Goal: Task Accomplishment & Management: Use online tool/utility

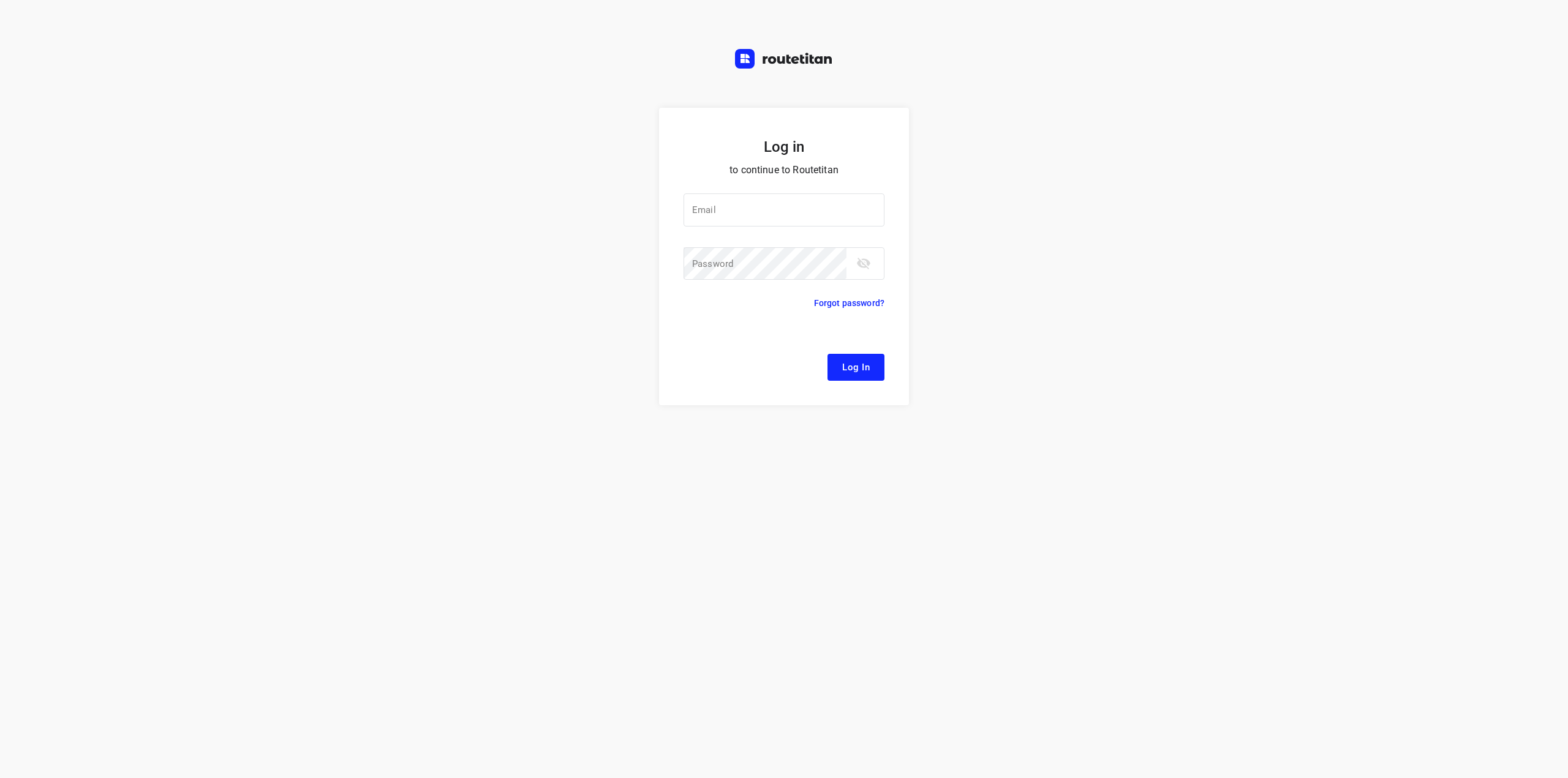
click at [0, 0] on div at bounding box center [0, 0] width 0 height 0
type input "remco@fruitopjewerk.nl"
click at [854, 367] on span "Log In" at bounding box center [856, 367] width 27 height 16
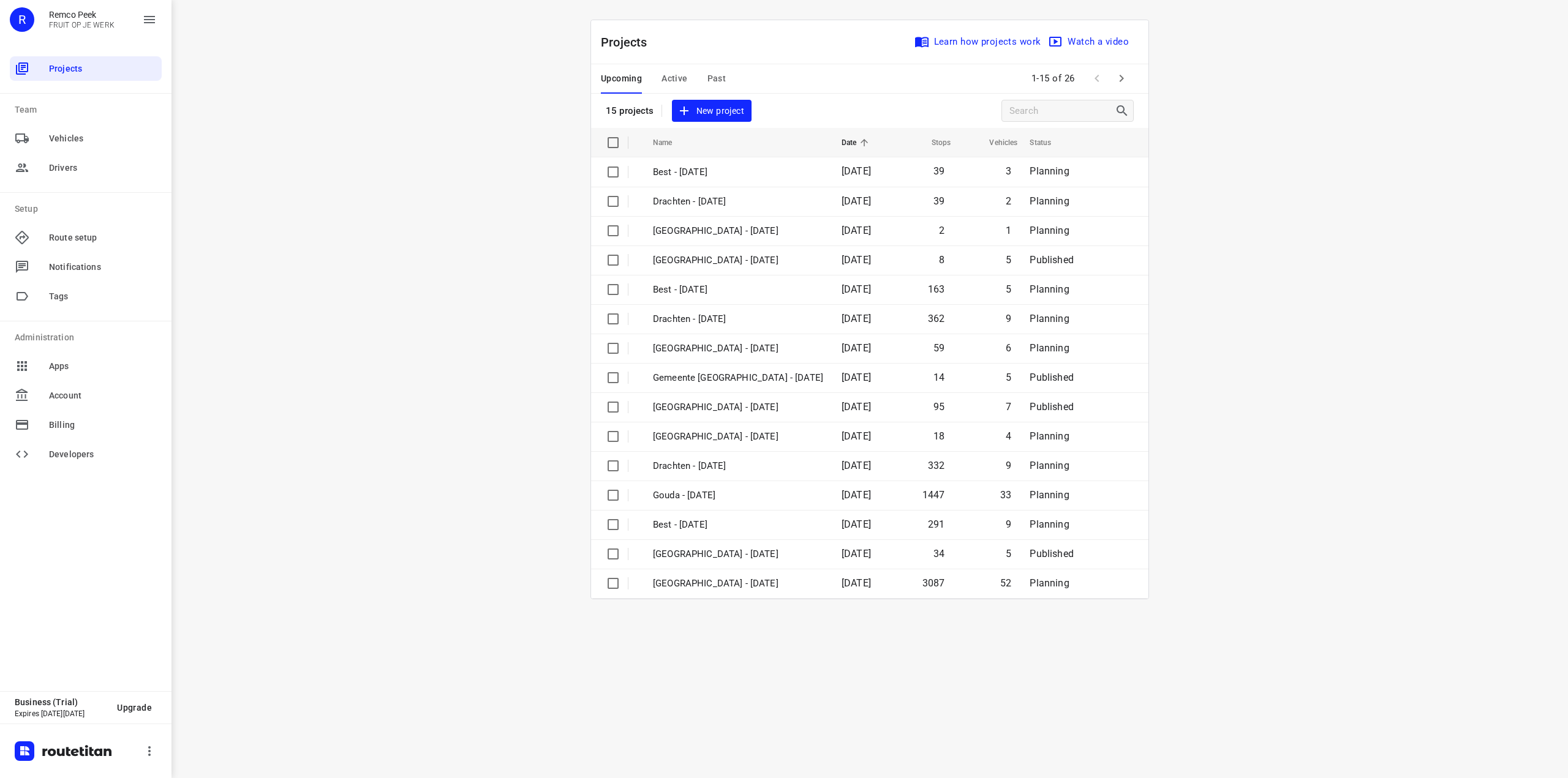
click at [0, 778] on div at bounding box center [0, 778] width 0 height 0
click at [710, 81] on span "Past" at bounding box center [717, 78] width 19 height 16
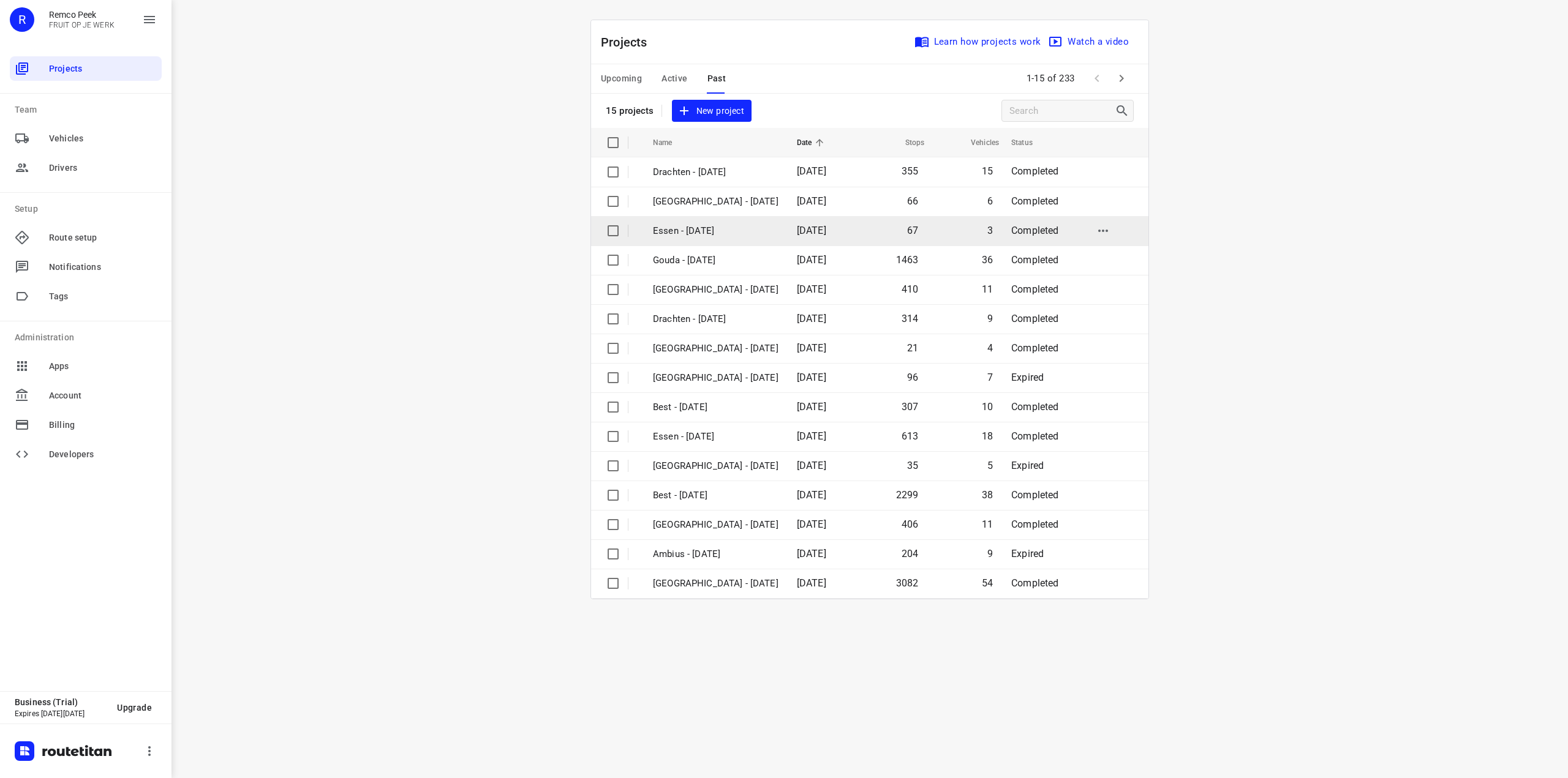
click at [718, 231] on p "Essen - Tuesday" at bounding box center [716, 231] width 126 height 15
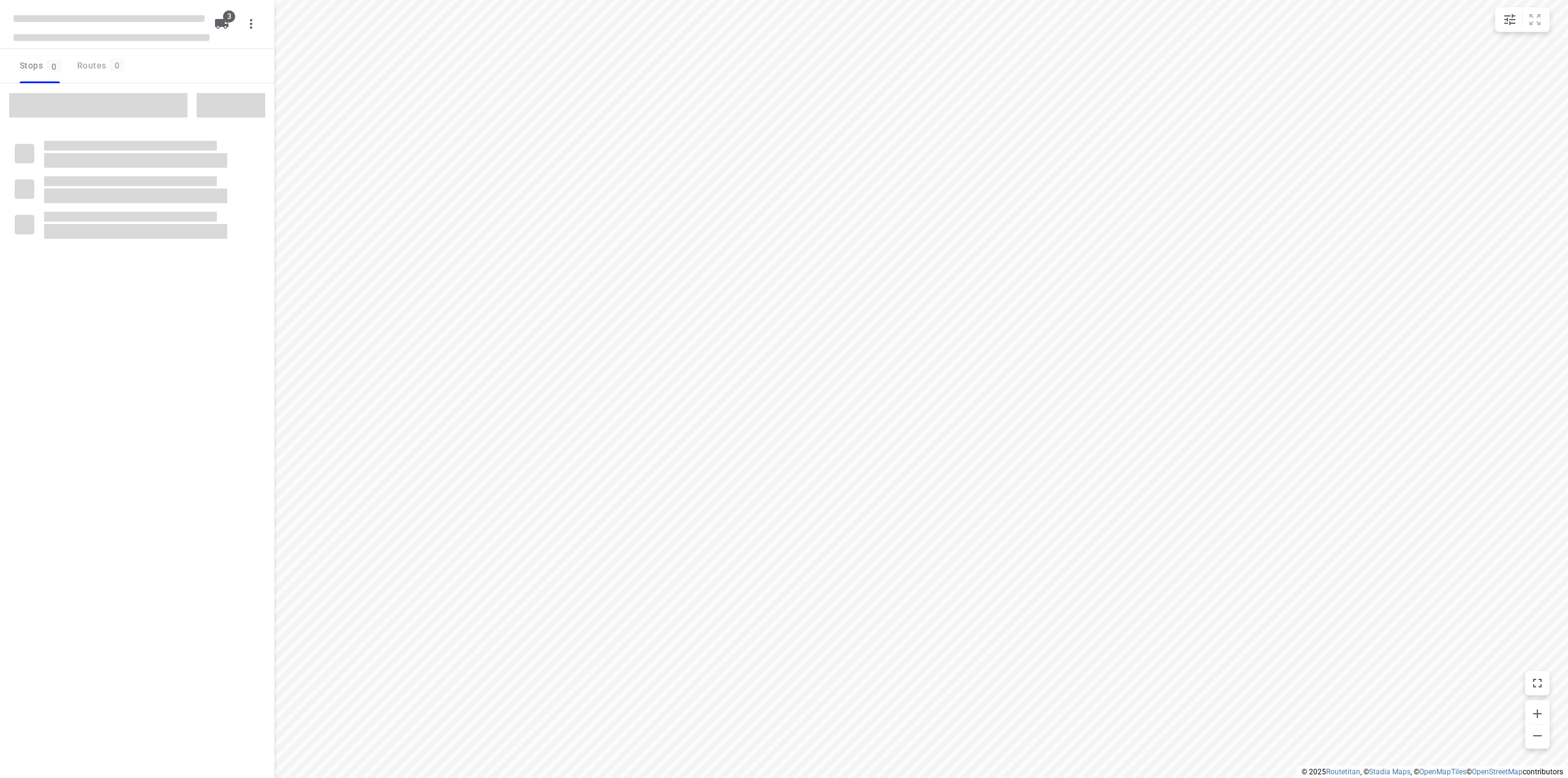
checkbox input "true"
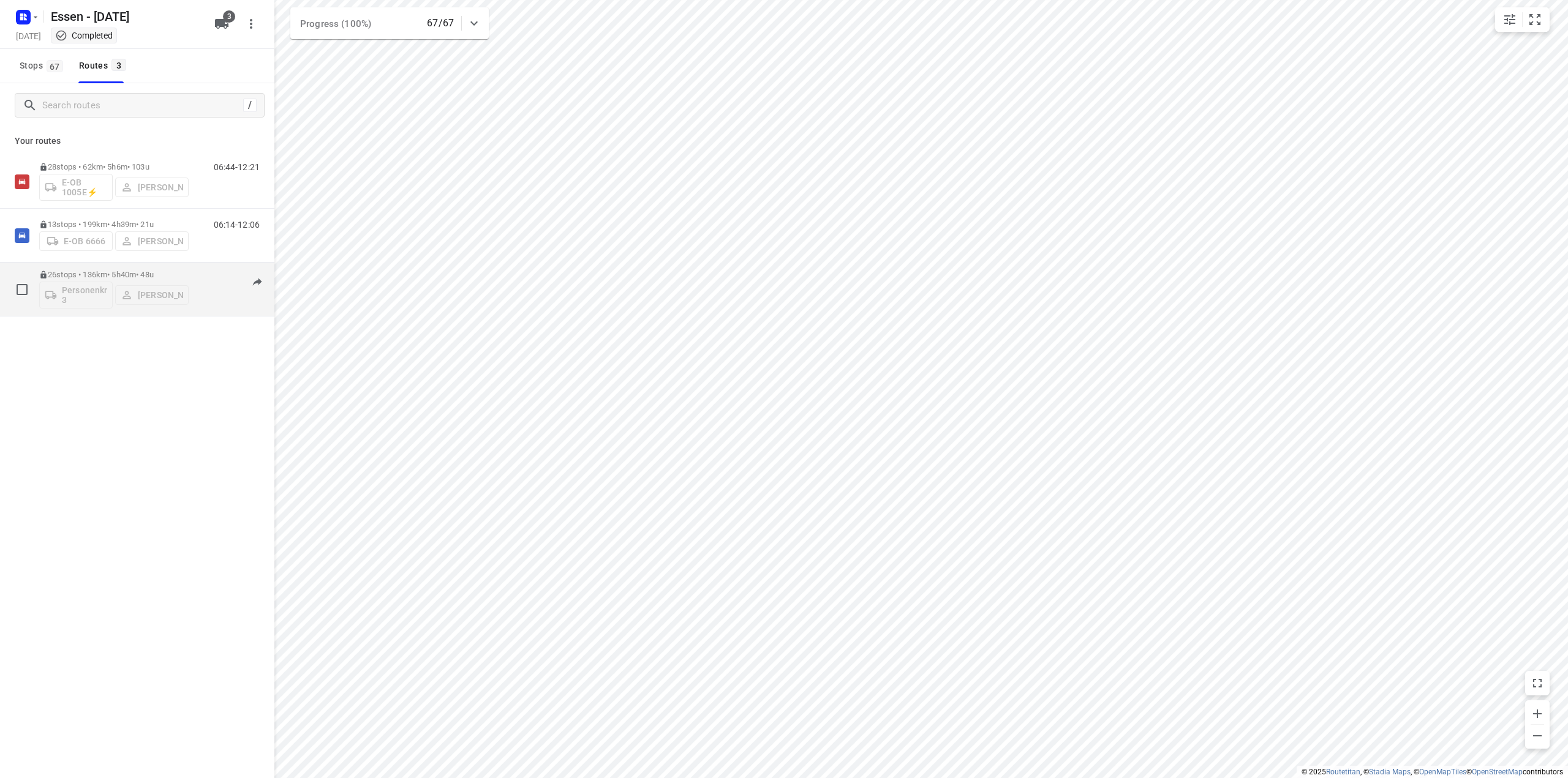
click at [142, 277] on p "26 stops • 136km • 5h40m • 48u" at bounding box center [113, 274] width 149 height 9
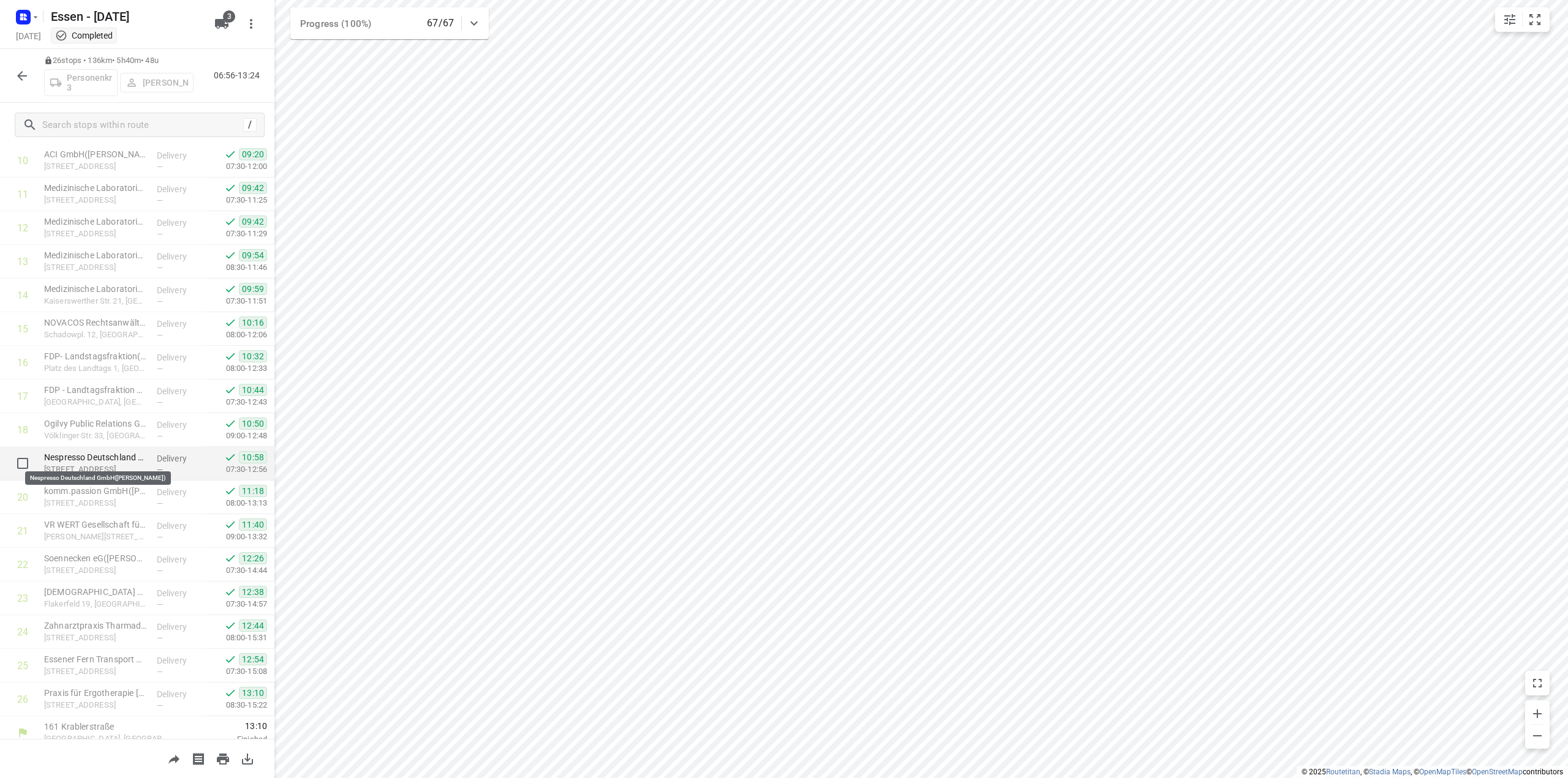
scroll to position [379, 0]
click at [36, 19] on icon "button" at bounding box center [36, 17] width 10 height 10
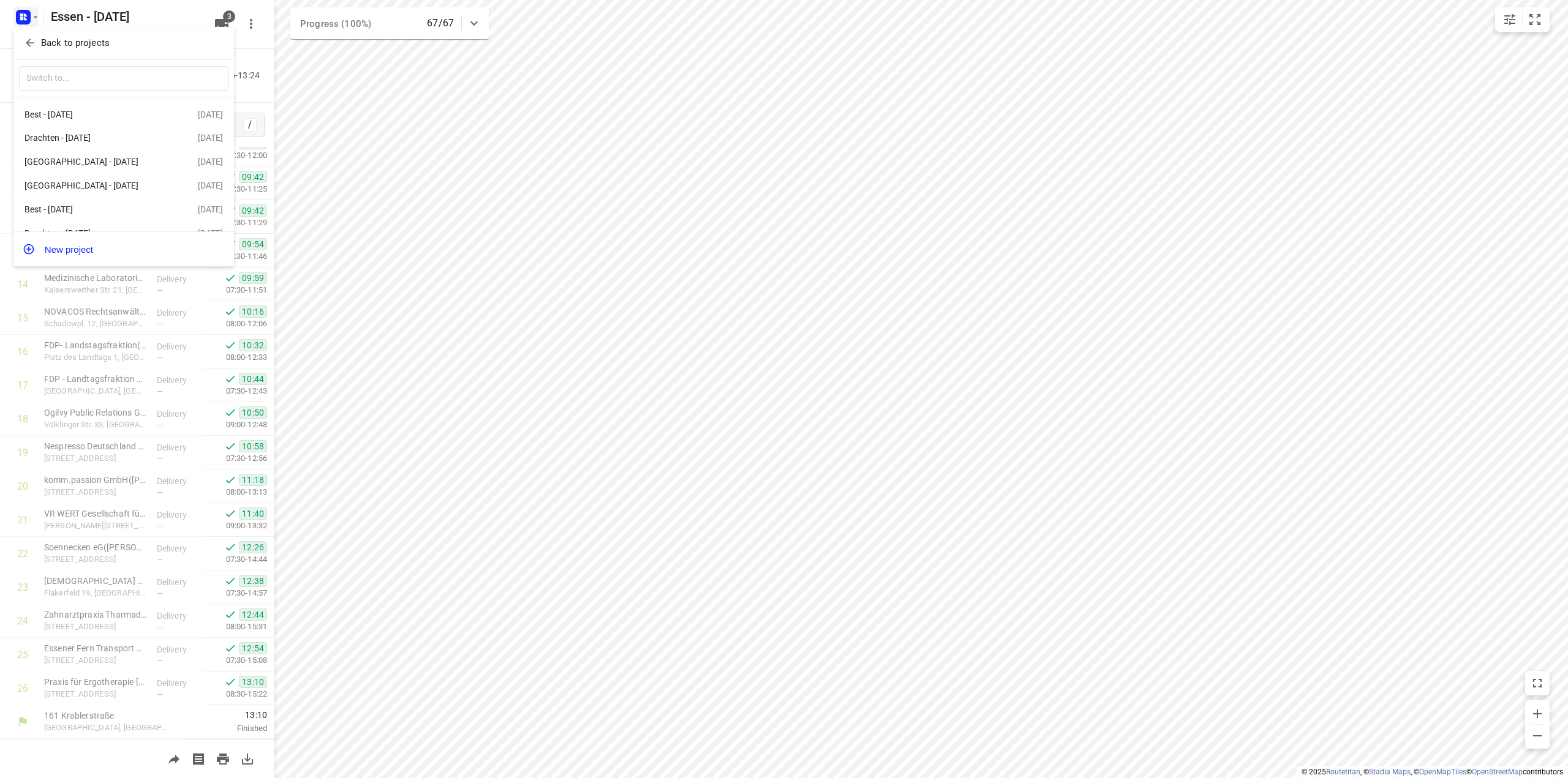
click at [43, 46] on p "Back to projects" at bounding box center [75, 43] width 69 height 15
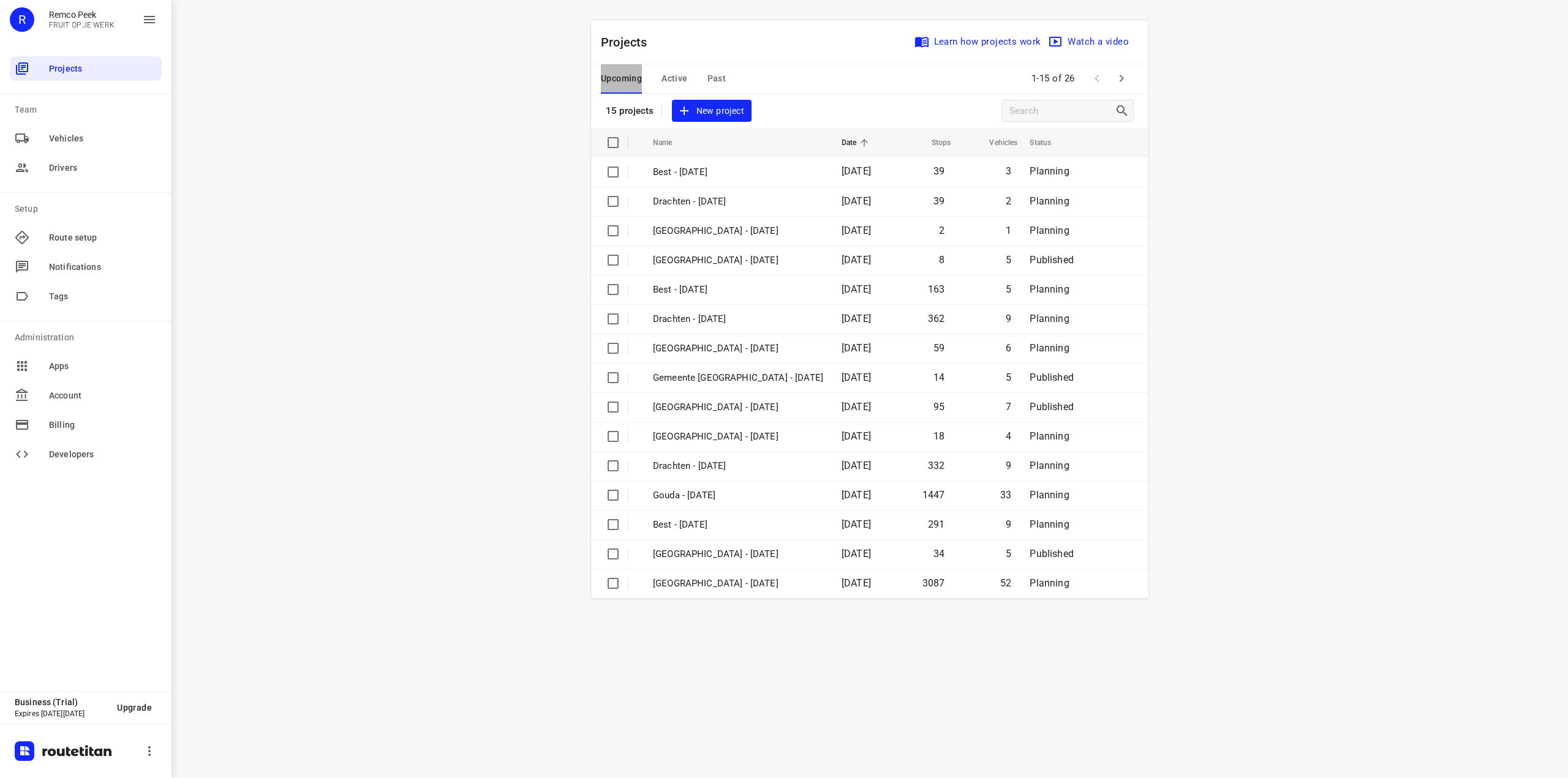
click at [623, 79] on span "Upcoming" at bounding box center [621, 78] width 41 height 16
click at [700, 555] on p "Essen - [DATE]" at bounding box center [738, 554] width 171 height 15
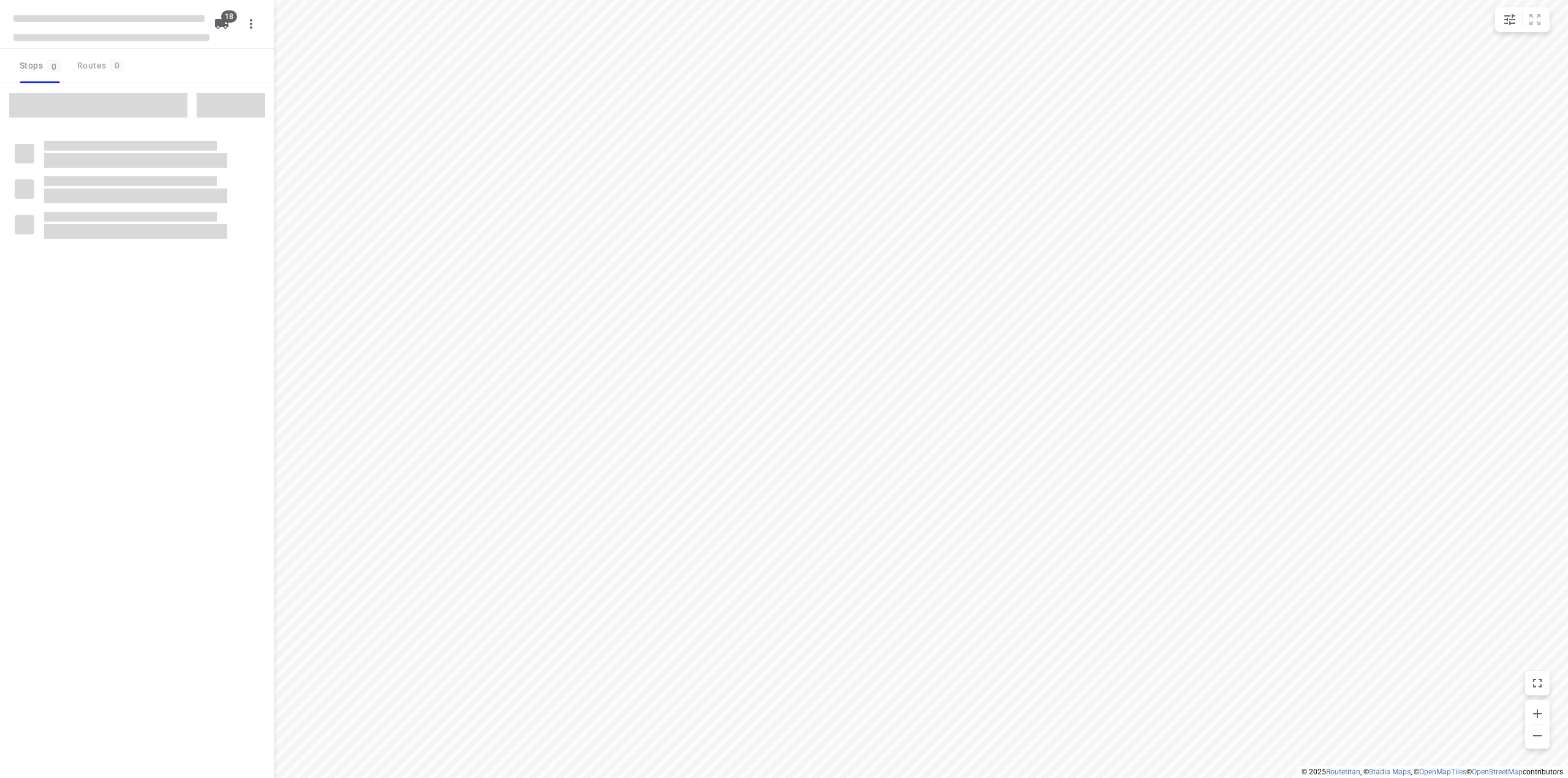
checkbox input "true"
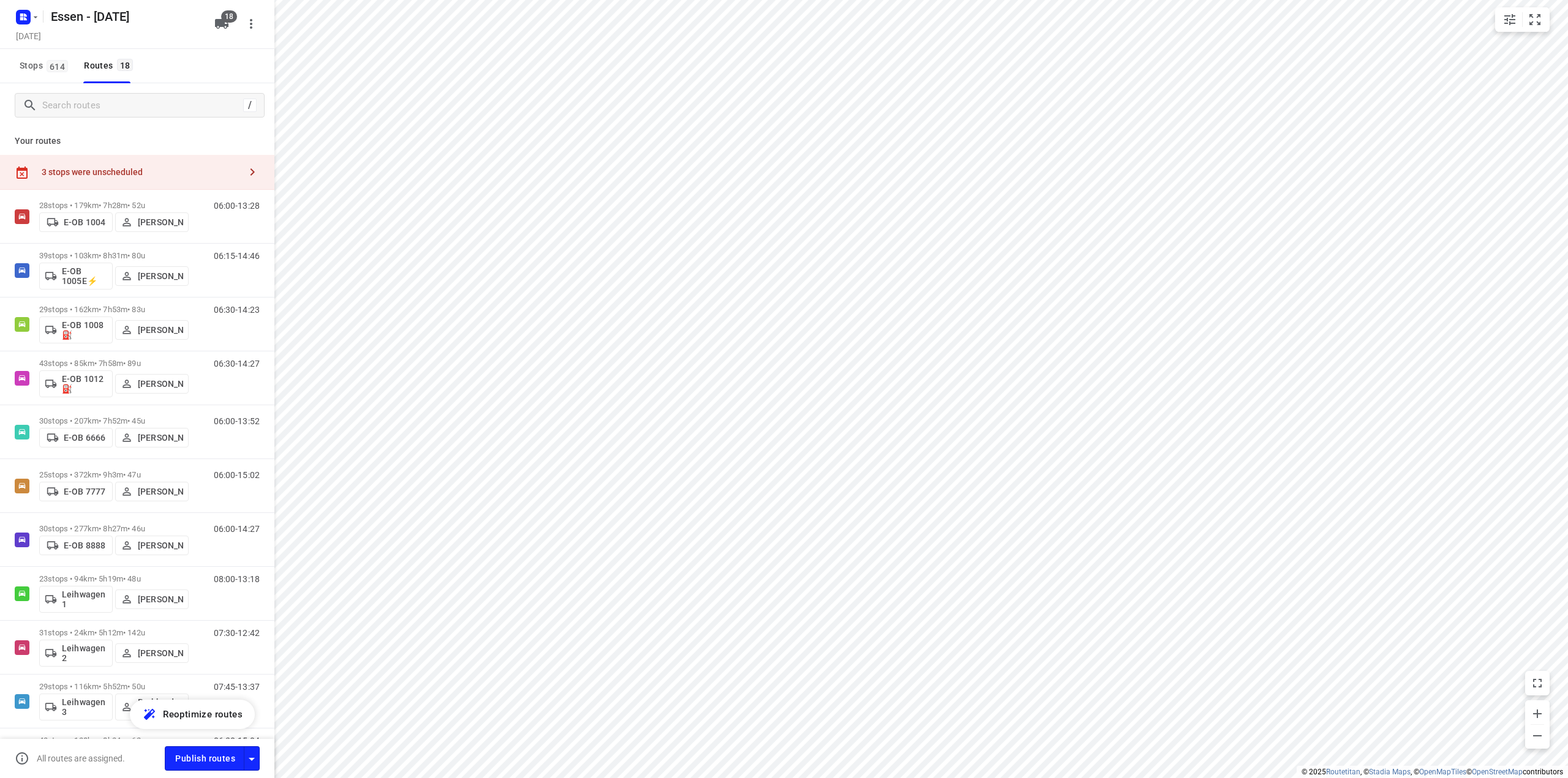
click at [123, 172] on div "3 stops were unscheduled" at bounding box center [141, 172] width 199 height 10
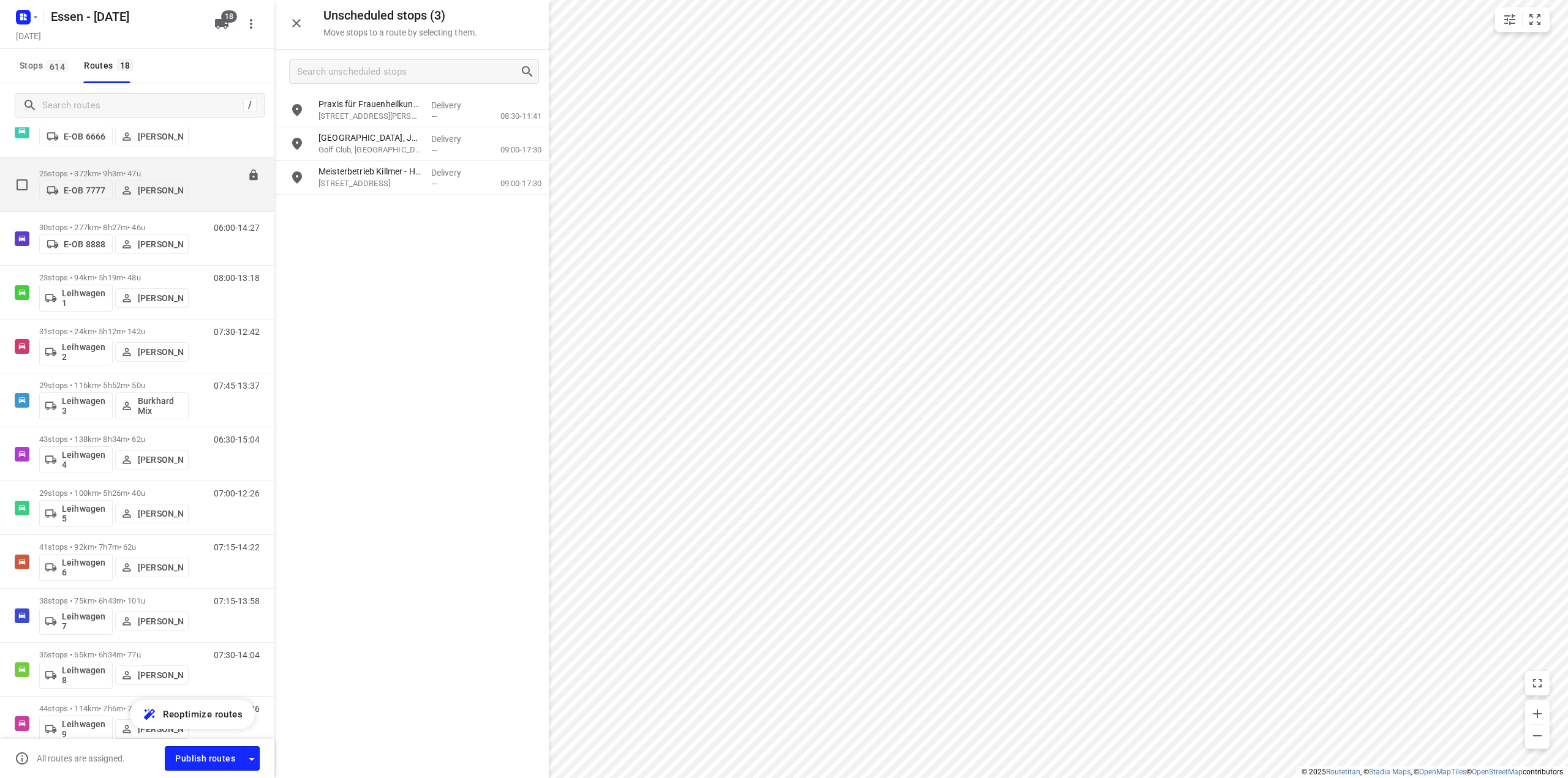
scroll to position [306, 0]
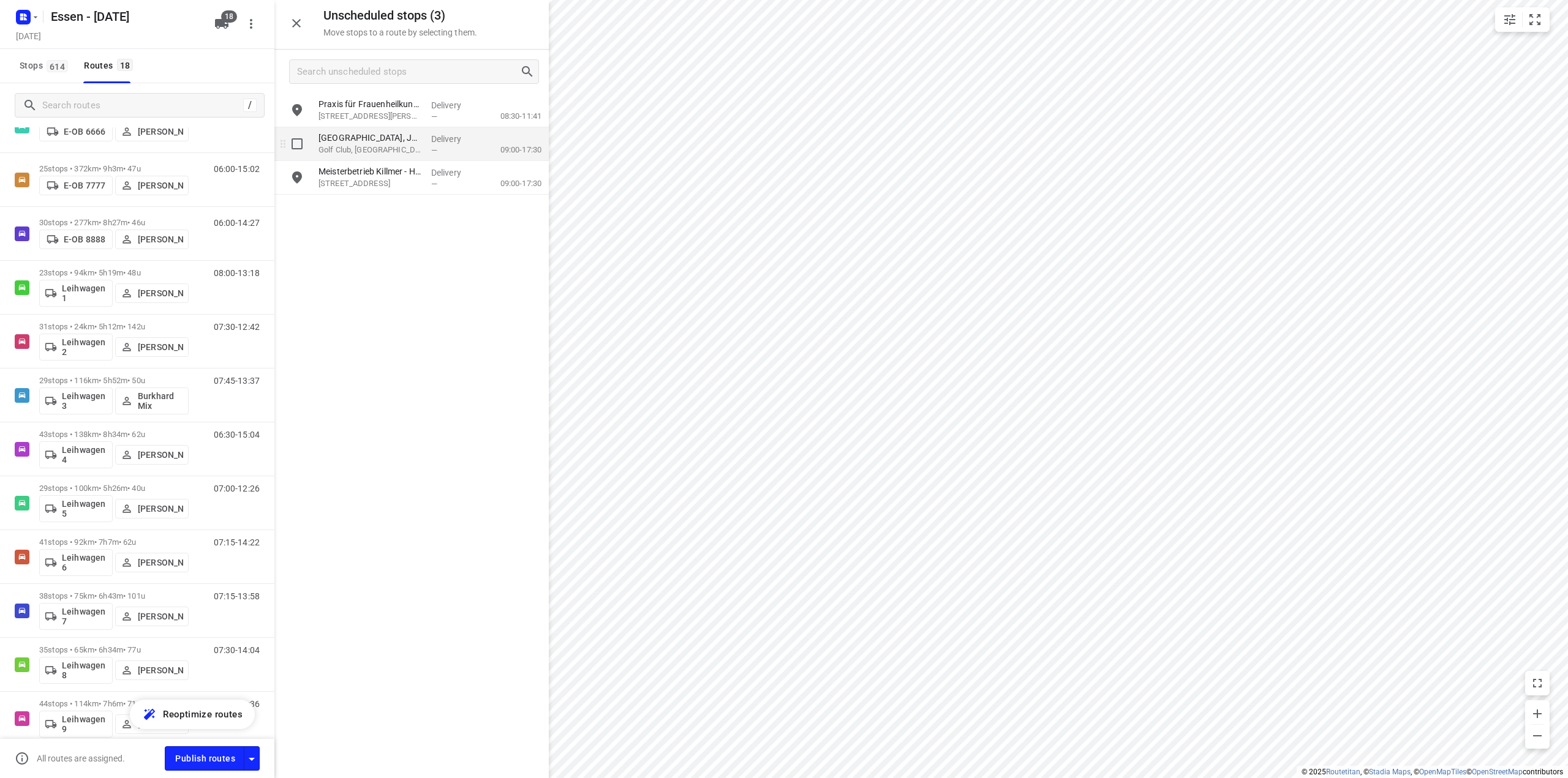
click at [379, 151] on p "Golf Club, Bochum" at bounding box center [370, 150] width 103 height 13
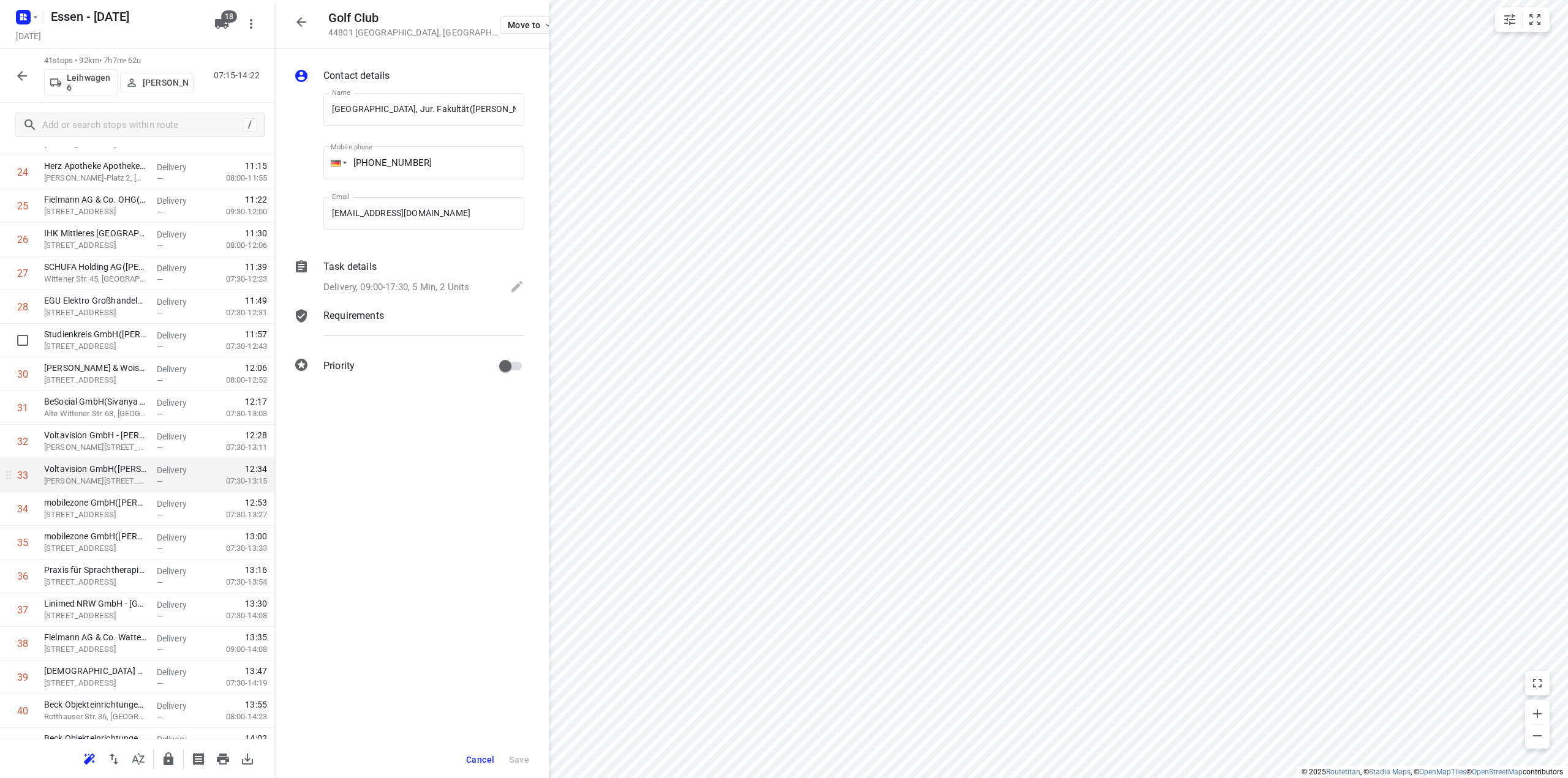
scroll to position [918, 0]
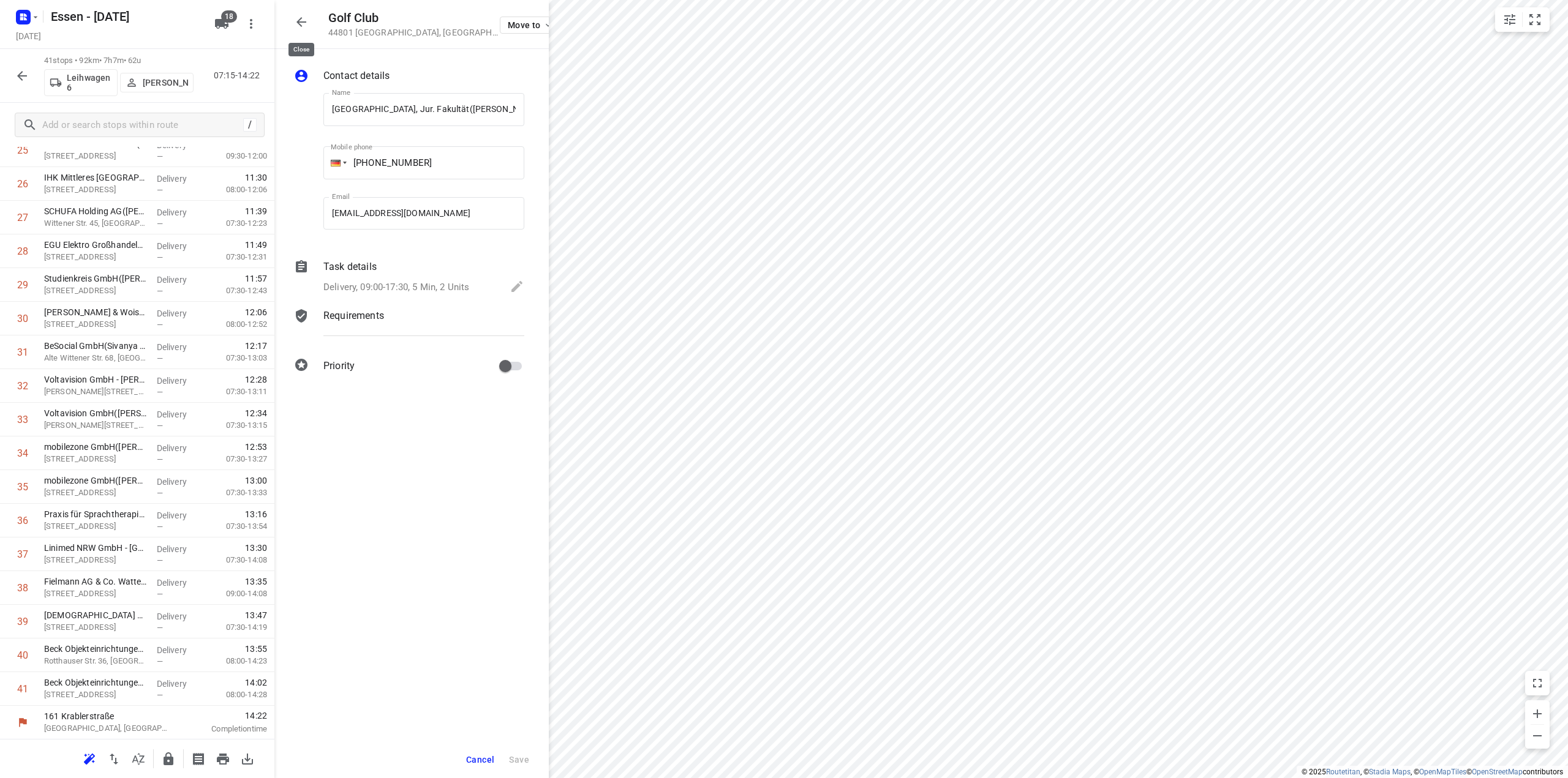
click at [298, 22] on icon "button" at bounding box center [300, 21] width 15 height 15
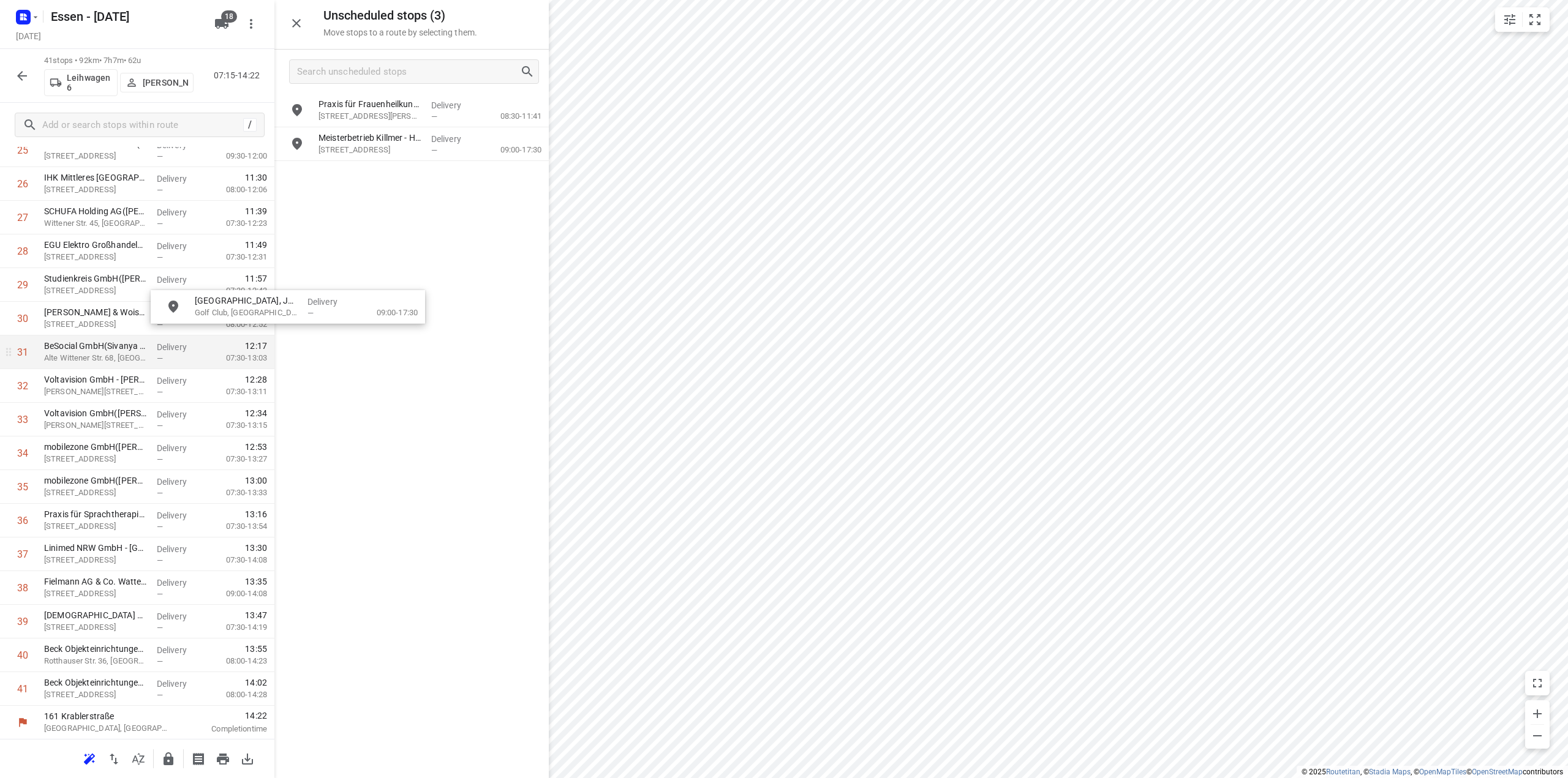
drag, startPoint x: 359, startPoint y: 147, endPoint x: 197, endPoint y: 359, distance: 266.8
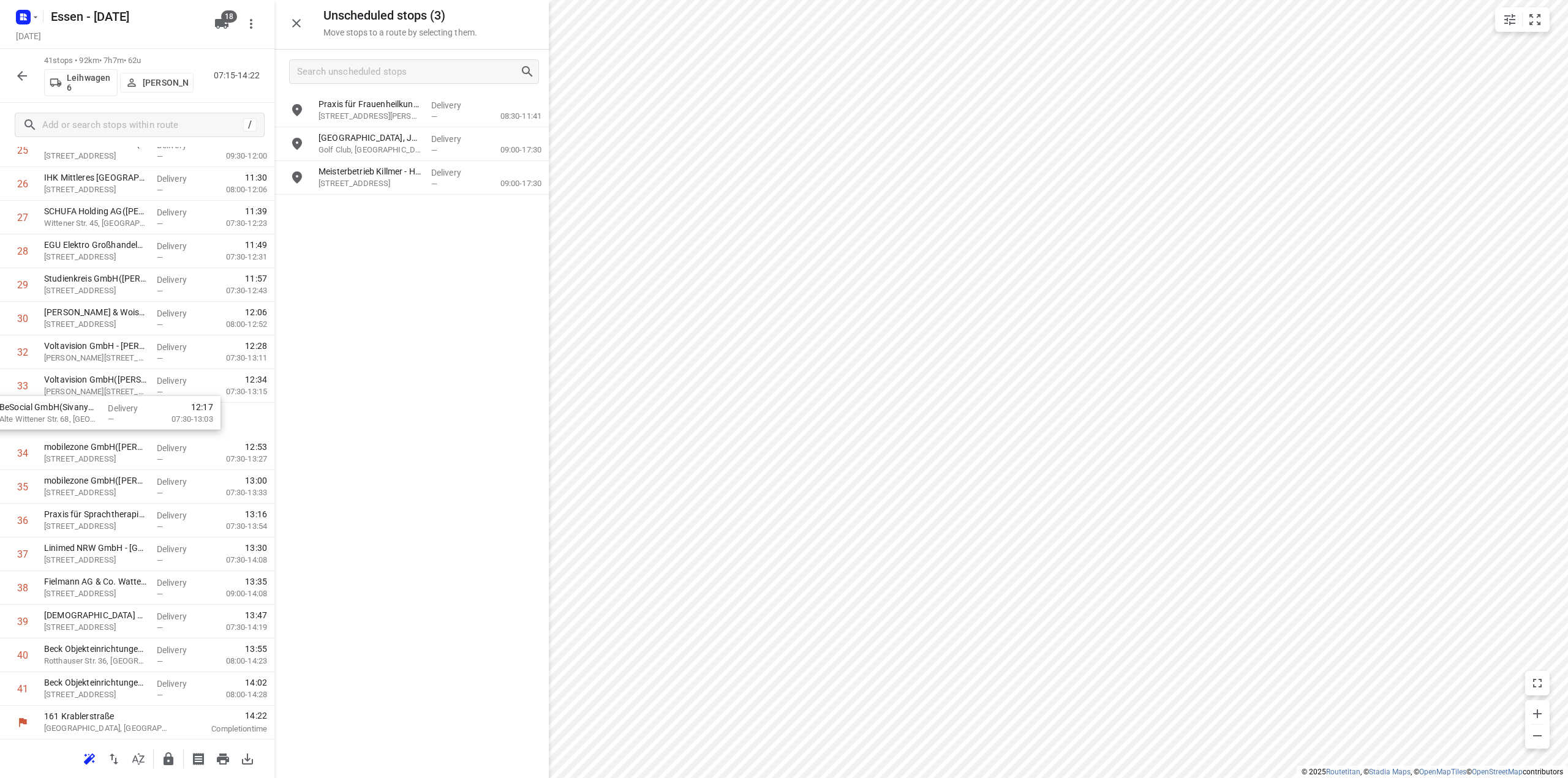
drag, startPoint x: 197, startPoint y: 359, endPoint x: 152, endPoint y: 420, distance: 75.8
click at [152, 420] on div "1 Krahl Verladesysteme GmbH(Daniel Krahl) Laubenhof 12, Essen Delivery — 07:16 …" at bounding box center [137, 15] width 274 height 1381
click at [171, 763] on icon "button" at bounding box center [169, 759] width 10 height 13
drag, startPoint x: 341, startPoint y: 145, endPoint x: 361, endPoint y: 193, distance: 52.0
click at [173, 762] on icon "button" at bounding box center [168, 759] width 15 height 15
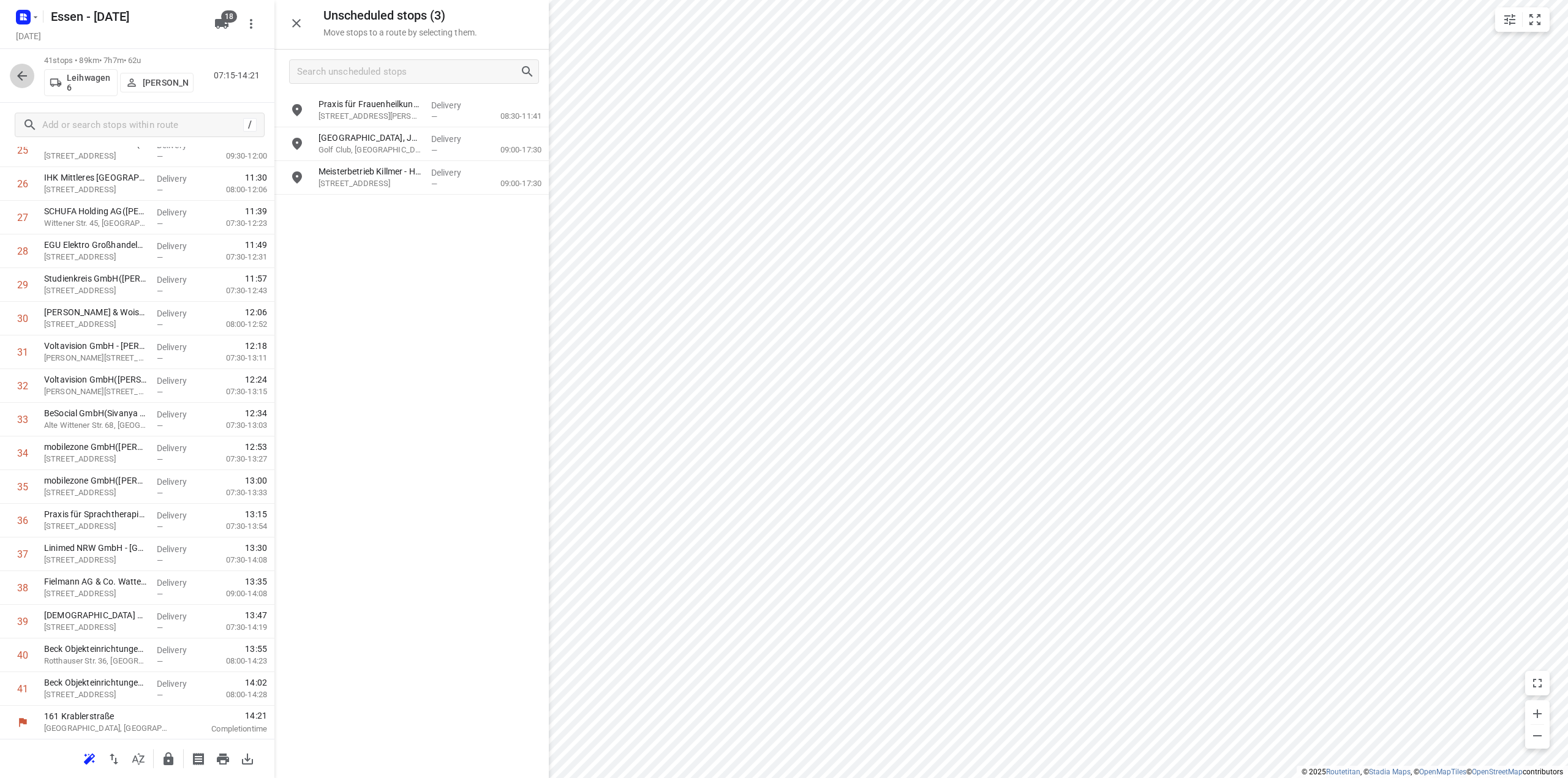
click at [25, 80] on icon "button" at bounding box center [21, 76] width 15 height 15
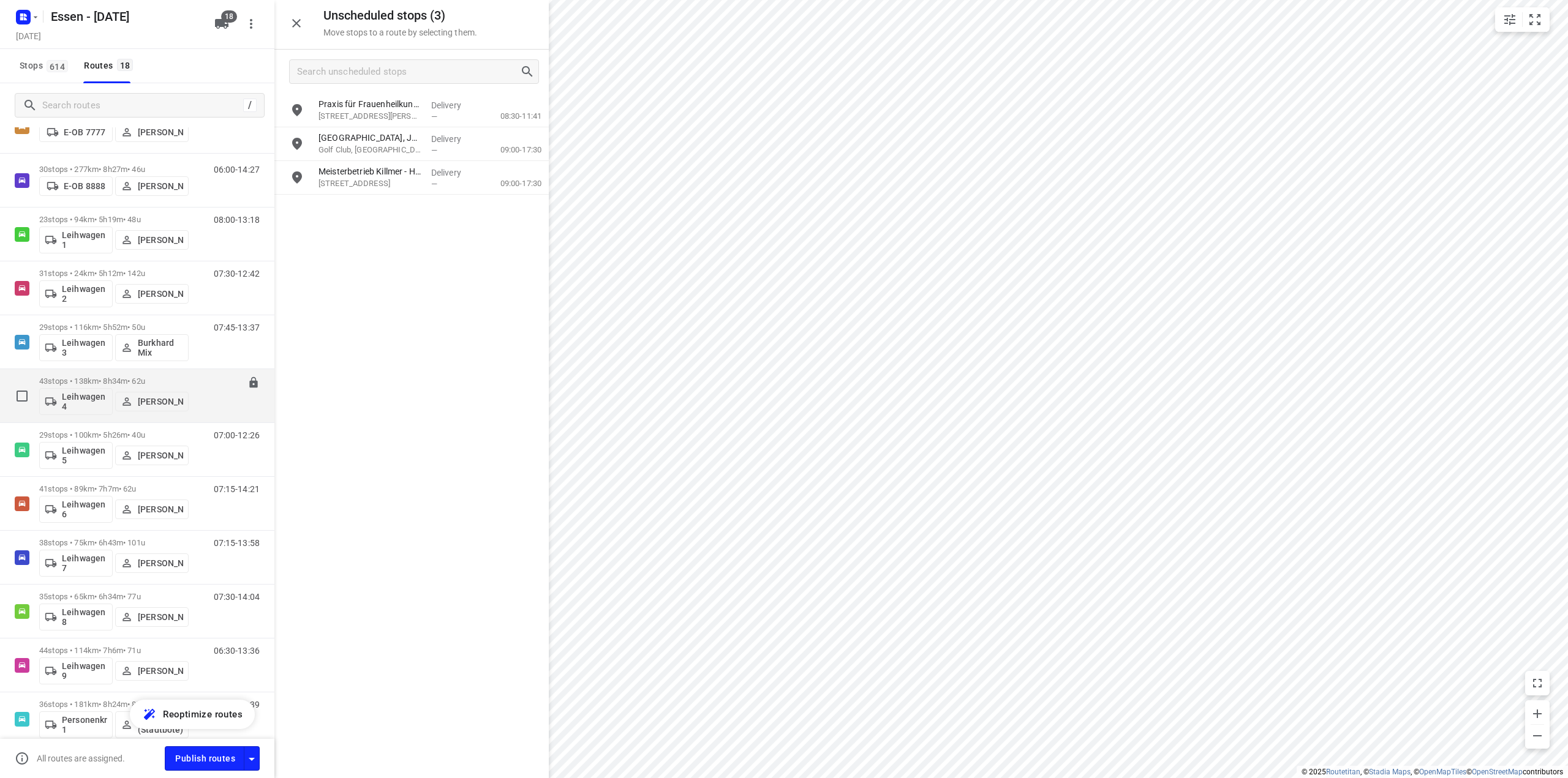
scroll to position [367, 0]
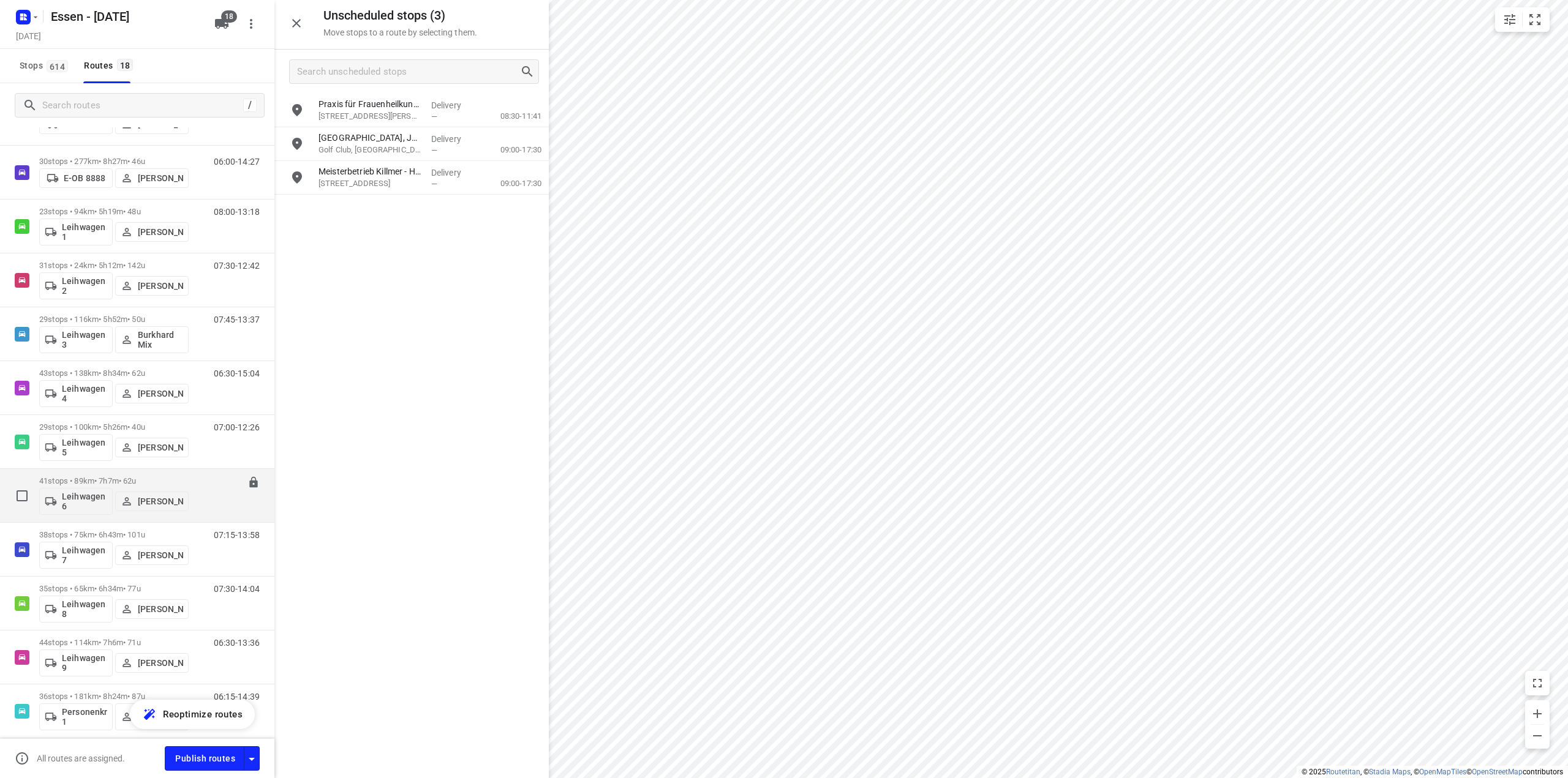
click at [122, 485] on p "41 stops • 89km • 7h7m • 62u" at bounding box center [113, 481] width 149 height 9
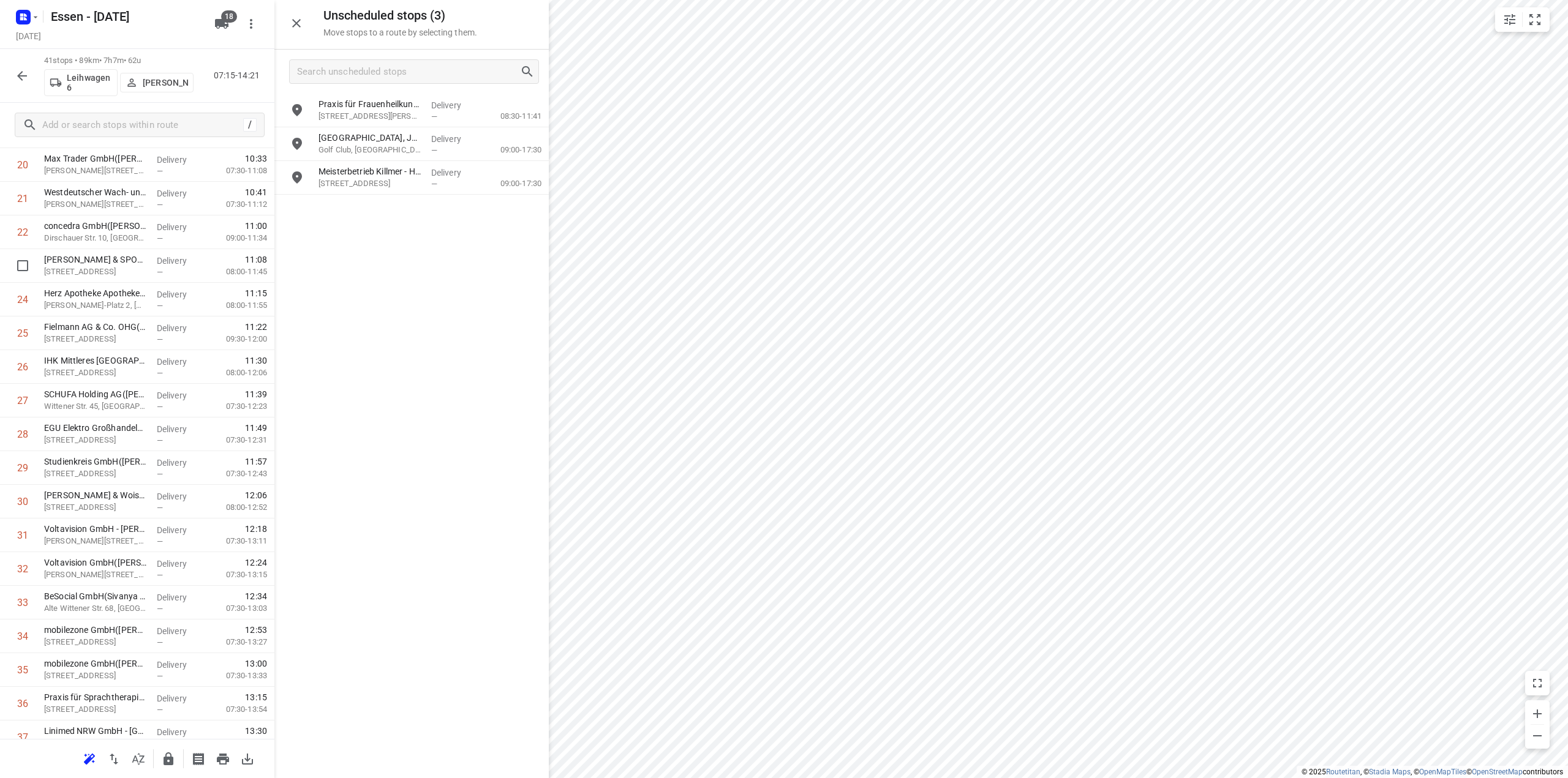
scroll to position [857, 0]
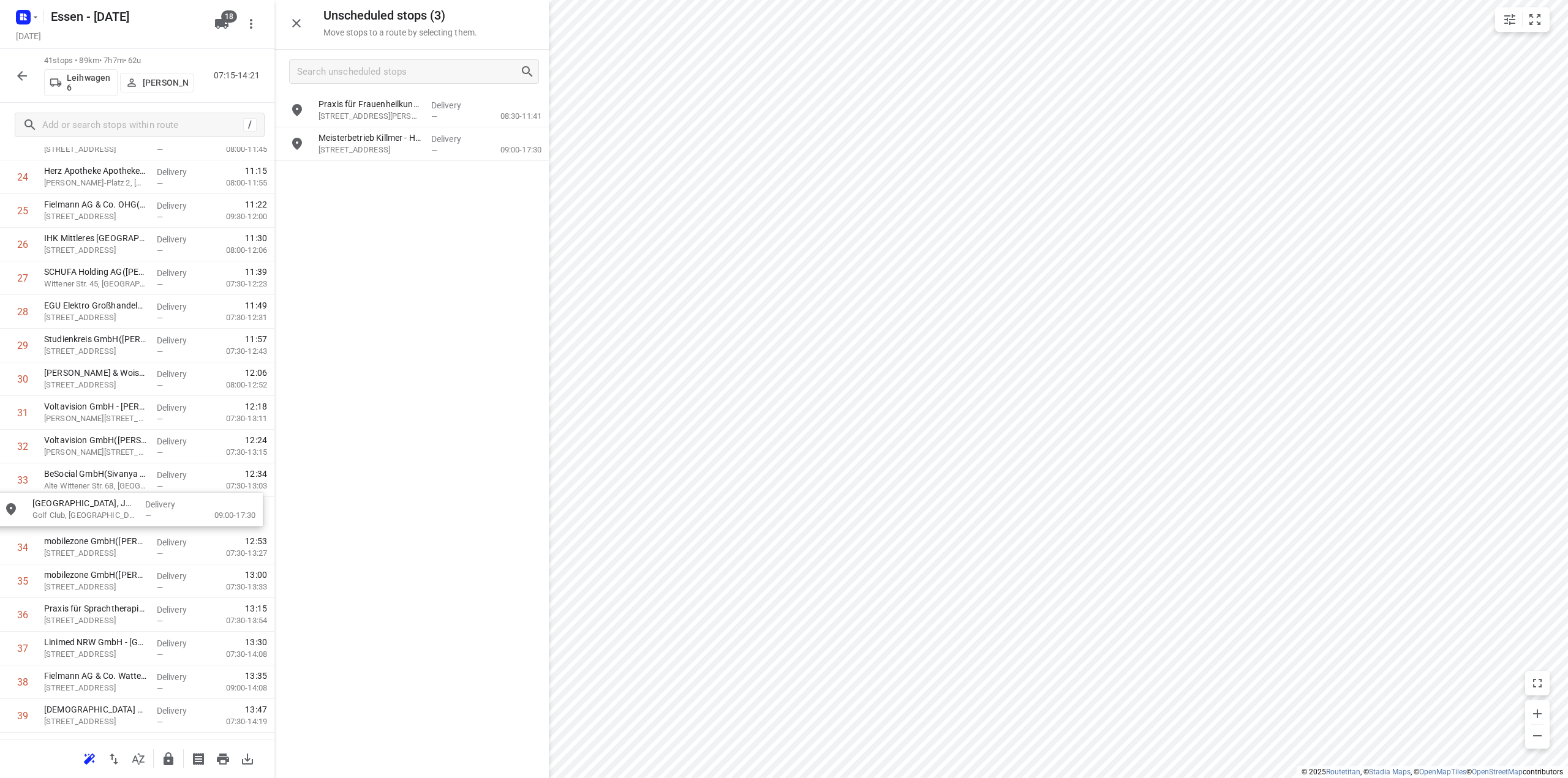
drag, startPoint x: 352, startPoint y: 150, endPoint x: 57, endPoint y: 528, distance: 479.5
drag, startPoint x: 96, startPoint y: 482, endPoint x: 97, endPoint y: 423, distance: 59.0
click at [97, 423] on div "1 Krahl Verladesysteme GmbH(Daniel Krahl) Laubenhof 12, Essen Delivery — 07:16 …" at bounding box center [137, 93] width 274 height 1415
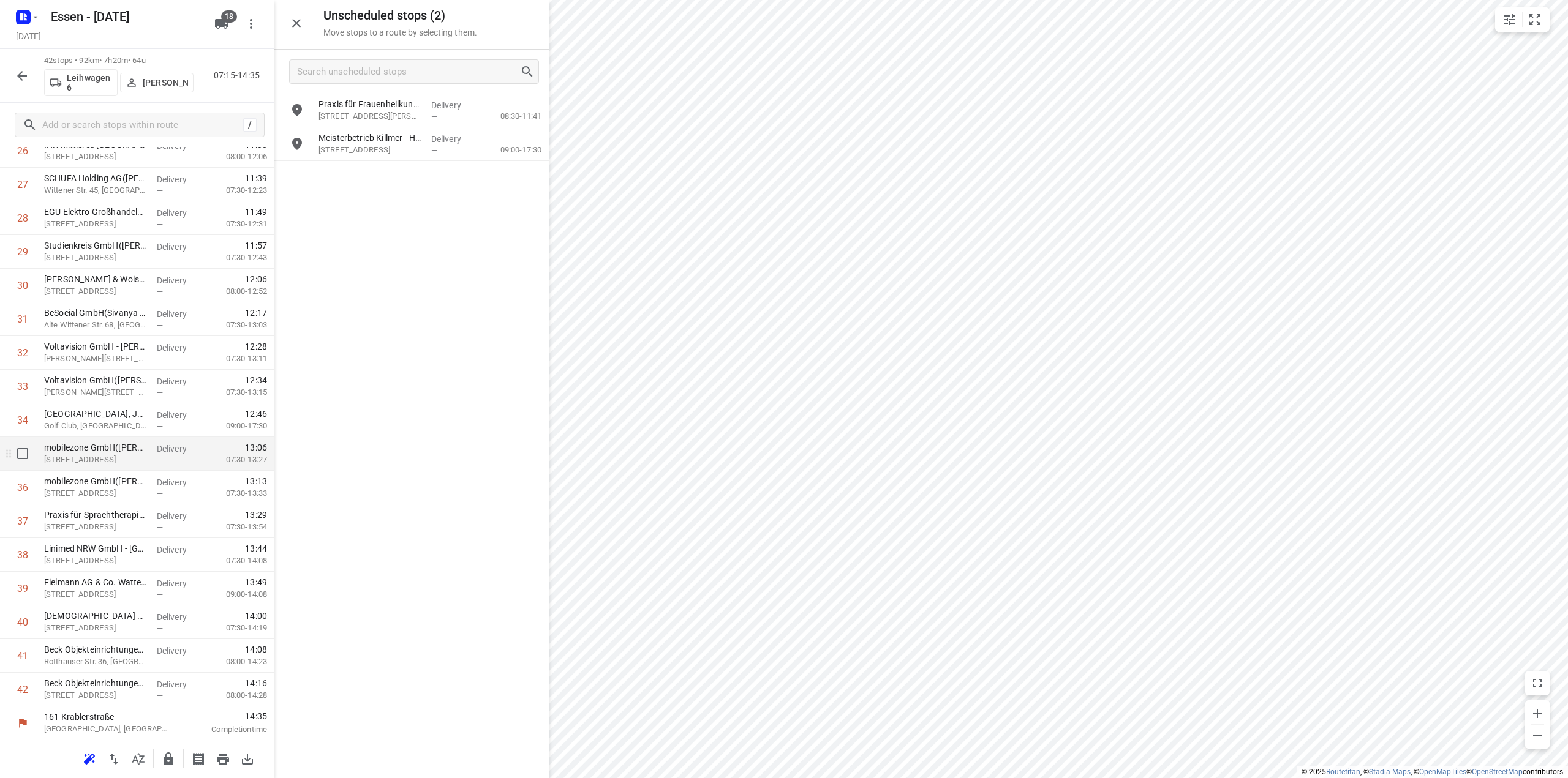
scroll to position [951, 0]
click at [168, 760] on icon "button" at bounding box center [169, 759] width 10 height 13
click at [18, 74] on icon "button" at bounding box center [21, 76] width 15 height 15
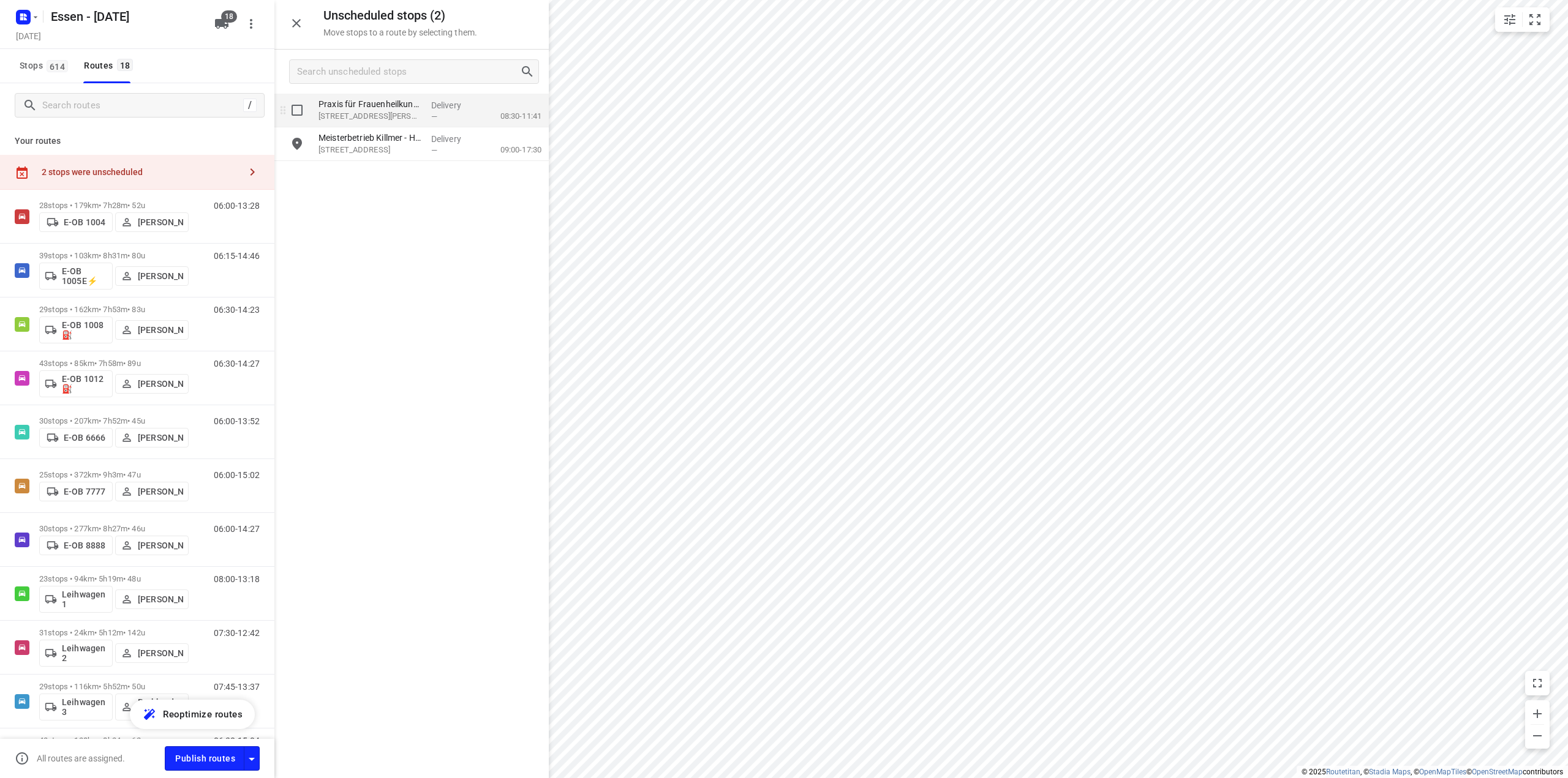
click at [376, 115] on p "An d. Mühle 2, Duisburg" at bounding box center [370, 116] width 103 height 13
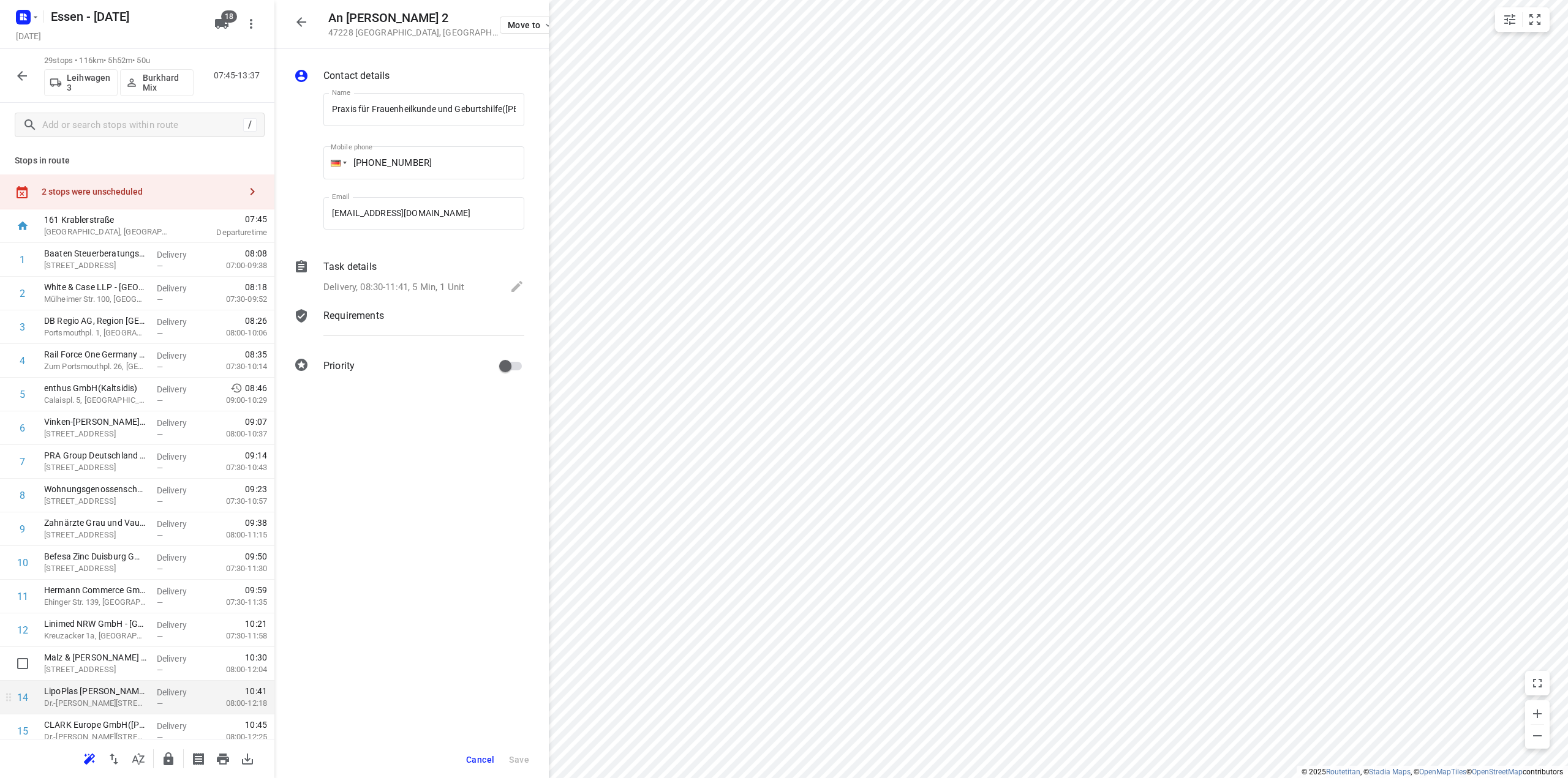
scroll to position [122, 0]
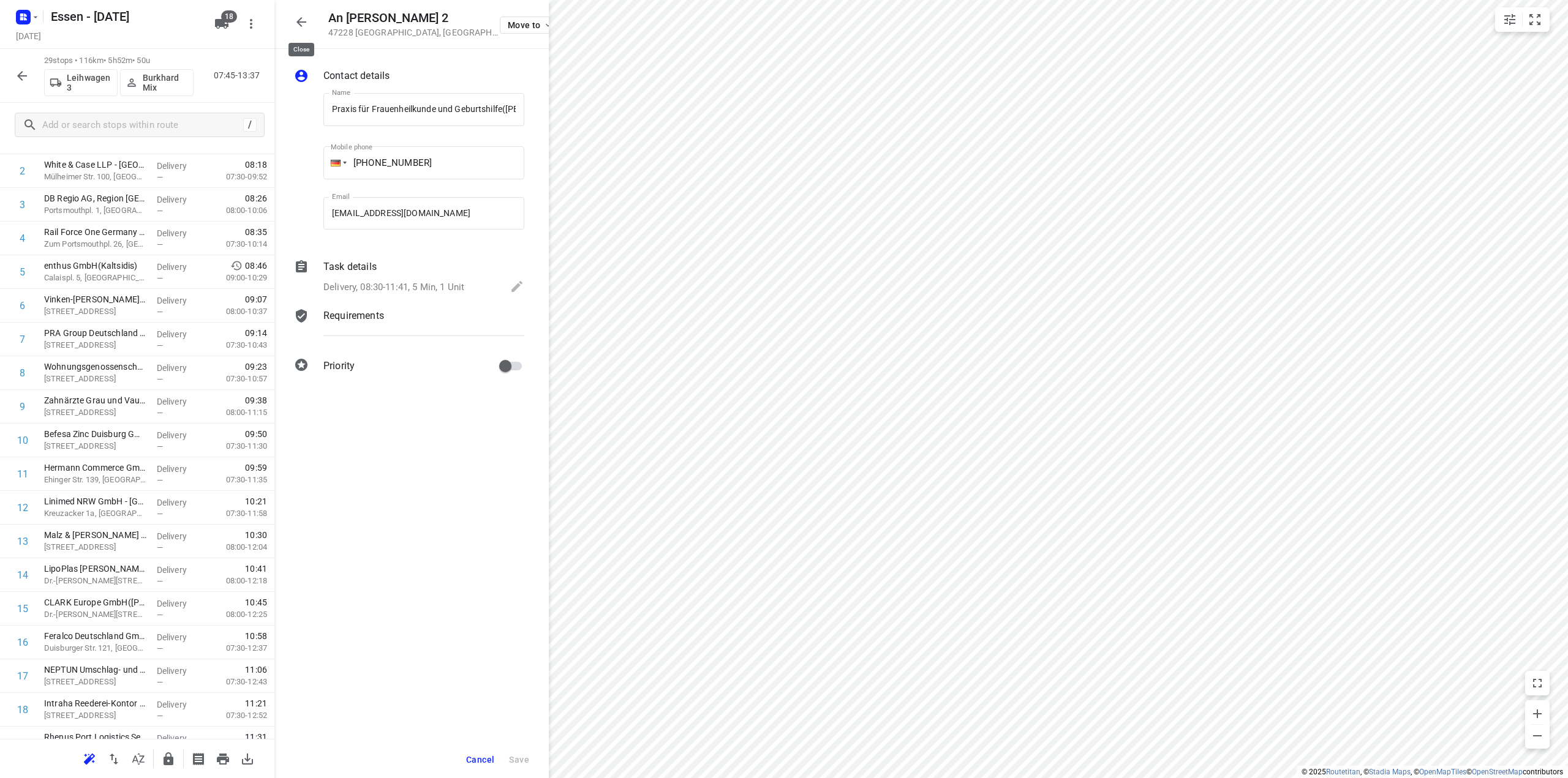
click at [301, 27] on icon "button" at bounding box center [300, 21] width 15 height 15
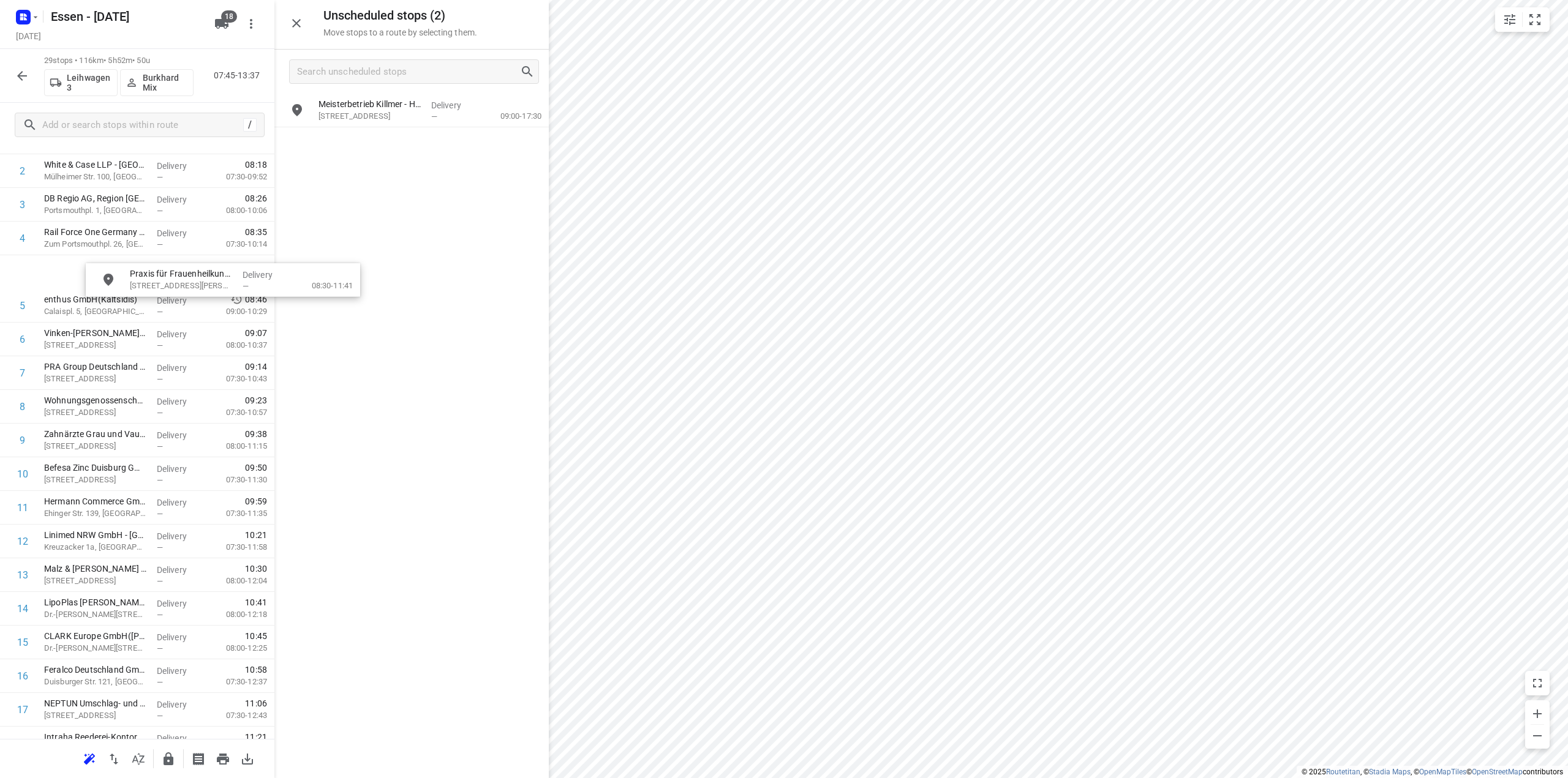
scroll to position [112, 0]
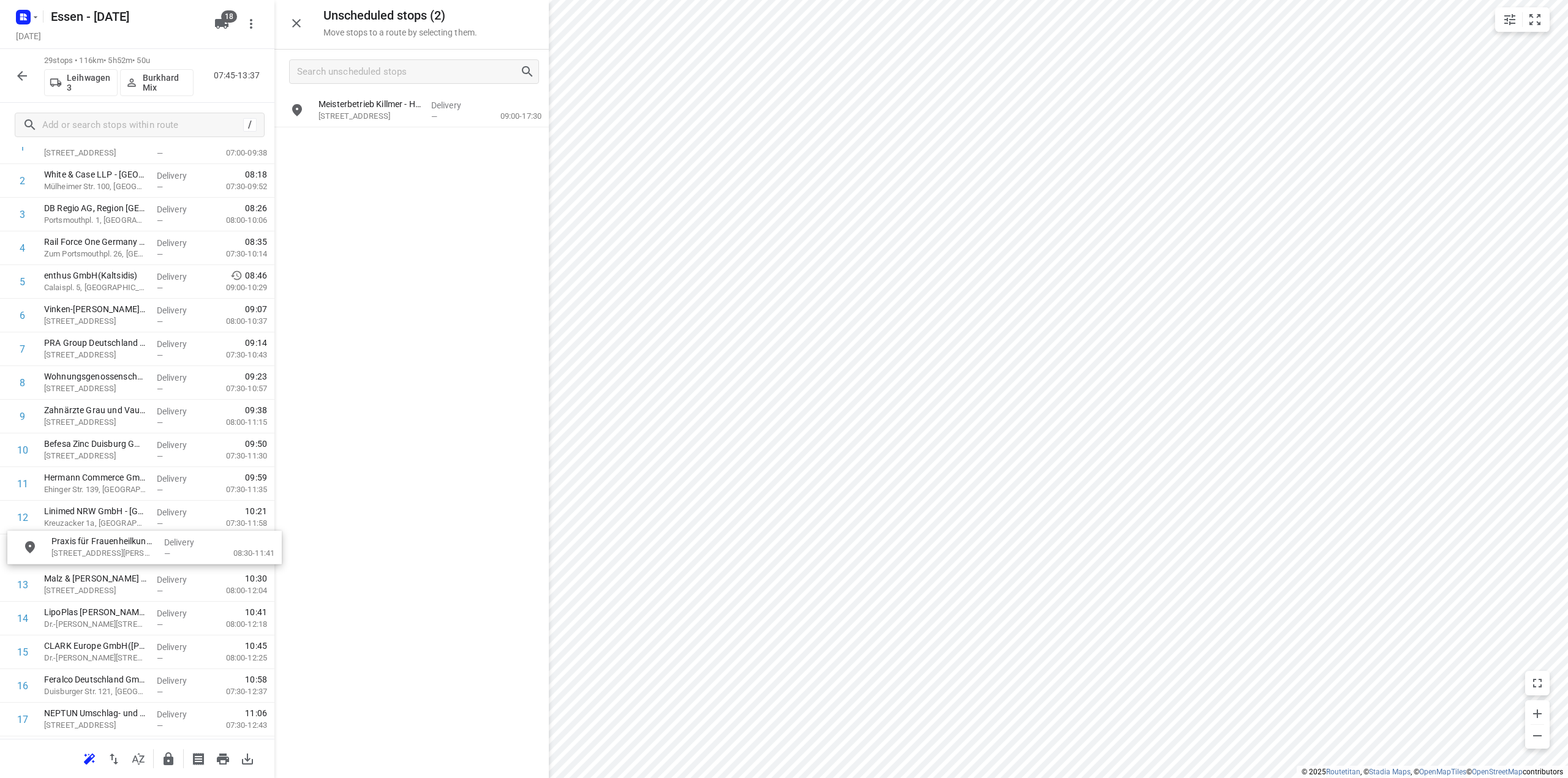
drag, startPoint x: 351, startPoint y: 115, endPoint x: 76, endPoint y: 562, distance: 524.8
click at [171, 764] on icon "button" at bounding box center [169, 759] width 10 height 13
click at [26, 77] on icon "button" at bounding box center [21, 76] width 15 height 15
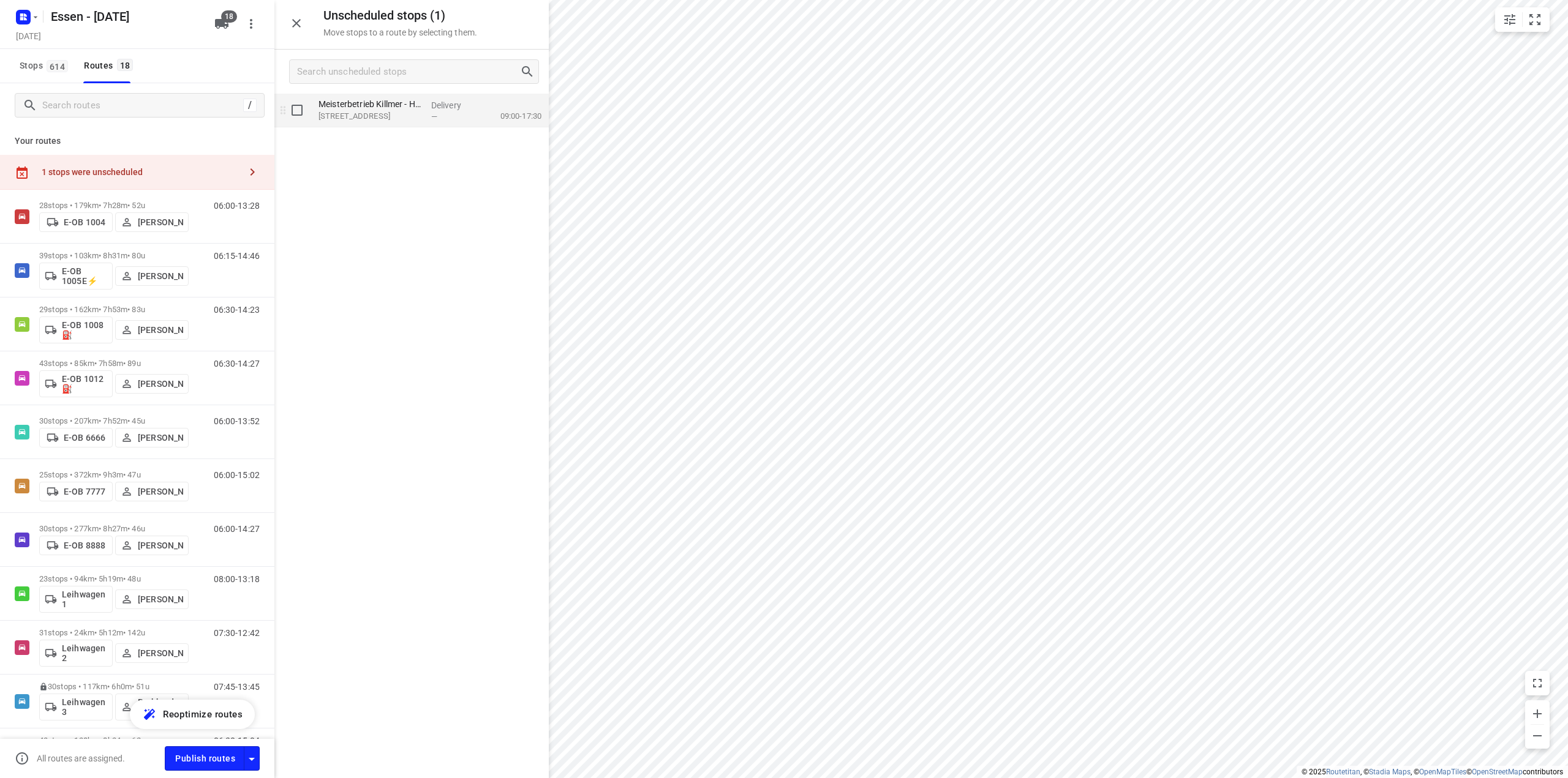
click at [380, 117] on p "Gießereiweg 13, Essen" at bounding box center [370, 116] width 103 height 13
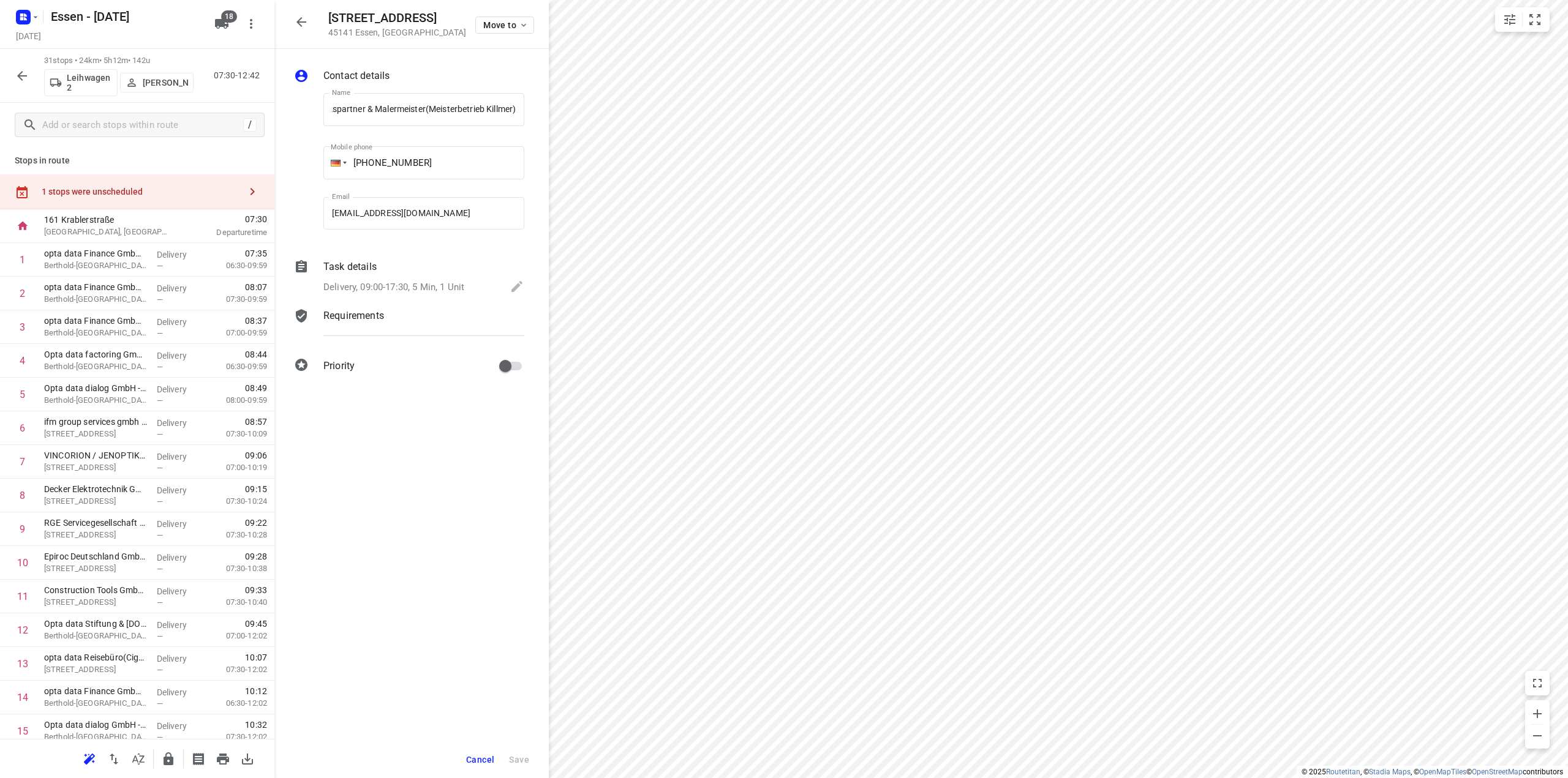
scroll to position [0, 0]
click at [298, 23] on icon "button" at bounding box center [301, 22] width 10 height 10
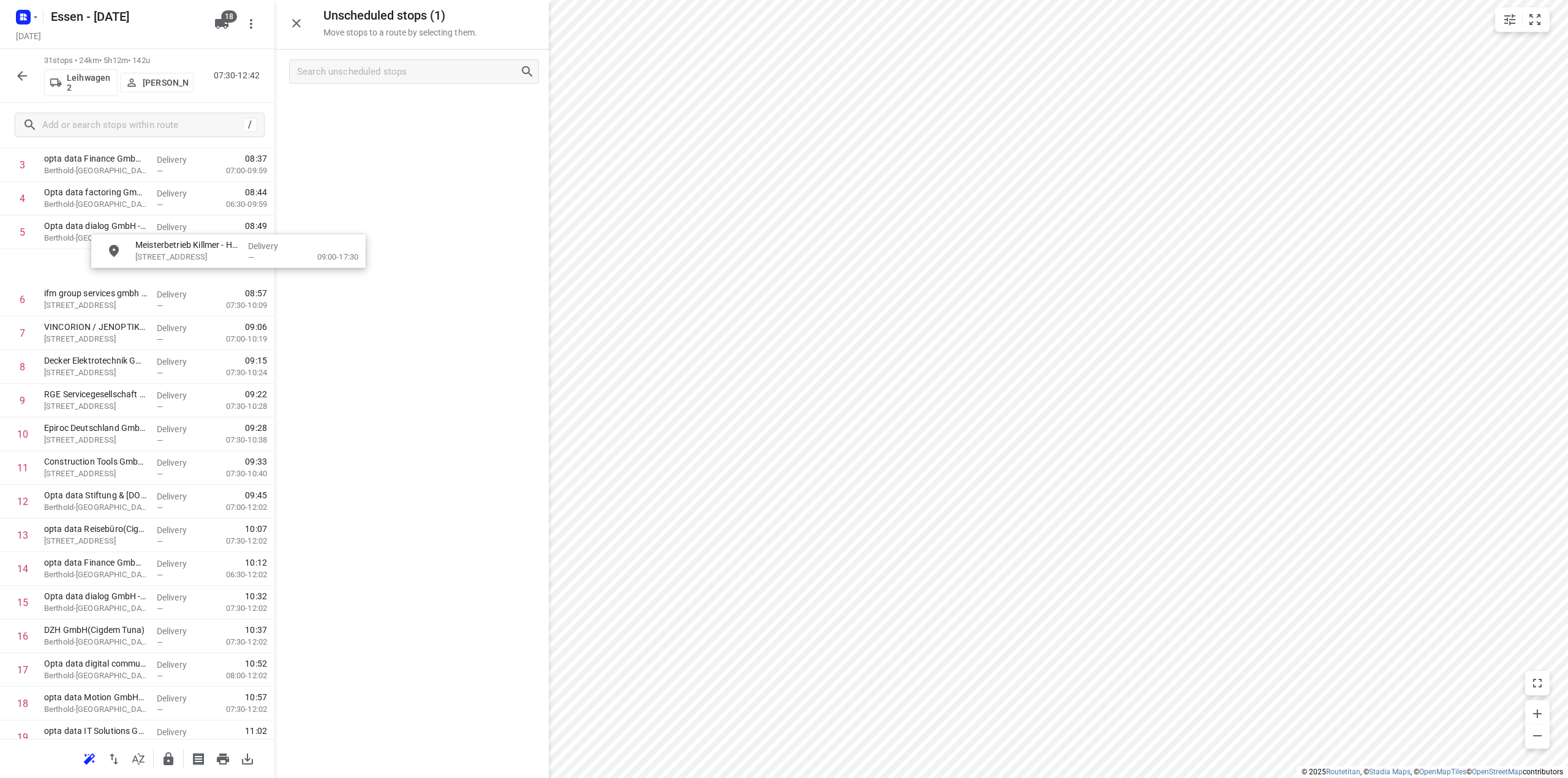
scroll to position [161, 0]
drag, startPoint x: 347, startPoint y: 110, endPoint x: 81, endPoint y: 379, distance: 378.3
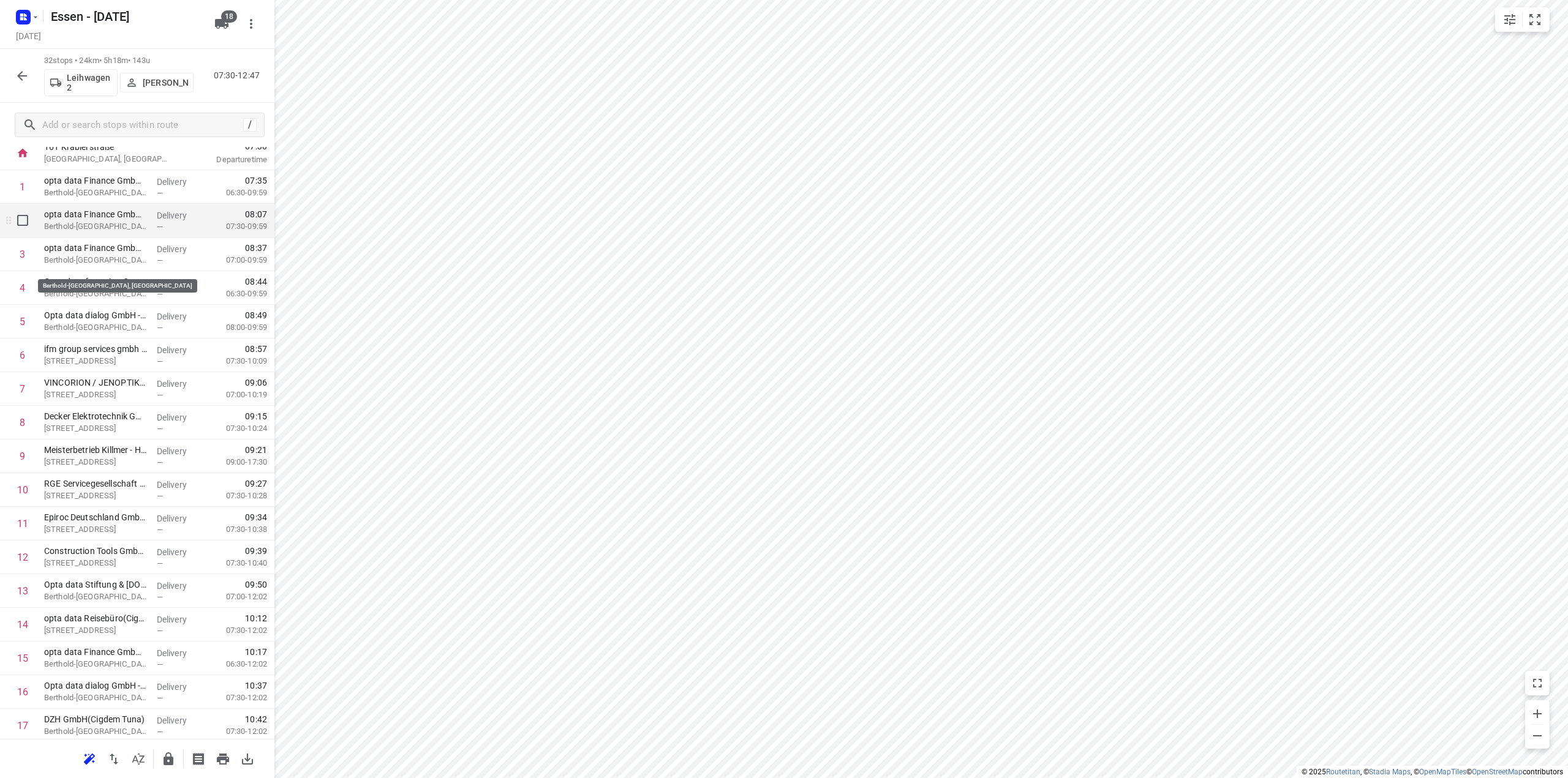
scroll to position [0, 0]
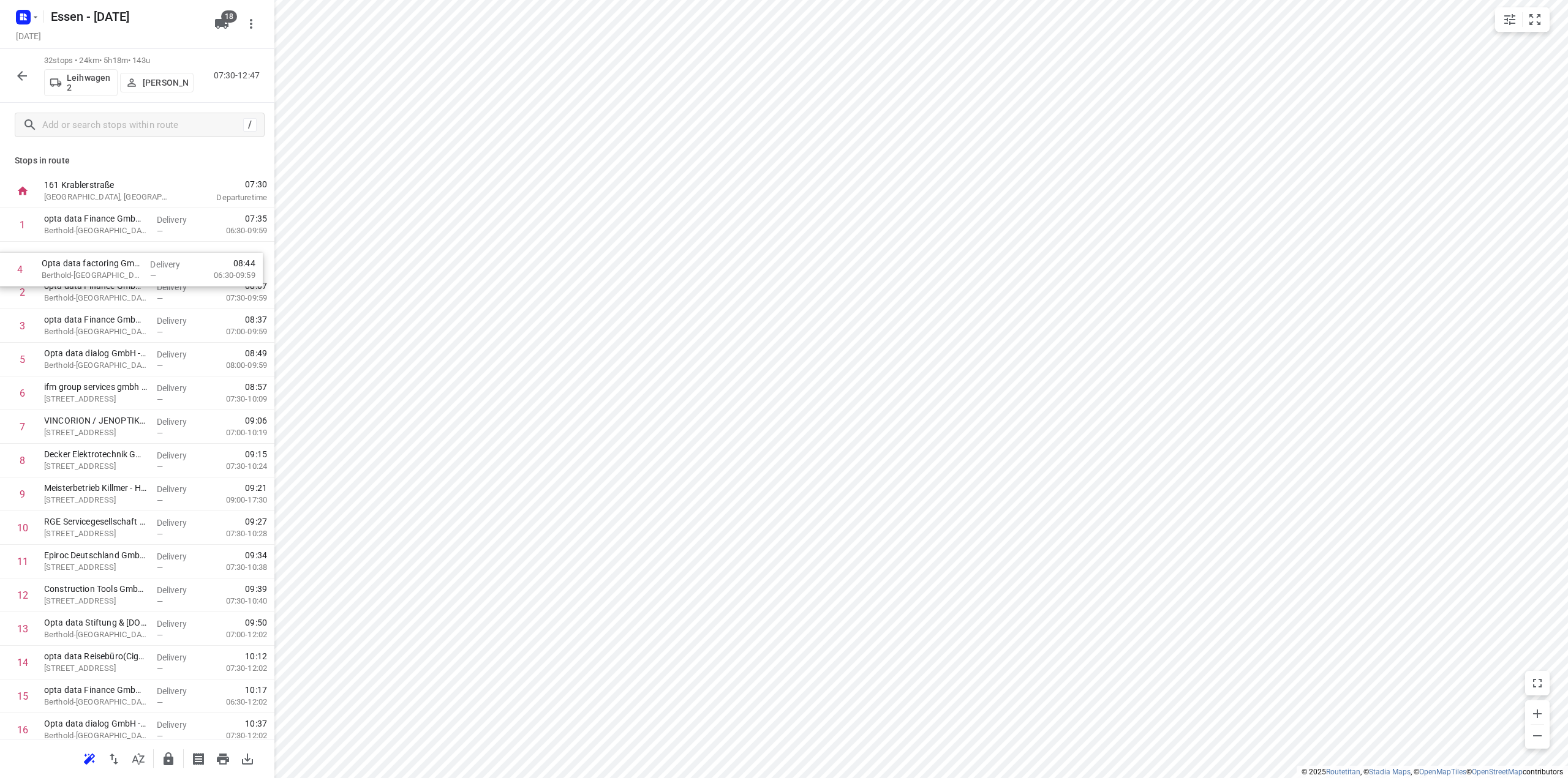
drag, startPoint x: 107, startPoint y: 334, endPoint x: 104, endPoint y: 273, distance: 61.1
click at [104, 273] on div "1 opta data Finance GmbH - Berthold-Beitz-Boulevard 461(Cigdem Tuna) Berthold-B…" at bounding box center [137, 747] width 274 height 1077
drag, startPoint x: 103, startPoint y: 370, endPoint x: 104, endPoint y: 305, distance: 65.0
click at [104, 305] on div "1 opta data Finance GmbH - Berthold-Beitz-Boulevard 461(Cigdem Tuna) Berthold-B…" at bounding box center [137, 747] width 274 height 1077
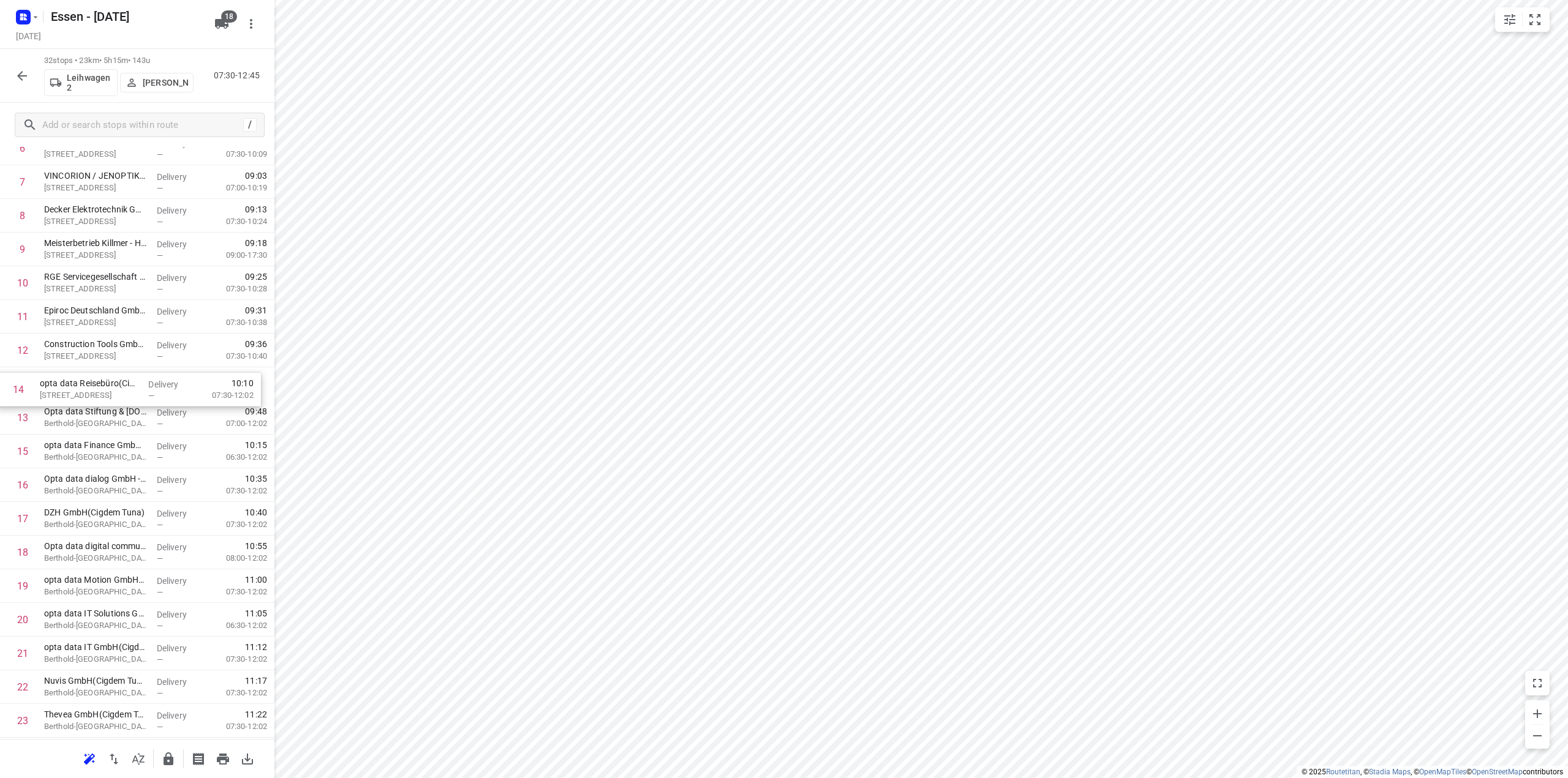
drag, startPoint x: 110, startPoint y: 420, endPoint x: 104, endPoint y: 384, distance: 36.5
click at [104, 384] on div "1 opta data Finance GmbH - Berthold-Beitz-Boulevard 461(Cigdem Tuna) Berthold-B…" at bounding box center [137, 502] width 274 height 1077
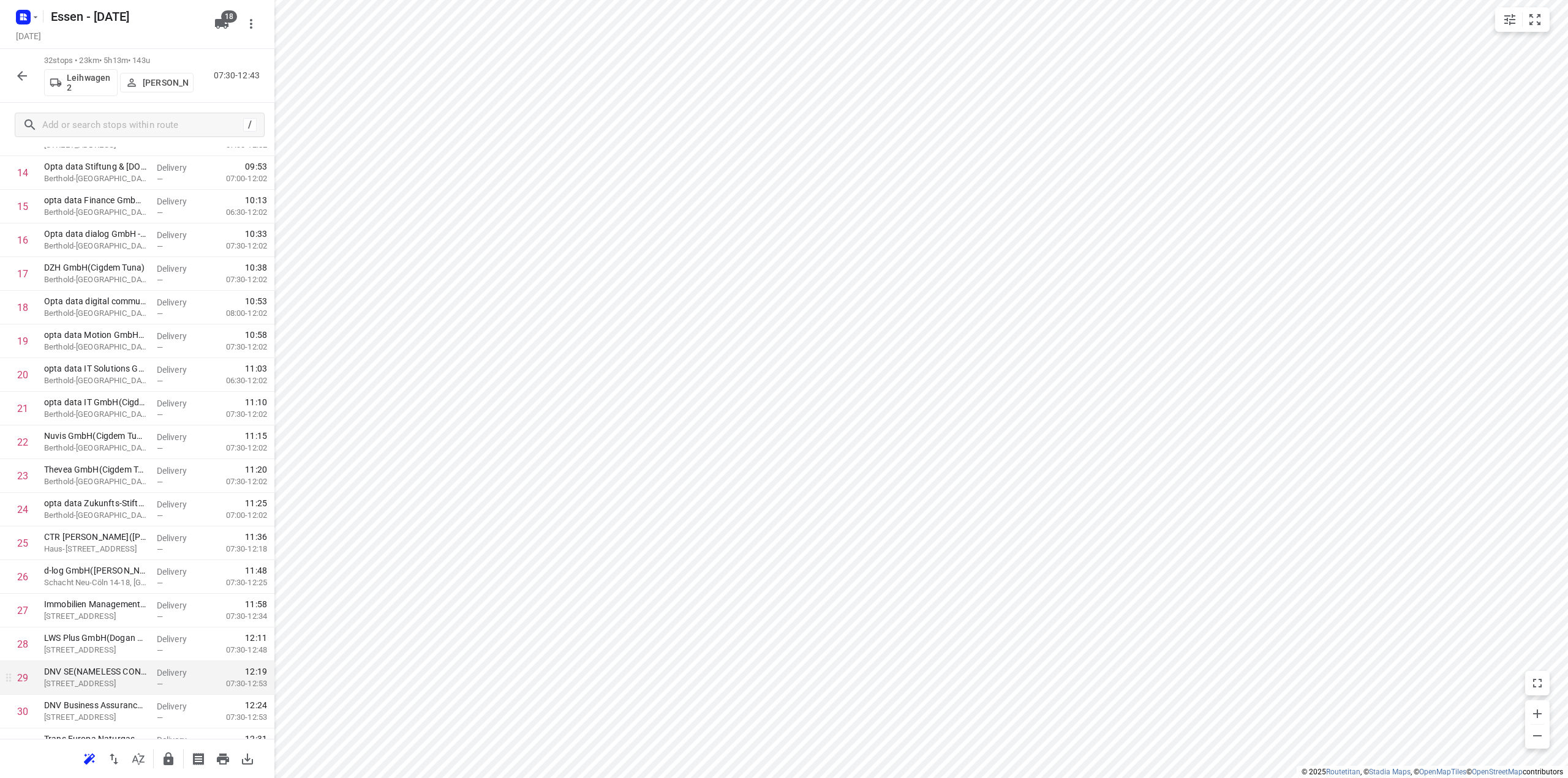
scroll to position [580, 0]
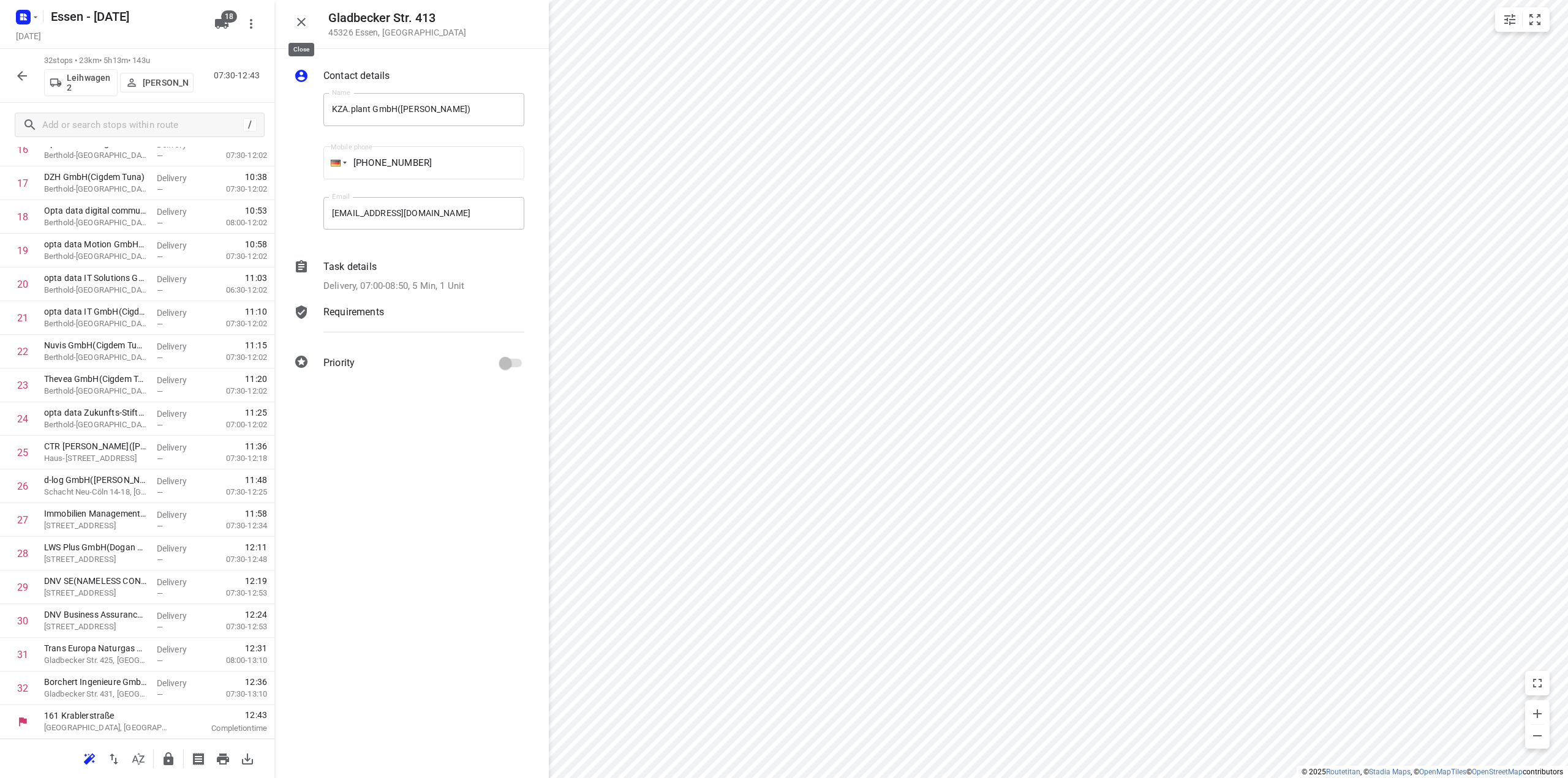
click at [298, 24] on icon "button" at bounding box center [301, 21] width 9 height 9
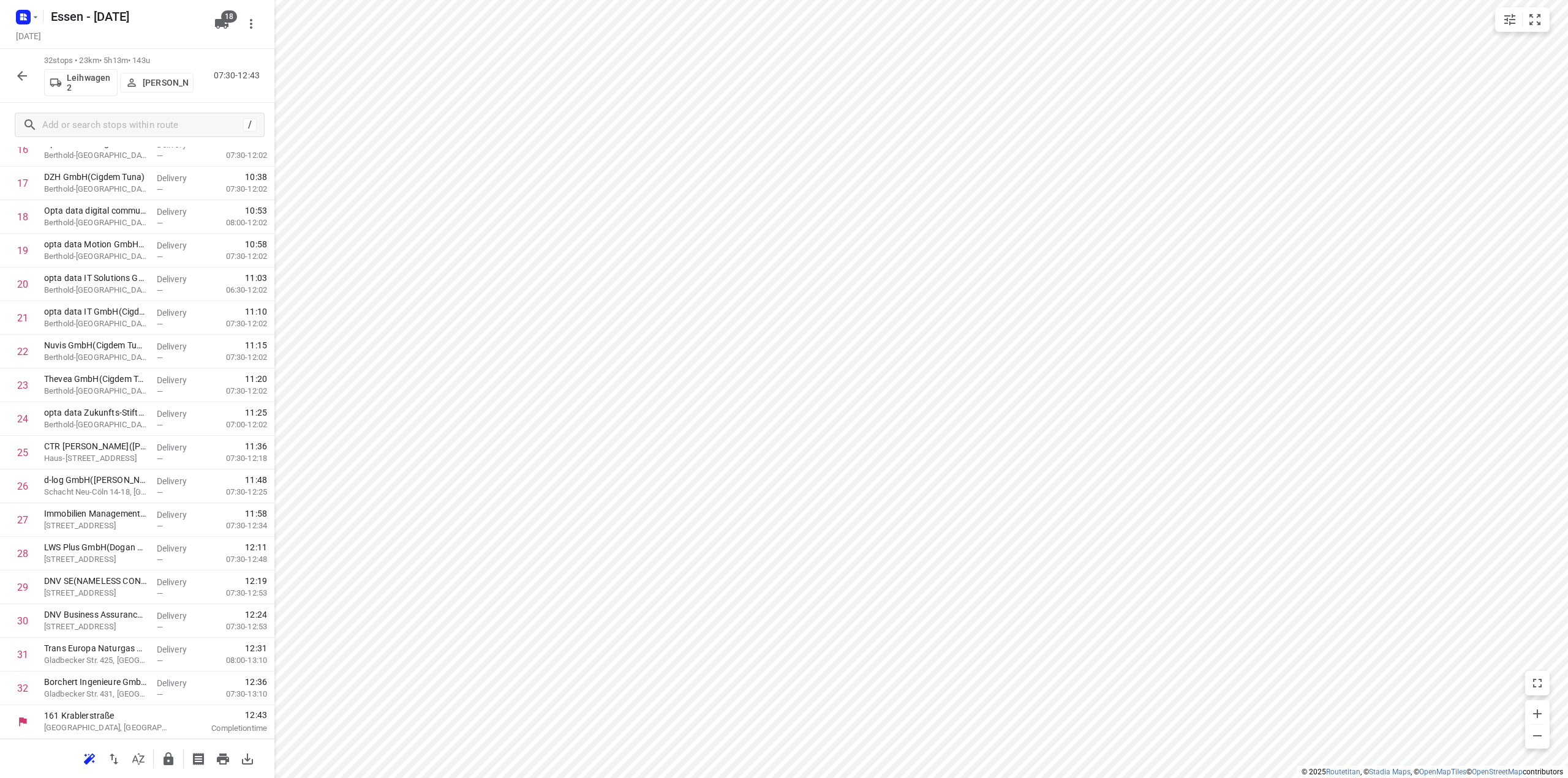
click at [19, 78] on icon "button" at bounding box center [22, 76] width 10 height 10
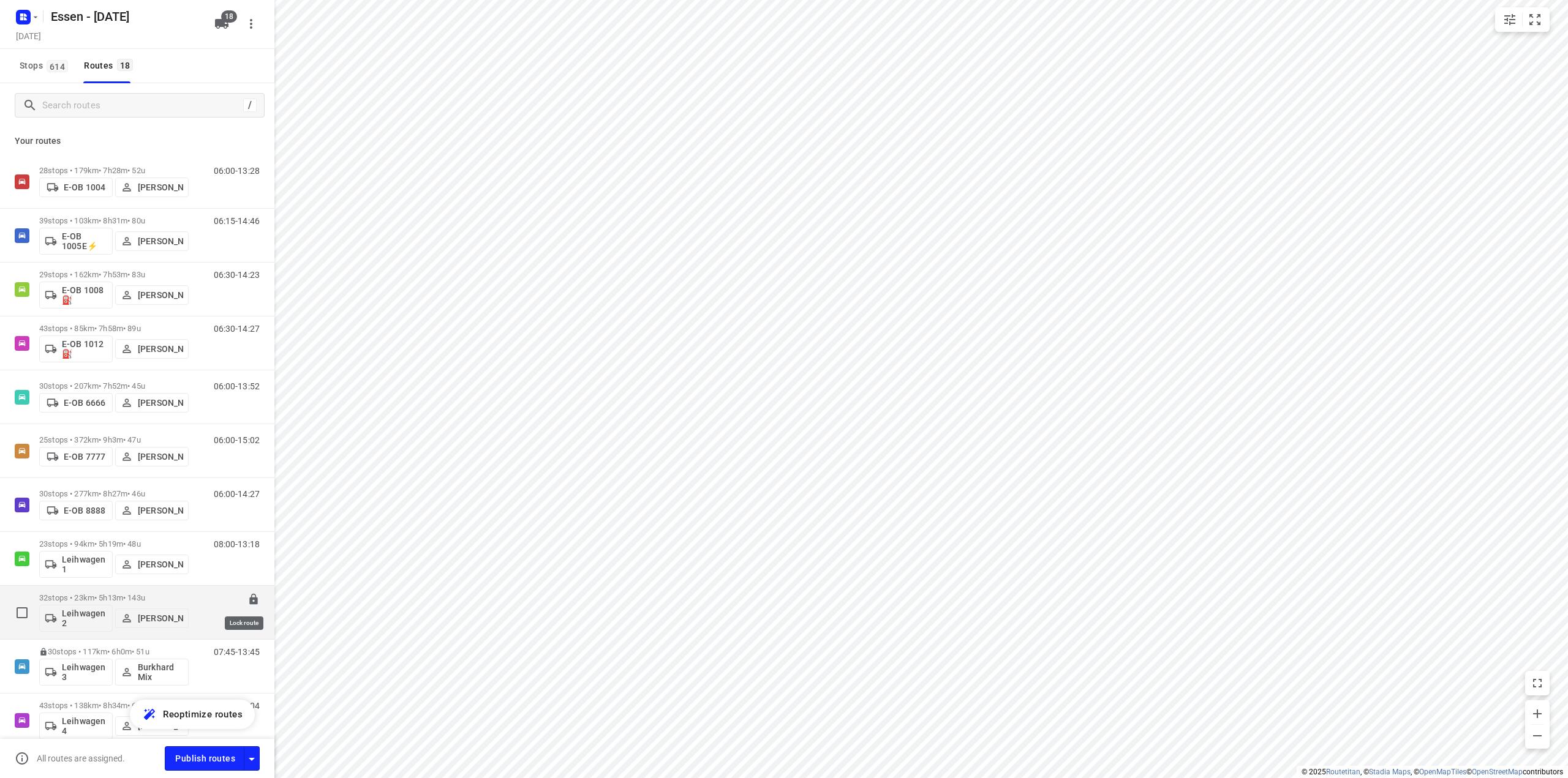
click at [249, 605] on icon at bounding box center [253, 599] width 8 height 11
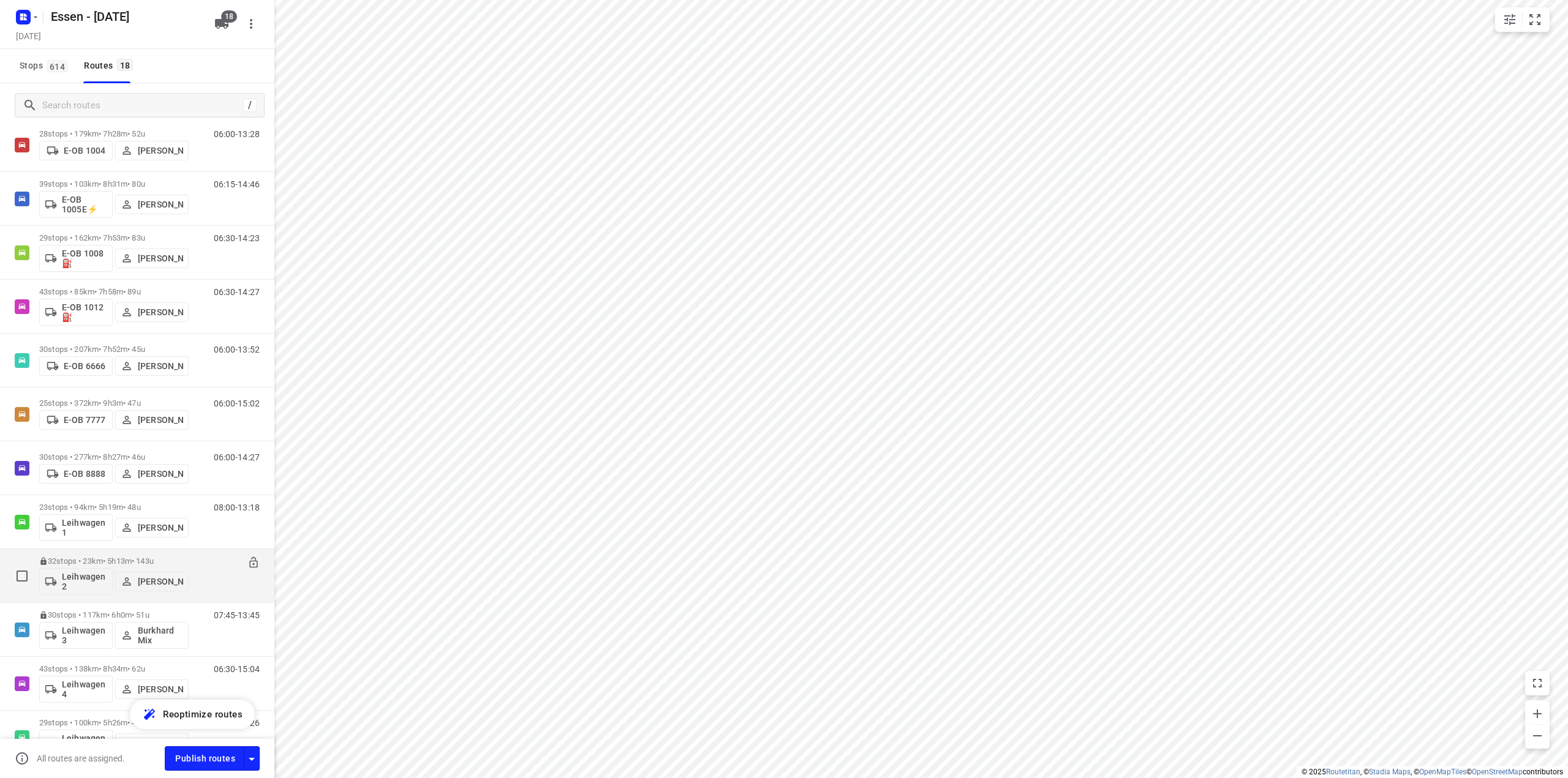
scroll to position [0, 0]
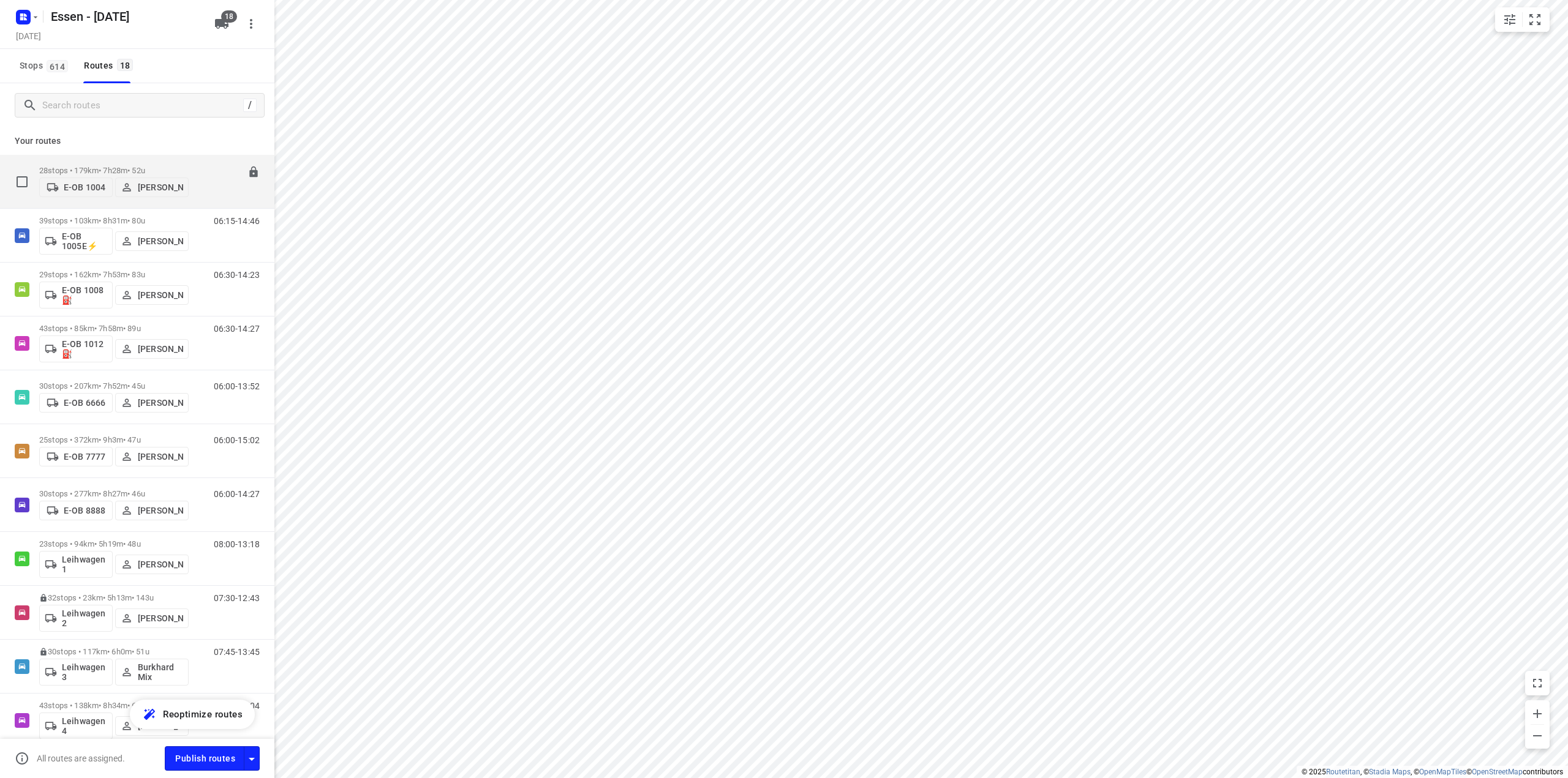
click at [99, 171] on p "28 stops • 179km • 7h28m • 52u" at bounding box center [113, 170] width 149 height 9
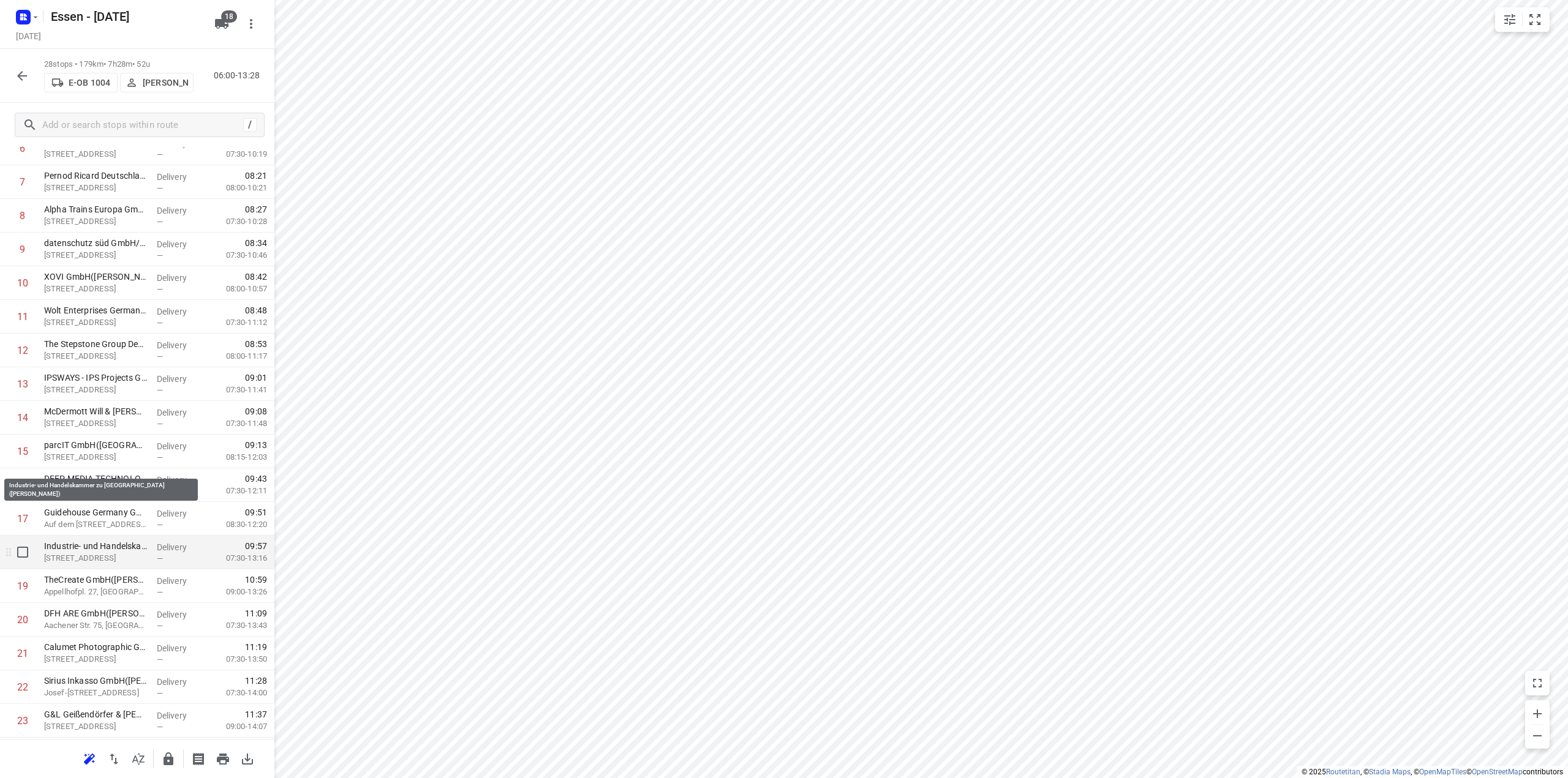
scroll to position [446, 0]
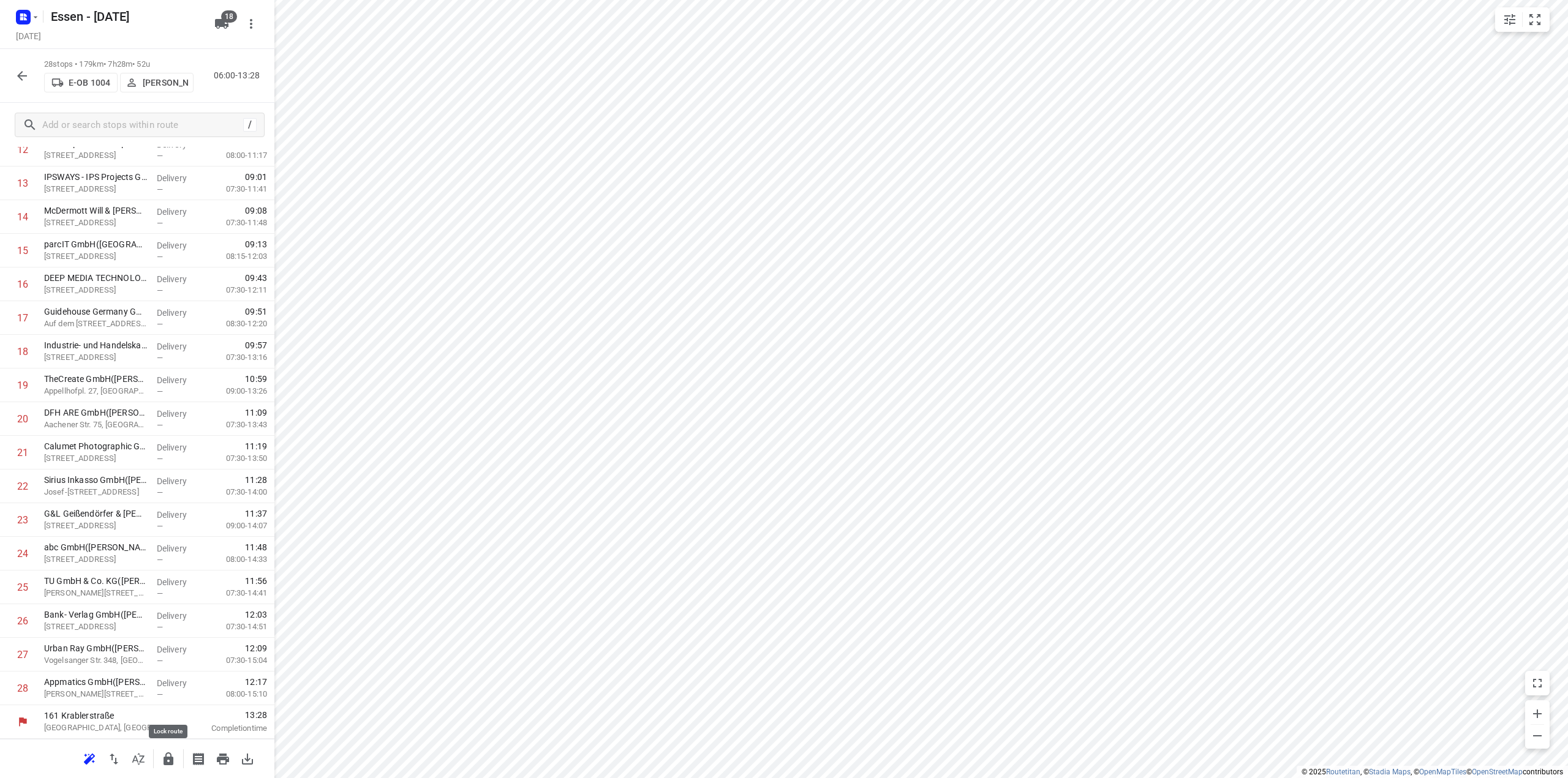
click at [172, 762] on icon "button" at bounding box center [169, 759] width 10 height 13
click at [19, 82] on icon "button" at bounding box center [21, 76] width 15 height 15
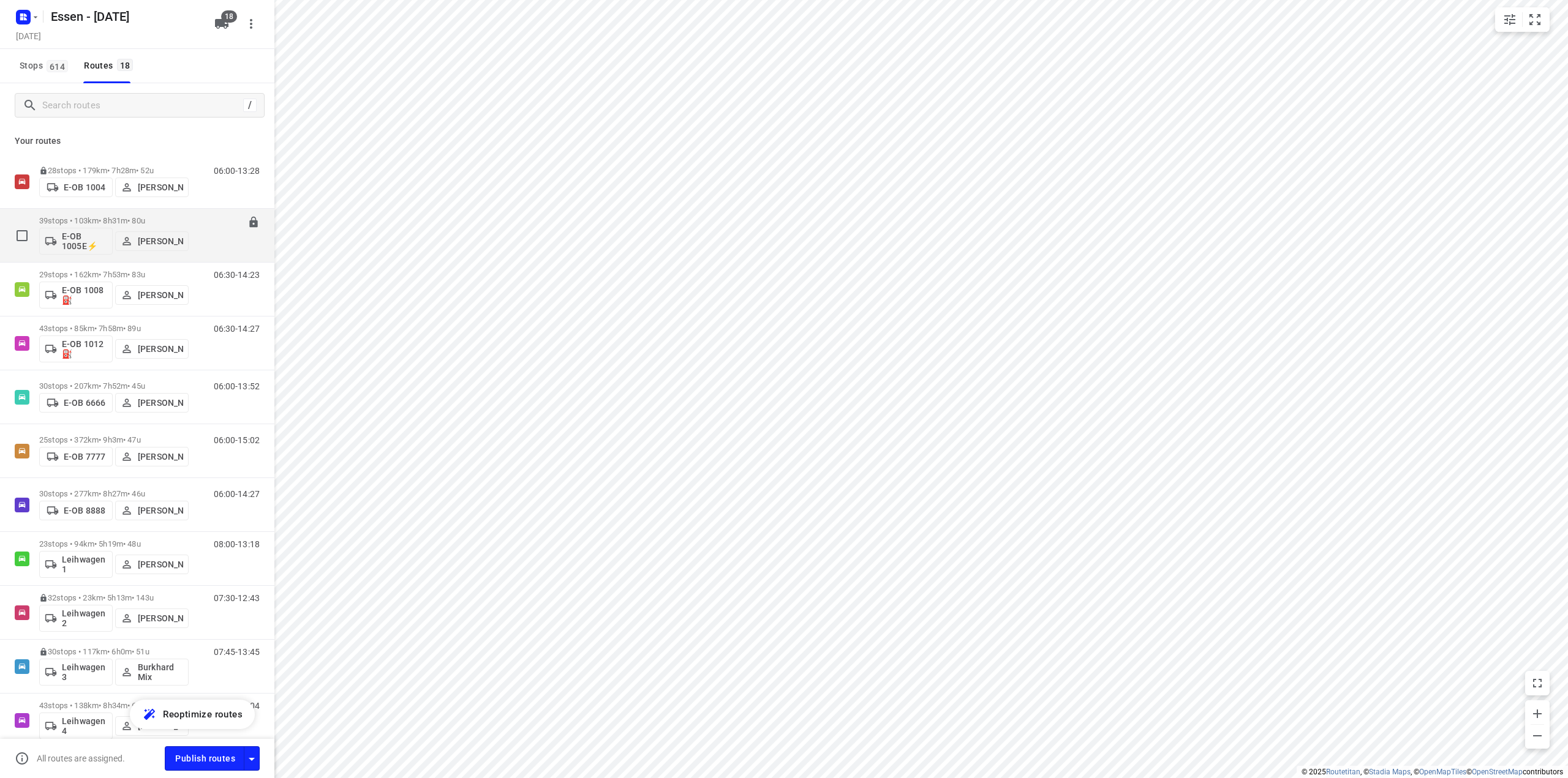
click at [147, 219] on p "39 stops • 103km • 8h31m • 80u" at bounding box center [113, 220] width 149 height 9
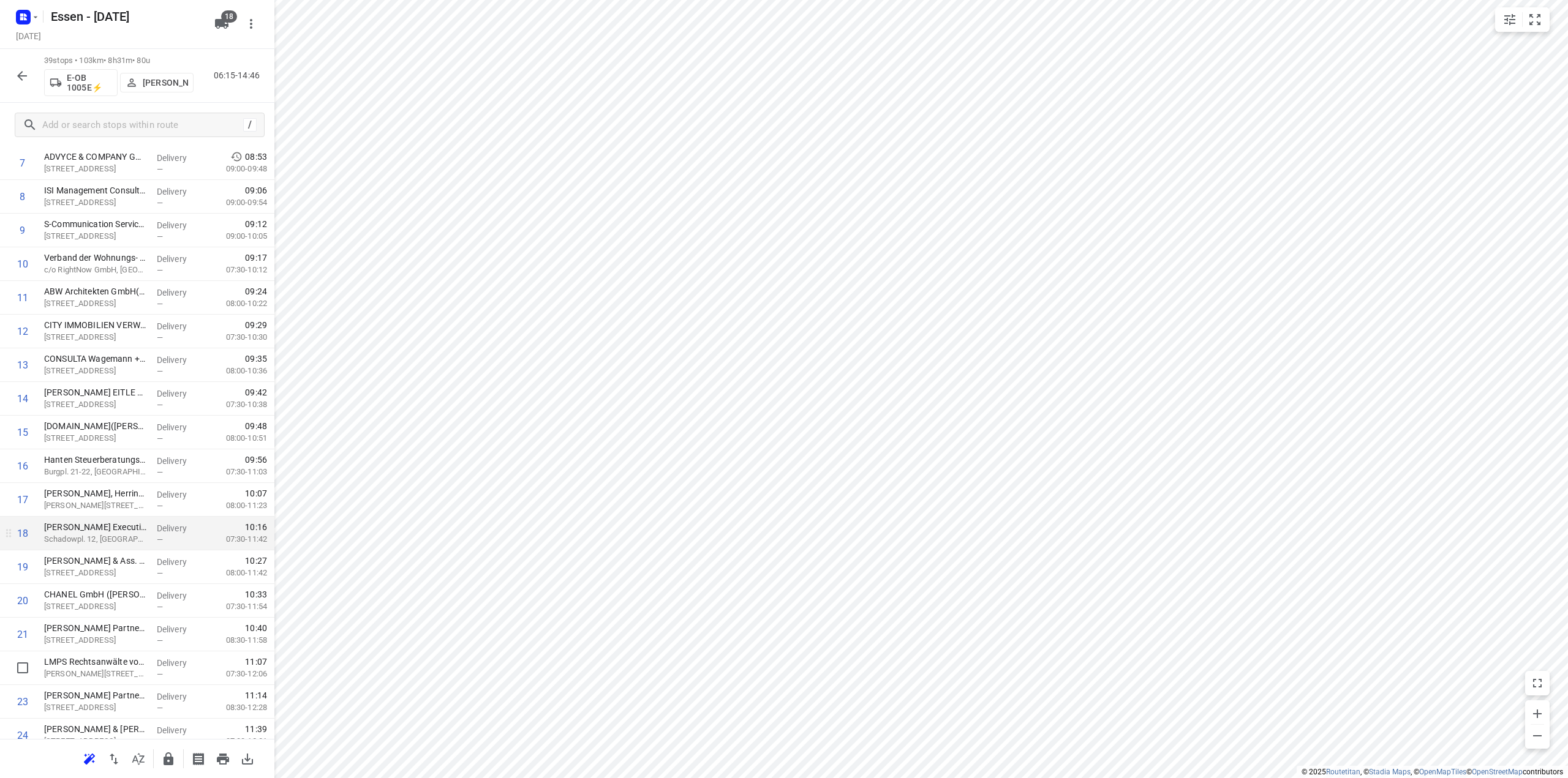
scroll to position [306, 0]
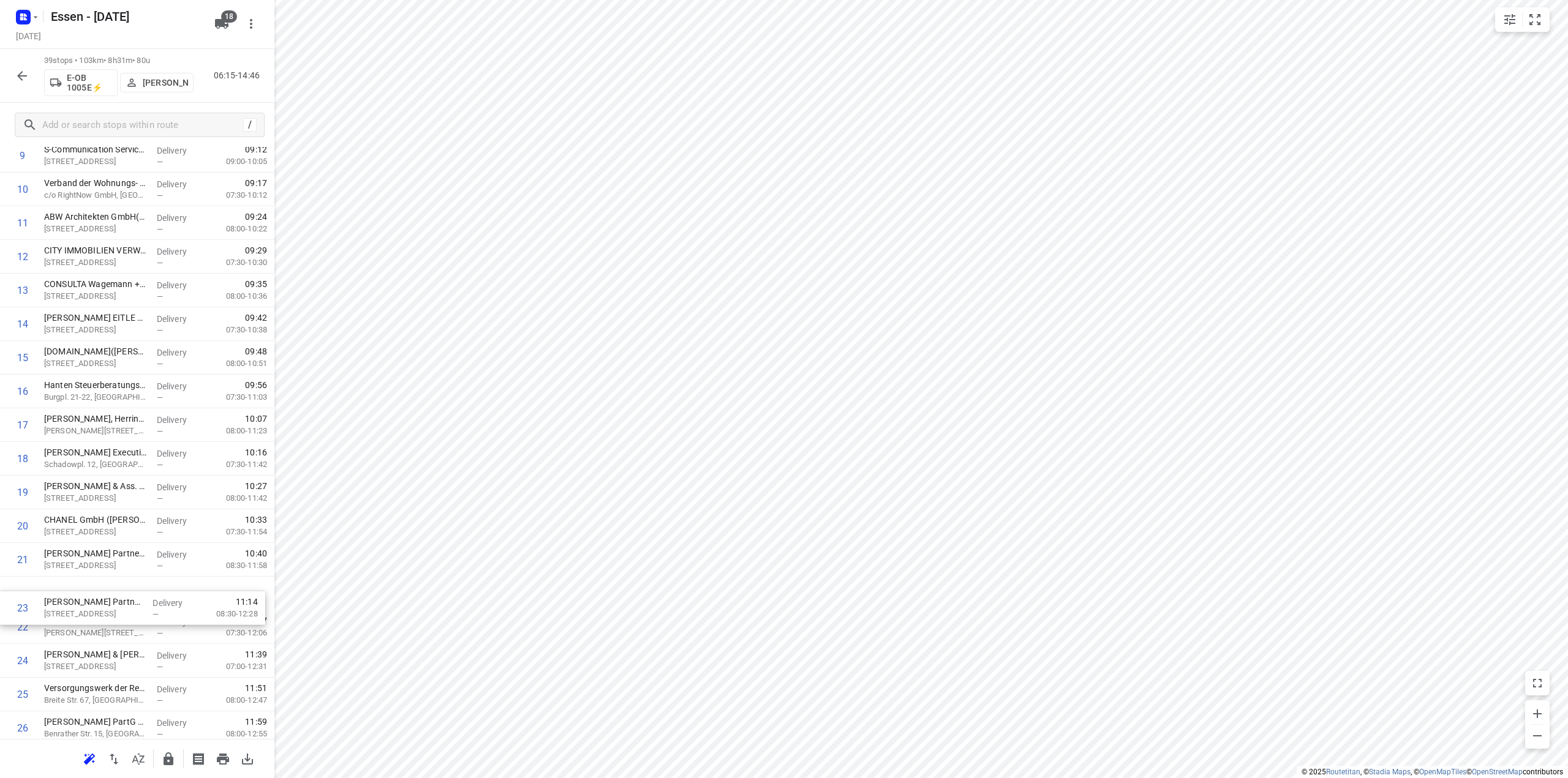
drag, startPoint x: 126, startPoint y: 669, endPoint x: 127, endPoint y: 605, distance: 64.0
click at [127, 606] on div "1 DB Regio AG(Frank Brunnenkant) Willi-Becker-Allee 11, Düsseldorf Delivery — 0…" at bounding box center [137, 526] width 274 height 1314
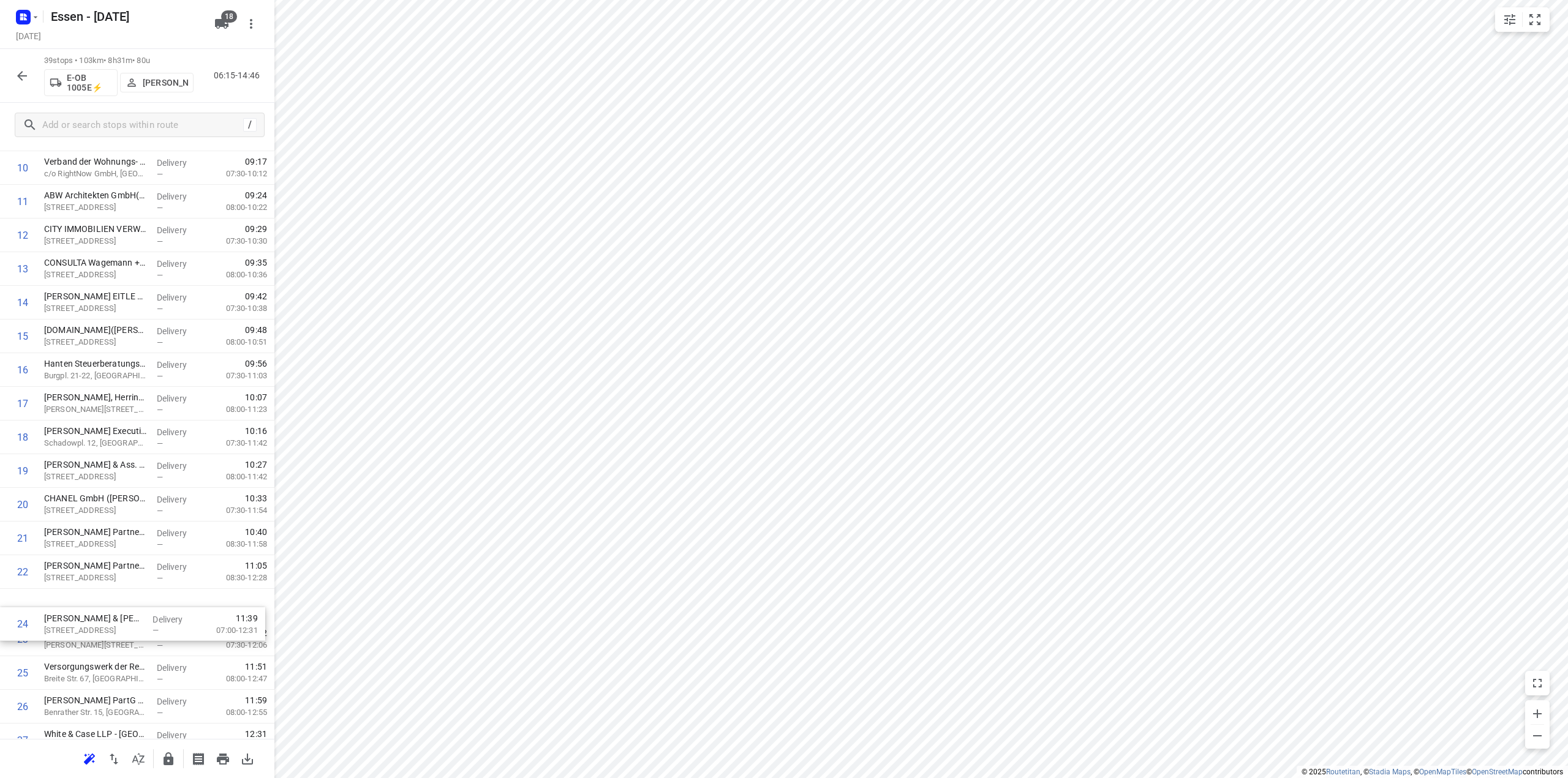
drag, startPoint x: 141, startPoint y: 669, endPoint x: 141, endPoint y: 633, distance: 36.0
click at [141, 633] on div "1 DB Regio AG(Frank Brunnenkant) Willi-Becker-Allee 11, Düsseldorf Delivery — 0…" at bounding box center [137, 505] width 274 height 1314
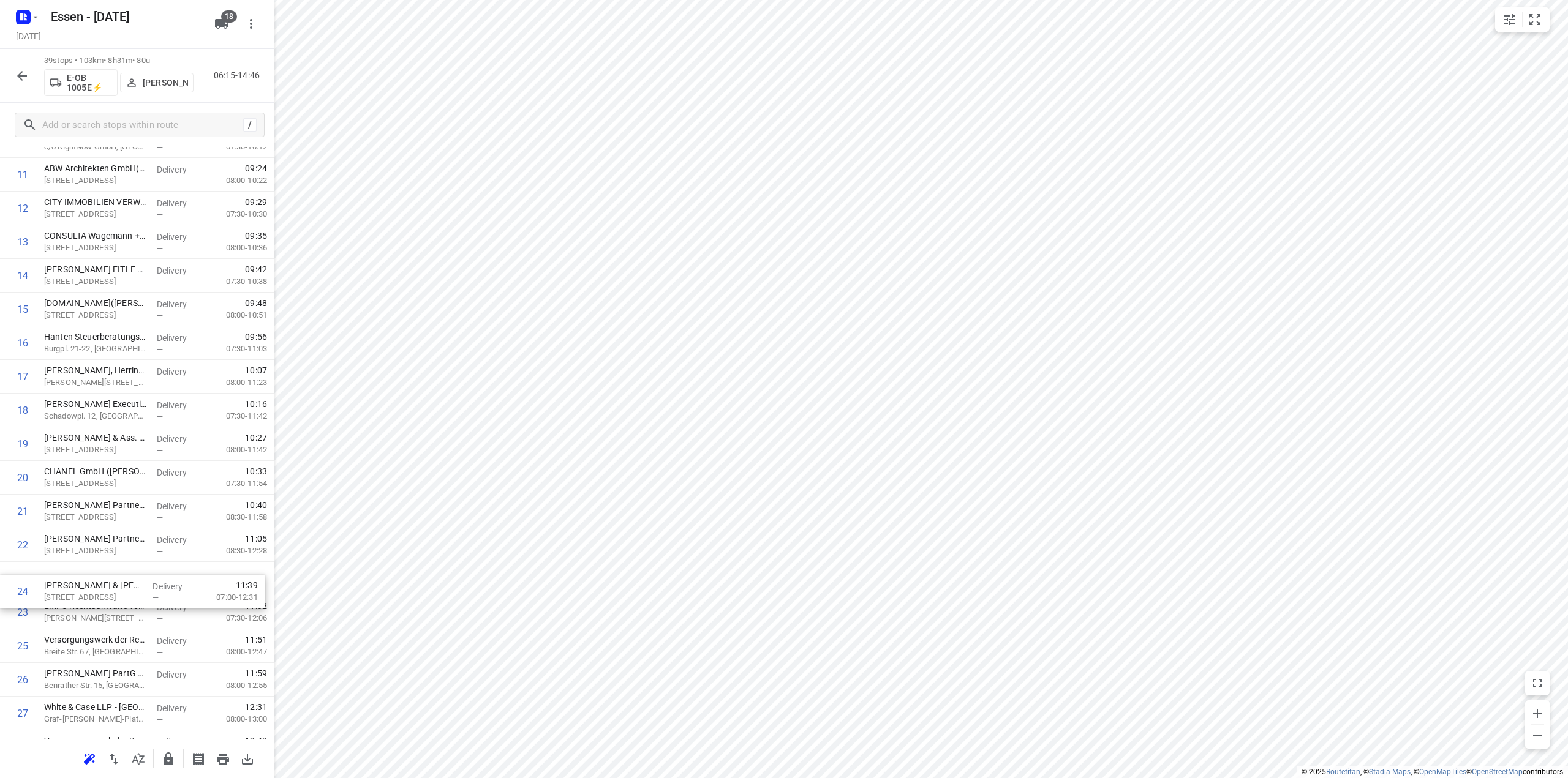
scroll to position [389, 0]
drag, startPoint x: 115, startPoint y: 634, endPoint x: 115, endPoint y: 571, distance: 63.0
click at [115, 571] on div "1 DB Regio AG(Frank Brunnenkant) Willi-Becker-Allee 11, Düsseldorf Delivery — 0…" at bounding box center [137, 477] width 274 height 1314
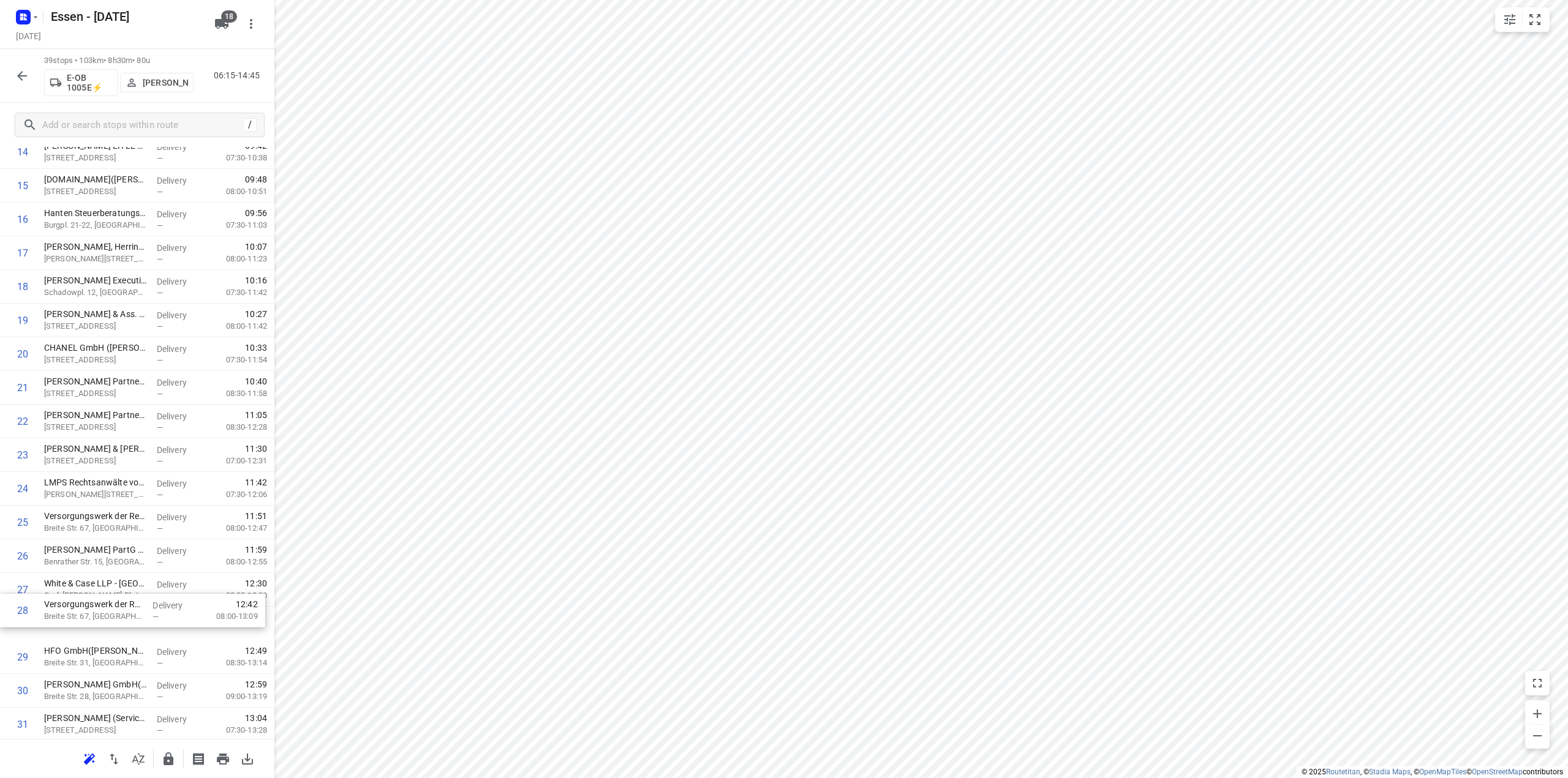
scroll to position [513, 0]
drag, startPoint x: 115, startPoint y: 627, endPoint x: 115, endPoint y: 560, distance: 67.0
click at [115, 560] on div "1 DB Regio AG(Frank Brunnenkant) Willi-Becker-Allee 11, Düsseldorf Delivery — 0…" at bounding box center [137, 352] width 274 height 1314
drag, startPoint x: 90, startPoint y: 592, endPoint x: 94, endPoint y: 493, distance: 99.1
click at [94, 493] on div "1 DB Regio AG(Frank Brunnenkant) Willi-Becker-Allee 11, Düsseldorf Delivery — 0…" at bounding box center [137, 352] width 274 height 1314
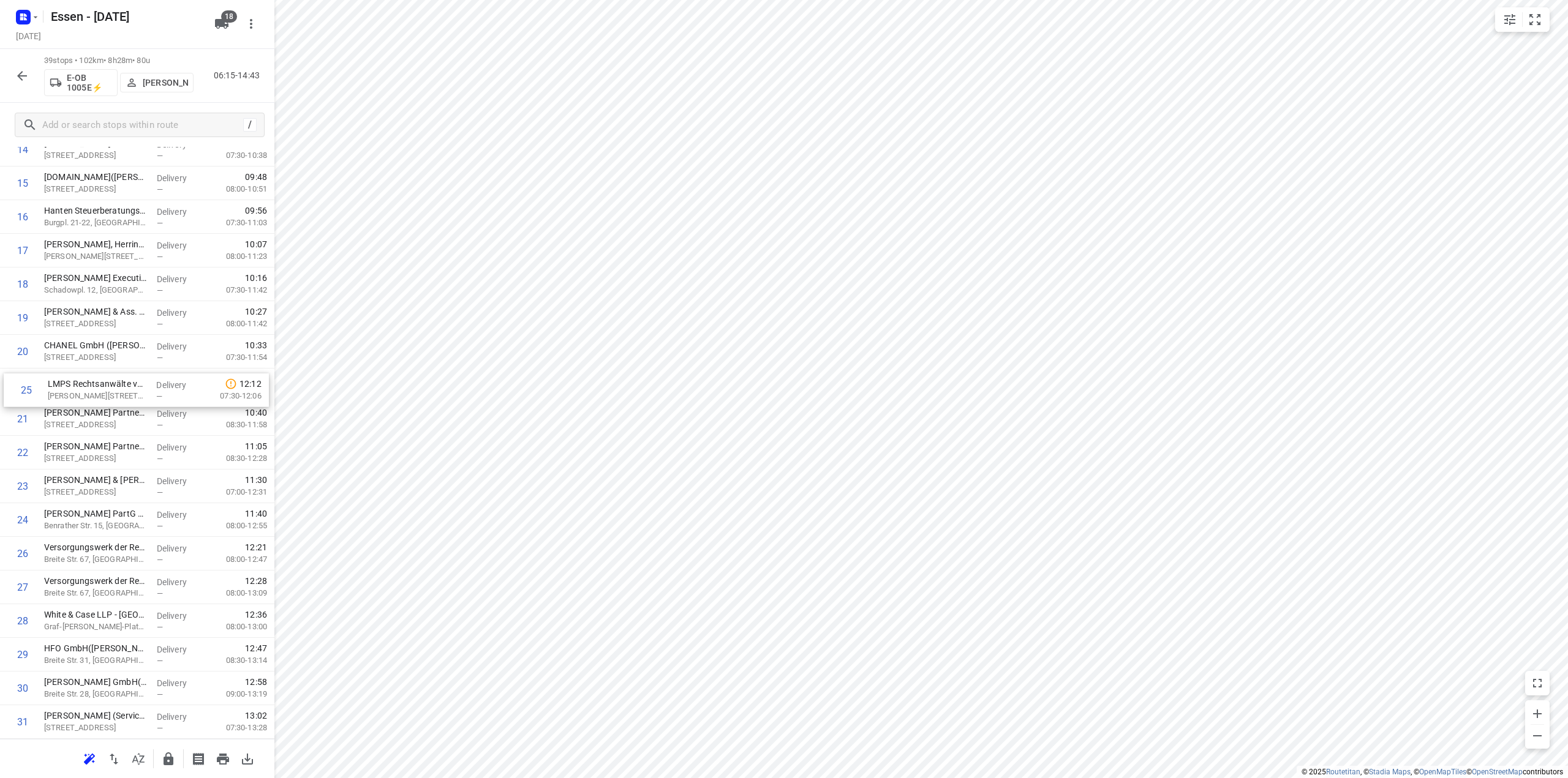
drag, startPoint x: 121, startPoint y: 518, endPoint x: 126, endPoint y: 386, distance: 132.1
click at [126, 386] on div "1 DB Regio AG(Frank Brunnenkant) Willi-Becker-Allee 11, Düsseldorf Delivery — 0…" at bounding box center [137, 352] width 274 height 1314
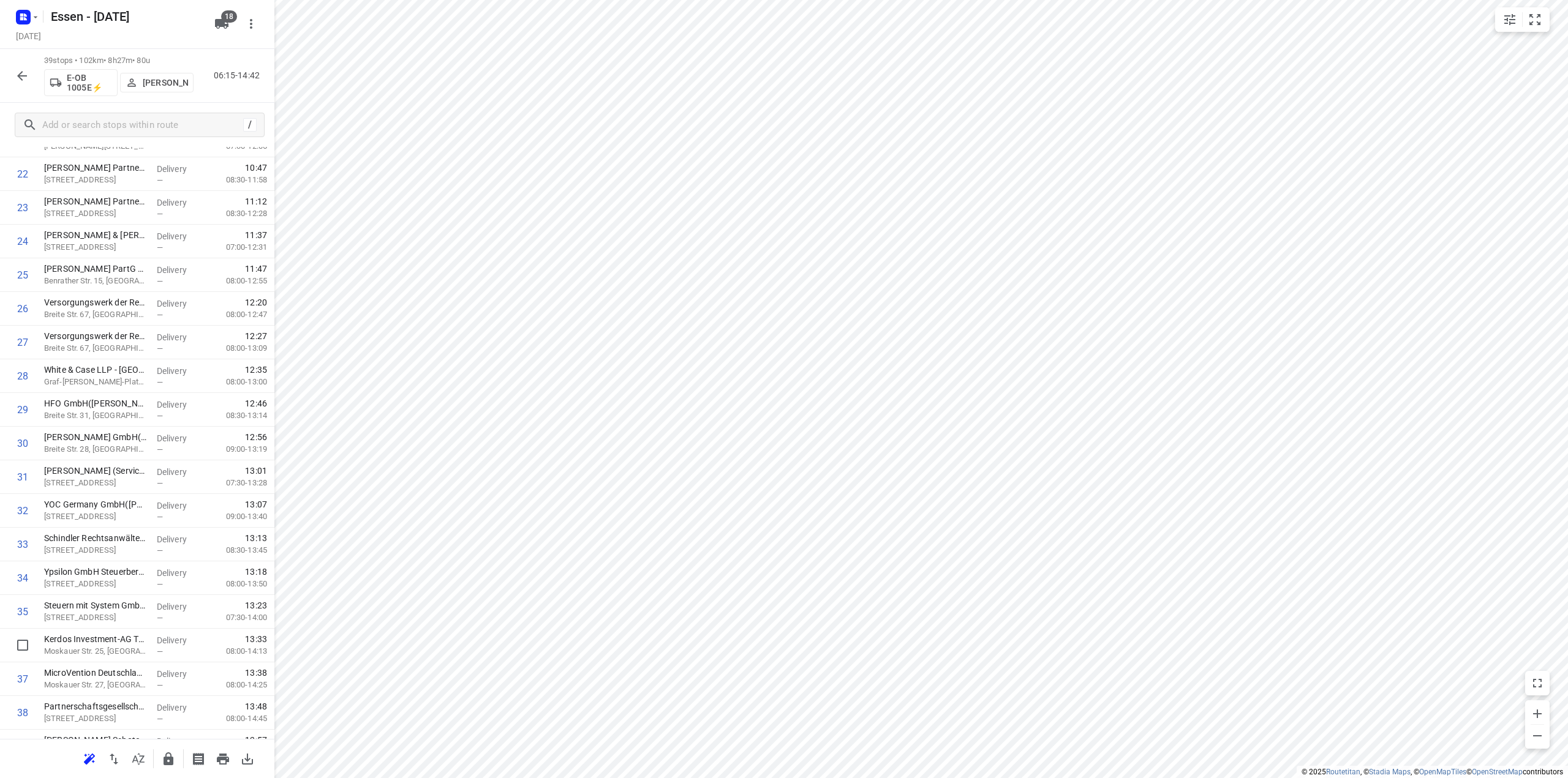
scroll to position [816, 0]
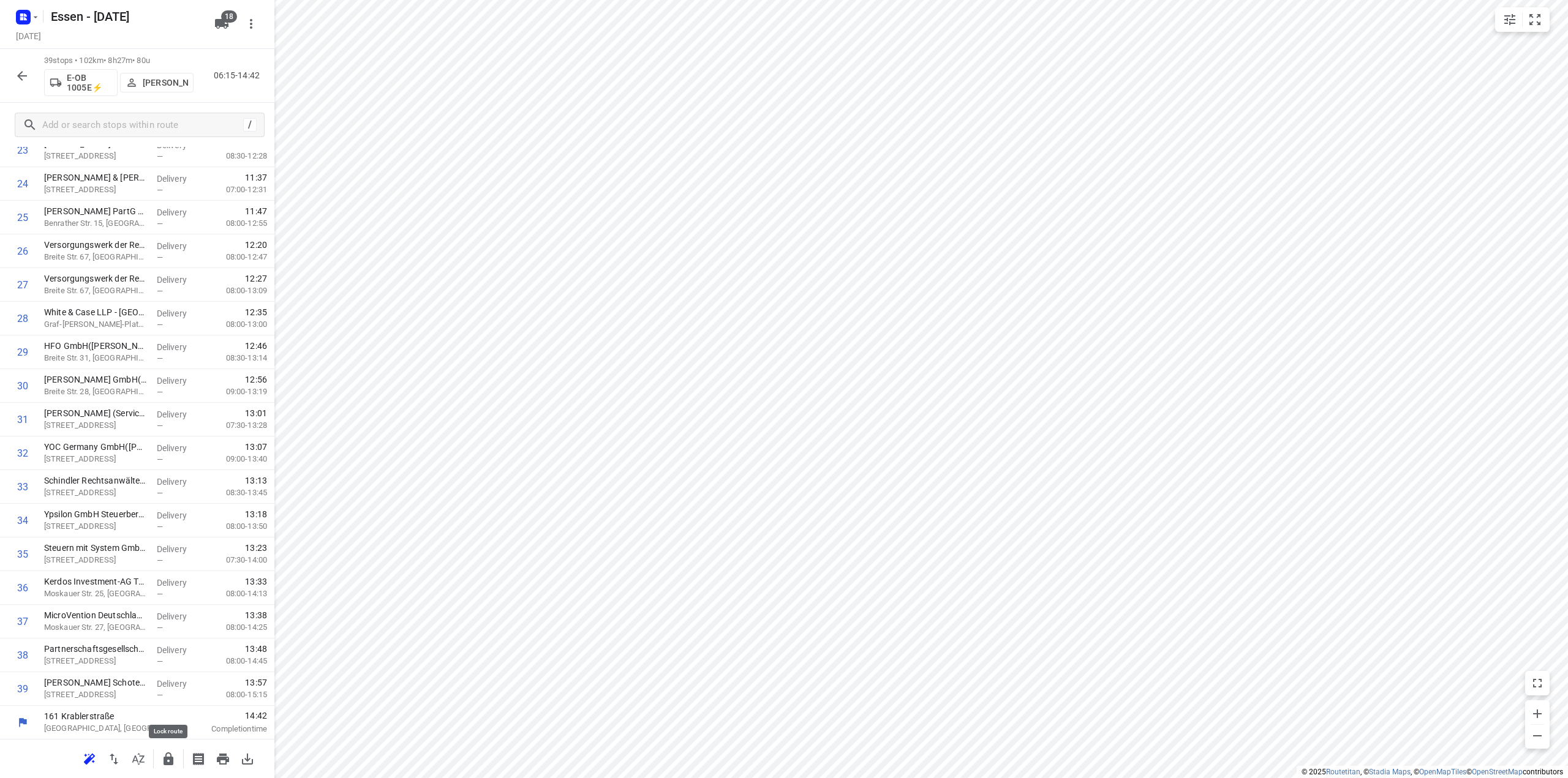
click at [172, 763] on icon "button" at bounding box center [169, 759] width 10 height 13
click at [17, 74] on icon "button" at bounding box center [21, 76] width 15 height 15
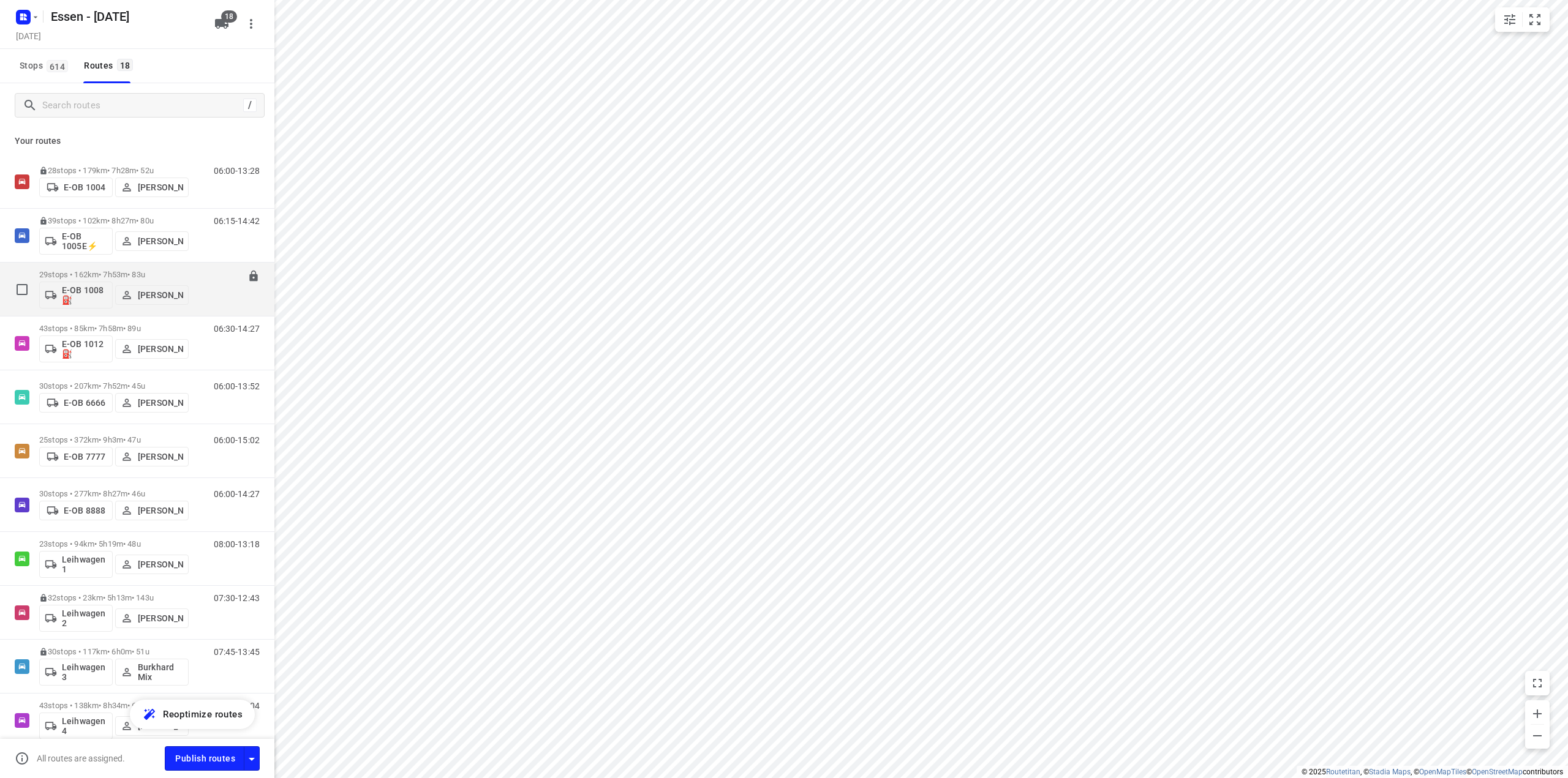
click at [113, 272] on p "29 stops • 162km • 7h53m • 83u" at bounding box center [113, 274] width 149 height 9
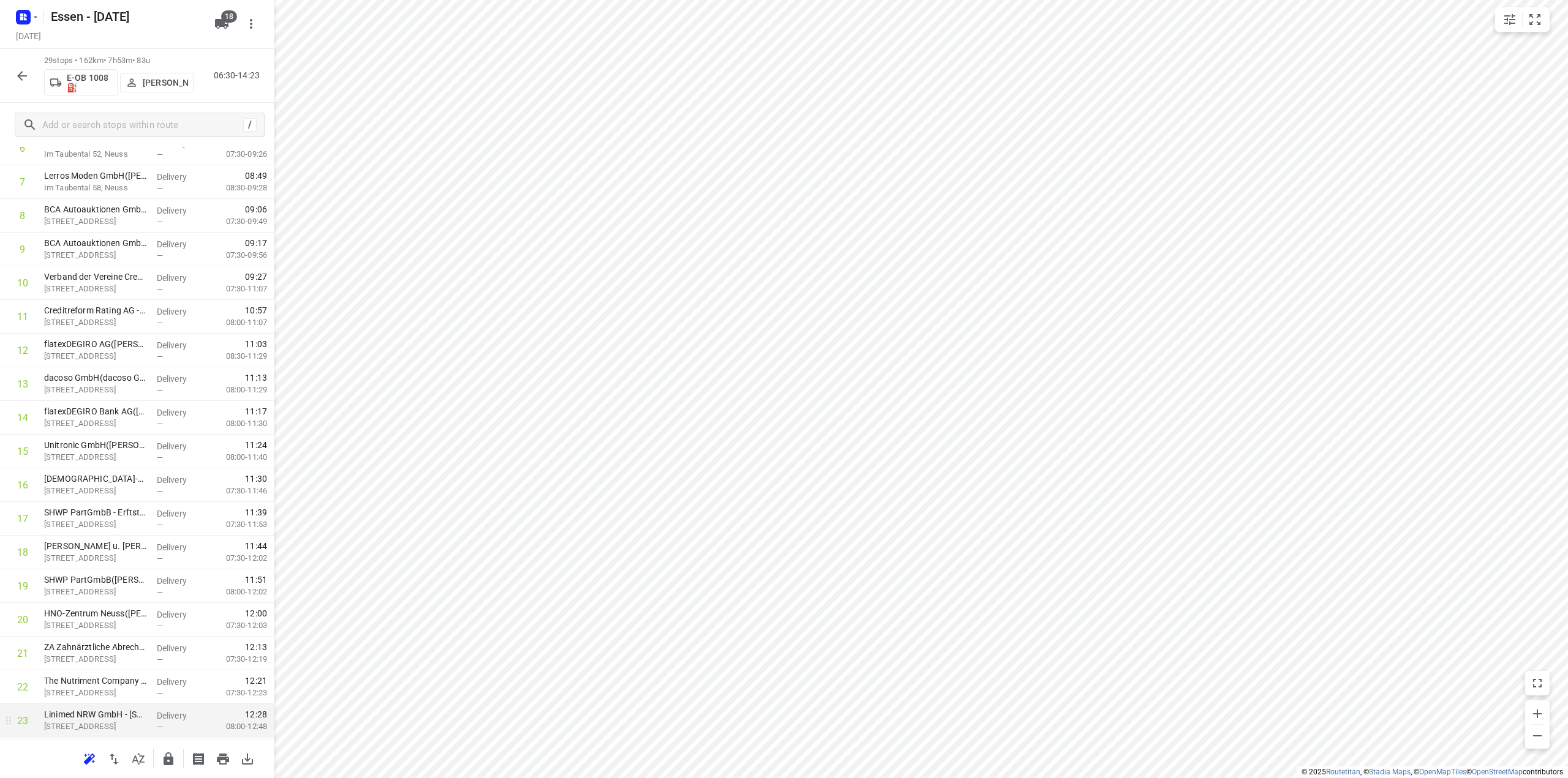
scroll to position [479, 0]
click at [169, 757] on icon "button" at bounding box center [169, 759] width 10 height 13
click at [29, 81] on icon "button" at bounding box center [21, 76] width 15 height 15
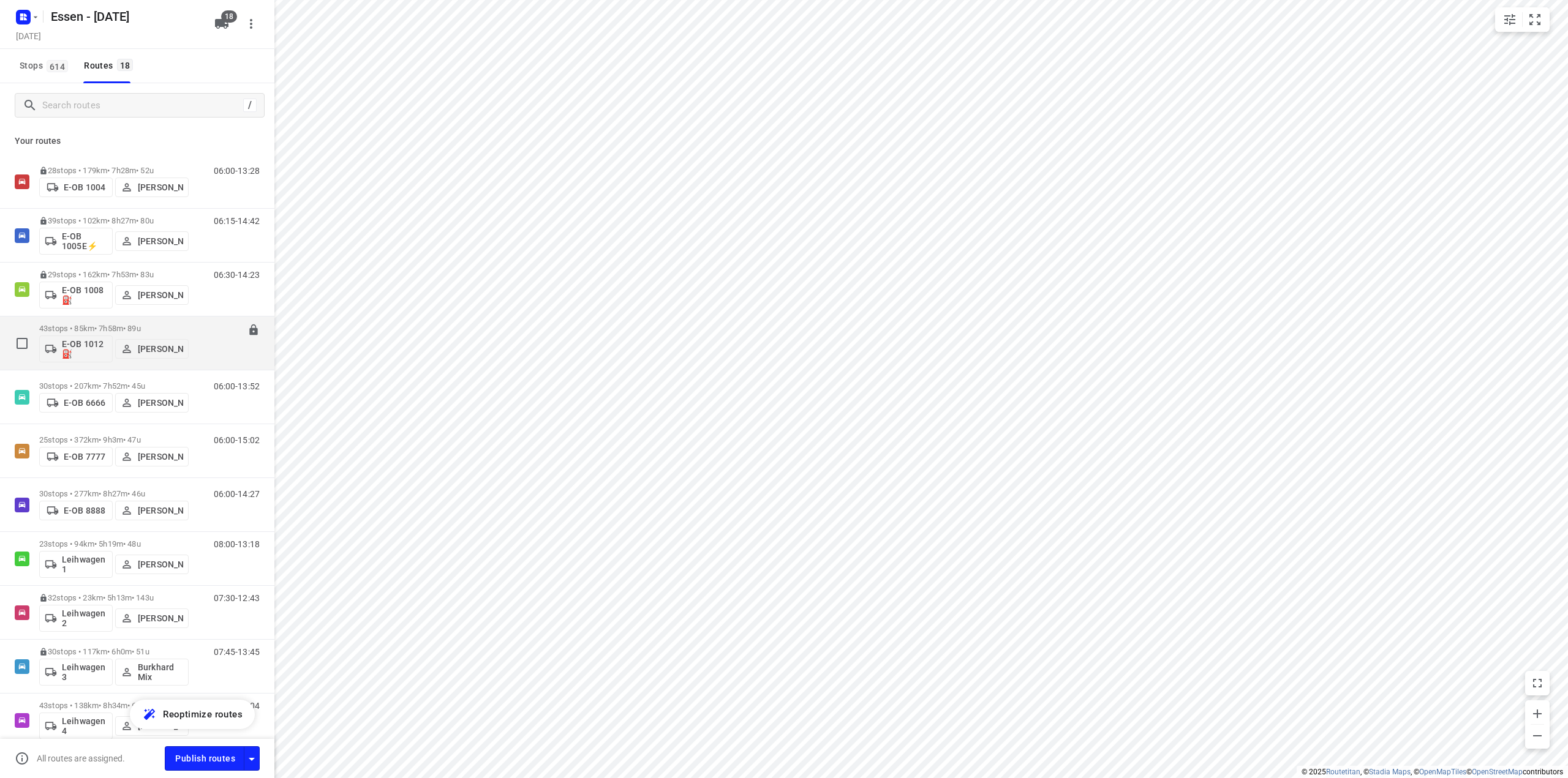
click at [104, 330] on p "43 stops • 85km • 7h58m • 89u" at bounding box center [113, 327] width 149 height 9
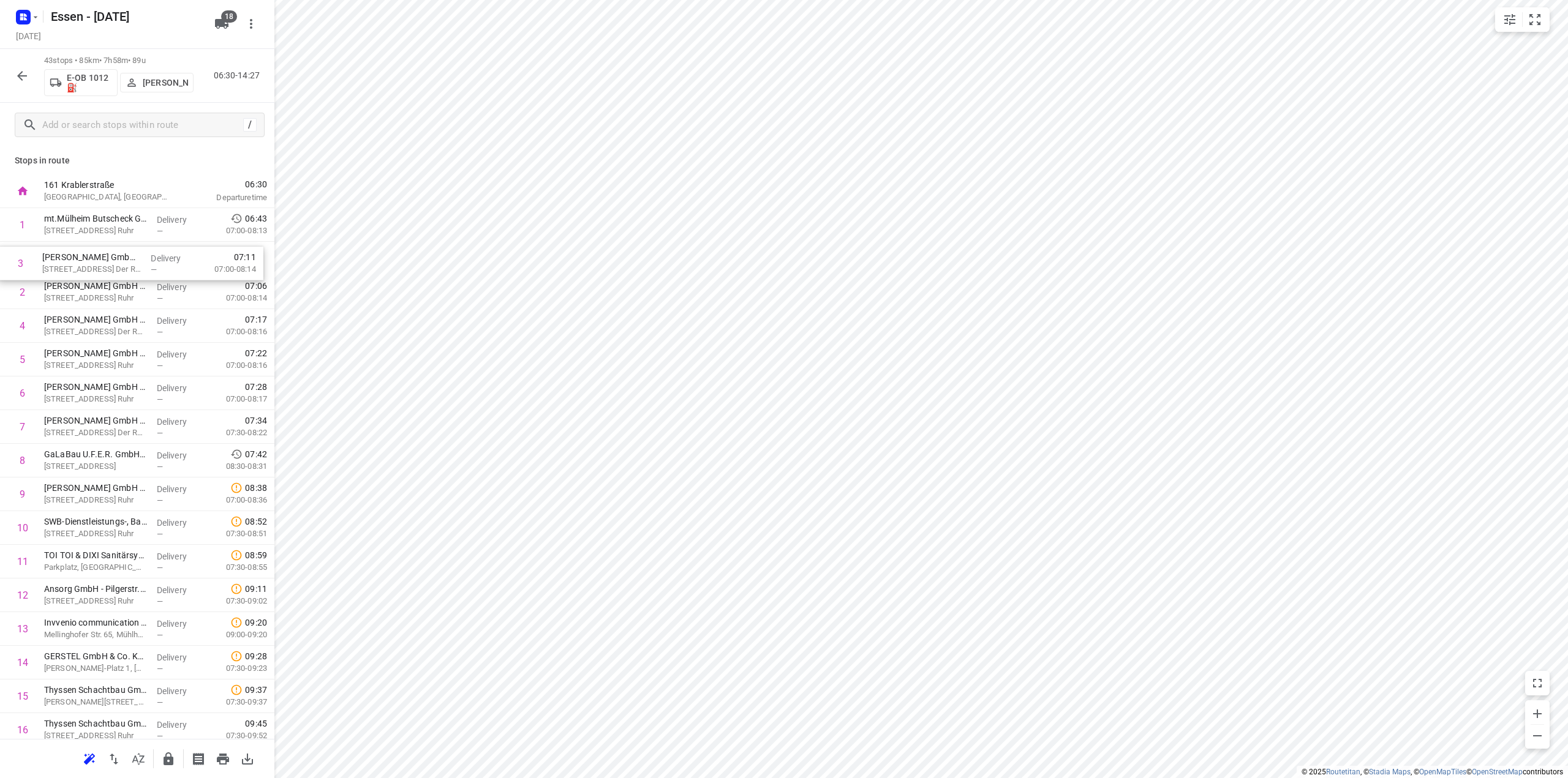
drag, startPoint x: 117, startPoint y: 296, endPoint x: 115, endPoint y: 264, distance: 32.1
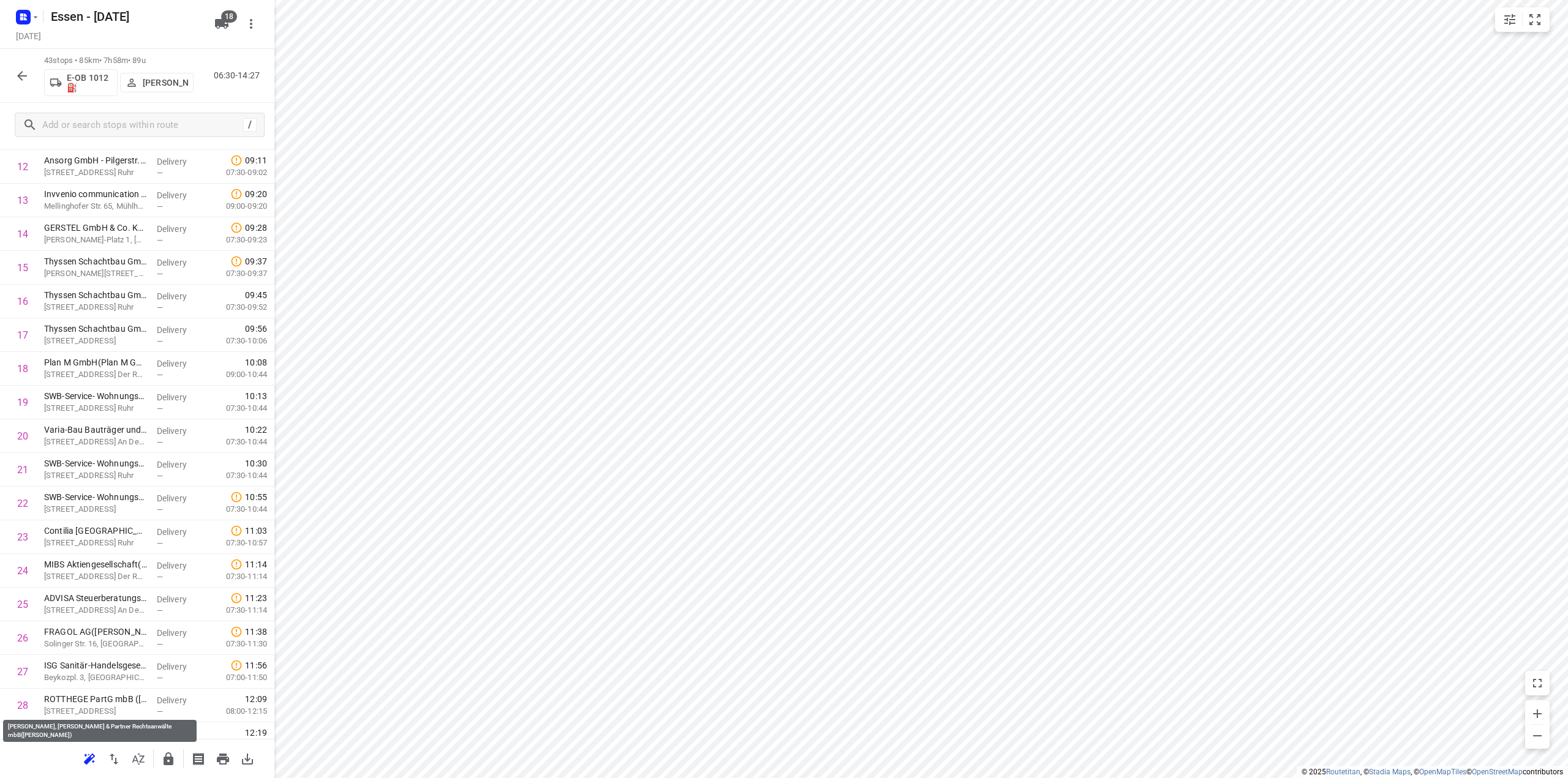
scroll to position [490, 0]
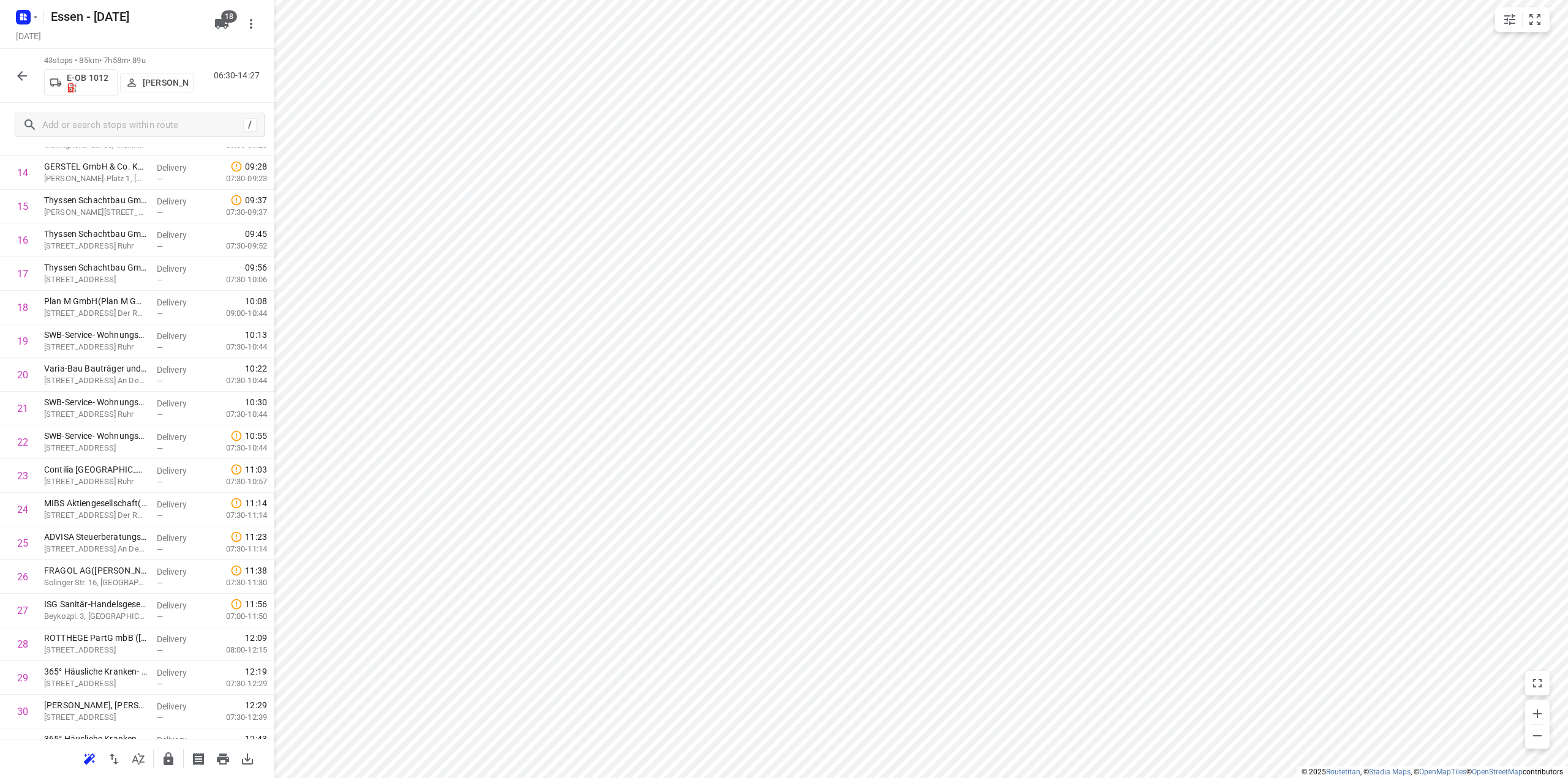
click at [266, 559] on div "i © 2025 Routetitan , © Stadia Maps , © OpenMapTiles © OpenStreetMap contributo…" at bounding box center [784, 389] width 1568 height 778
drag, startPoint x: 89, startPoint y: 379, endPoint x: 91, endPoint y: 345, distance: 34.1
click at [91, 345] on div "1 mt.Mülheim Butscheck GmbH(Tim Butscheck) Witzlebenstraße 16, Mülheim An Der R…" at bounding box center [137, 442] width 274 height 1448
drag, startPoint x: 74, startPoint y: 414, endPoint x: 81, endPoint y: 378, distance: 36.7
click at [81, 378] on div "1 mt.Mülheim Butscheck GmbH(Tim Butscheck) Witzlebenstraße 16, Mülheim An Der R…" at bounding box center [137, 442] width 274 height 1448
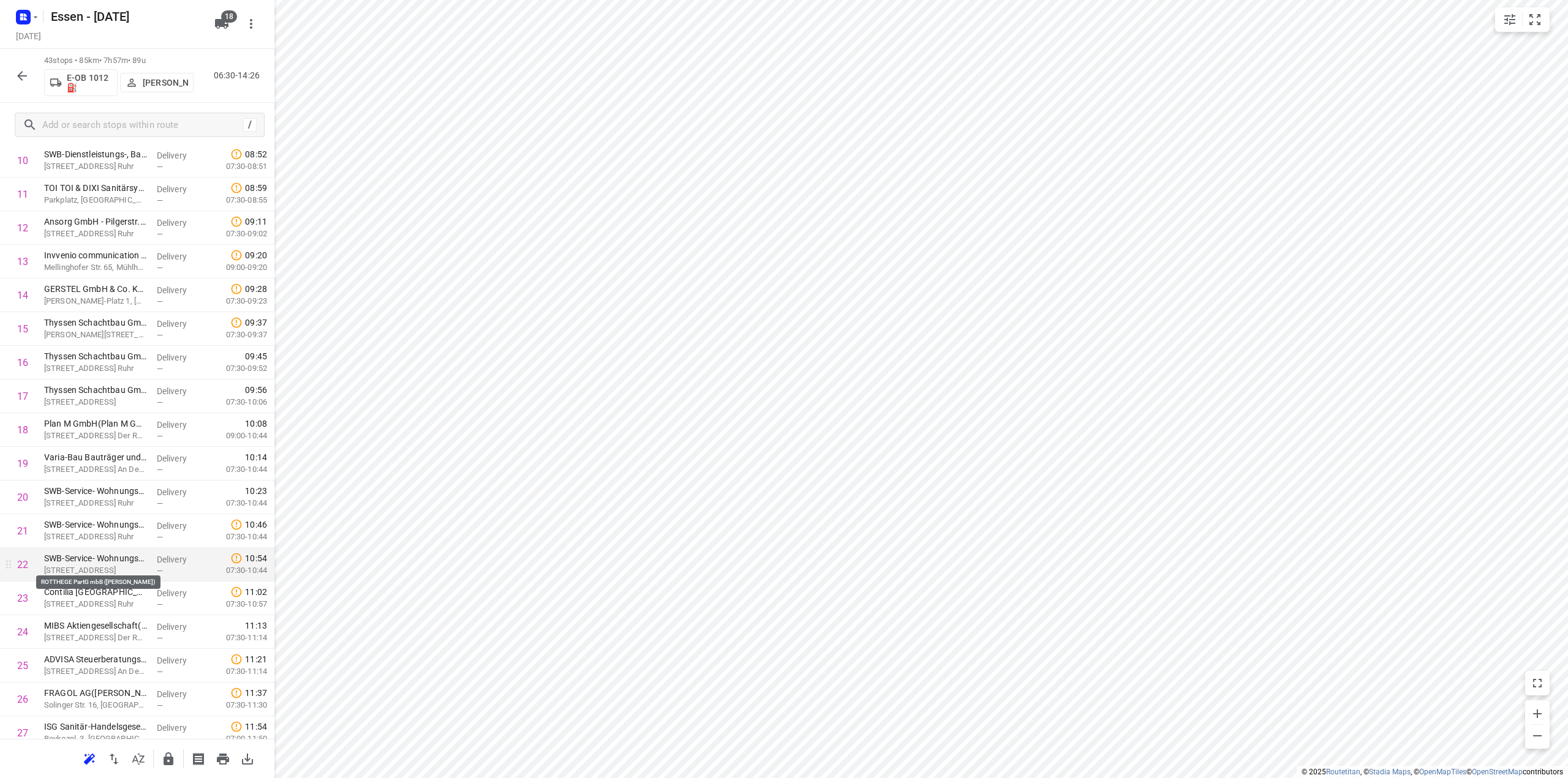
scroll to position [612, 0]
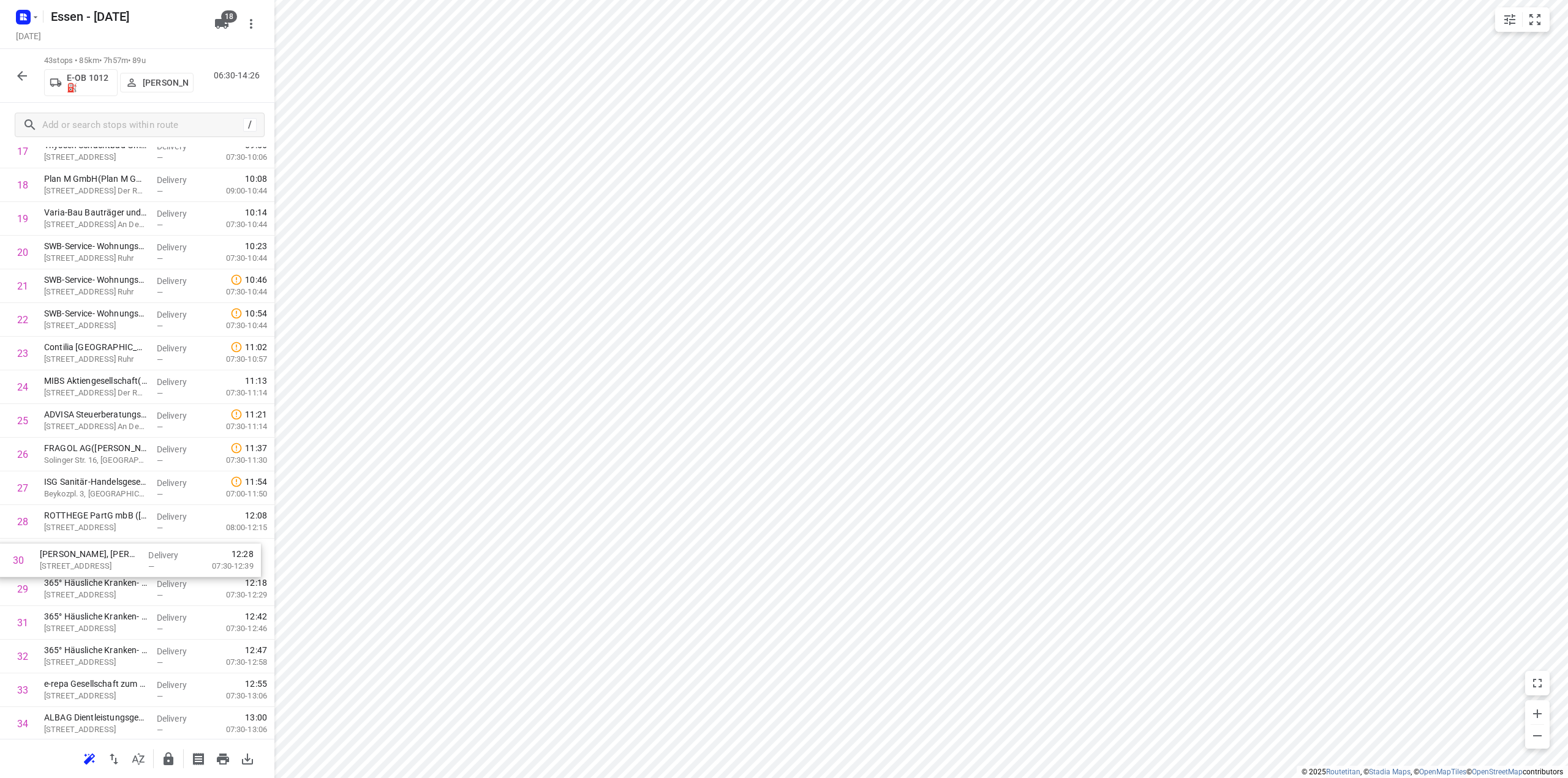
drag, startPoint x: 110, startPoint y: 583, endPoint x: 106, endPoint y: 550, distance: 33.2
click at [106, 550] on div "1 mt.Mülheim Butscheck GmbH(Tim Butscheck) Witzlebenstraße 16, Mülheim An Der R…" at bounding box center [137, 320] width 274 height 1448
drag, startPoint x: 105, startPoint y: 565, endPoint x: 104, endPoint y: 535, distance: 30.0
click at [104, 535] on div "1 mt.Mülheim Butscheck GmbH(Tim Butscheck) Witzlebenstraße 16, Mülheim An Der R…" at bounding box center [137, 320] width 274 height 1448
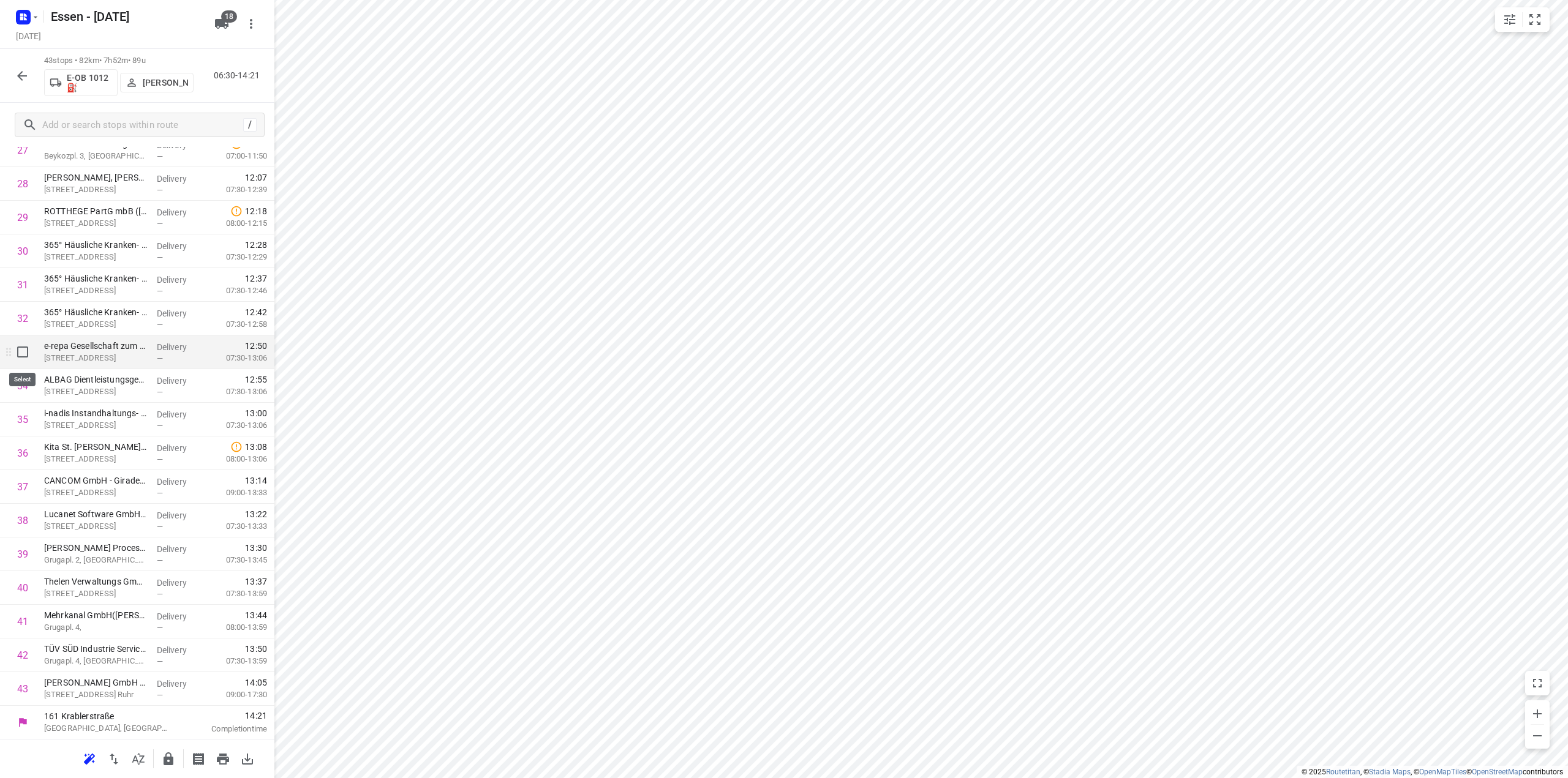
click at [22, 352] on input "checkbox" at bounding box center [22, 352] width 24 height 24
checkbox input "true"
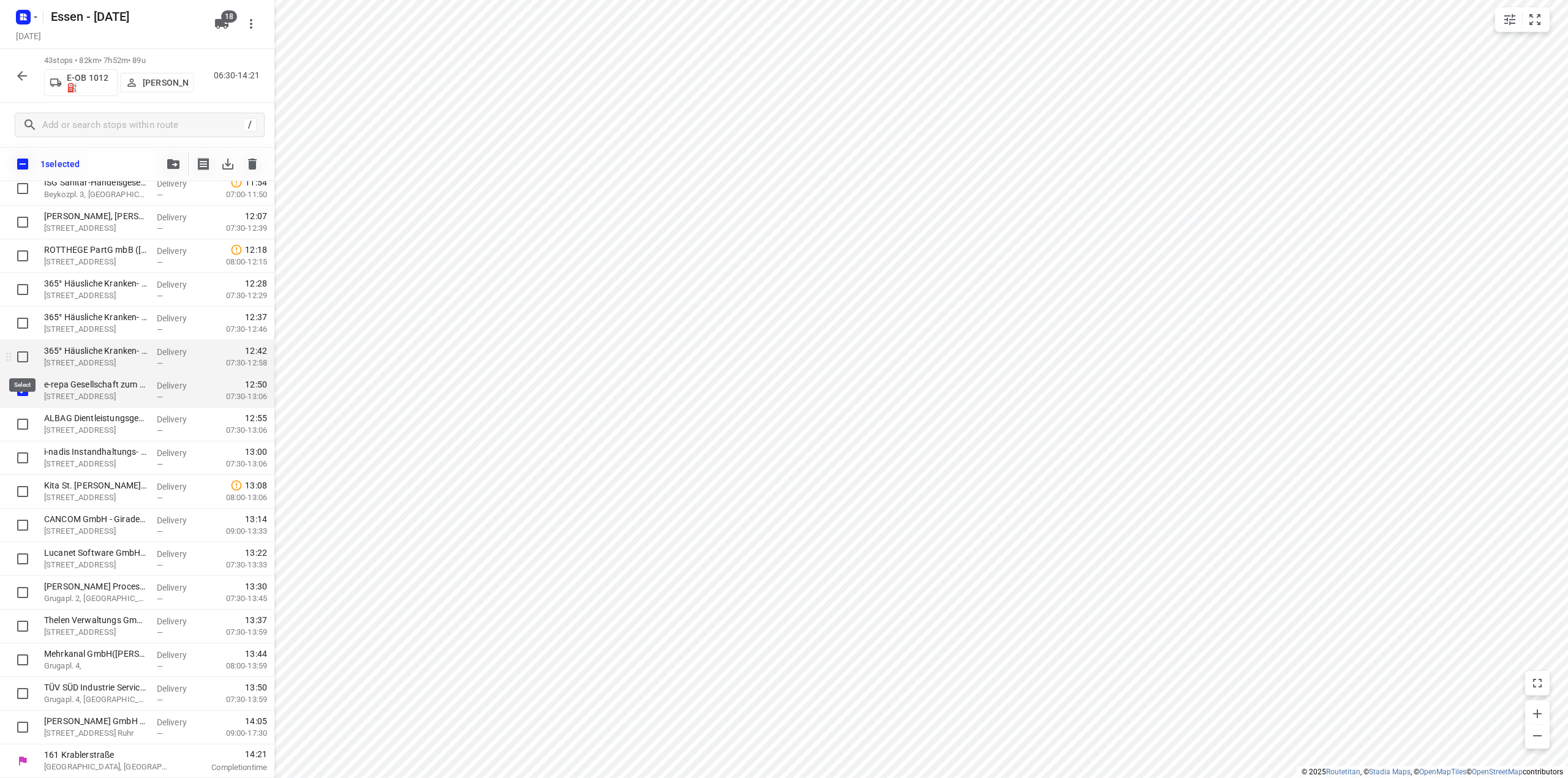
scroll to position [946, 0]
click at [23, 427] on input "checkbox" at bounding box center [22, 424] width 24 height 24
checkbox input "true"
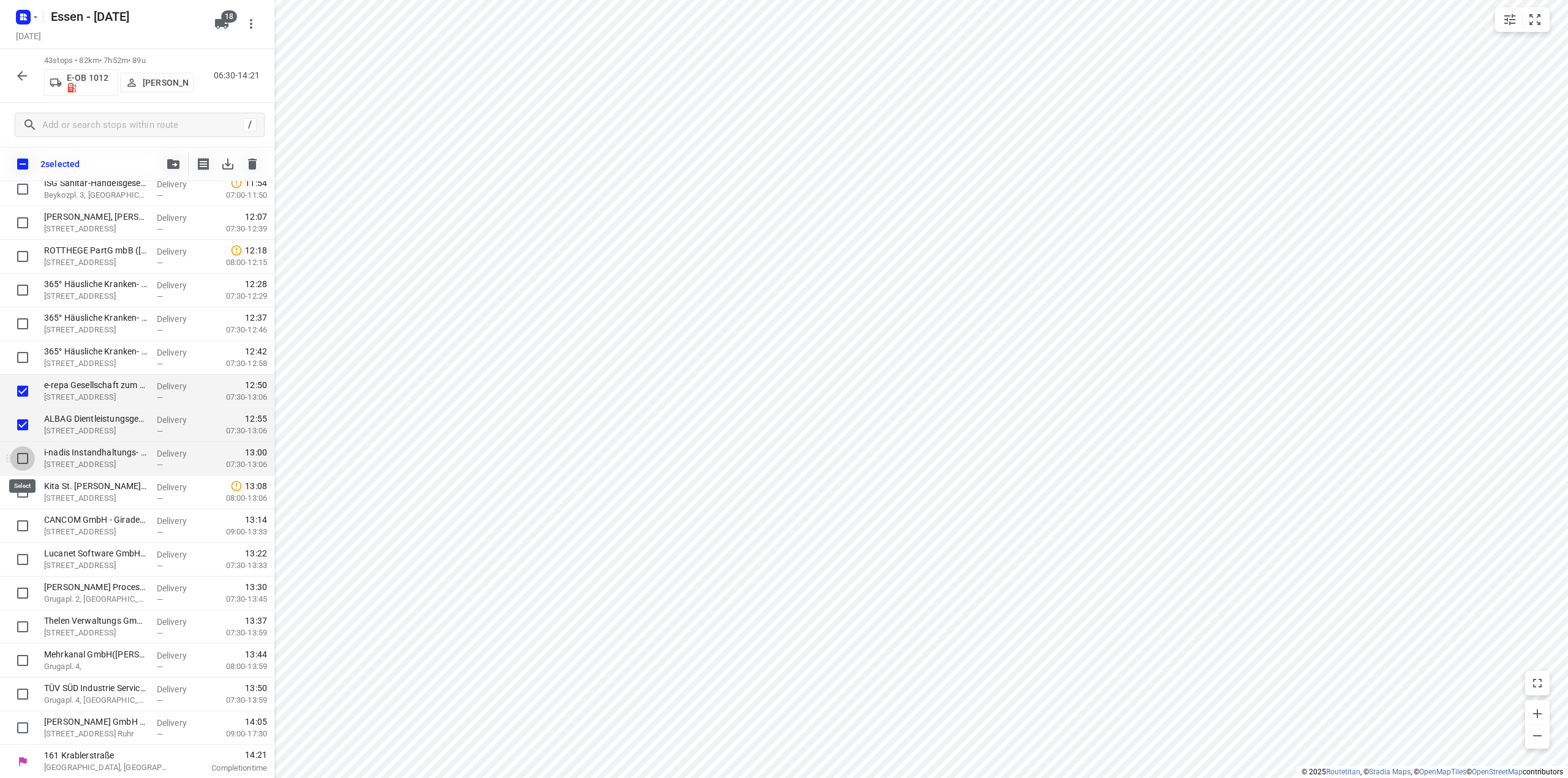
click at [27, 456] on input "checkbox" at bounding box center [22, 458] width 24 height 24
checkbox input "true"
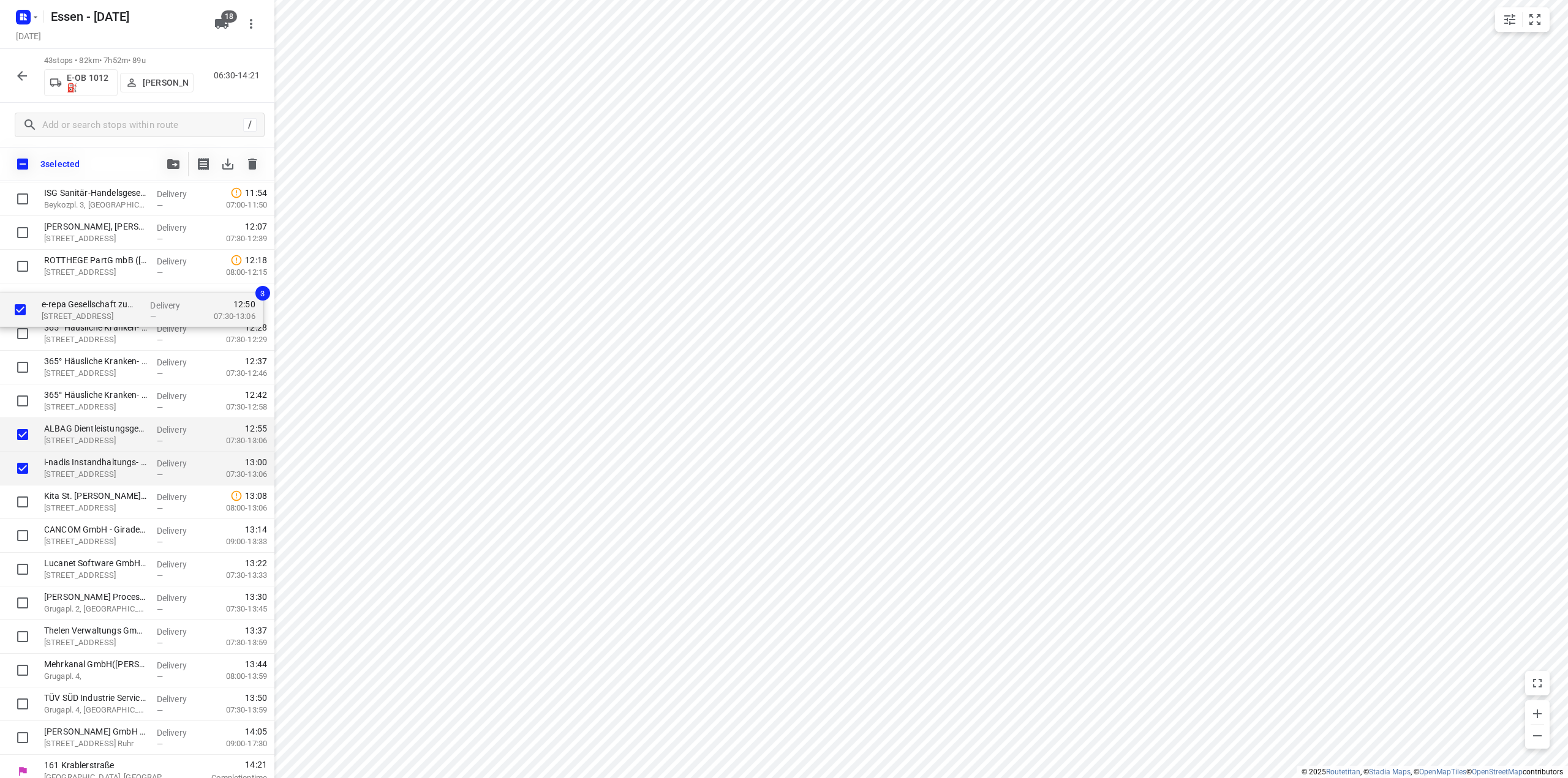
drag, startPoint x: 92, startPoint y: 400, endPoint x: 89, endPoint y: 316, distance: 84.1
click at [89, 316] on div "mt.Mülheim Butscheck GmbH(Tim Butscheck) Witzlebenstraße 16, Mülheim An Der Ruh…" at bounding box center [137, 30] width 274 height 1448
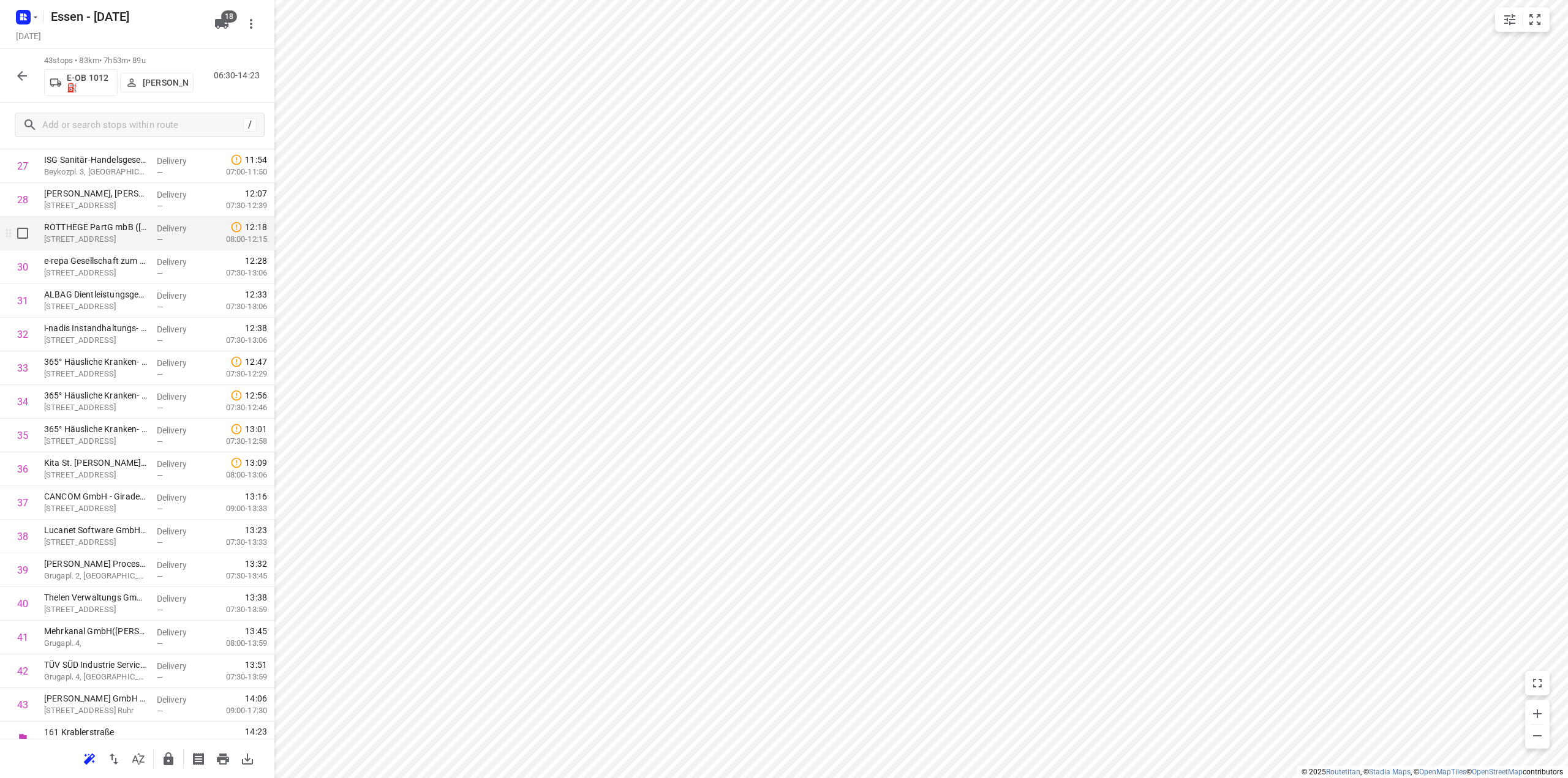
click at [110, 239] on p "Alfredstraße 220, Essen" at bounding box center [96, 239] width 103 height 13
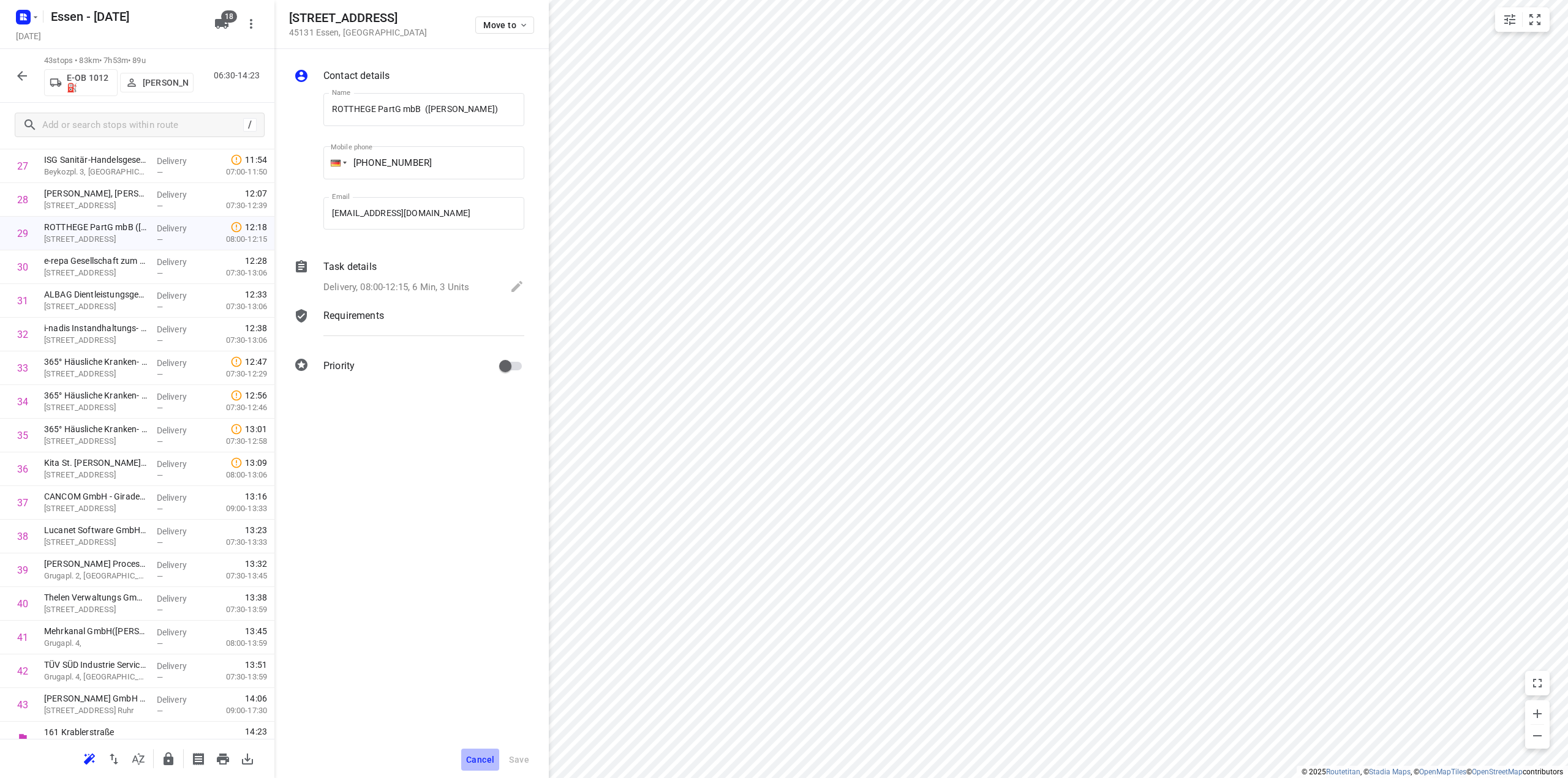
click at [476, 762] on span "Cancel" at bounding box center [480, 760] width 28 height 10
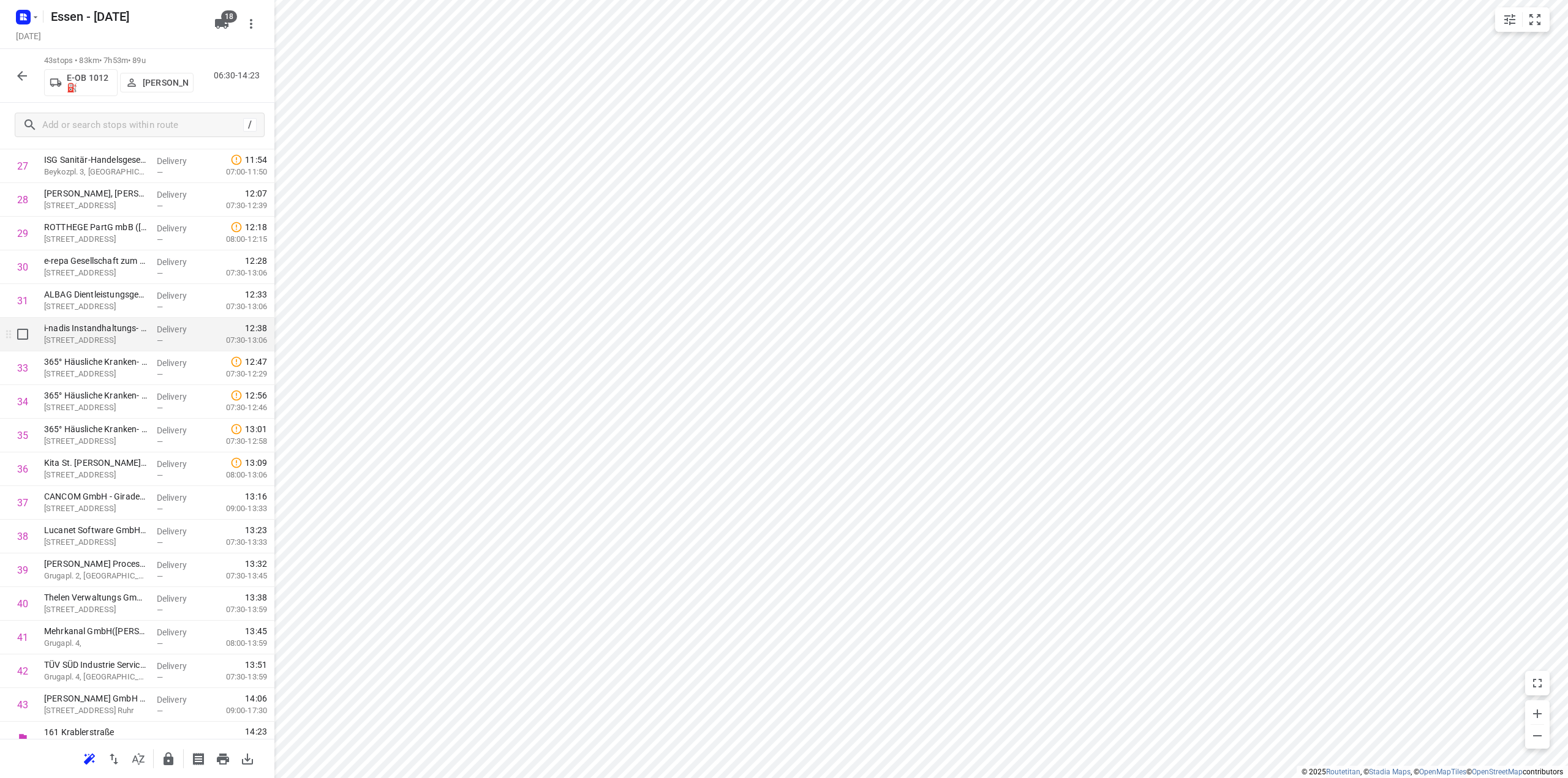
scroll to position [950, 0]
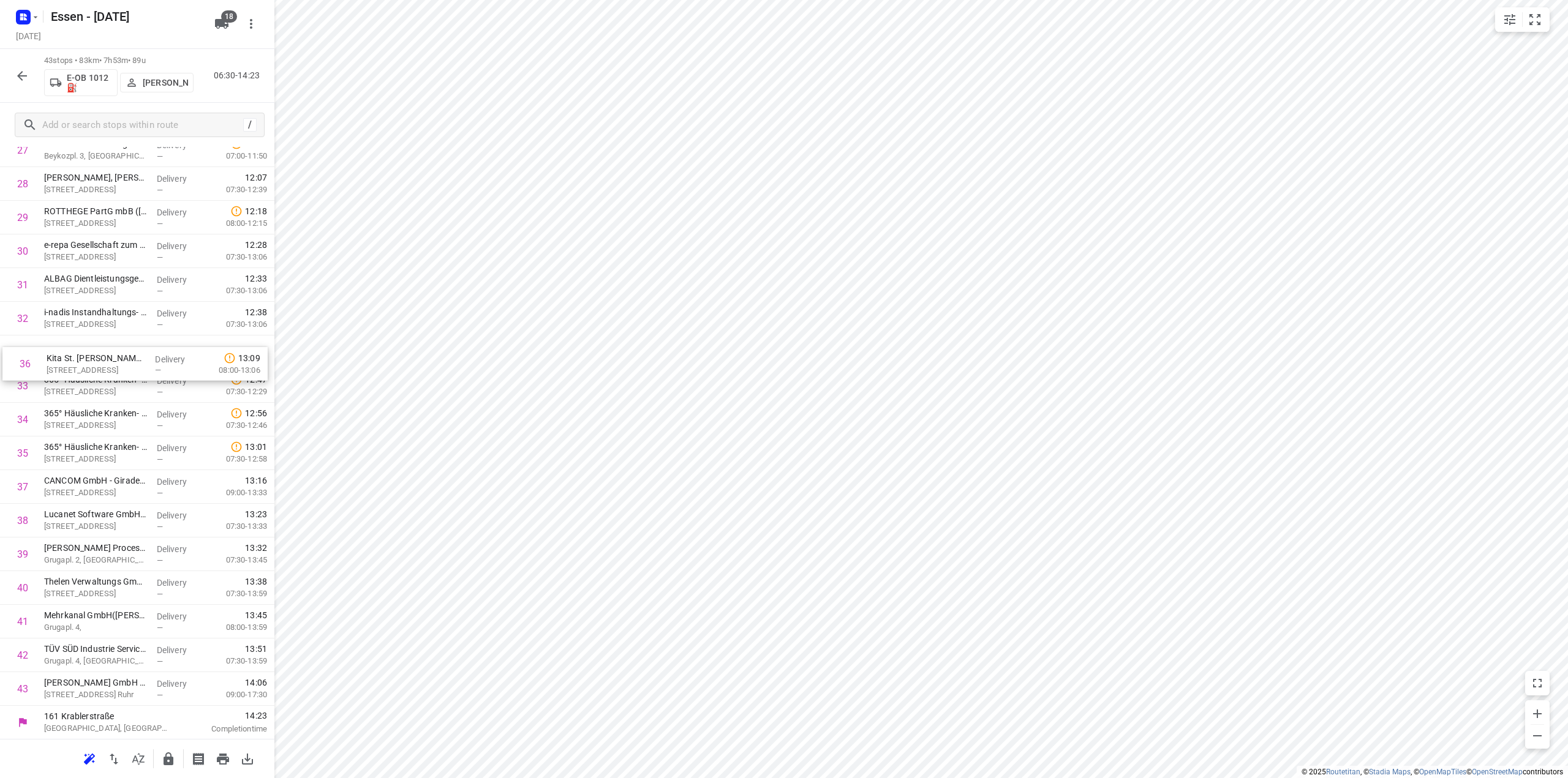
drag, startPoint x: 88, startPoint y: 460, endPoint x: 92, endPoint y: 360, distance: 100.1
drag, startPoint x: 84, startPoint y: 527, endPoint x: 91, endPoint y: 397, distance: 130.2
drag, startPoint x: 88, startPoint y: 422, endPoint x: 87, endPoint y: 483, distance: 61.0
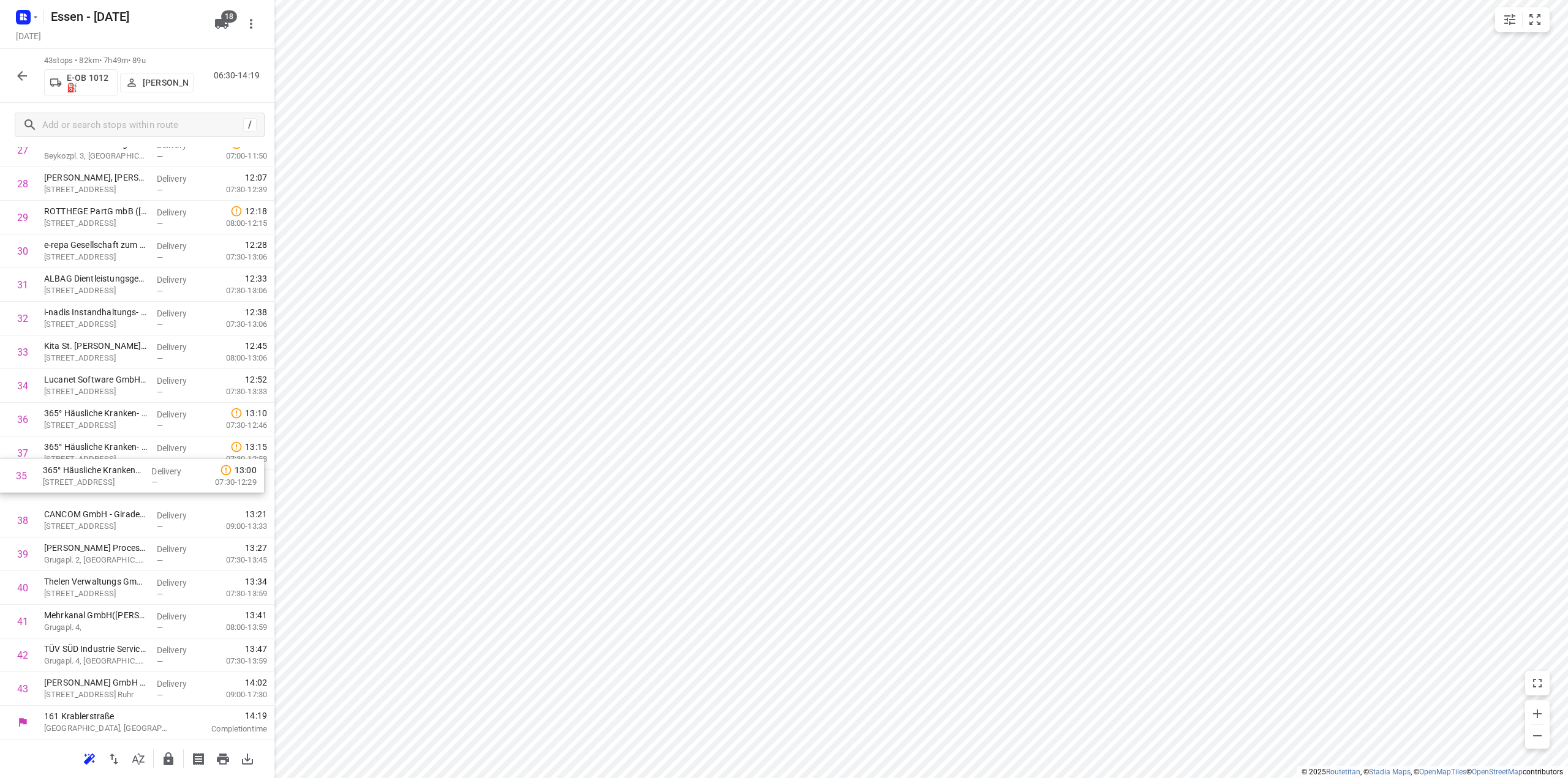
drag, startPoint x: 108, startPoint y: 495, endPoint x: 108, endPoint y: 420, distance: 75.0
drag, startPoint x: 89, startPoint y: 623, endPoint x: 85, endPoint y: 584, distance: 39.2
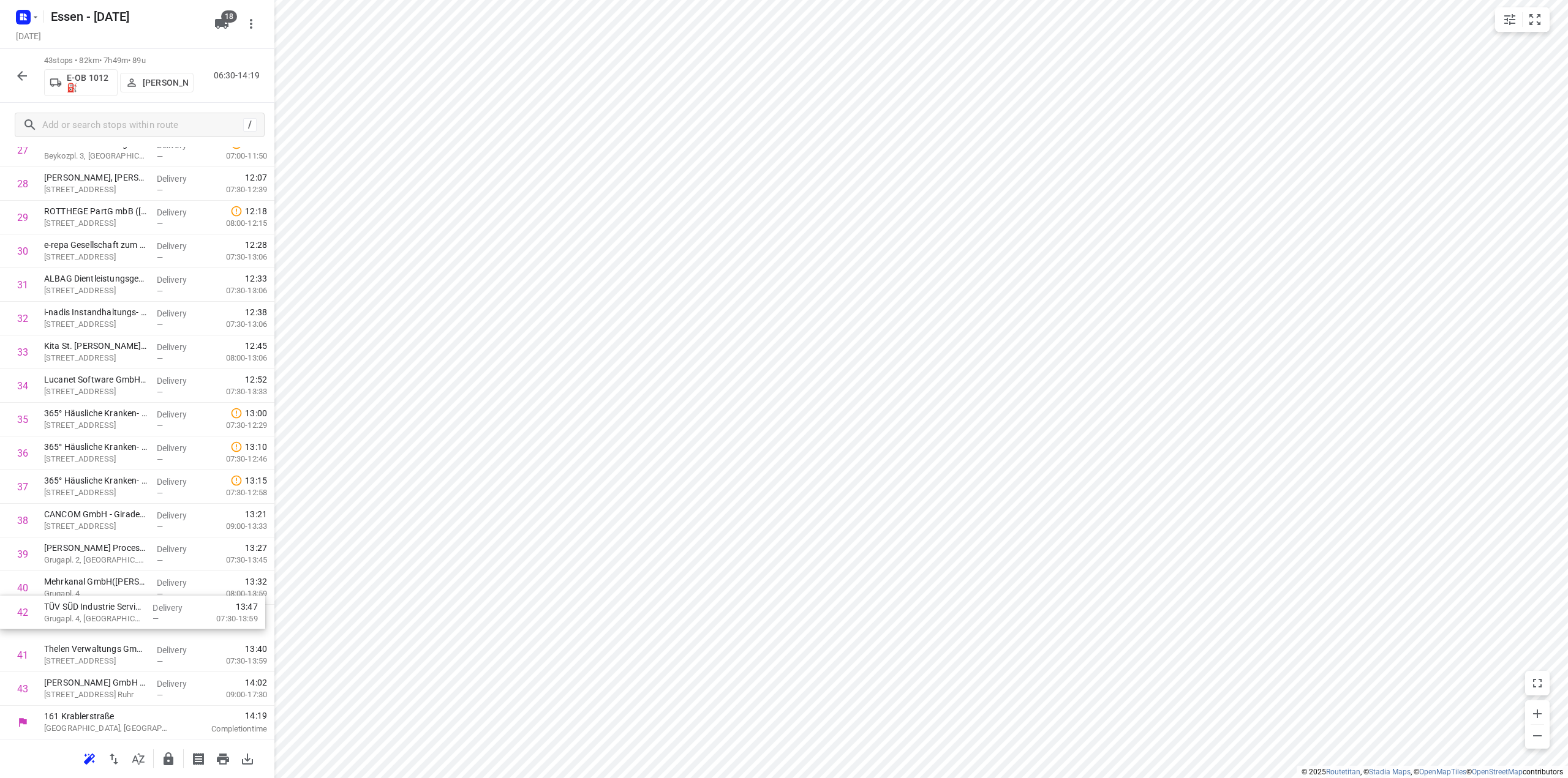
drag, startPoint x: 85, startPoint y: 655, endPoint x: 85, endPoint y: 610, distance: 45.0
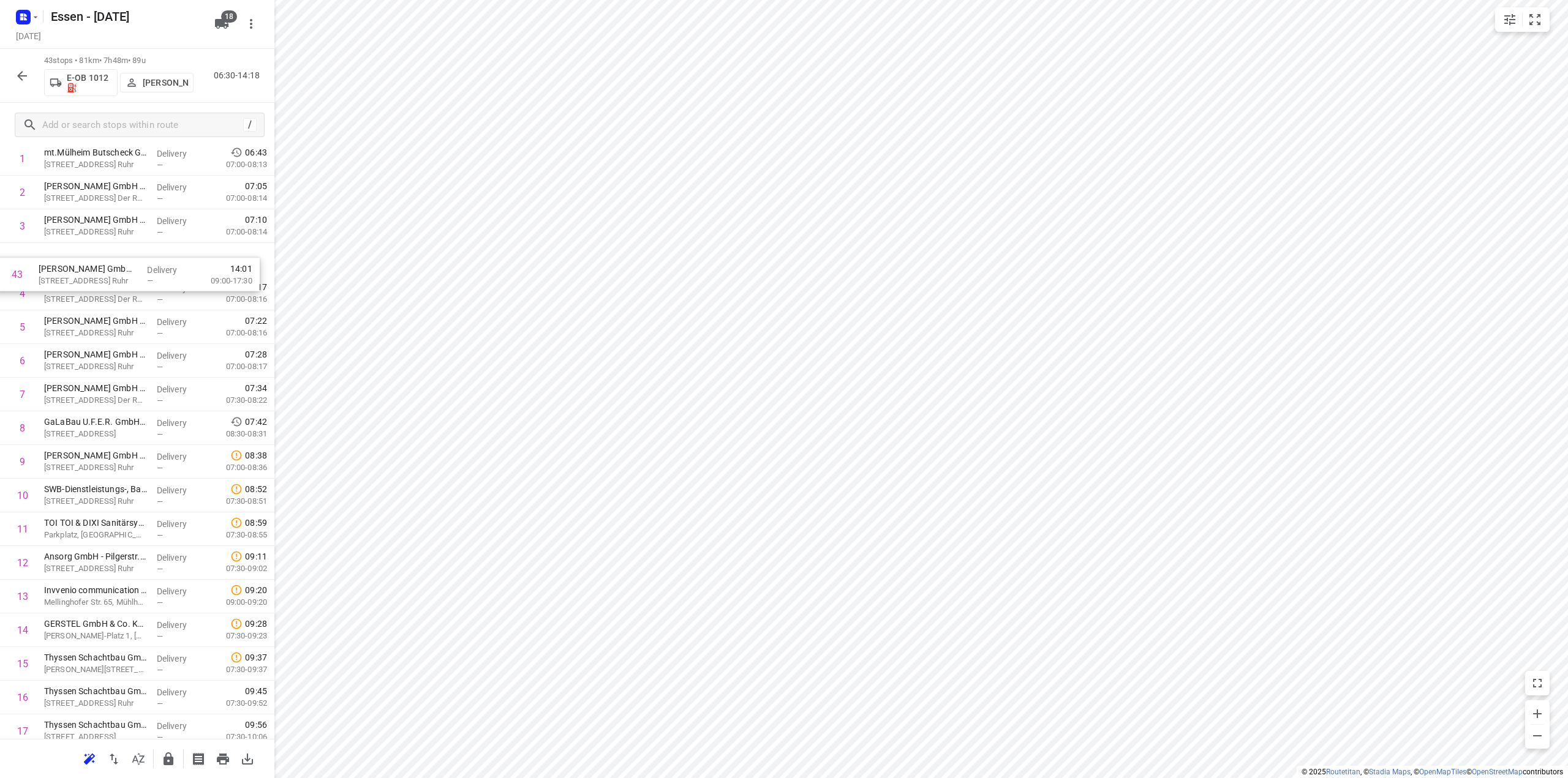
scroll to position [64, 0]
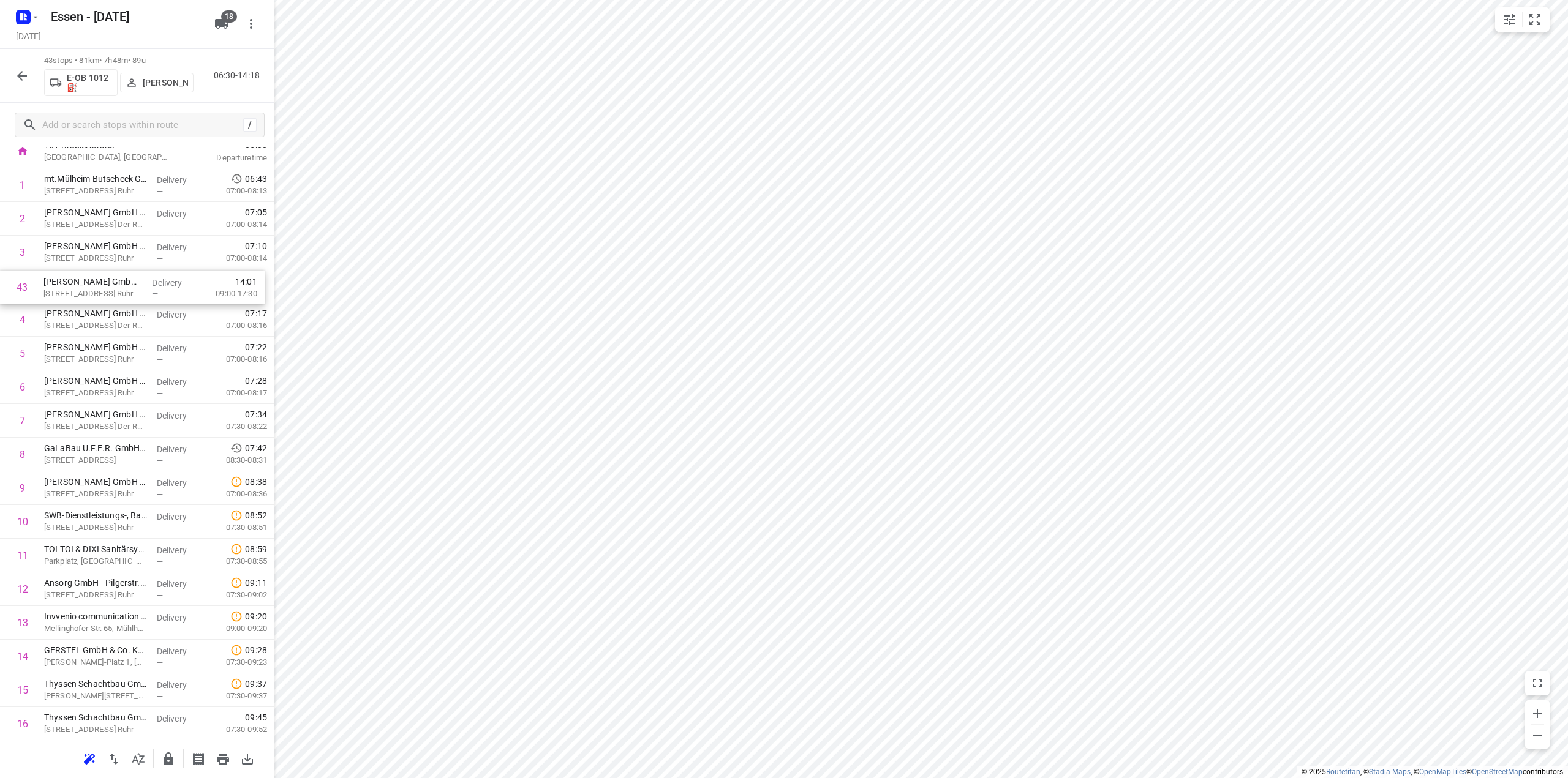
drag, startPoint x: 130, startPoint y: 695, endPoint x: 129, endPoint y: 288, distance: 407.0
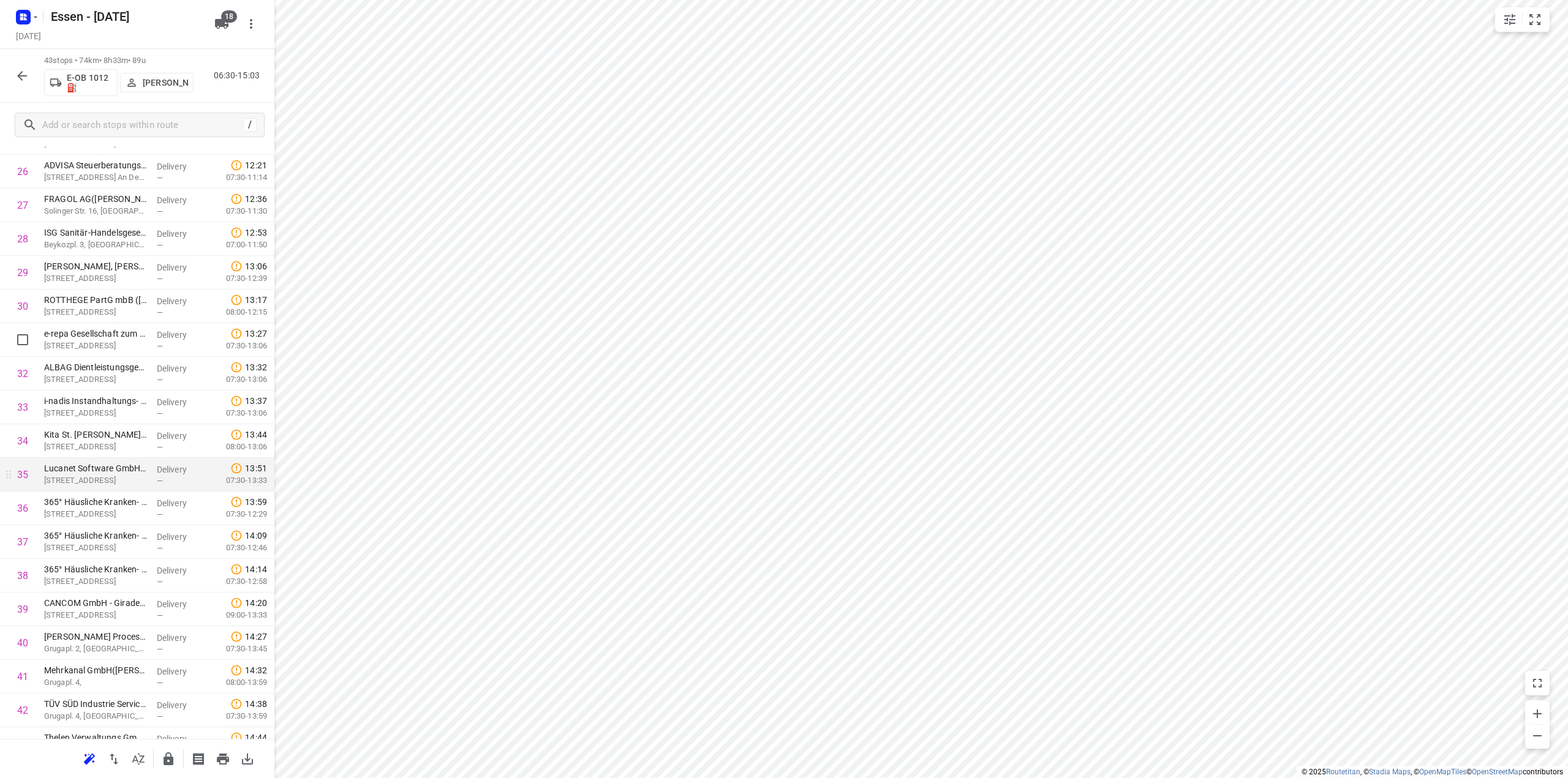
scroll to position [950, 0]
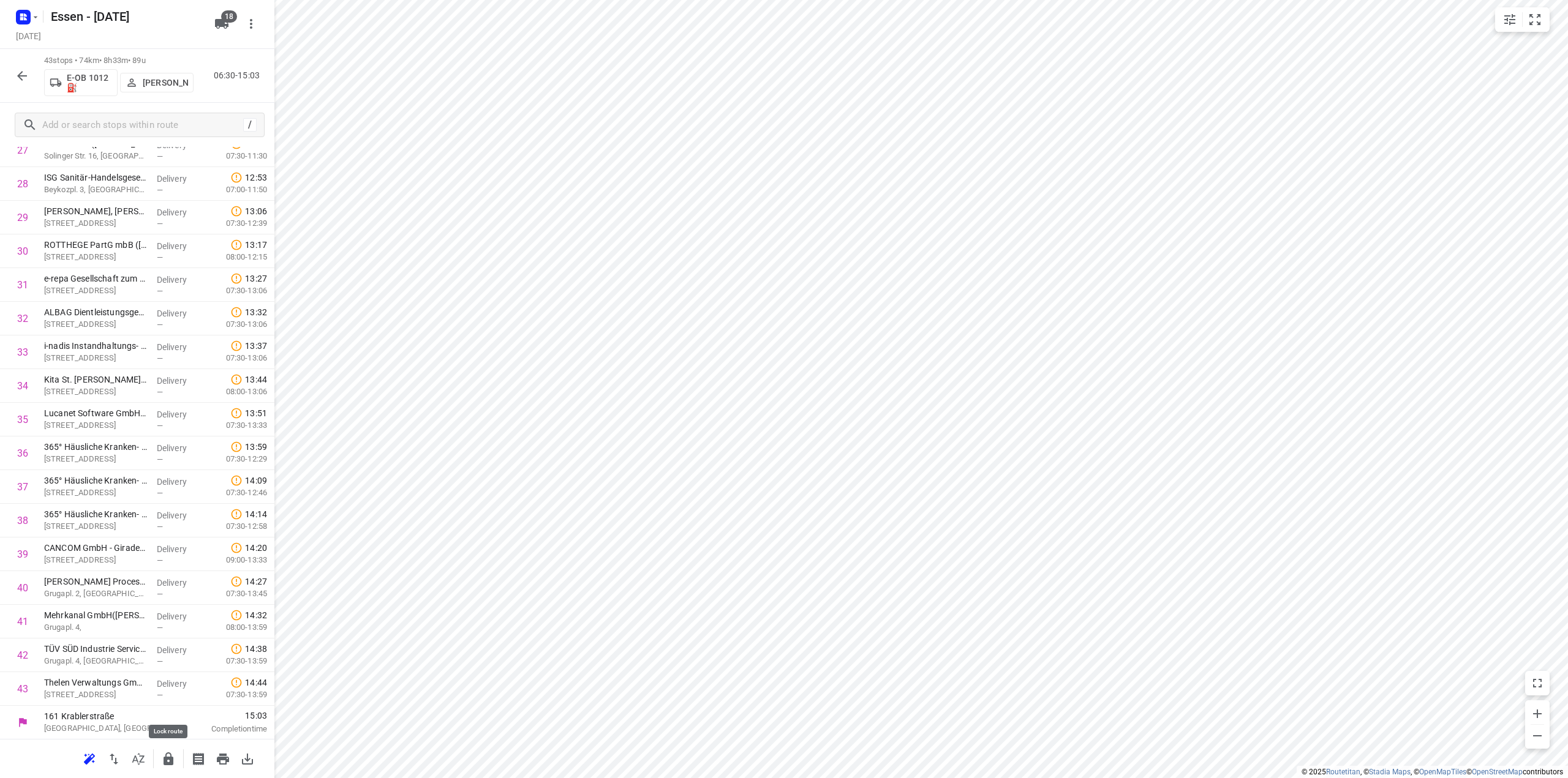
click at [169, 762] on icon "button" at bounding box center [168, 759] width 15 height 15
click at [17, 74] on icon "button" at bounding box center [21, 76] width 15 height 15
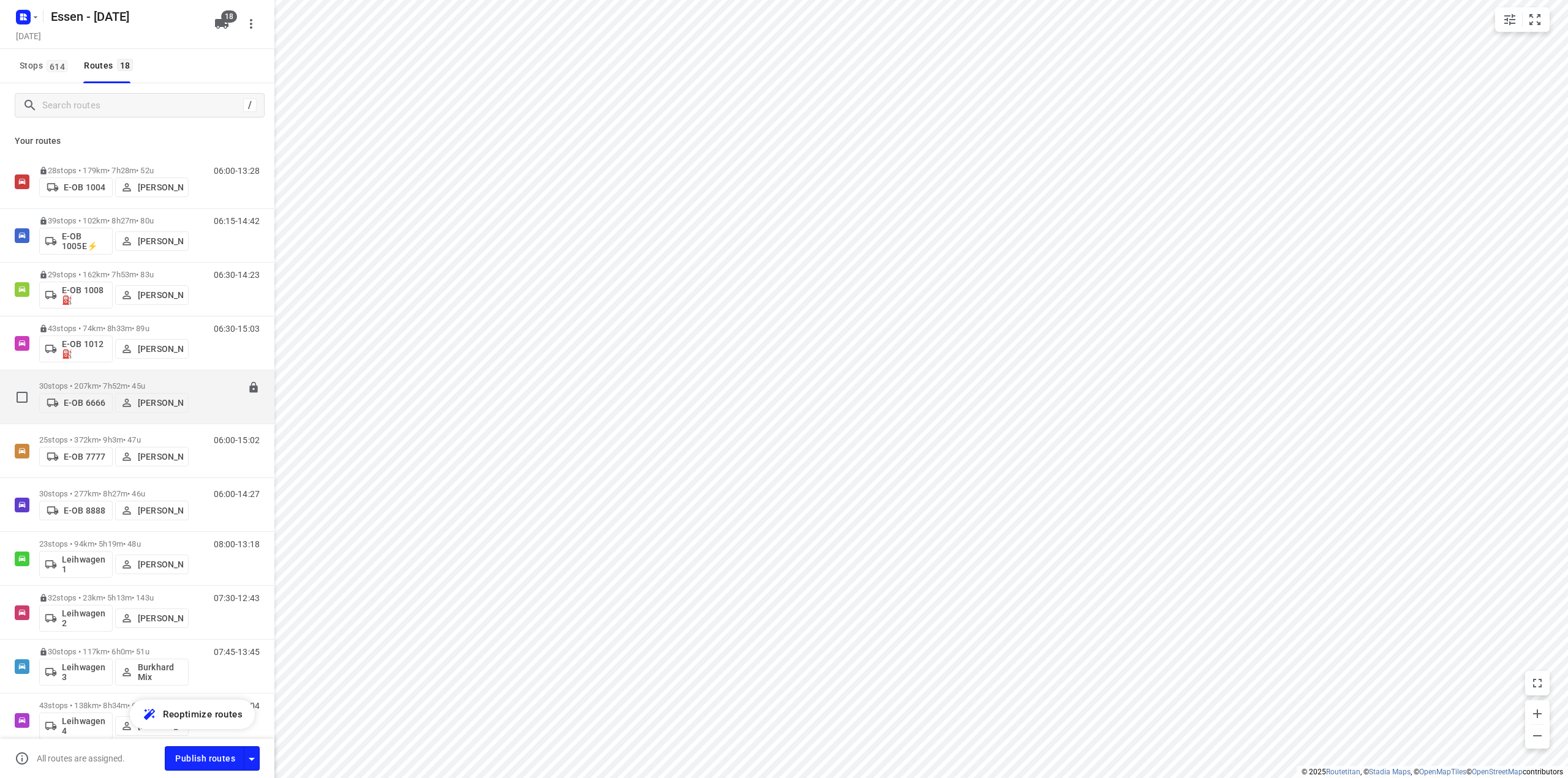
click at [84, 384] on p "30 stops • 207km • 7h52m • 45u" at bounding box center [113, 386] width 149 height 9
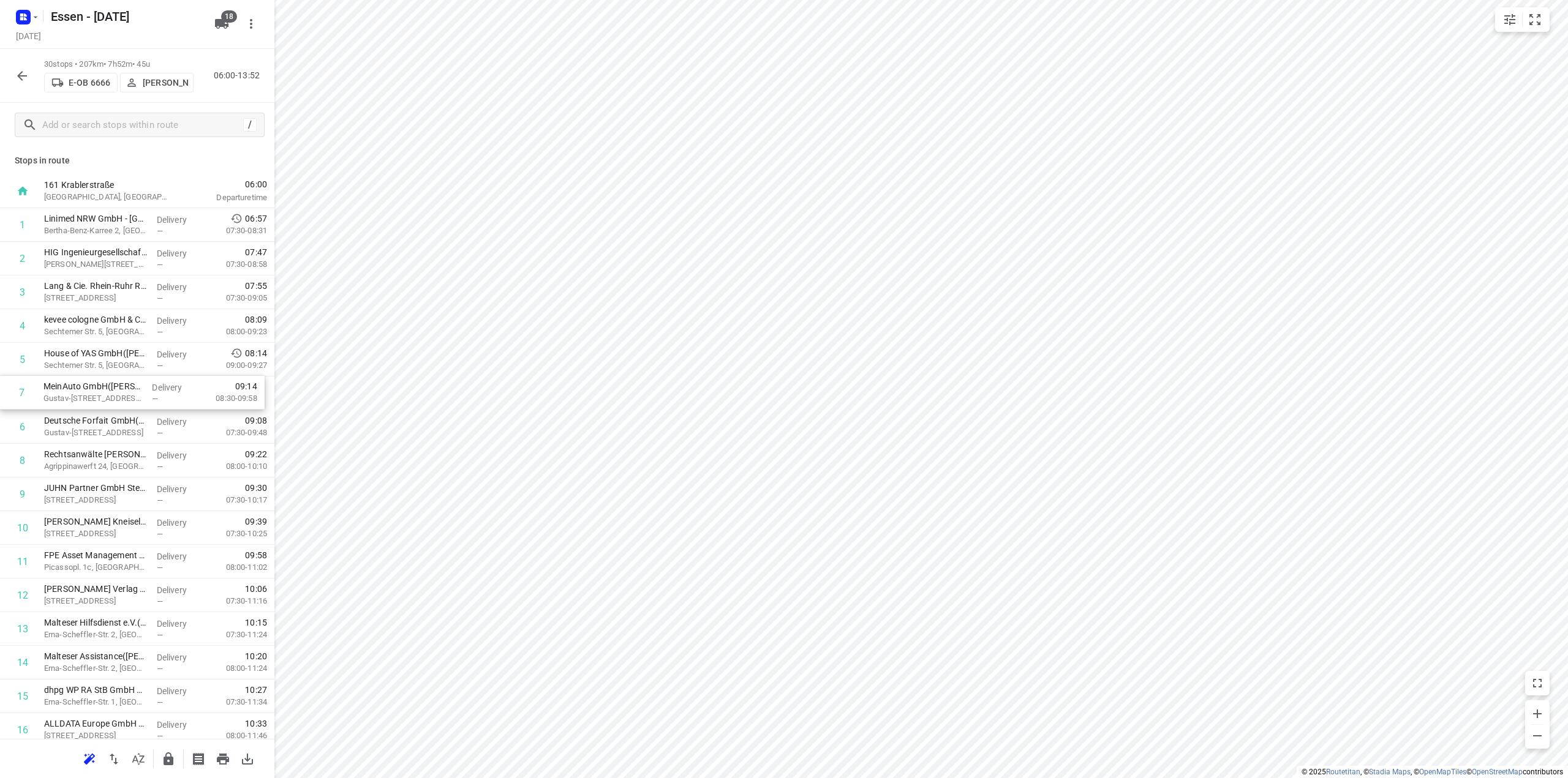
drag, startPoint x: 145, startPoint y: 432, endPoint x: 144, endPoint y: 395, distance: 37.0
click at [144, 395] on div "1 Linimed NRW GmbH - Köln Ostheim -10901406(Margarete Braun) Bertha-Benz-Karree…" at bounding box center [137, 713] width 274 height 1011
drag, startPoint x: 108, startPoint y: 427, endPoint x: 106, endPoint y: 395, distance: 32.1
click at [106, 395] on div "1 Linimed NRW GmbH - Köln Ostheim -10901406(Margarete Braun) Bertha-Benz-Karree…" at bounding box center [137, 713] width 274 height 1011
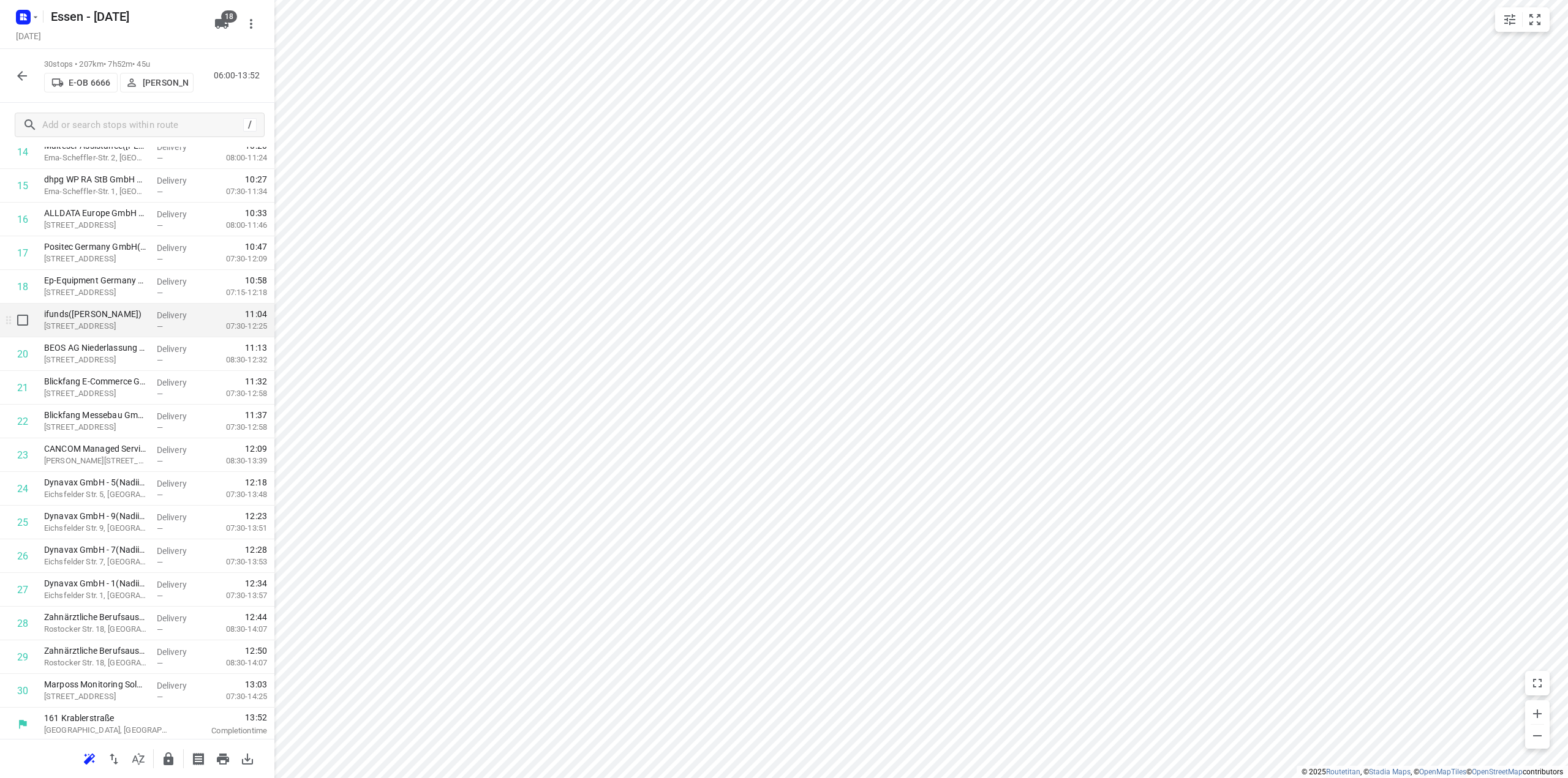
scroll to position [513, 0]
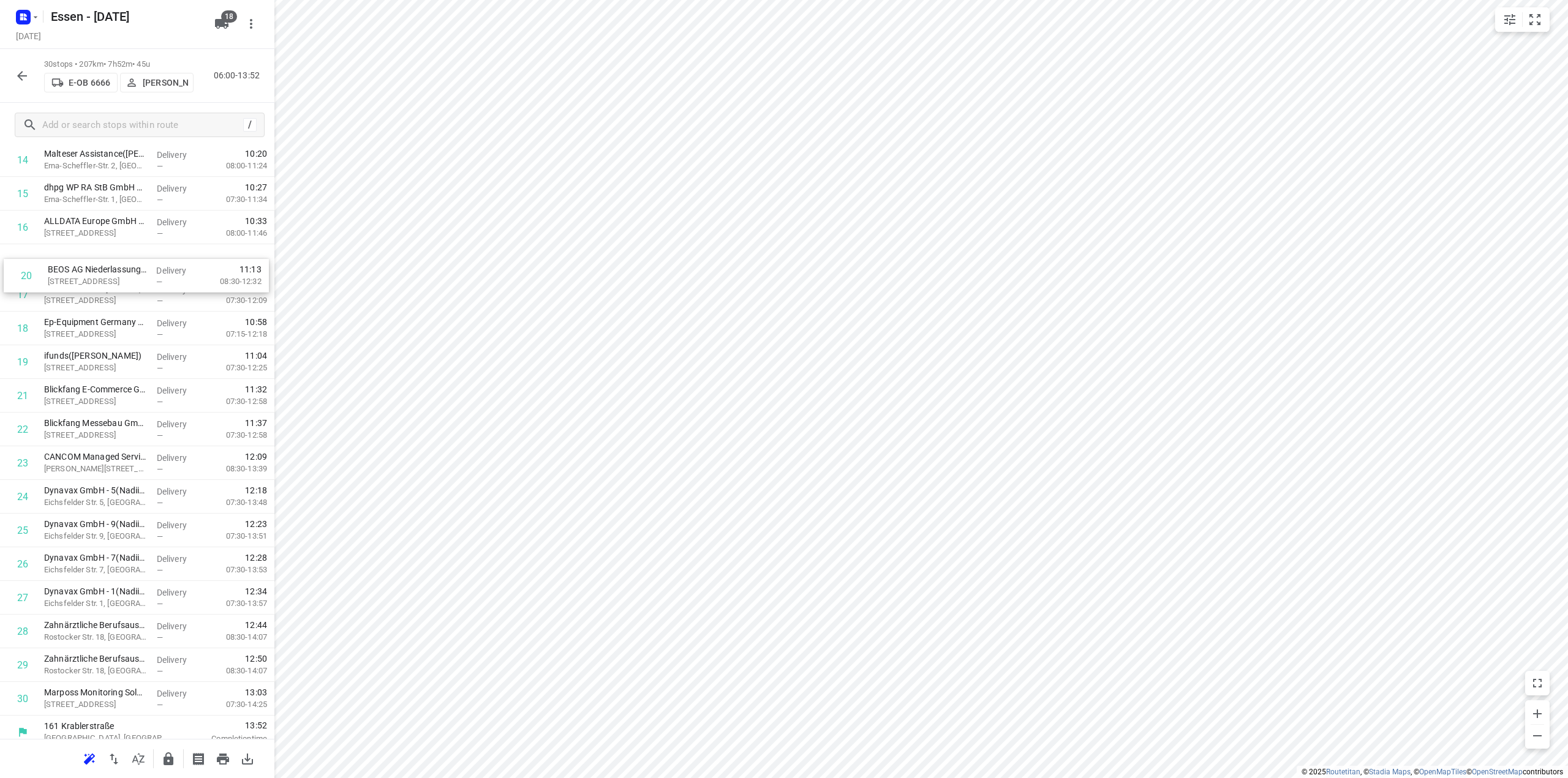
drag, startPoint x: 94, startPoint y: 359, endPoint x: 101, endPoint y: 280, distance: 79.3
click at [101, 280] on div "1 Linimed NRW GmbH - Köln Ostheim -10901406(Margarete Braun) Bertha-Benz-Karree…" at bounding box center [137, 210] width 274 height 1011
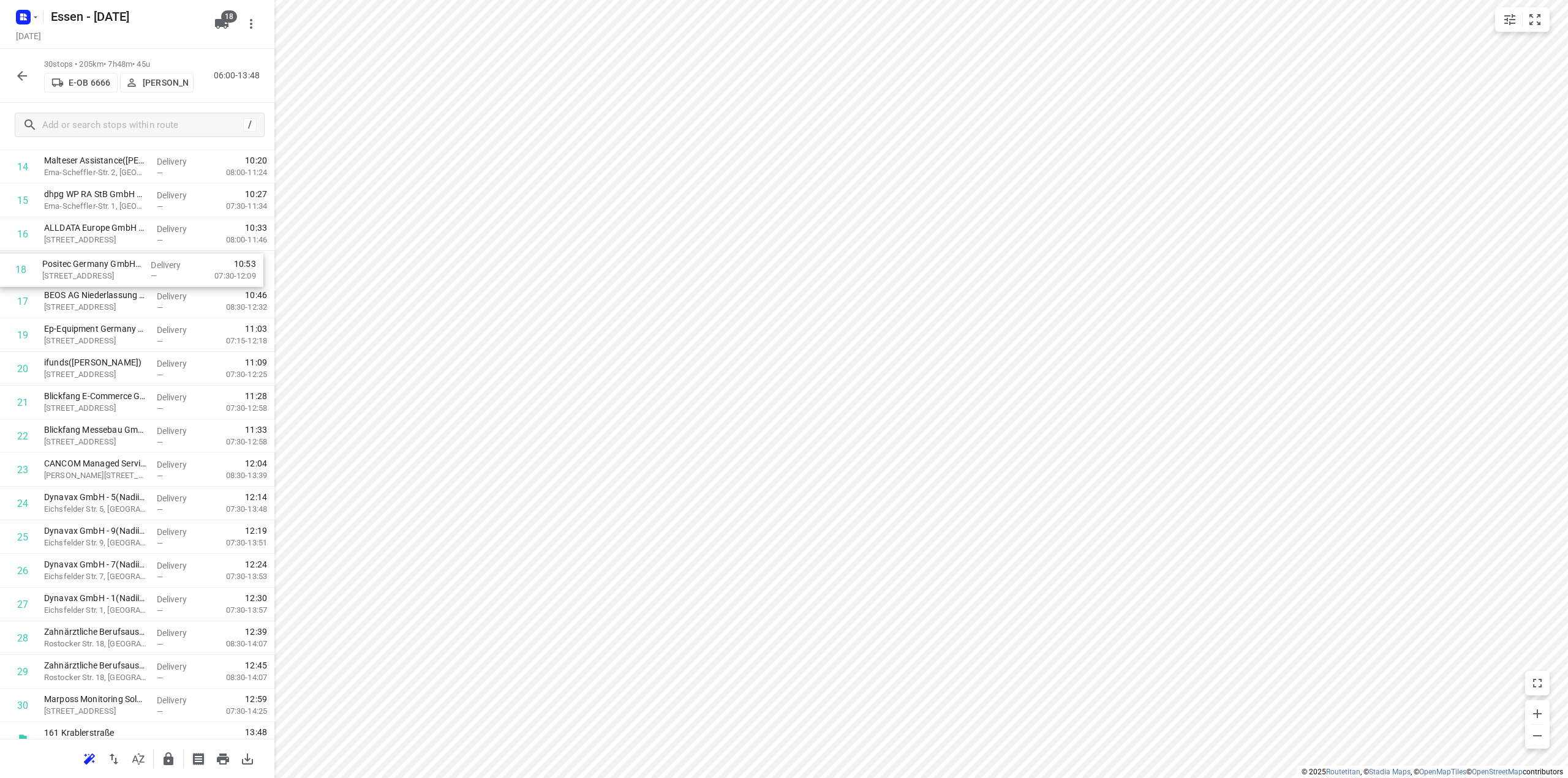
drag, startPoint x: 122, startPoint y: 298, endPoint x: 120, endPoint y: 268, distance: 30.1
click at [120, 268] on div "1 Linimed NRW GmbH - Köln Ostheim -10901406(Margarete Braun) Bertha-Benz-Karree…" at bounding box center [137, 217] width 274 height 1011
drag, startPoint x: 110, startPoint y: 338, endPoint x: 108, endPoint y: 308, distance: 30.1
click at [108, 308] on div "1 Linimed NRW GmbH - Köln Ostheim -10901406(Margarete Braun) Bertha-Benz-Karree…" at bounding box center [137, 218] width 274 height 1011
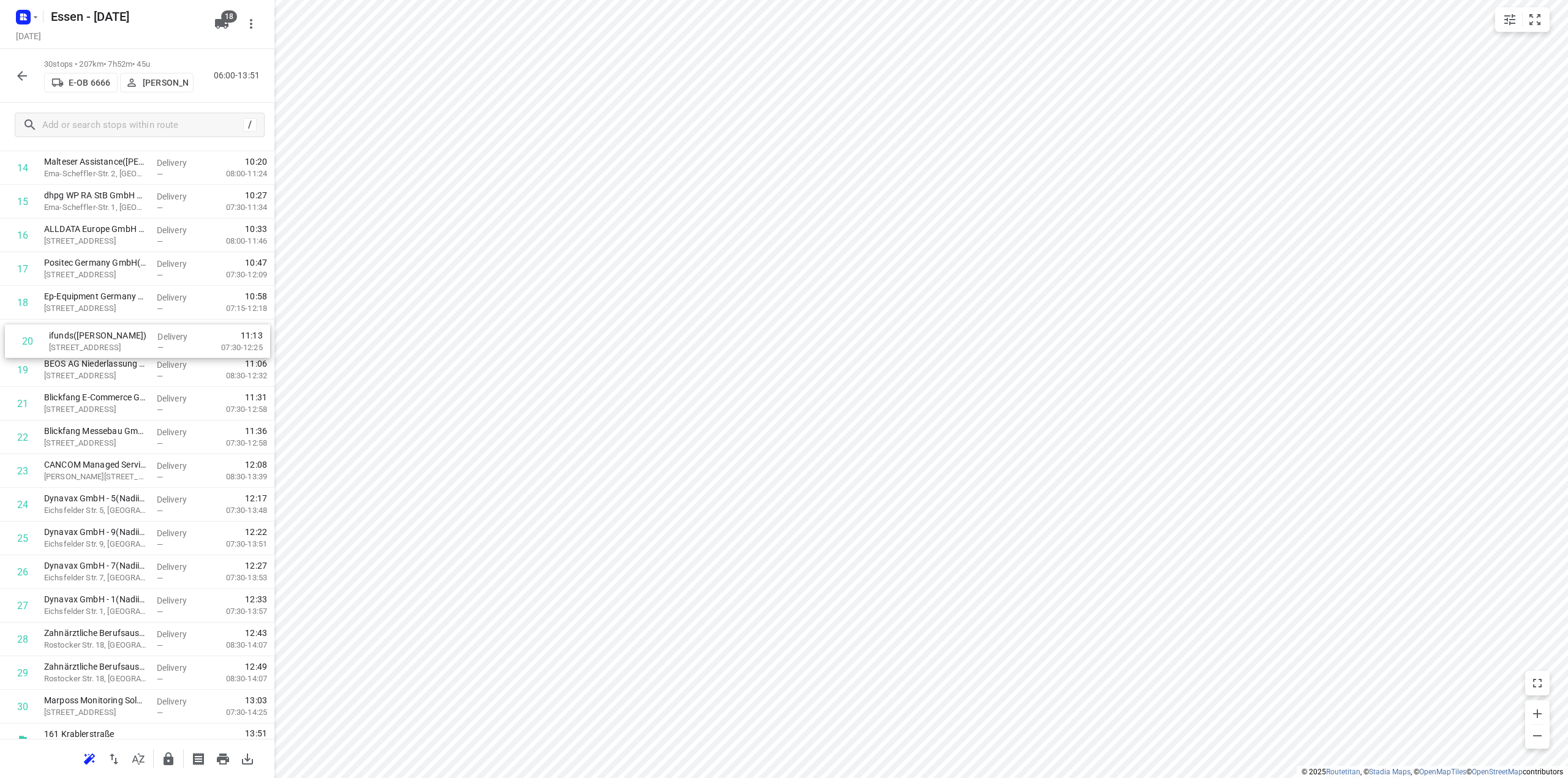
drag, startPoint x: 108, startPoint y: 375, endPoint x: 112, endPoint y: 343, distance: 32.2
click at [112, 343] on div "1 Linimed NRW GmbH - Köln Ostheim -10901406(Margarete Braun) Bertha-Benz-Karree…" at bounding box center [137, 218] width 274 height 1011
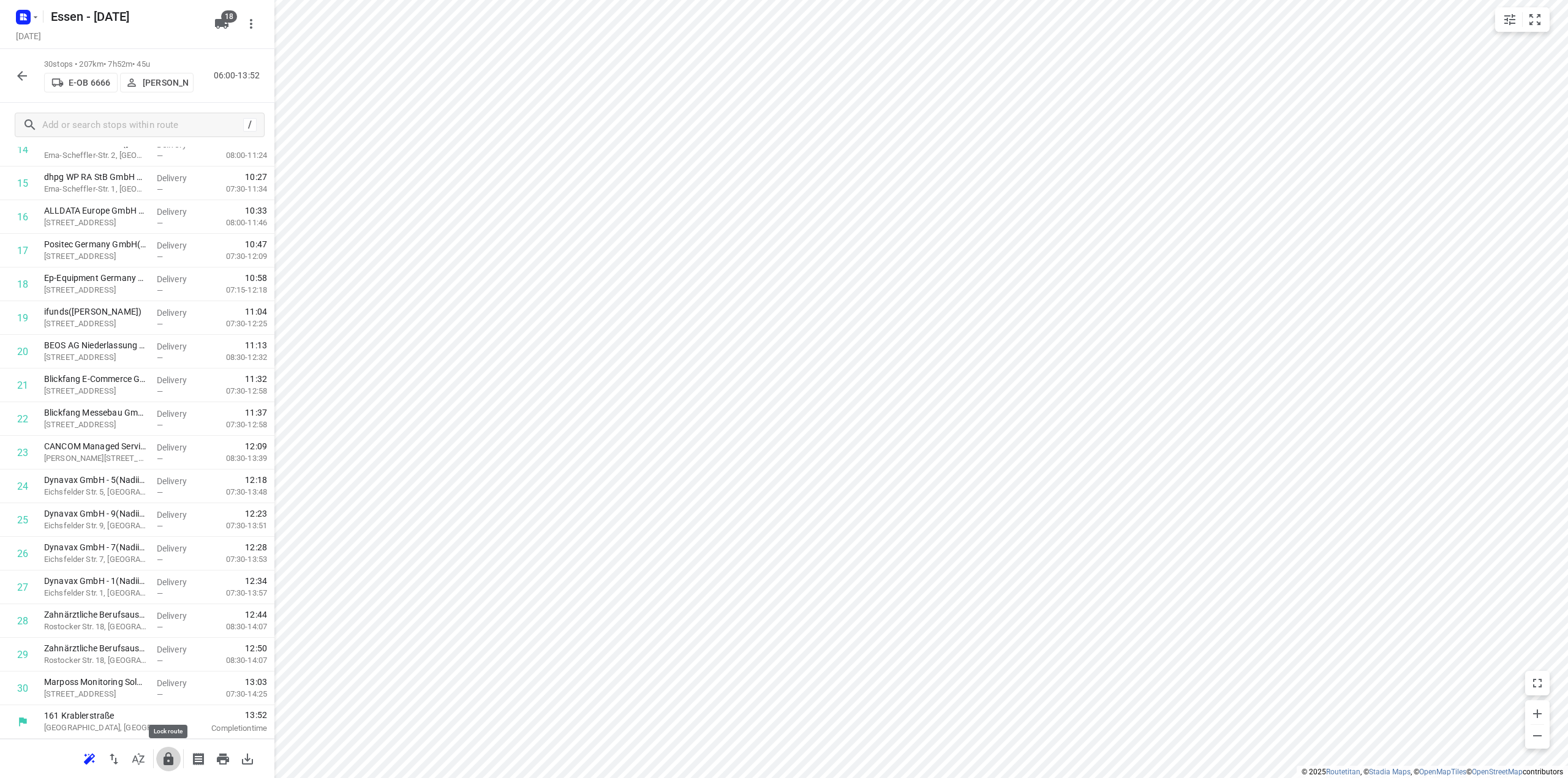
click at [169, 764] on icon "button" at bounding box center [169, 759] width 10 height 13
click at [24, 75] on icon "button" at bounding box center [21, 76] width 15 height 15
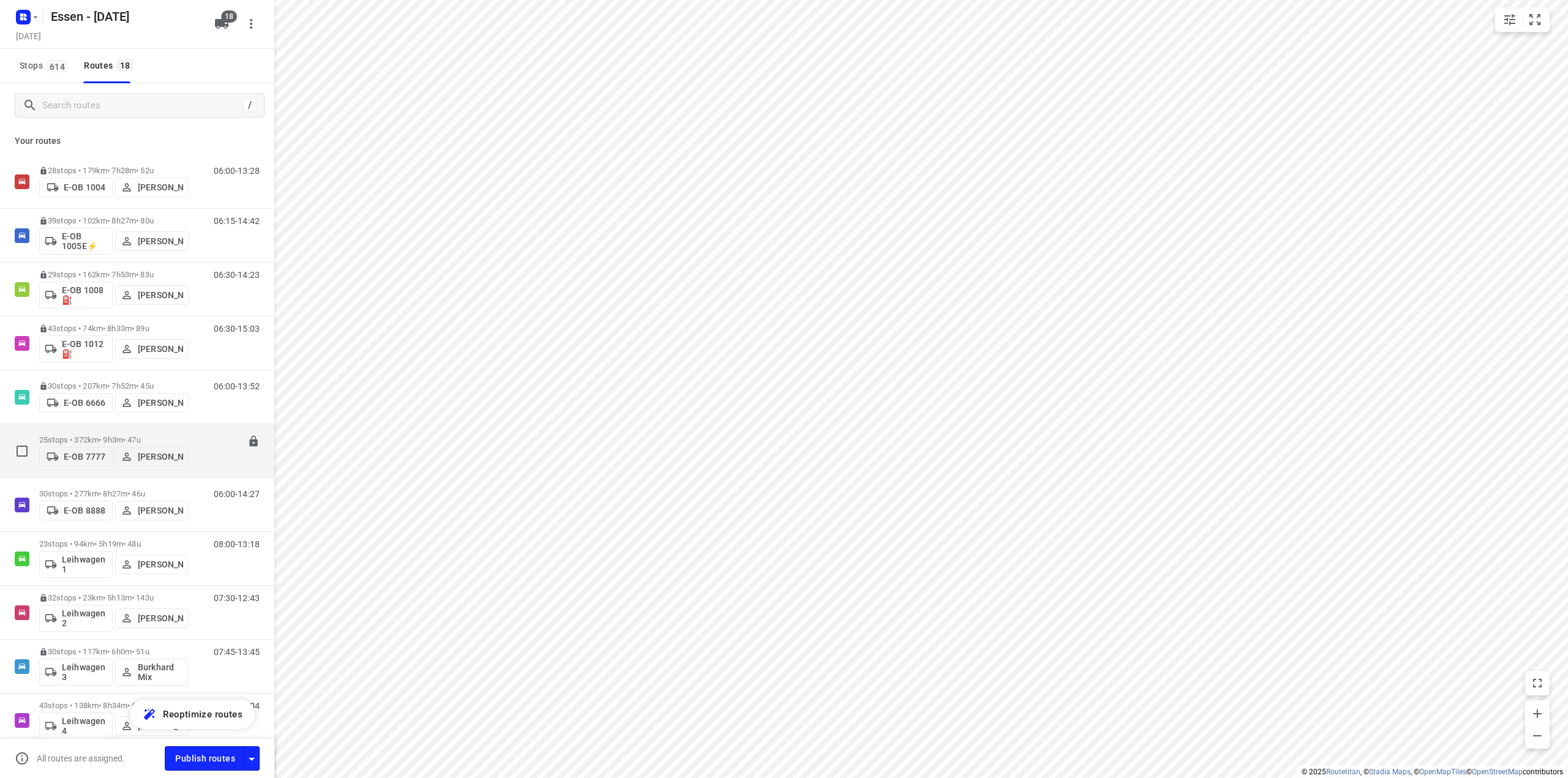
click at [78, 435] on p "25 stops • 372km • 9h3m • 47u" at bounding box center [113, 439] width 149 height 9
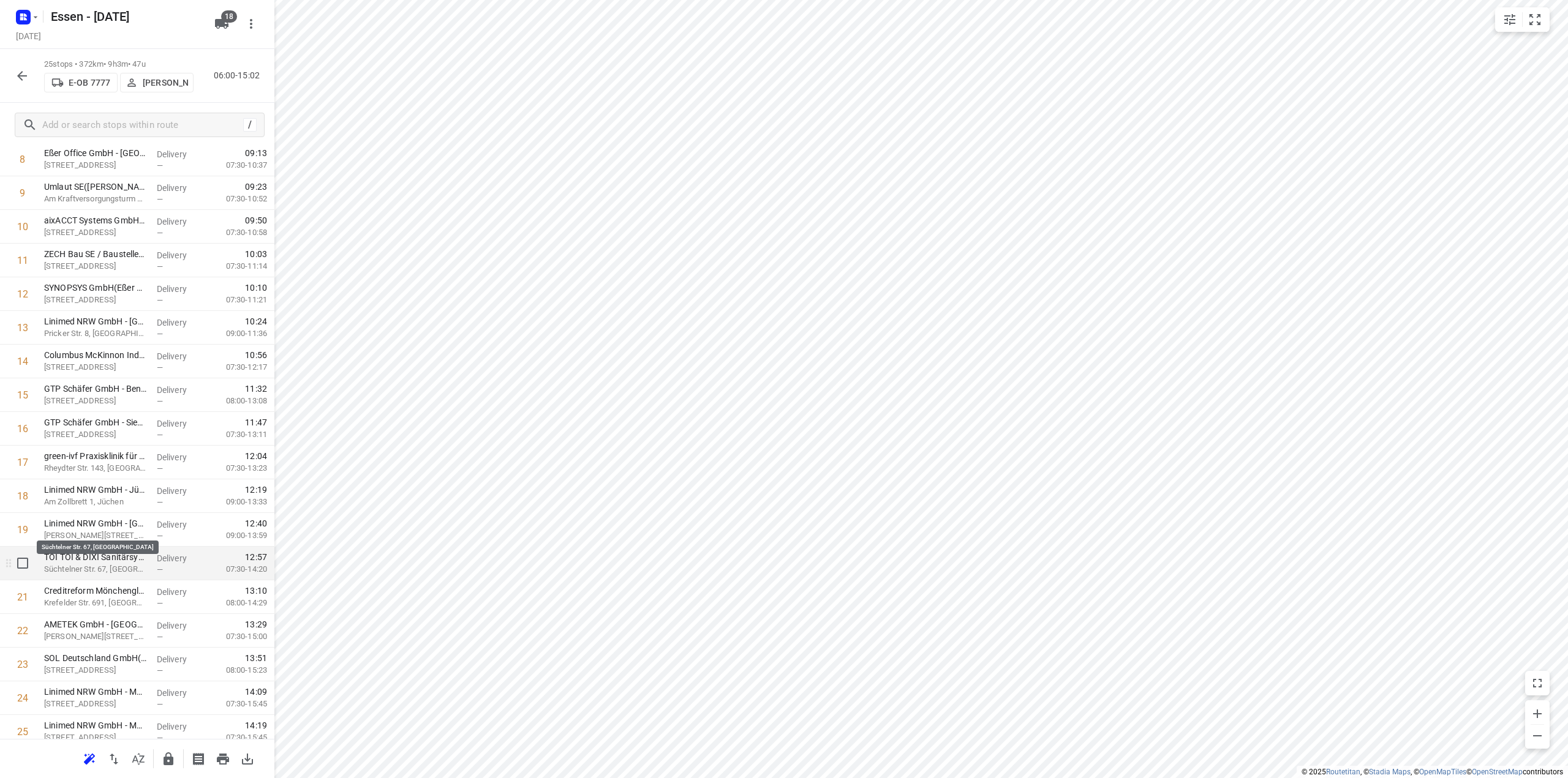
scroll to position [344, 0]
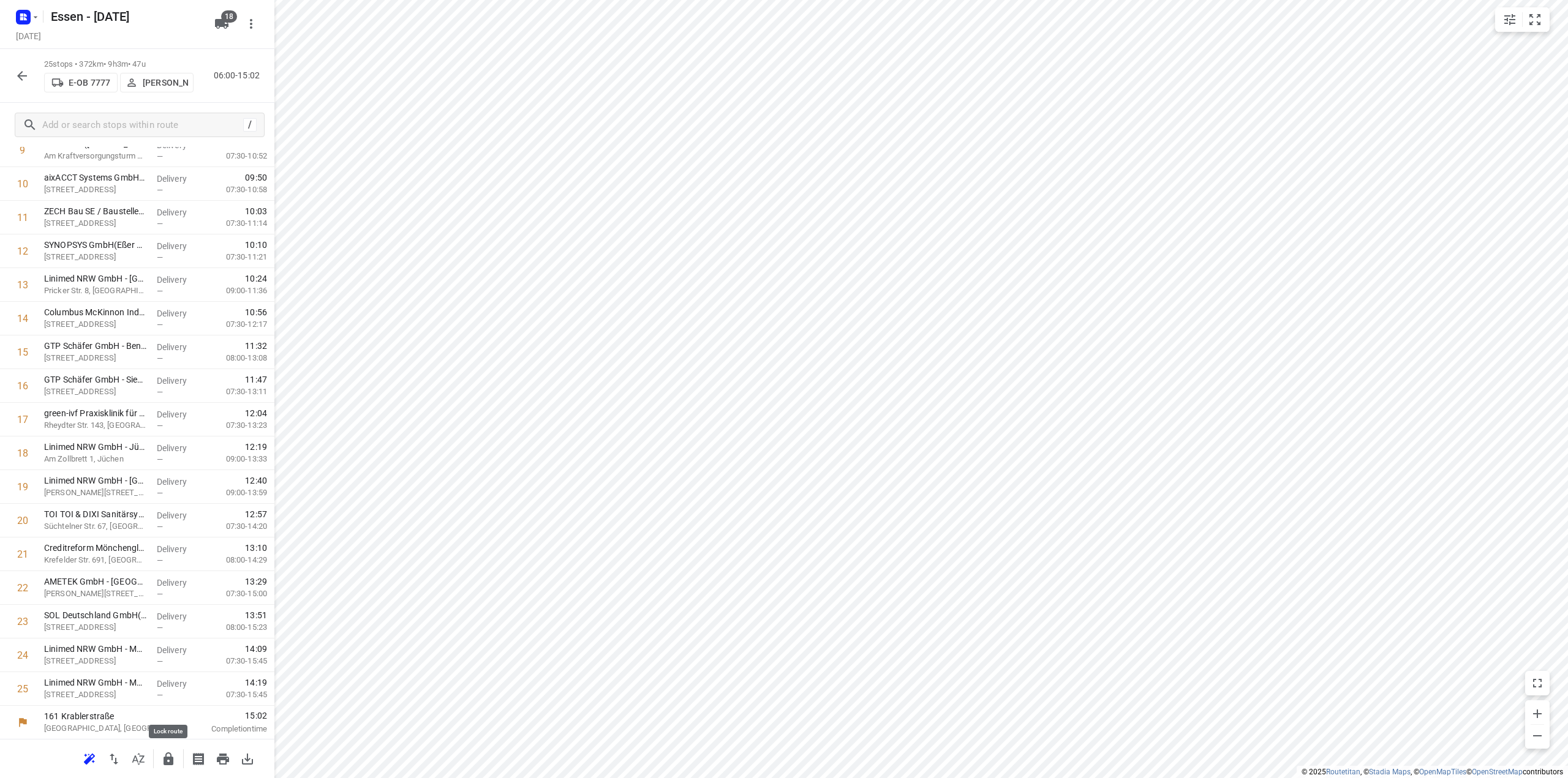
click at [169, 756] on icon "button" at bounding box center [168, 759] width 15 height 15
click at [22, 78] on icon "button" at bounding box center [21, 76] width 15 height 15
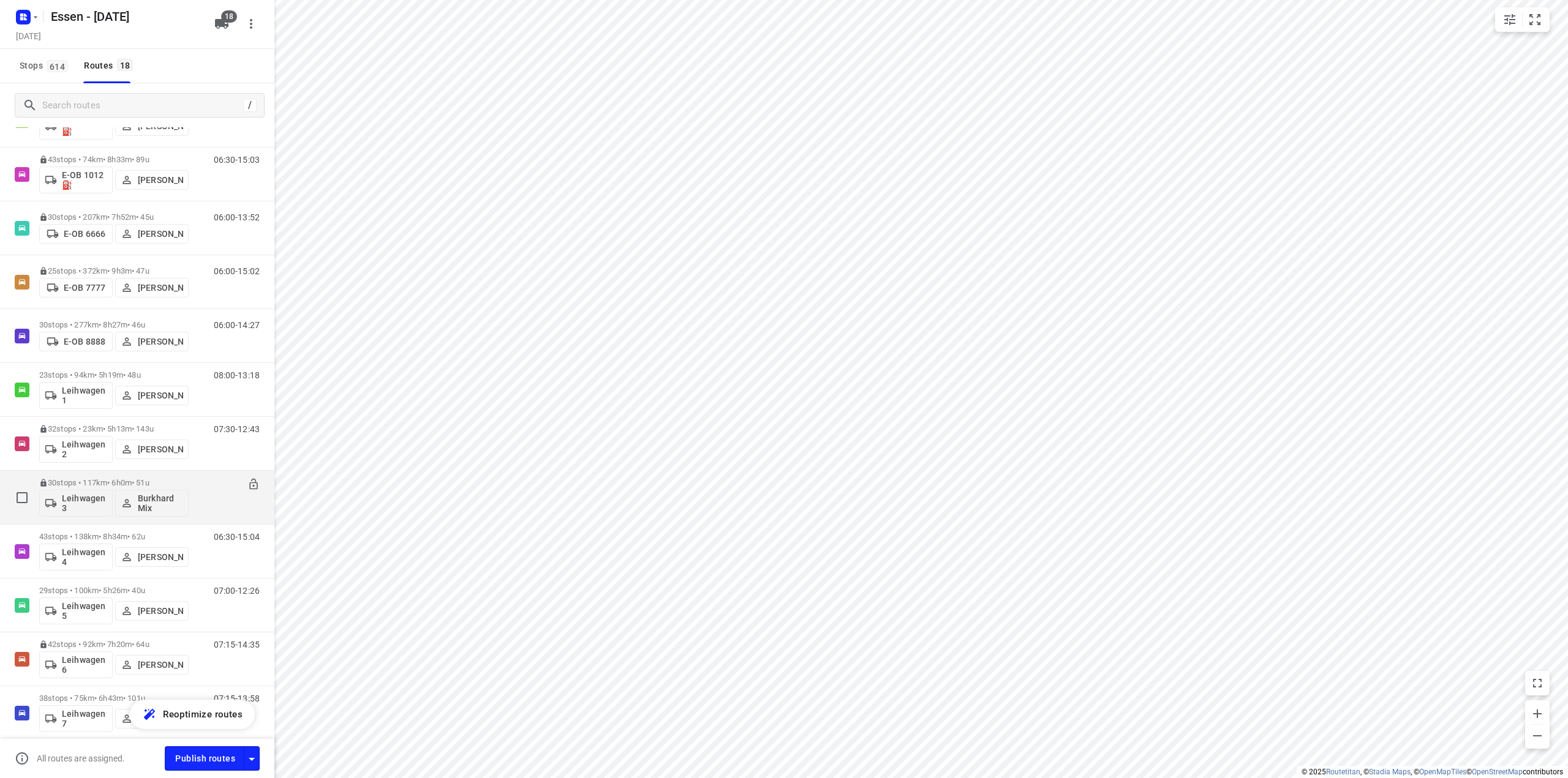
scroll to position [184, 0]
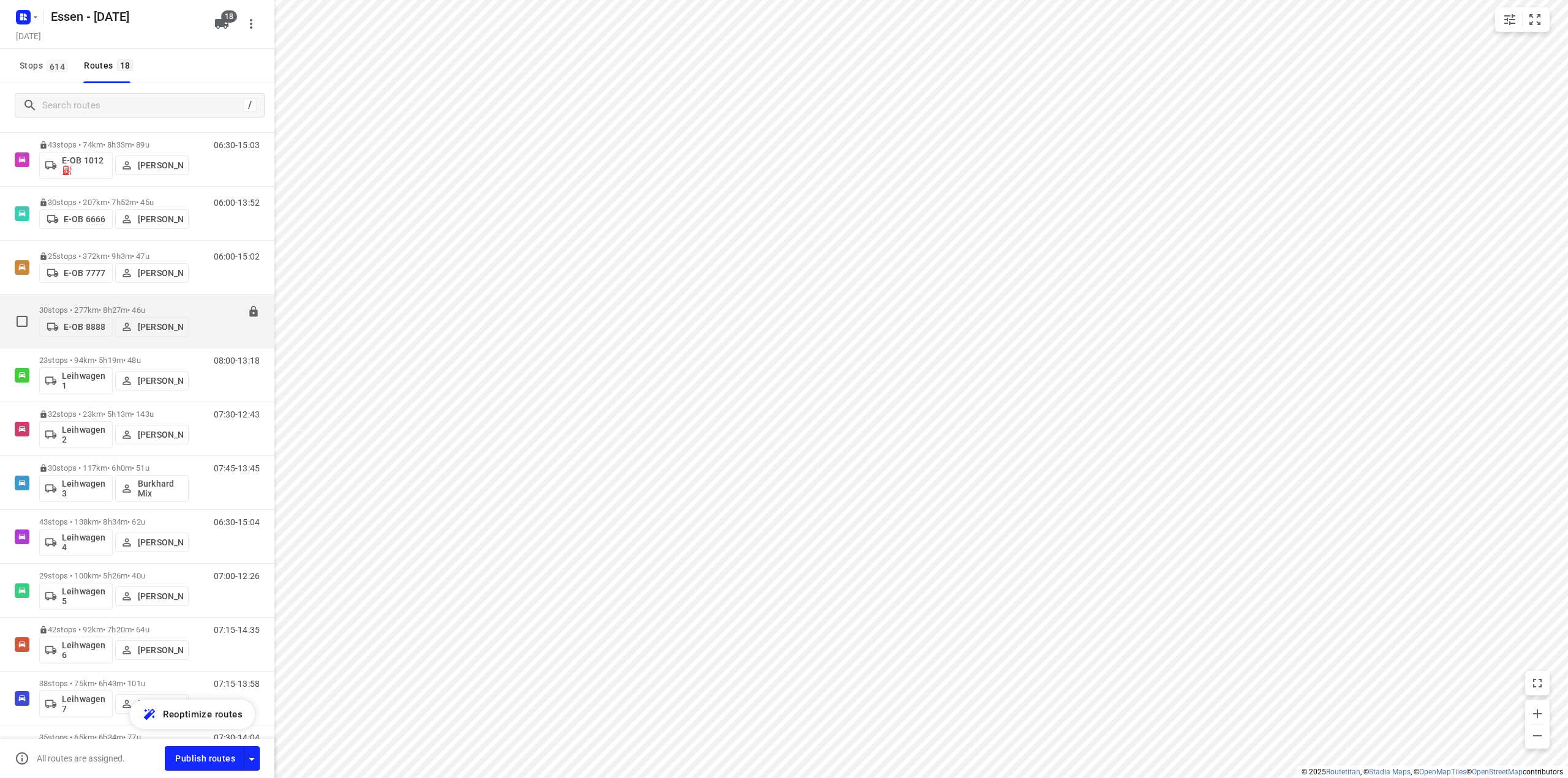
click at [115, 310] on p "30 stops • 277km • 8h27m • 46u" at bounding box center [113, 309] width 149 height 9
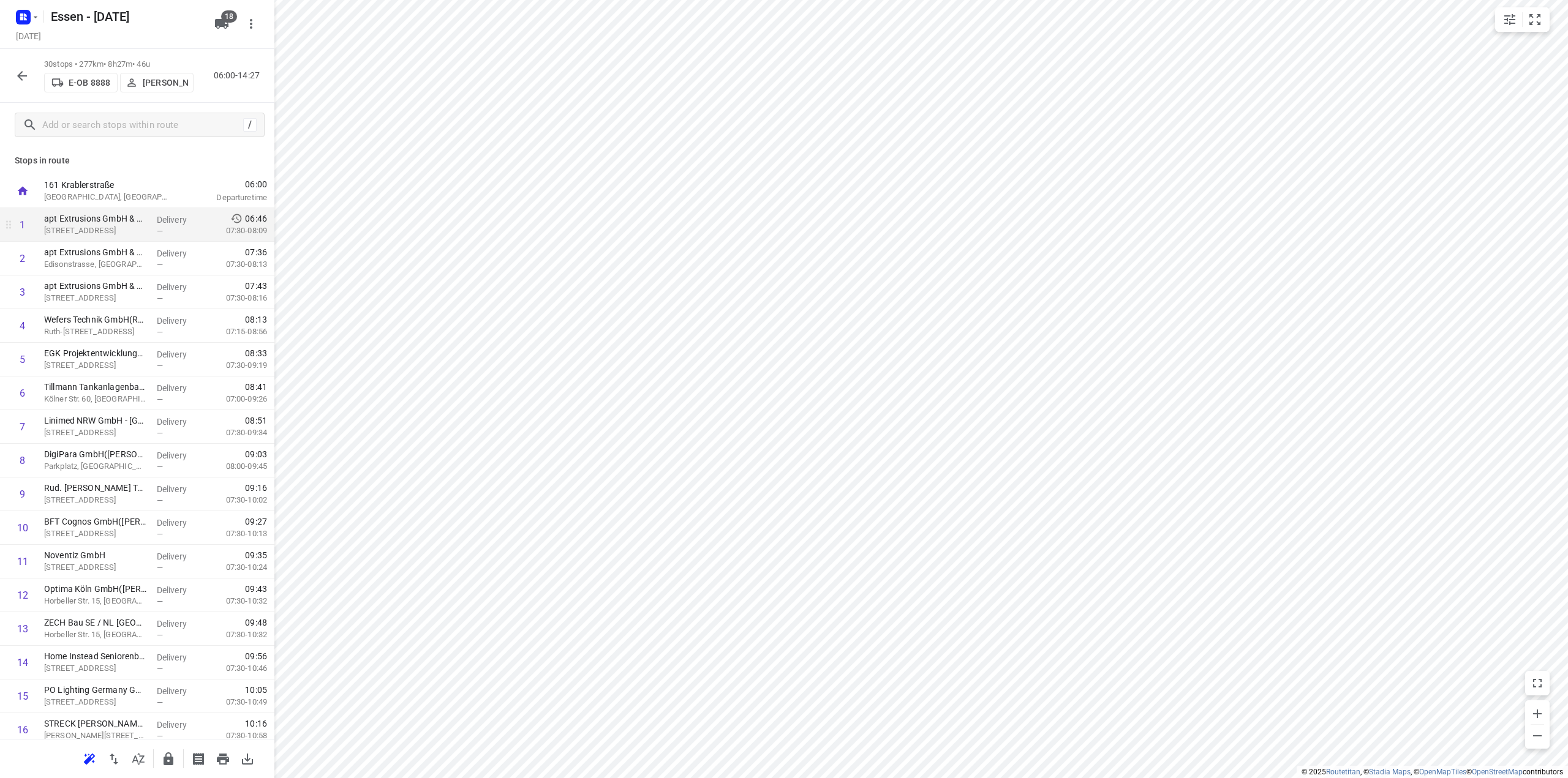
click at [97, 210] on div "i © 2025 Routetitan , © Stadia Maps , © OpenMapTiles © OpenStreetMap contributo…" at bounding box center [784, 389] width 1568 height 778
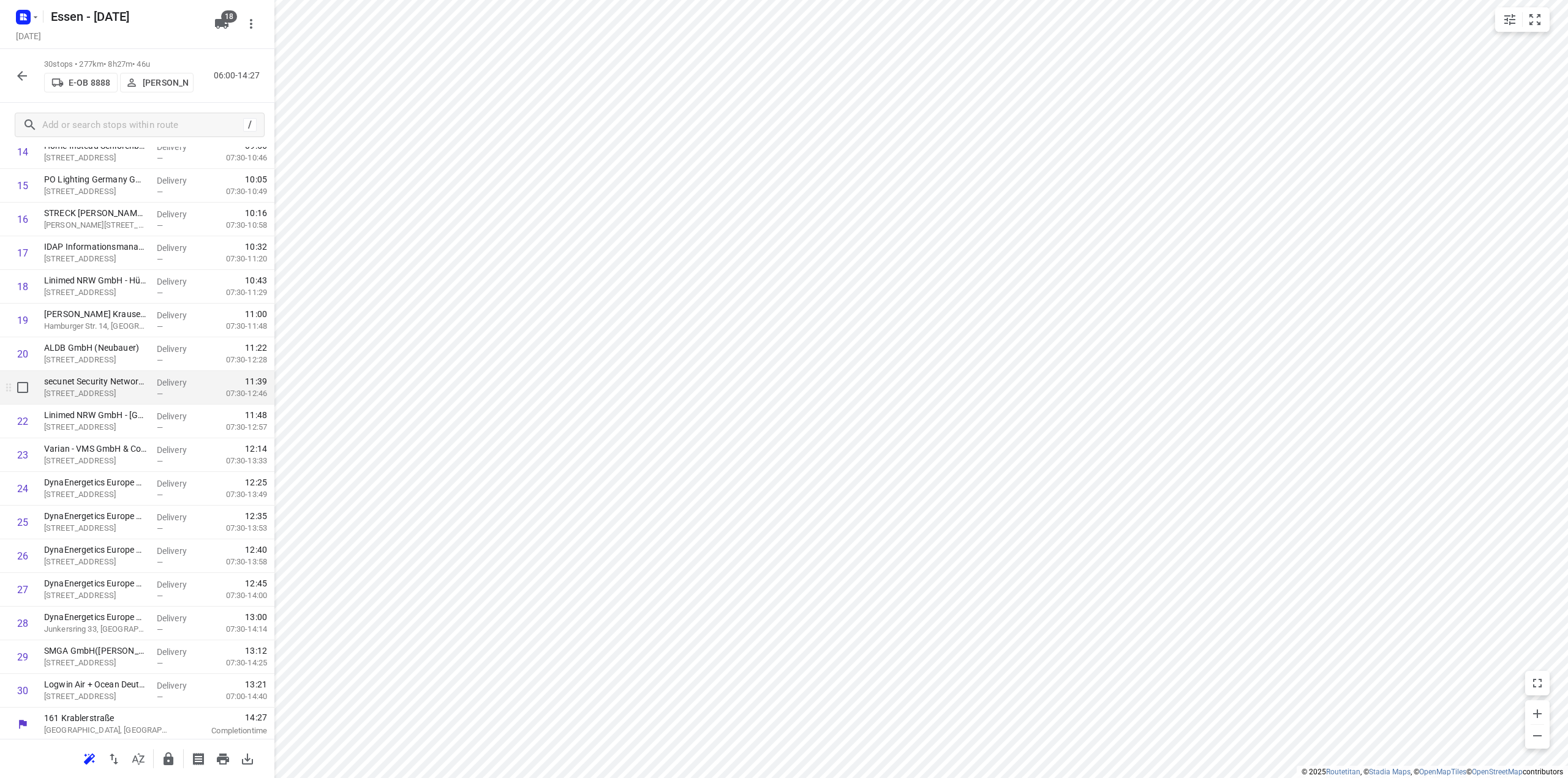
scroll to position [513, 0]
click at [172, 757] on icon "button" at bounding box center [169, 759] width 10 height 13
click at [17, 74] on icon "button" at bounding box center [21, 76] width 15 height 15
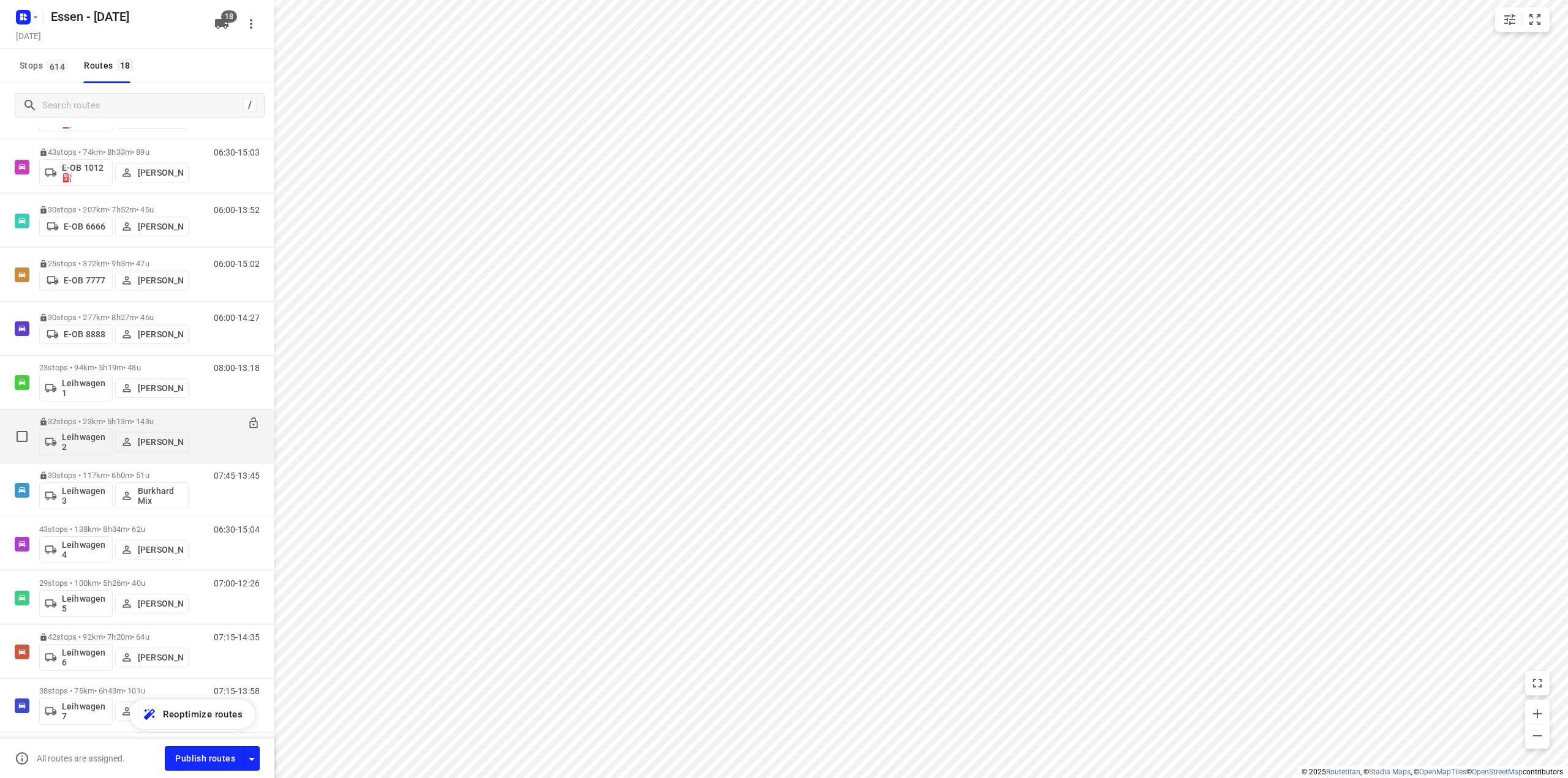
scroll to position [184, 0]
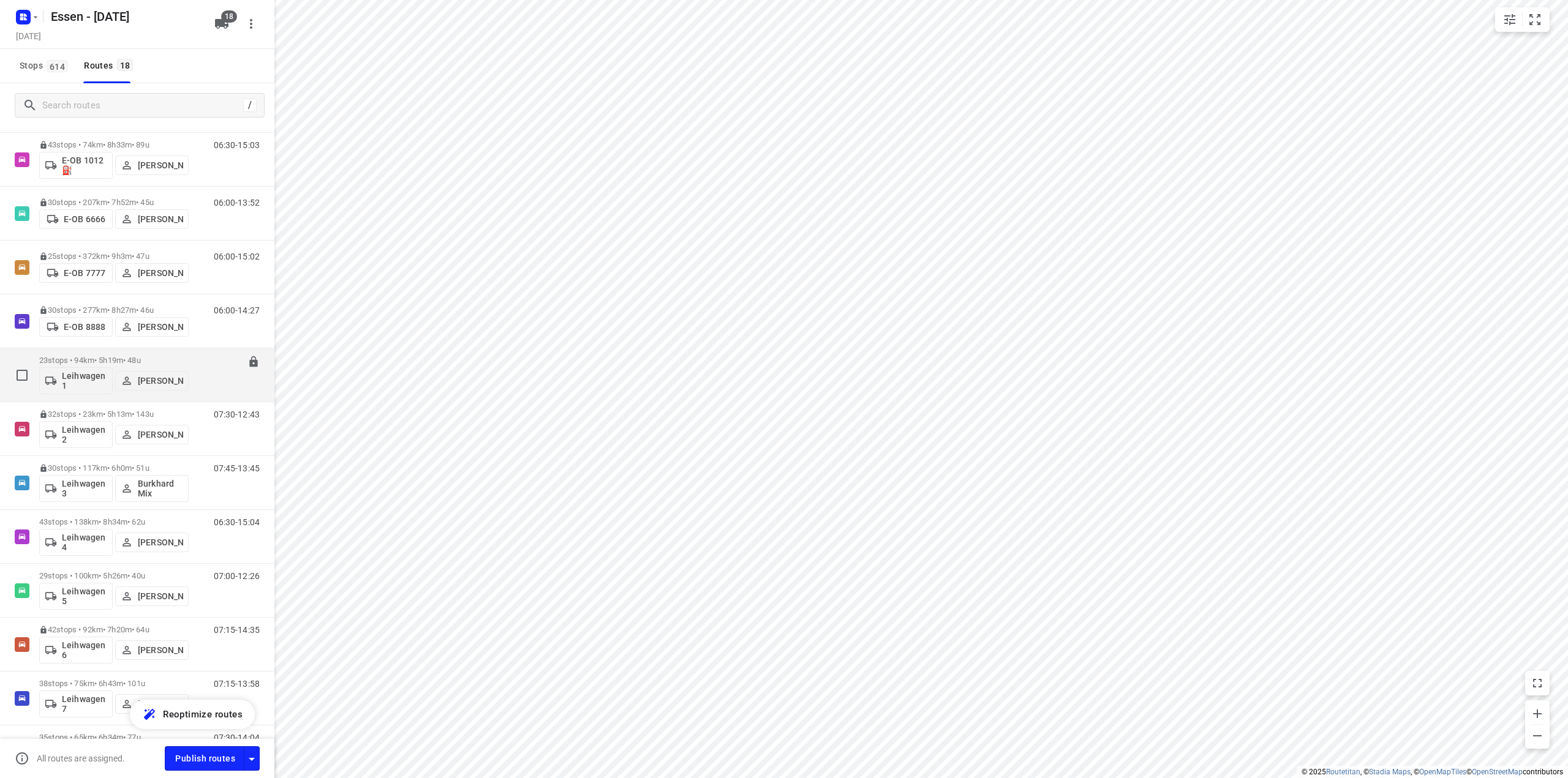
click at [114, 363] on p "23 stops • 94km • 5h19m • 48u" at bounding box center [113, 359] width 149 height 9
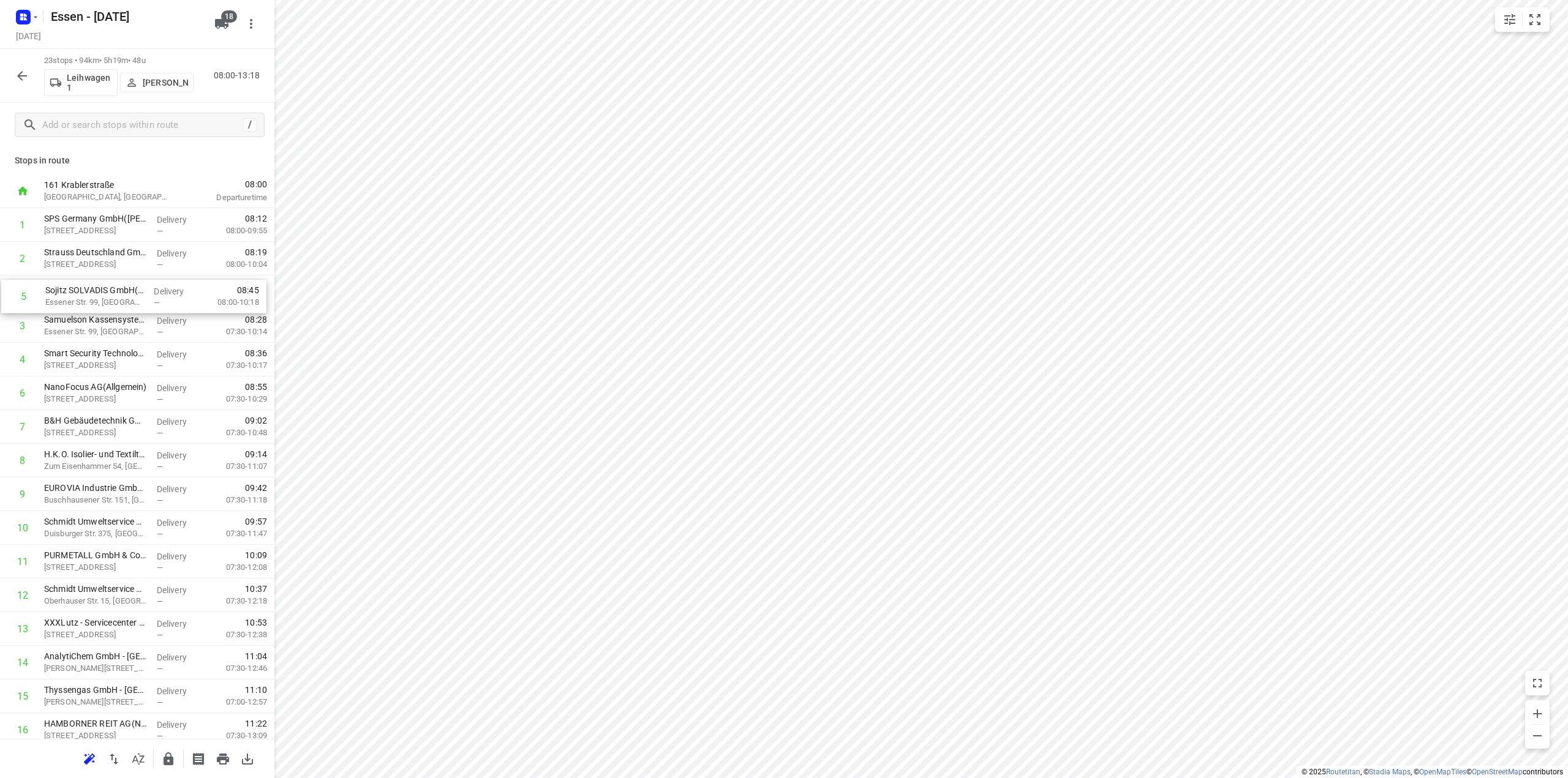
drag, startPoint x: 98, startPoint y: 367, endPoint x: 99, endPoint y: 300, distance: 67.0
click at [99, 300] on div "1 SPS Germany GmbH(Elke Küpper) Musikweg 4, Oberhausen Delivery — 08:12 08:00-0…" at bounding box center [137, 596] width 274 height 775
drag, startPoint x: 114, startPoint y: 431, endPoint x: 114, endPoint y: 399, distance: 32.0
click at [114, 399] on div "1 SPS Germany GmbH(Elke Küpper) Musikweg 4, Oberhausen Delivery — 08:12 08:00-0…" at bounding box center [137, 596] width 274 height 775
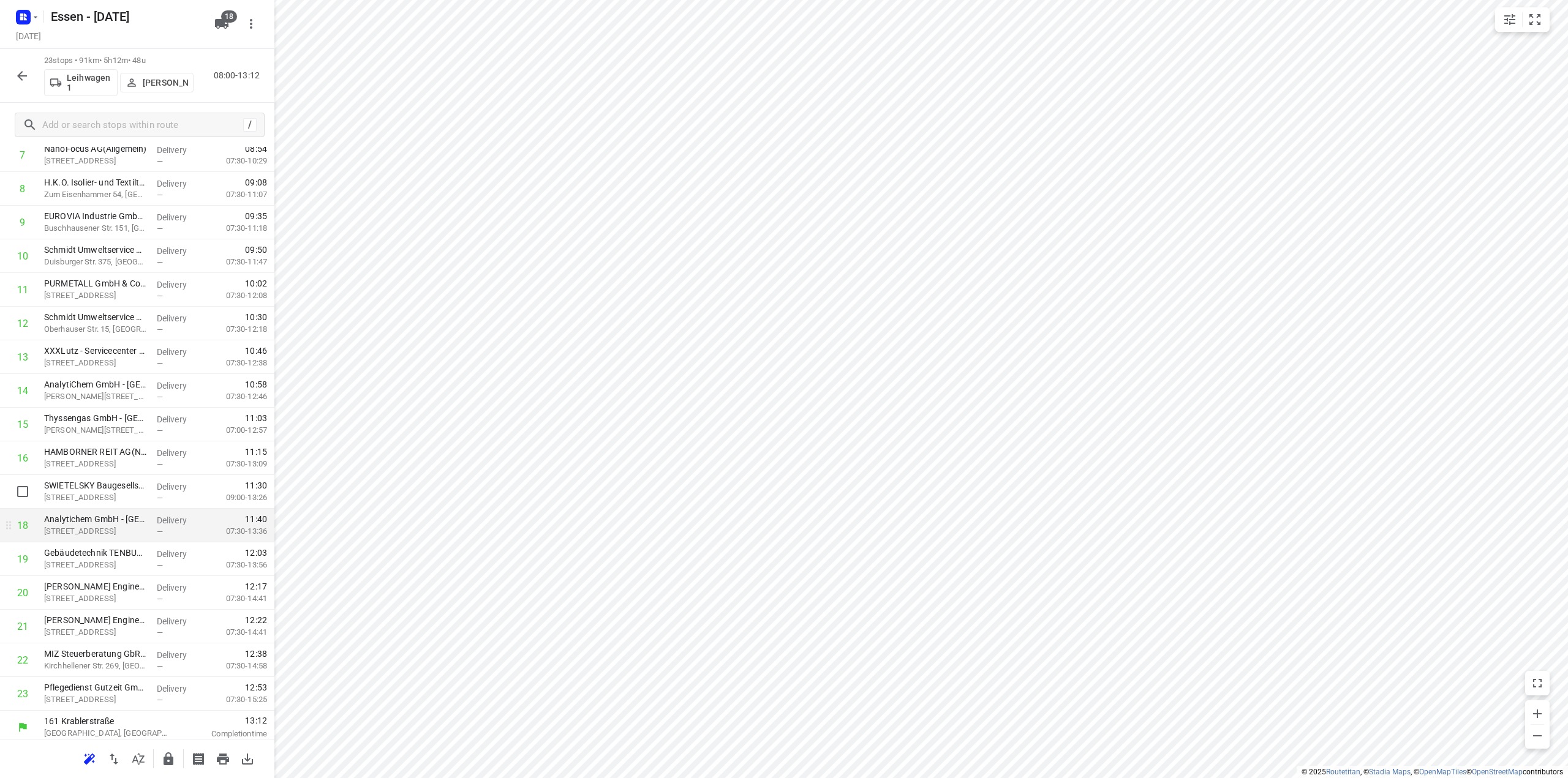
scroll to position [277, 0]
click at [174, 765] on icon "button" at bounding box center [168, 759] width 15 height 15
click at [12, 75] on button "button" at bounding box center [21, 76] width 24 height 24
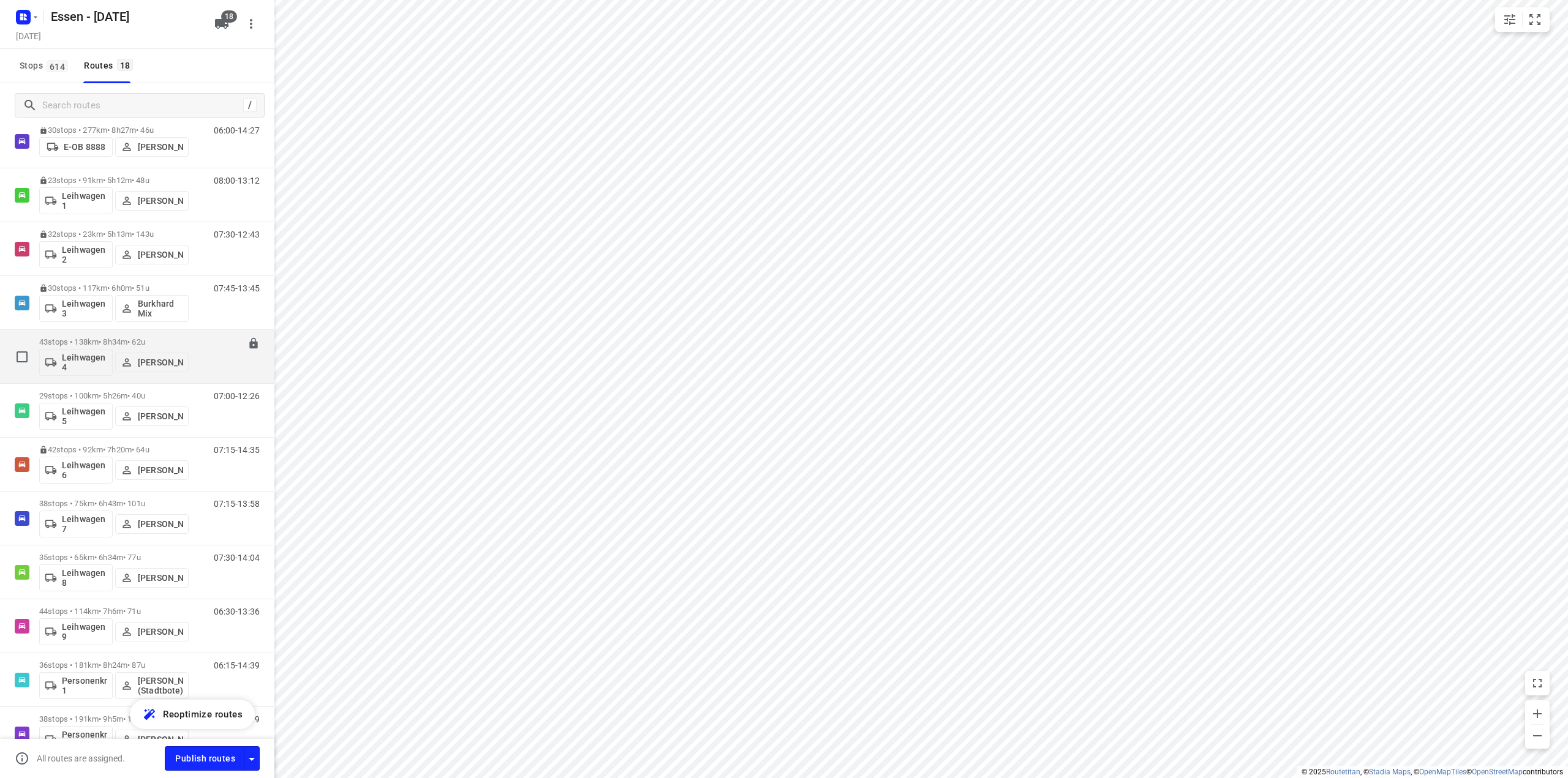
scroll to position [367, 0]
click at [114, 341] on p "43 stops • 138km • 8h34m • 62u" at bounding box center [113, 337] width 149 height 9
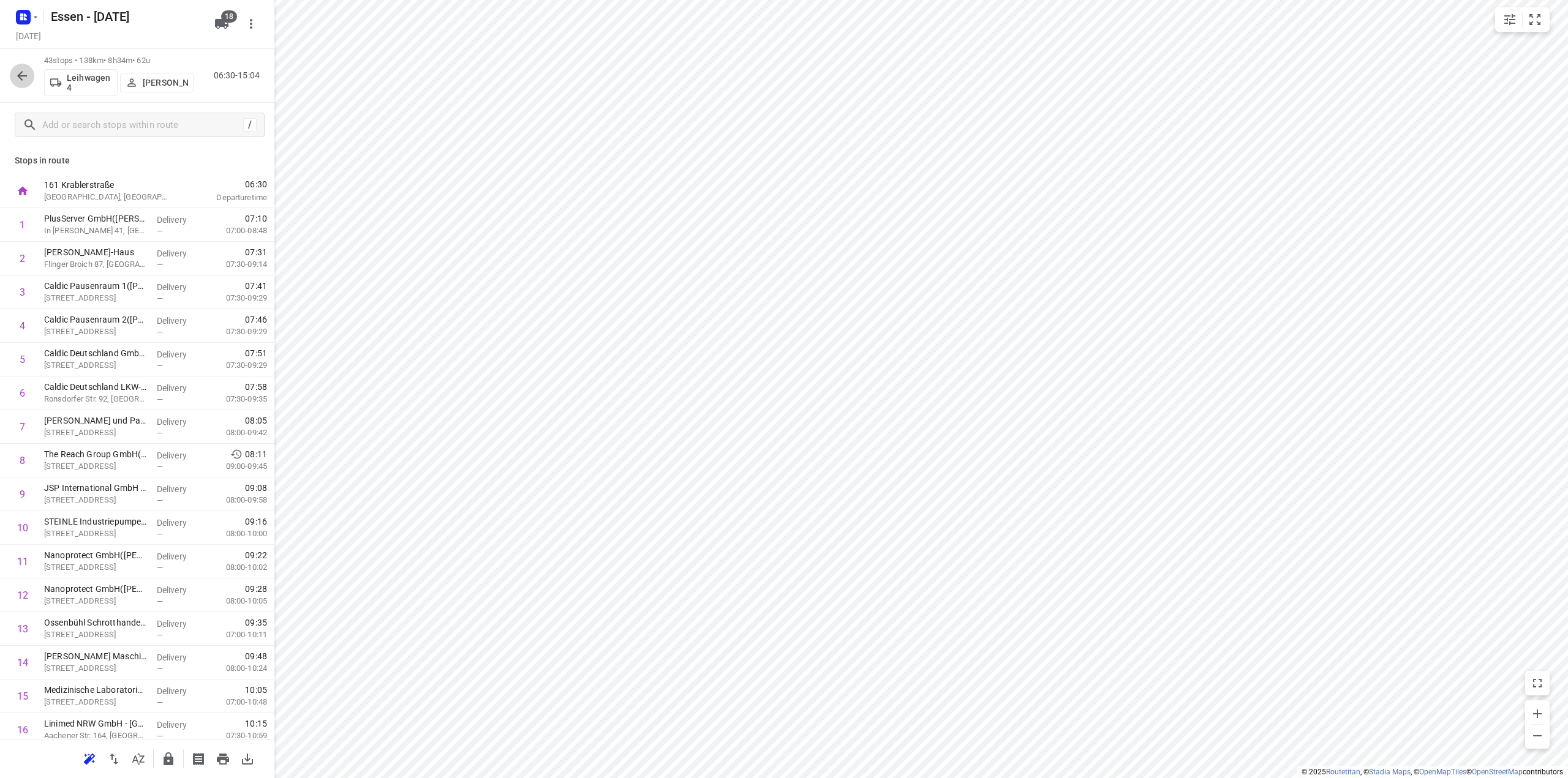
click at [19, 78] on icon "button" at bounding box center [22, 76] width 10 height 10
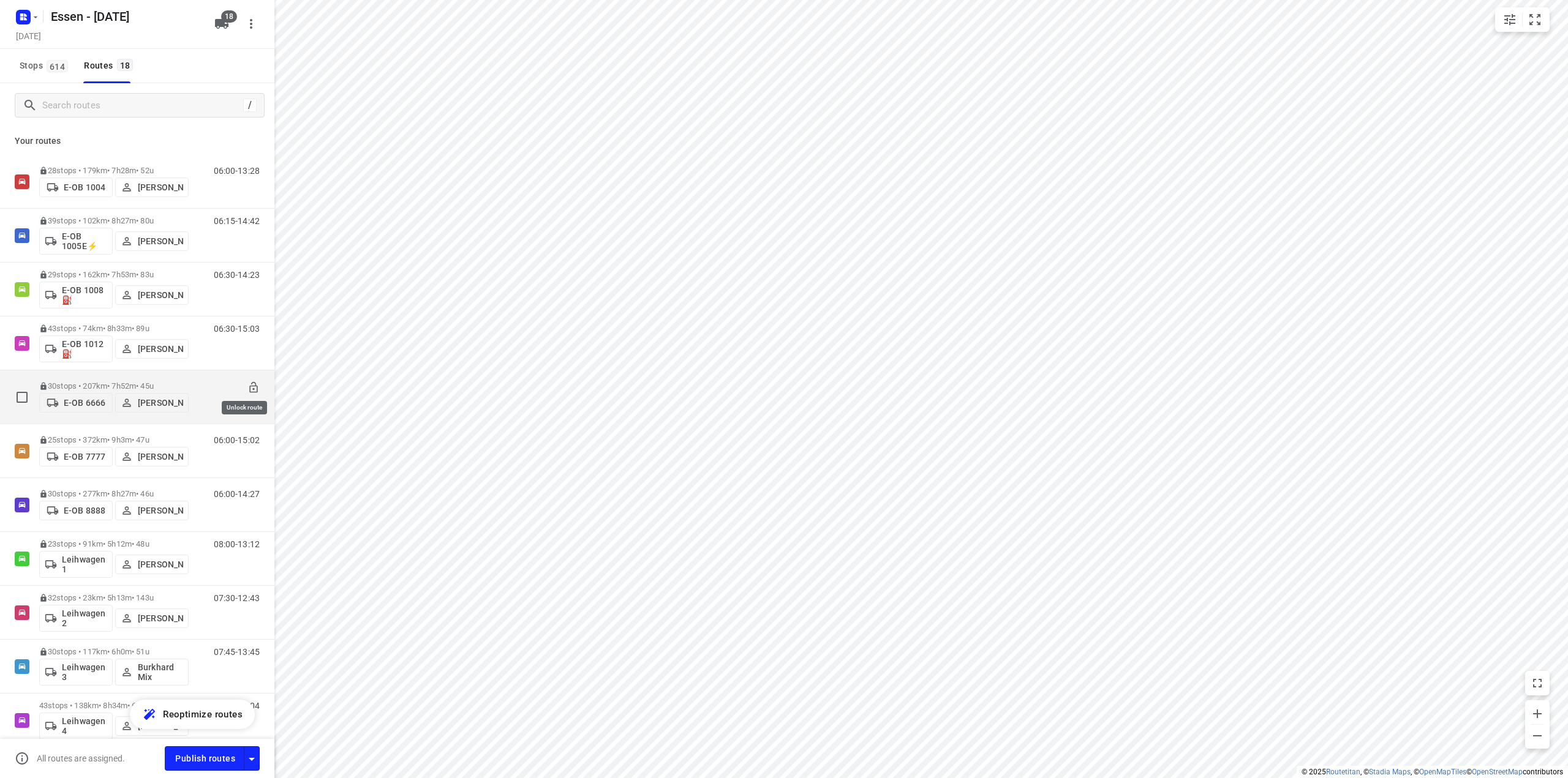
click at [247, 385] on icon at bounding box center [253, 388] width 13 height 13
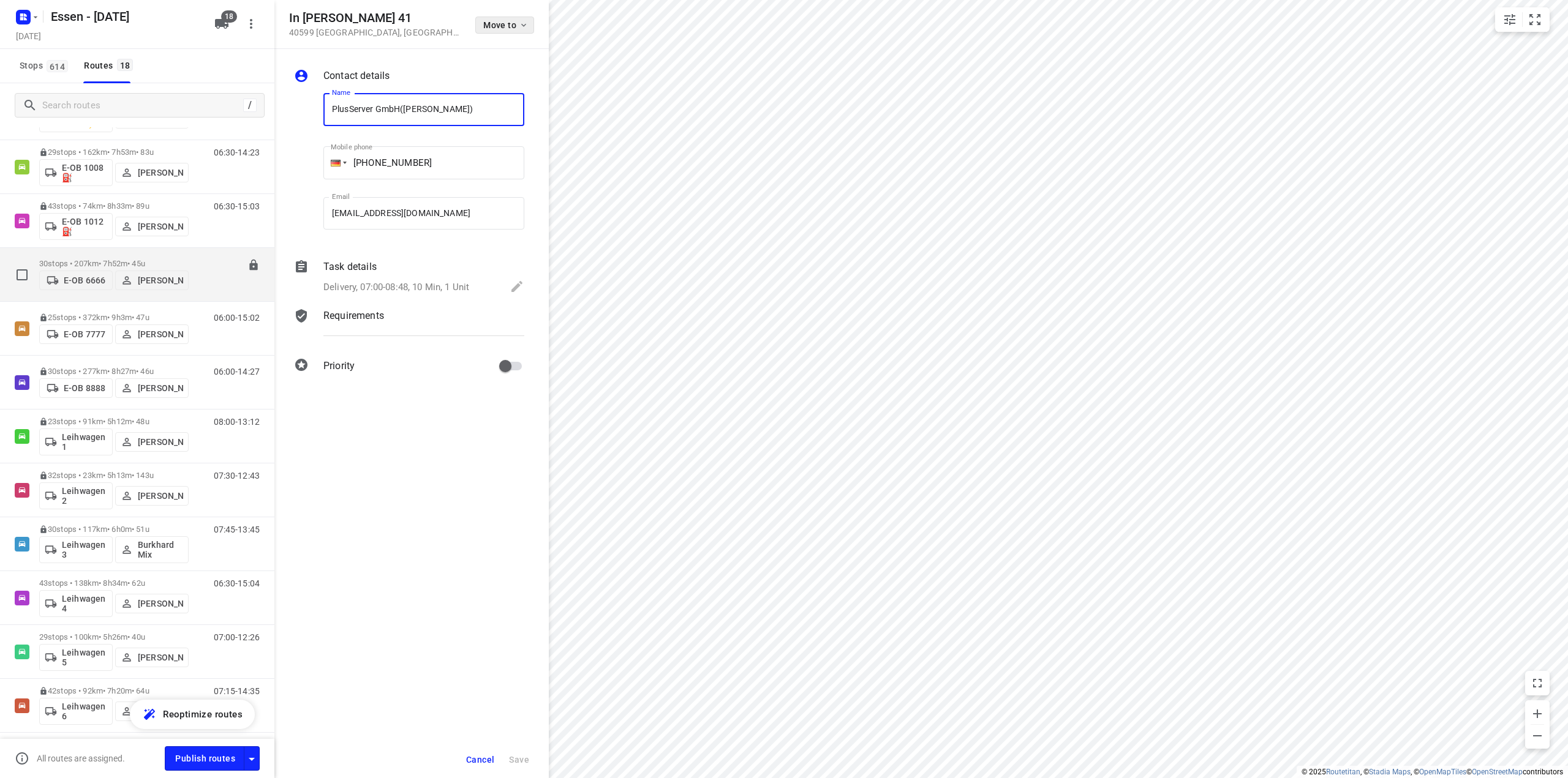
click at [501, 24] on span "Move to" at bounding box center [506, 25] width 46 height 10
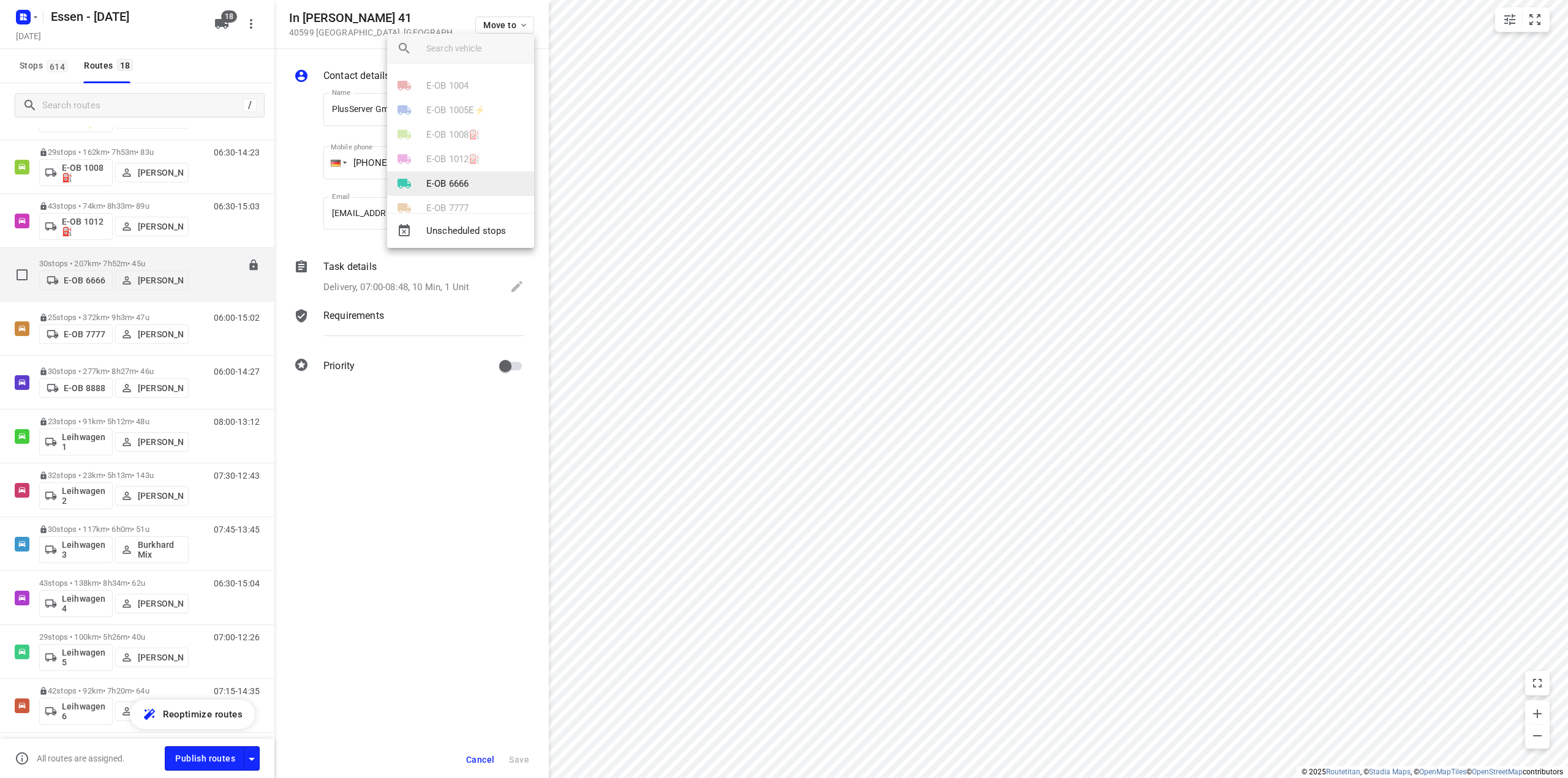
click at [457, 183] on p "E-OB 6666" at bounding box center [448, 184] width 43 height 15
click at [445, 164] on li "29" at bounding box center [460, 167] width 147 height 24
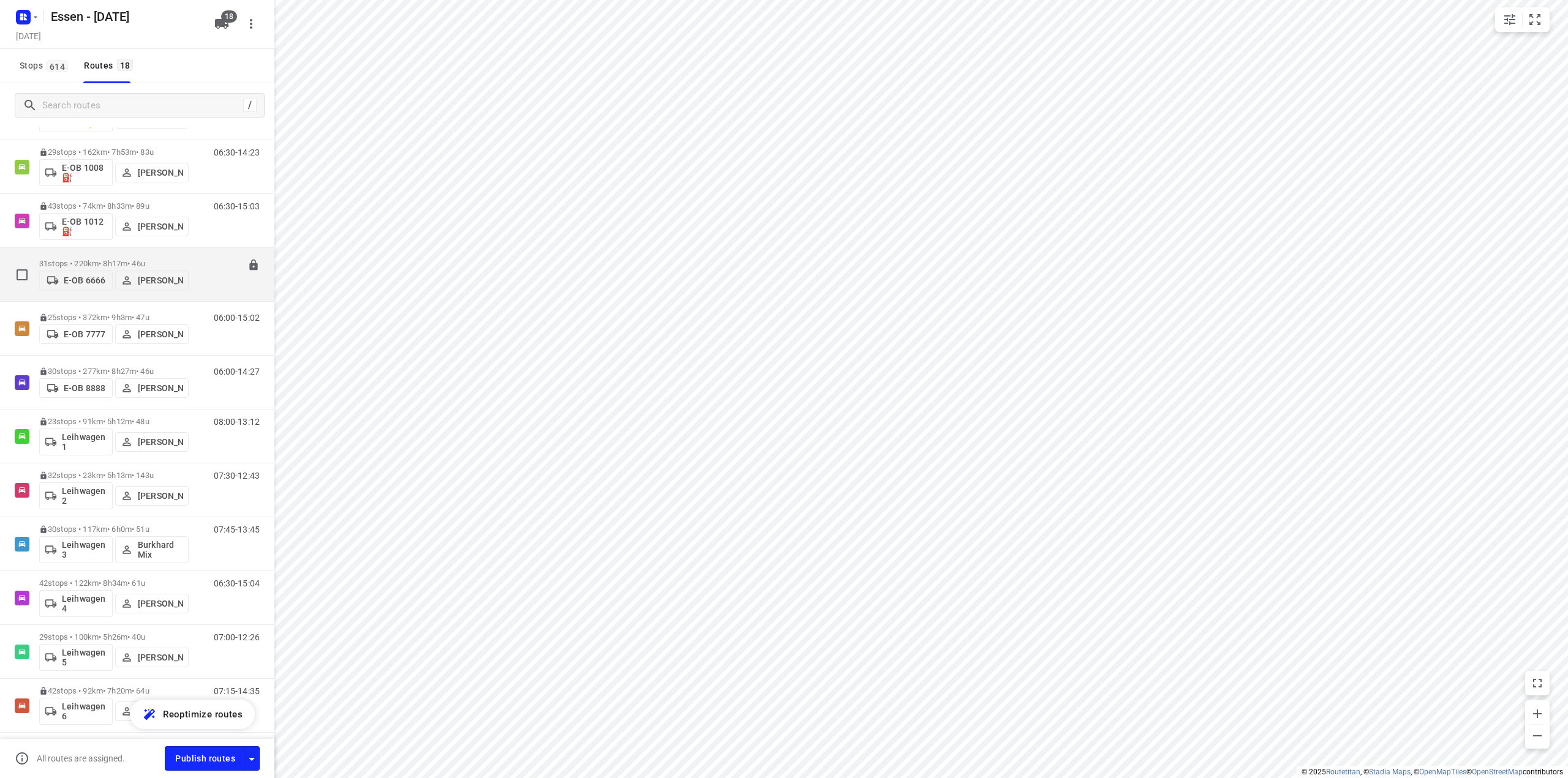
click at [120, 261] on p "31 stops • 220km • 8h17m • 46u" at bounding box center [113, 263] width 149 height 9
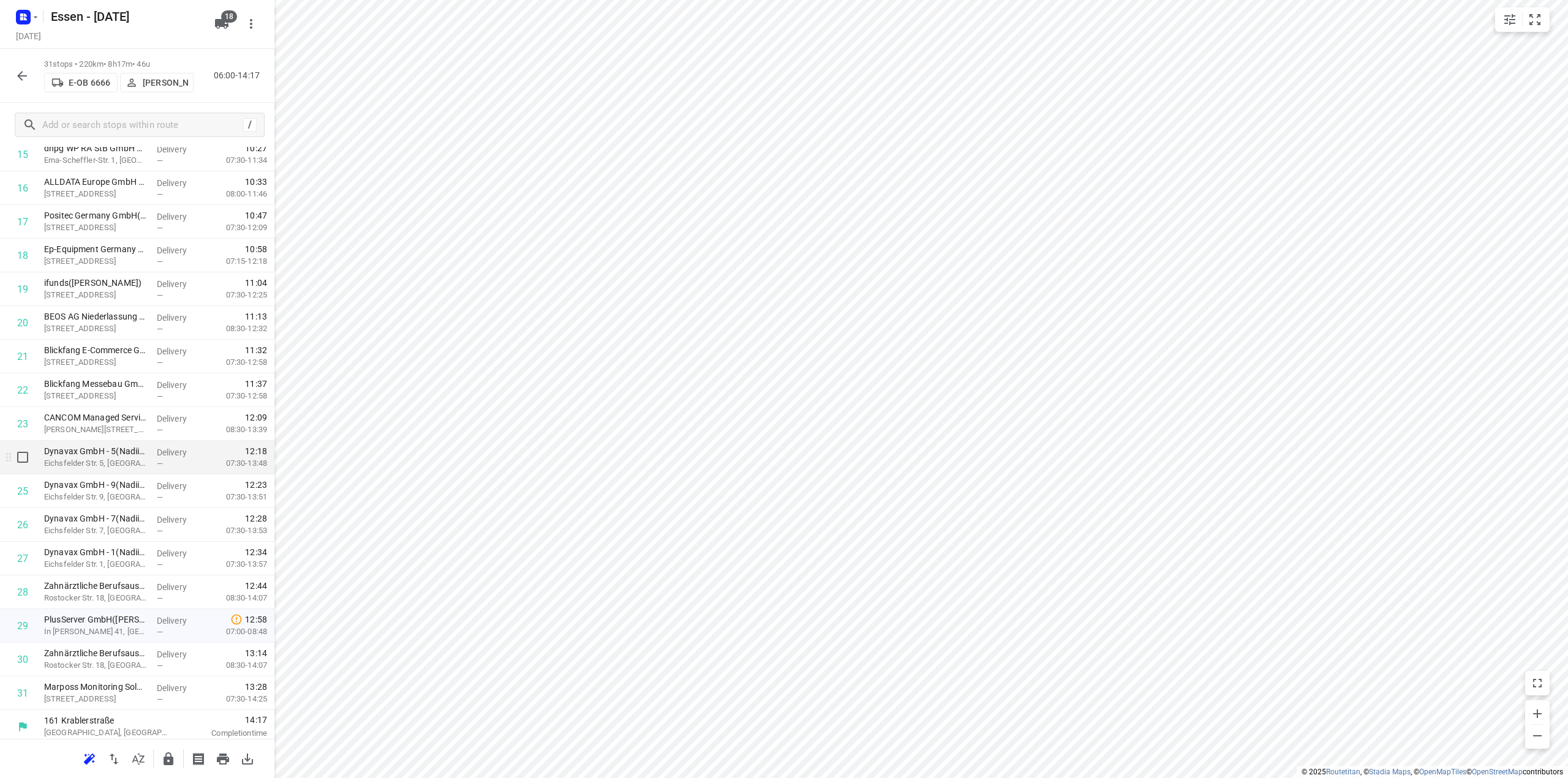
scroll to position [546, 0]
drag, startPoint x: 93, startPoint y: 662, endPoint x: 94, endPoint y: 622, distance: 40.0
click at [94, 622] on div "1 Linimed NRW GmbH - Köln Ostheim -10901406(Margarete Braun) Bertha-Benz-Karree…" at bounding box center [137, 184] width 274 height 1044
click at [24, 79] on icon "button" at bounding box center [21, 76] width 15 height 15
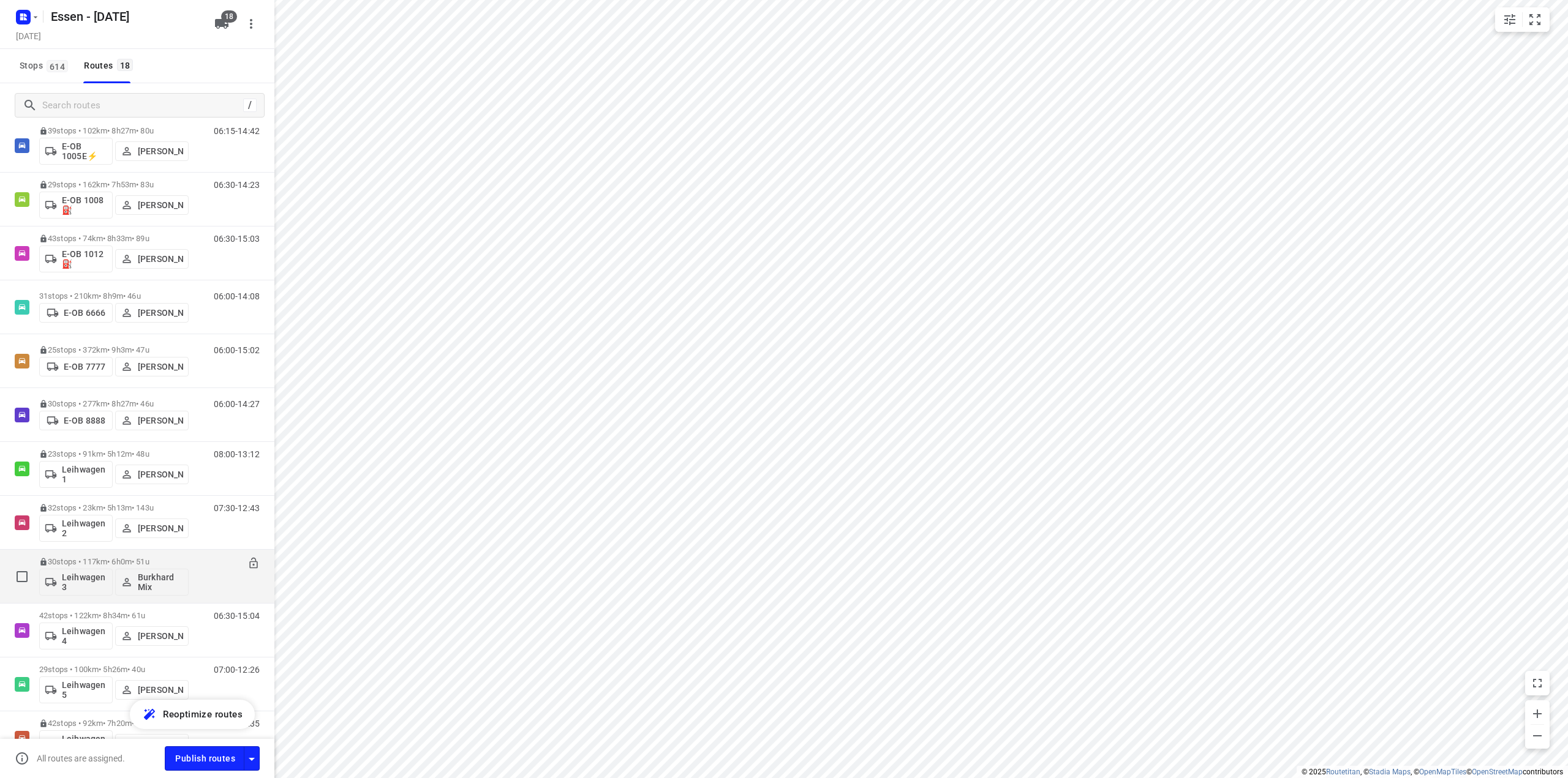
scroll to position [122, 0]
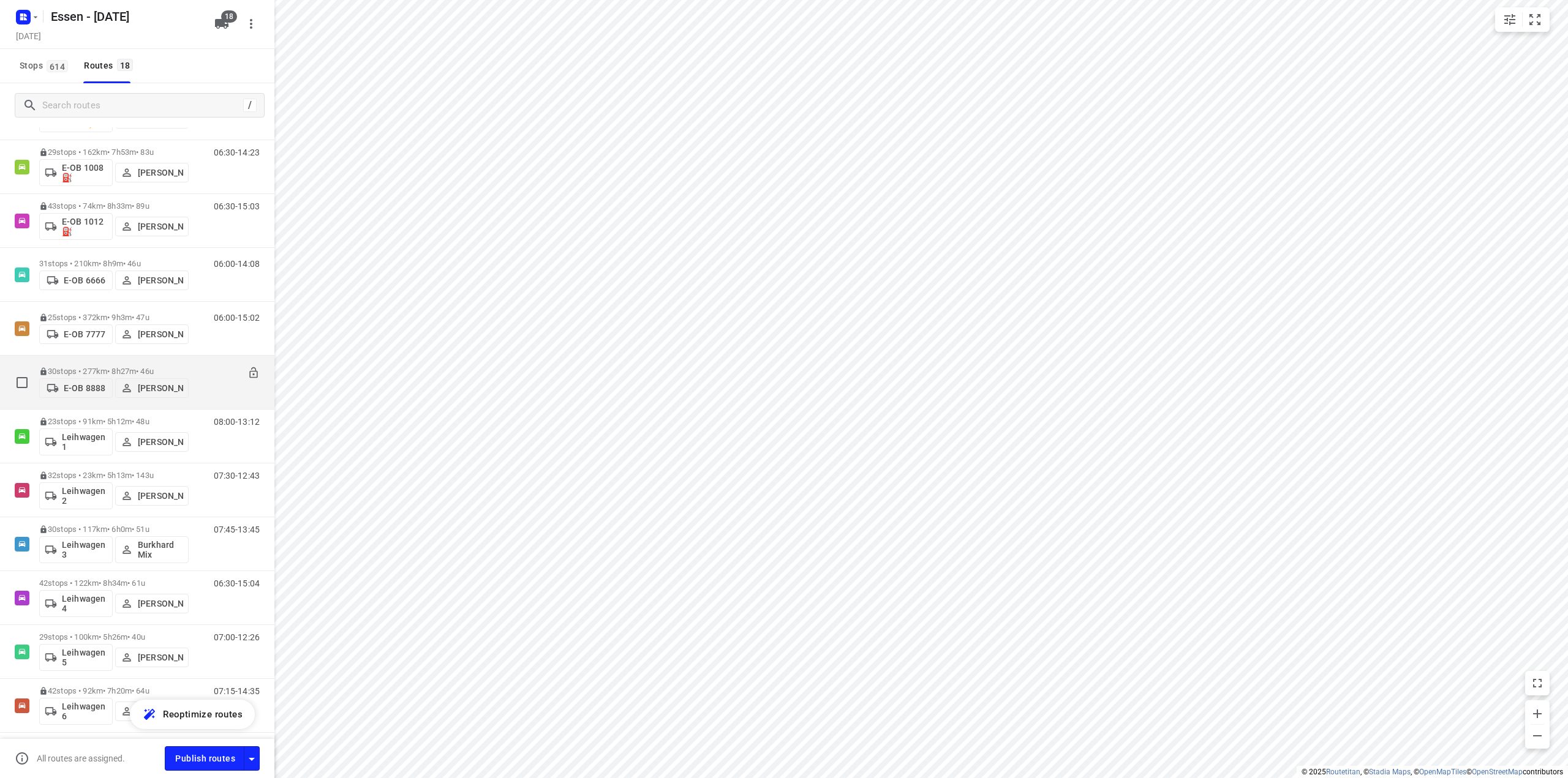
click at [135, 369] on p "30 stops • 277km • 8h27m • 46u" at bounding box center [113, 371] width 149 height 9
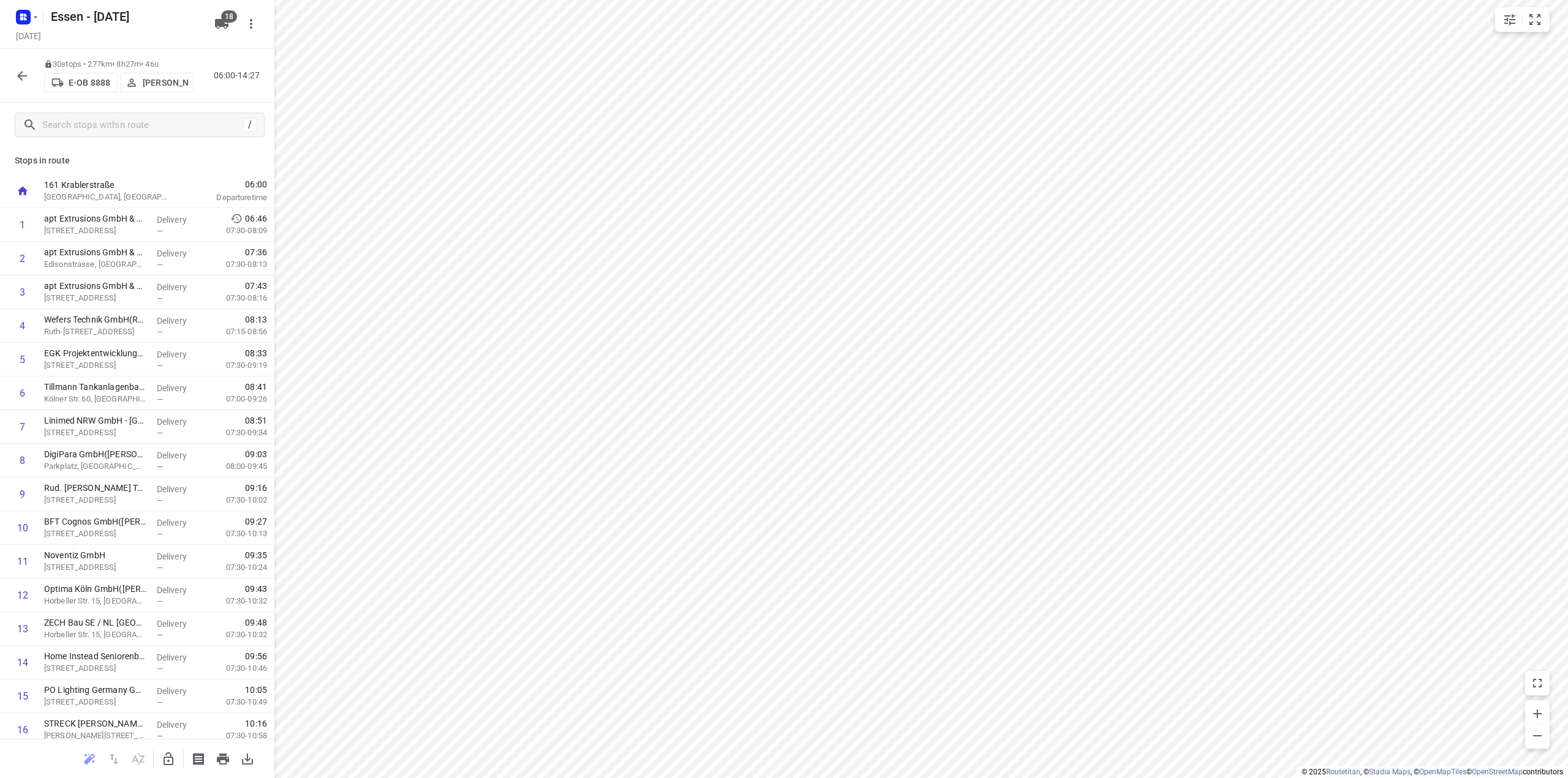
click at [19, 78] on icon "button" at bounding box center [21, 76] width 15 height 15
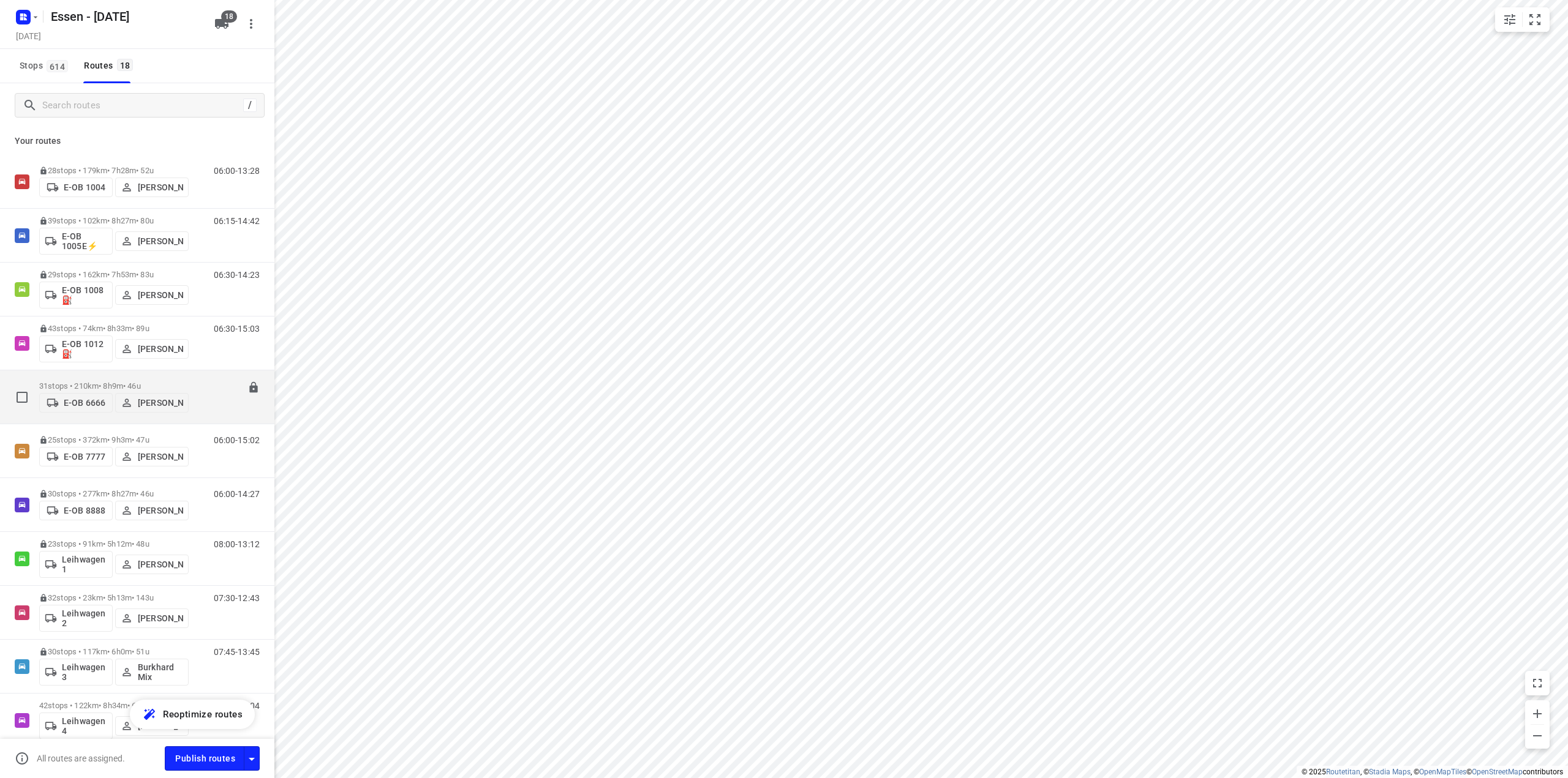
click at [102, 382] on p "31 stops • 210km • 8h9m • 46u" at bounding box center [113, 386] width 149 height 9
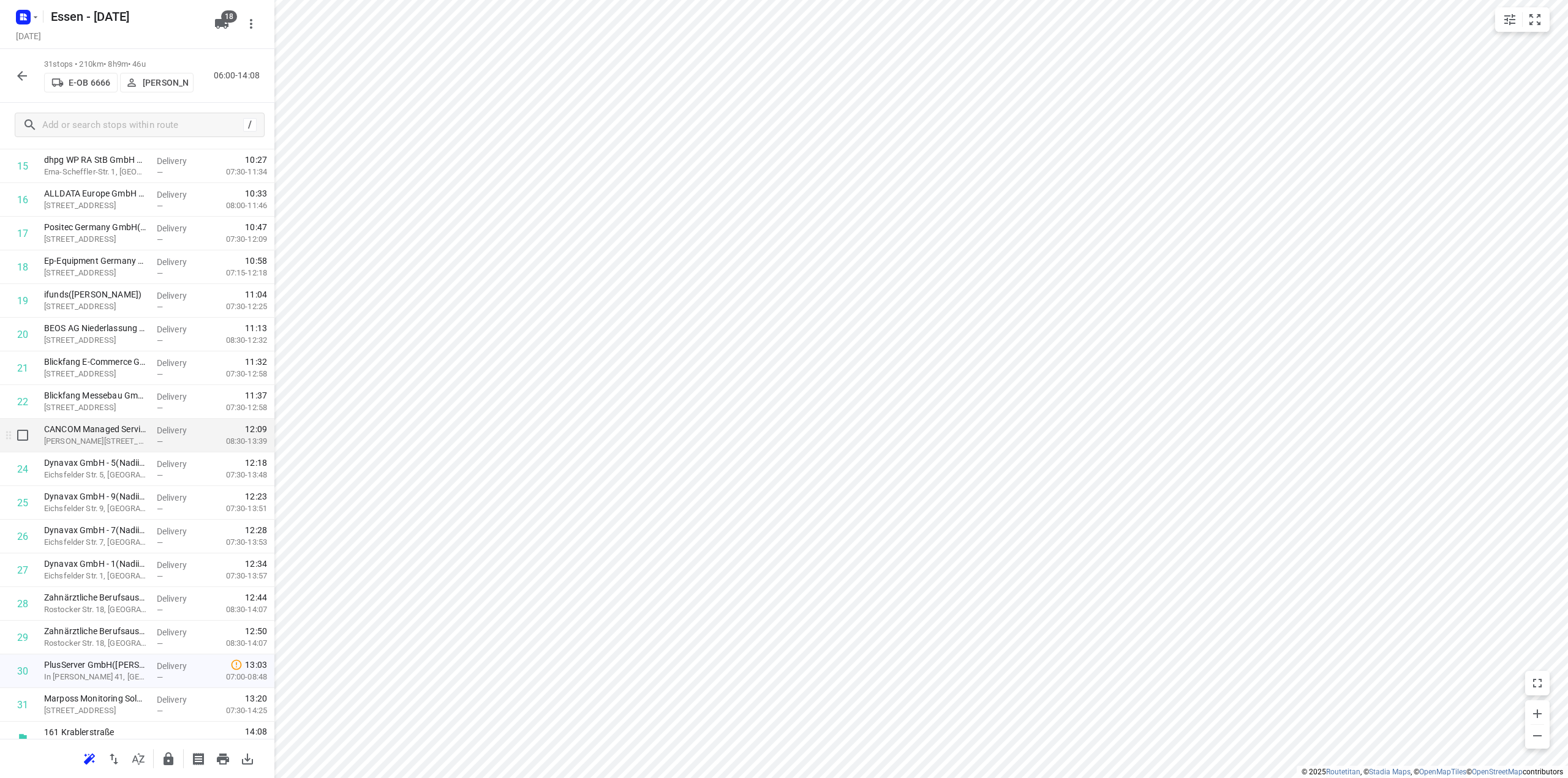
scroll to position [546, 0]
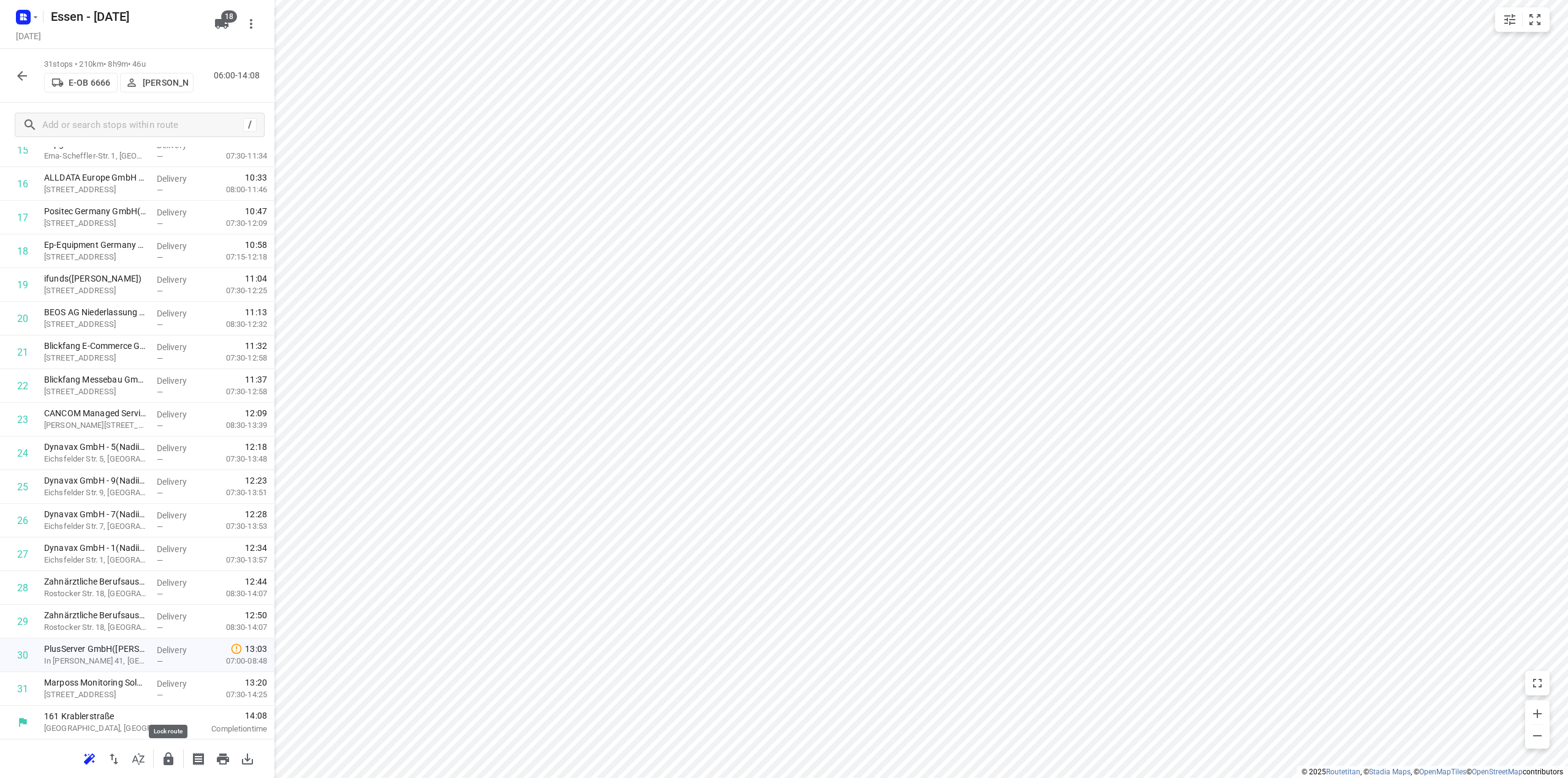
click at [169, 760] on icon "button" at bounding box center [169, 759] width 10 height 13
click at [22, 73] on icon "button" at bounding box center [21, 76] width 15 height 15
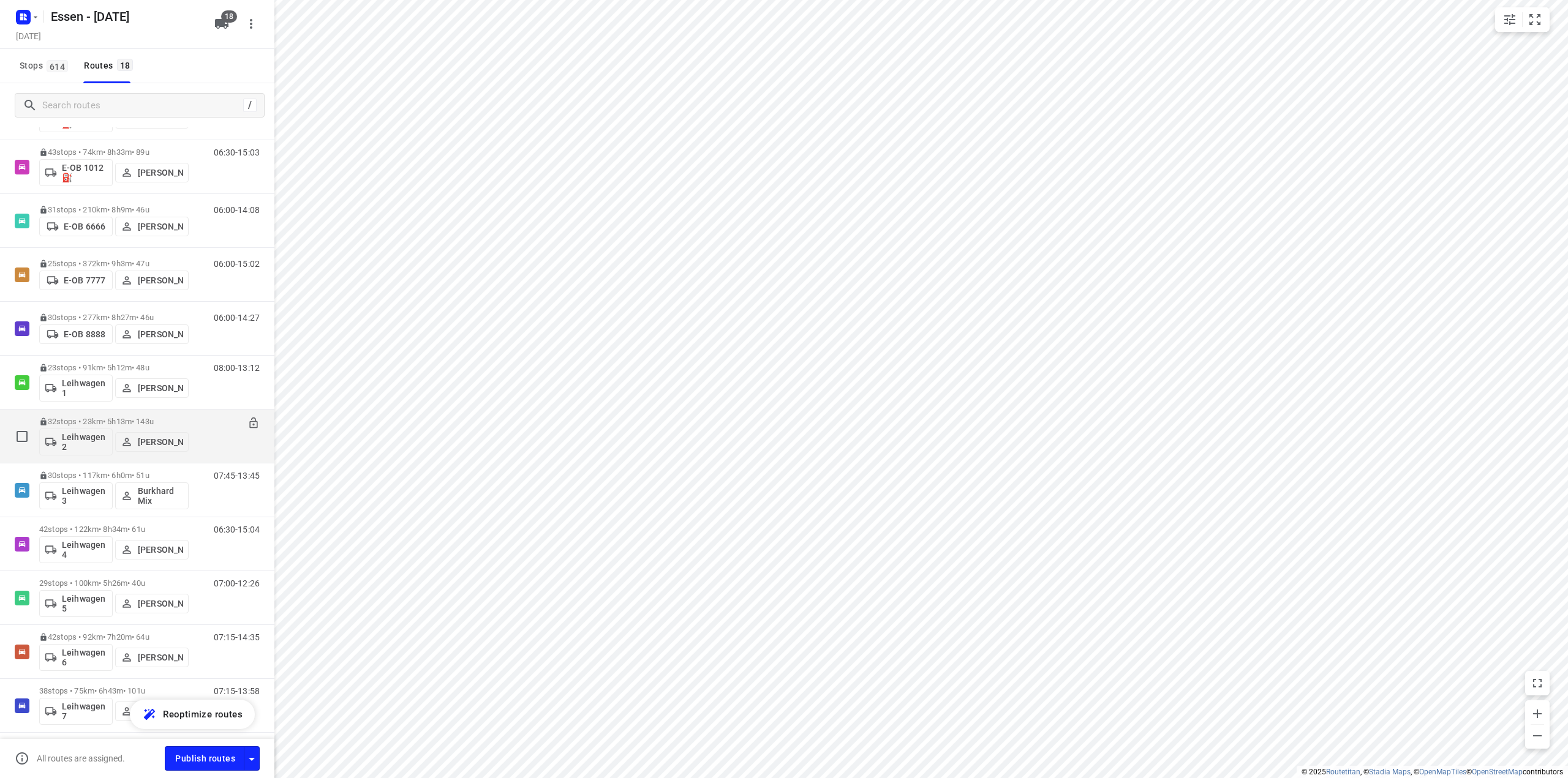
scroll to position [184, 0]
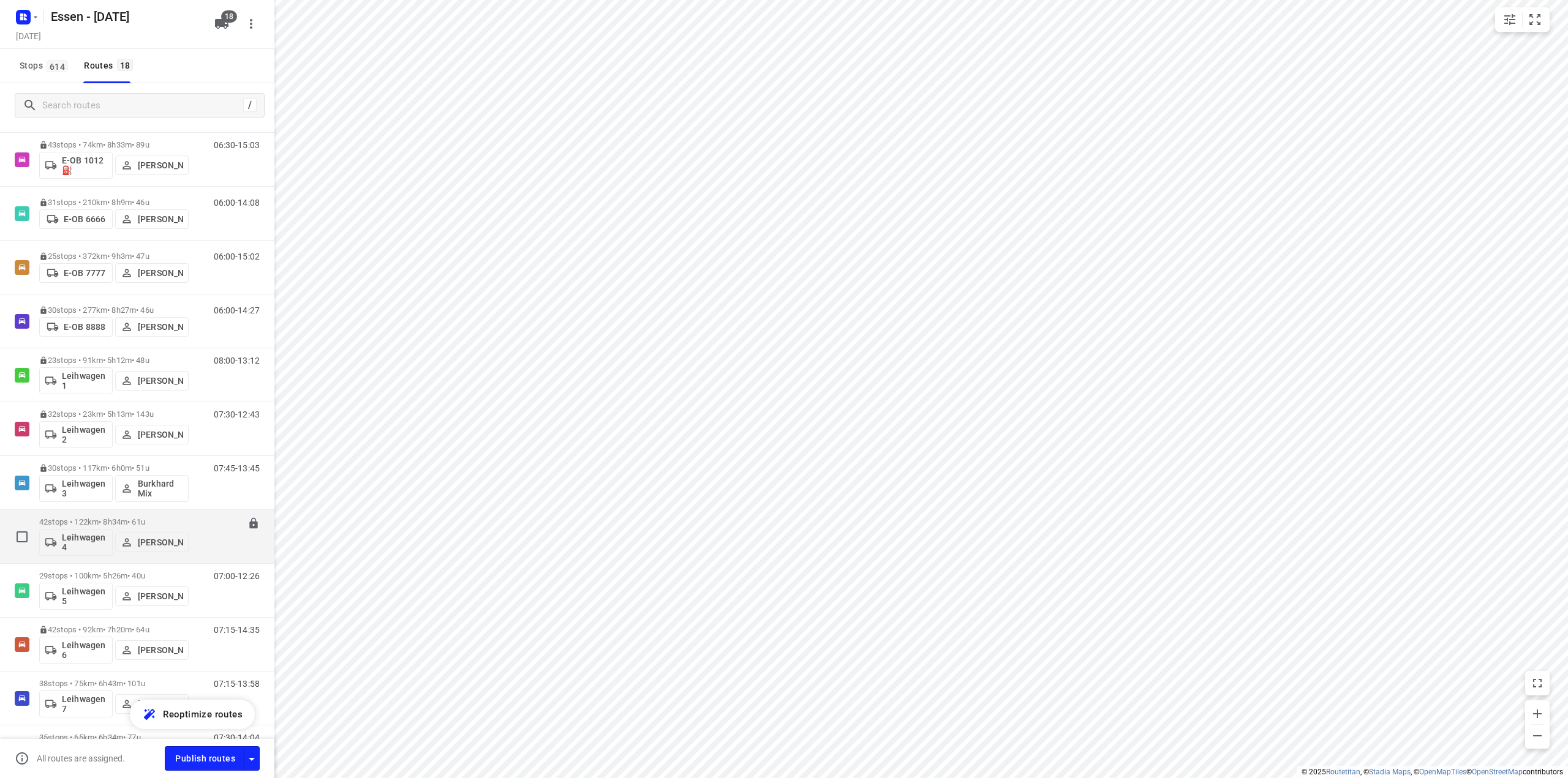
click at [101, 521] on p "42 stops • 122km • 8h34m • 61u" at bounding box center [113, 521] width 149 height 9
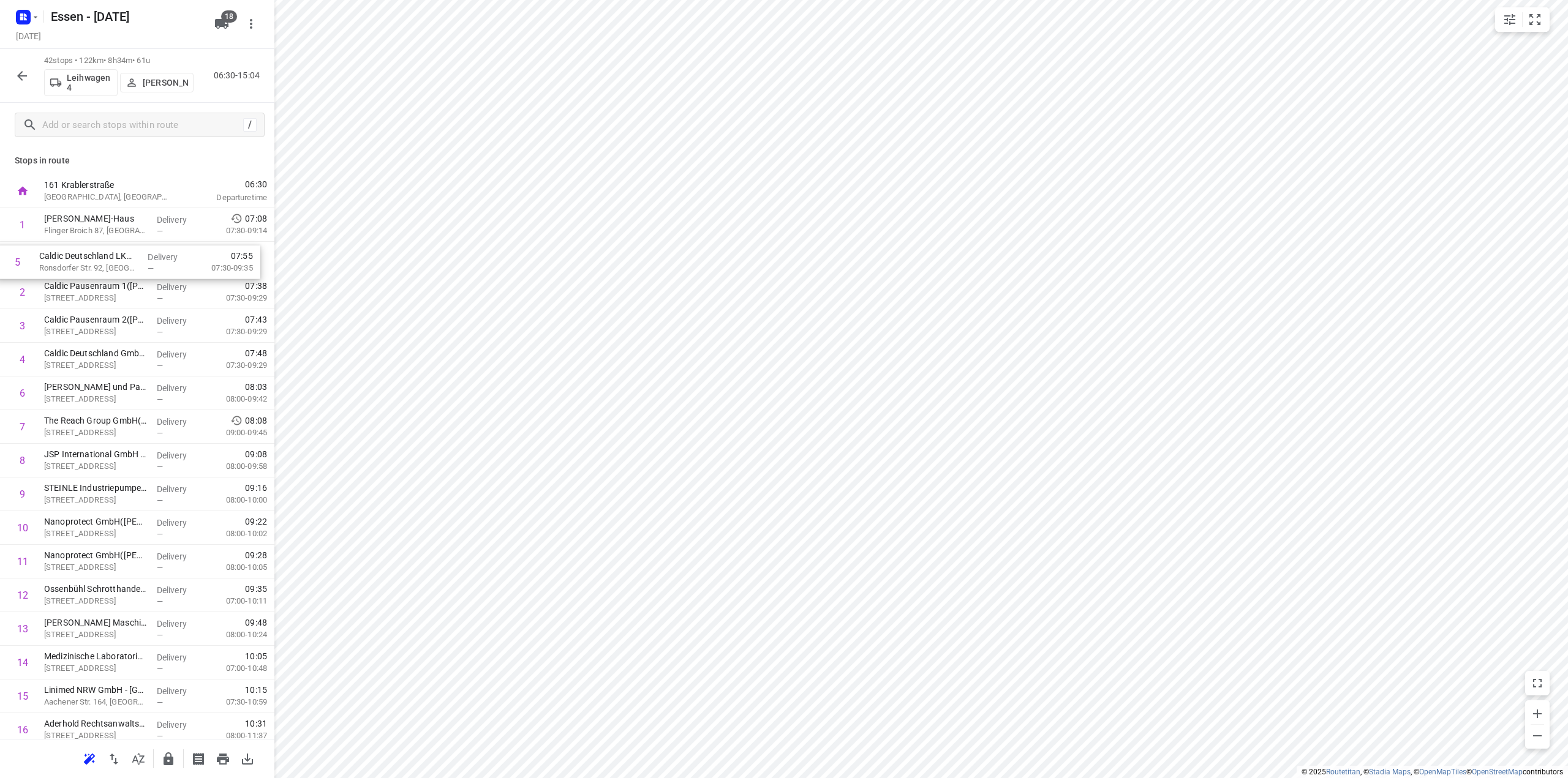
drag, startPoint x: 110, startPoint y: 365, endPoint x: 106, endPoint y: 264, distance: 101.1
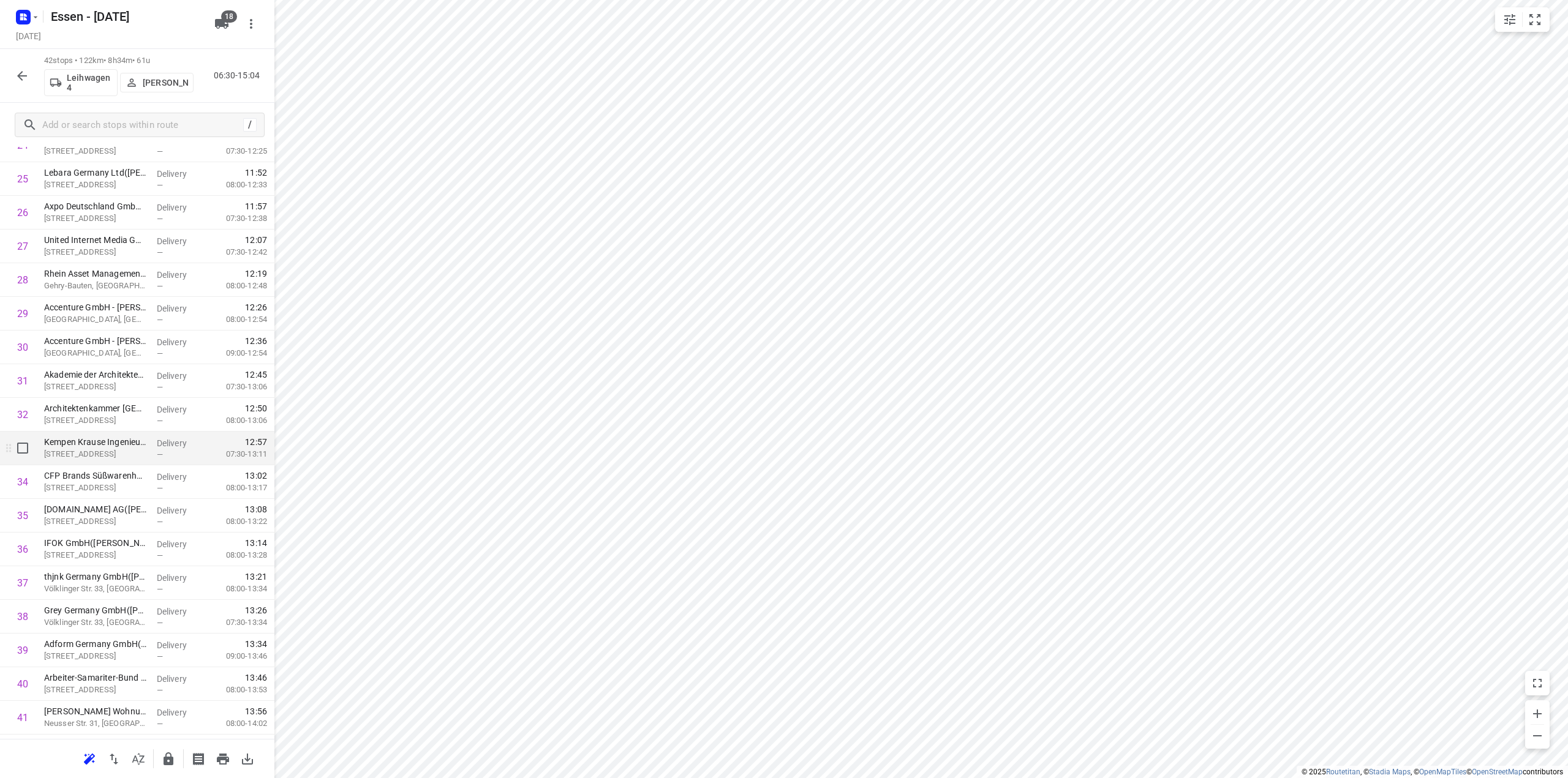
scroll to position [918, 0]
click at [171, 763] on icon "button" at bounding box center [169, 759] width 10 height 13
click at [19, 79] on icon "button" at bounding box center [21, 76] width 15 height 15
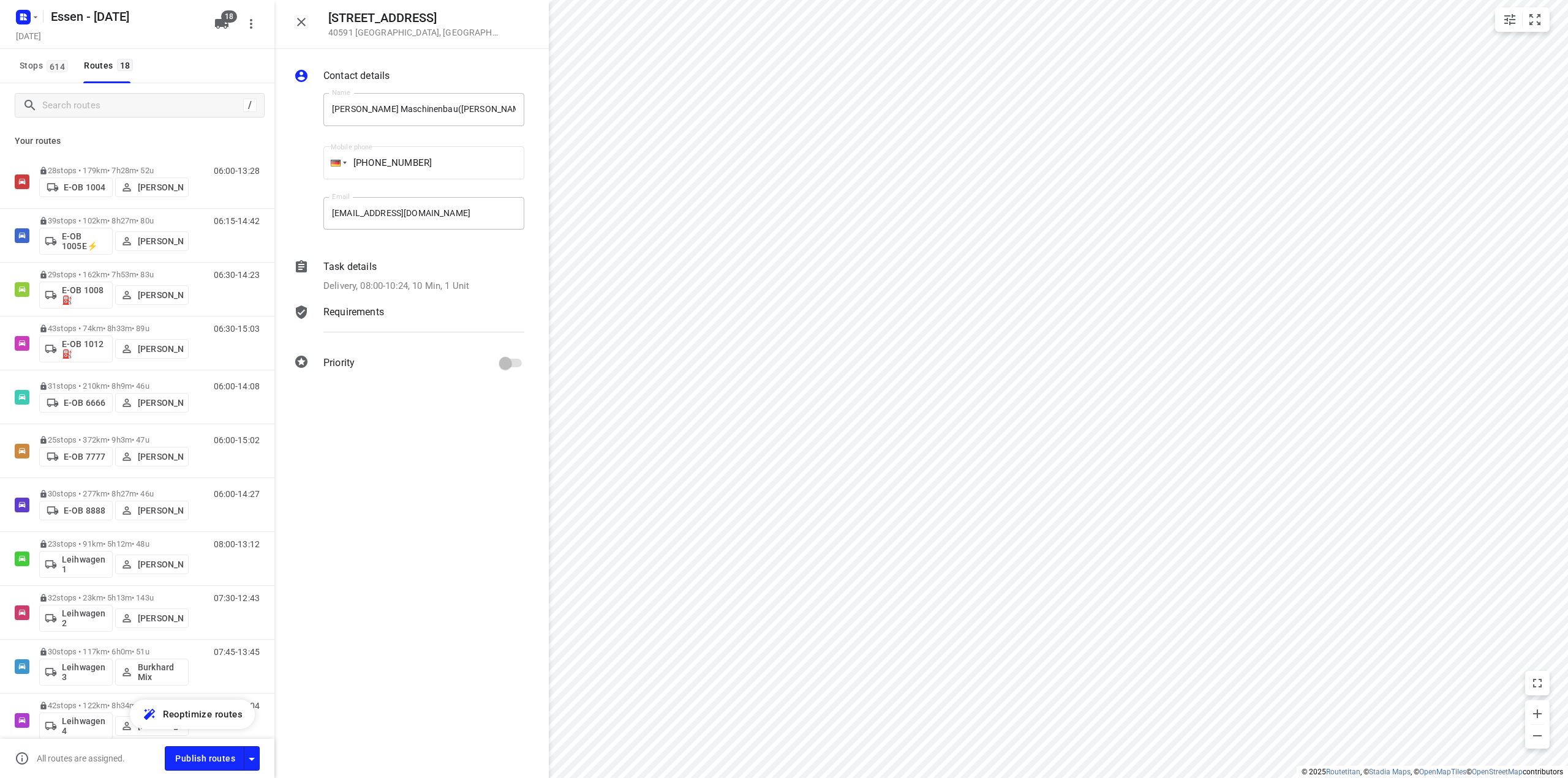
click at [299, 21] on icon "button" at bounding box center [300, 21] width 15 height 15
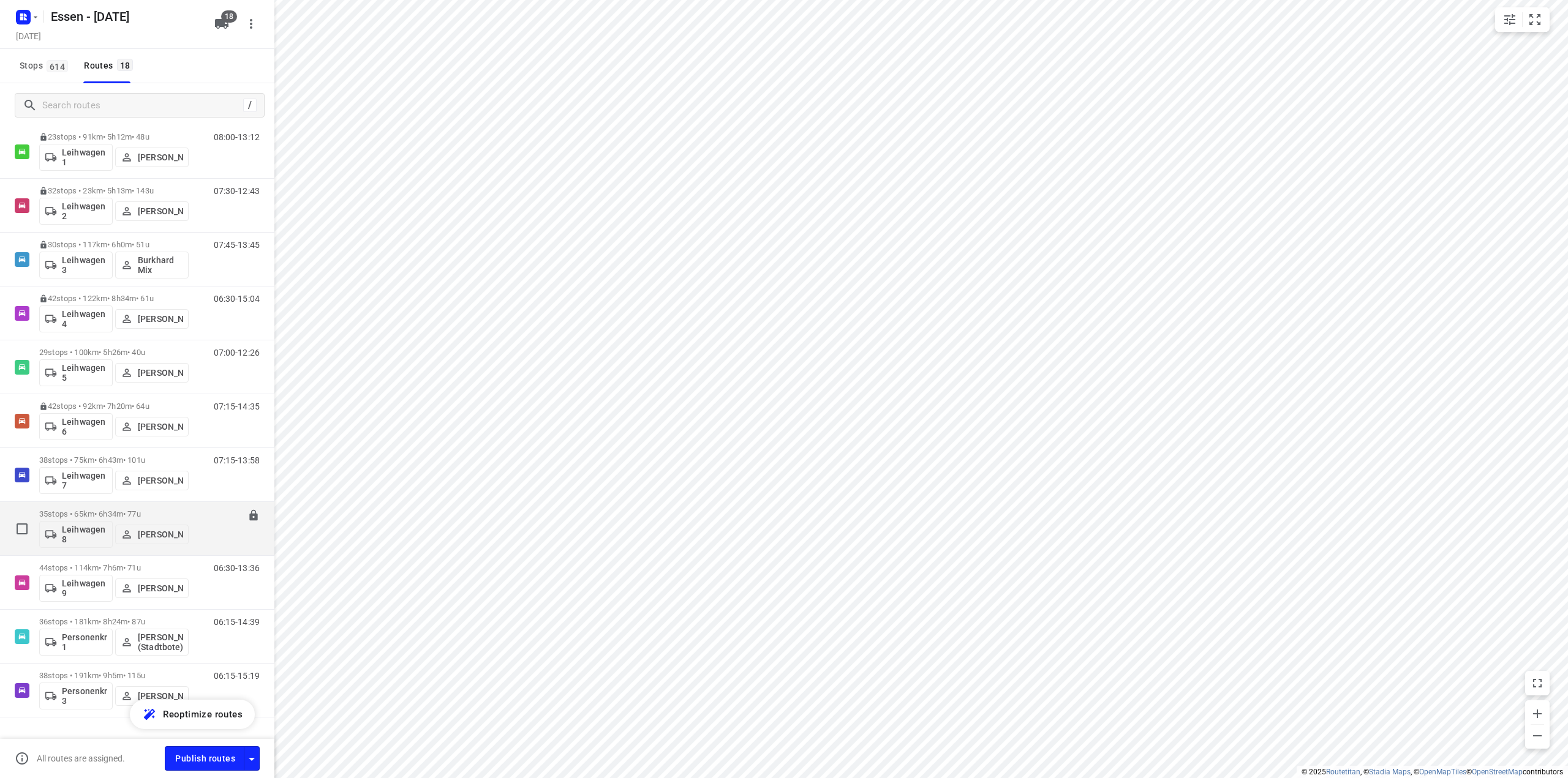
scroll to position [435, 0]
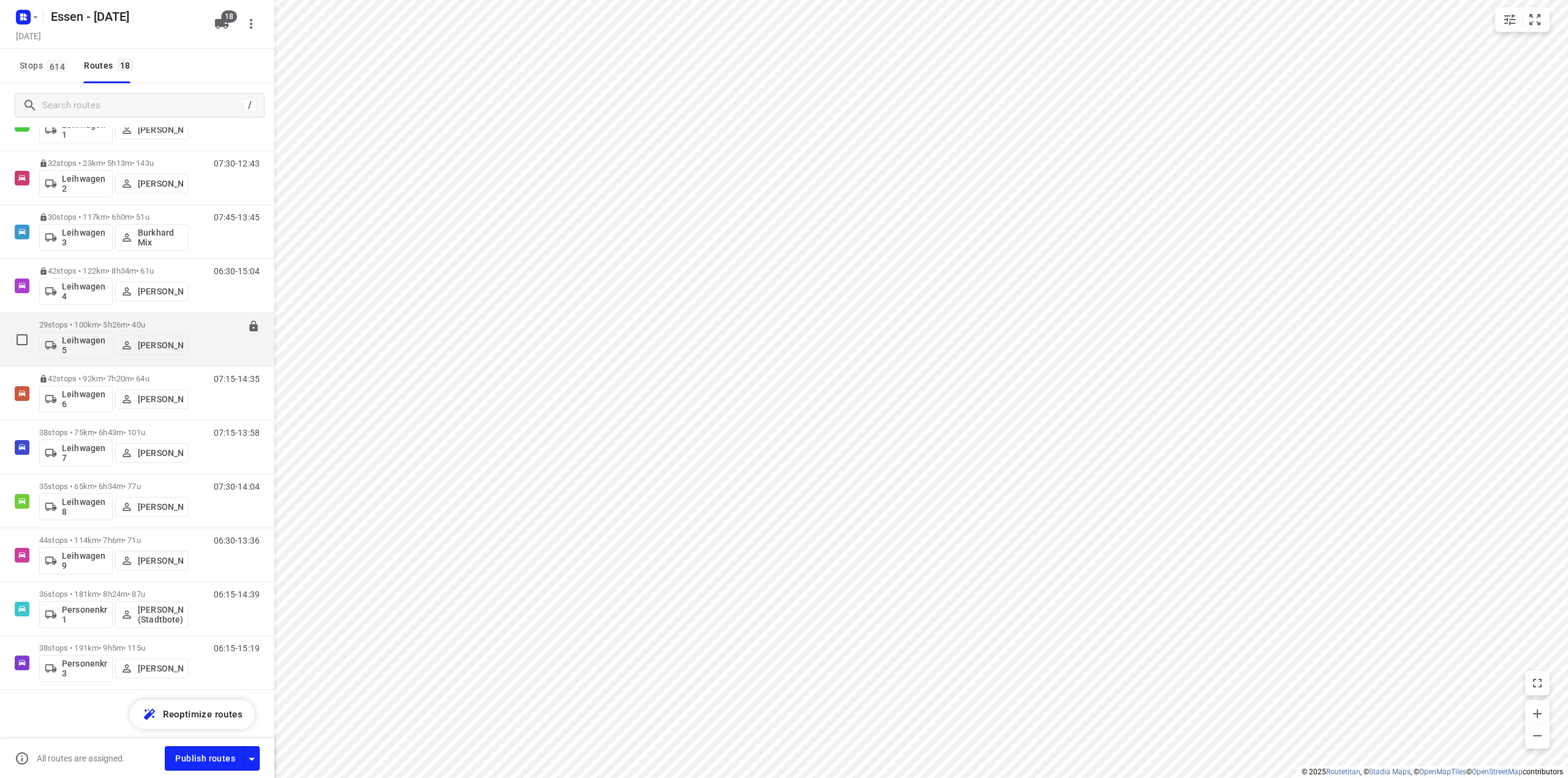
click at [139, 324] on p "29 stops • 100km • 5h26m • 40u" at bounding box center [113, 325] width 149 height 9
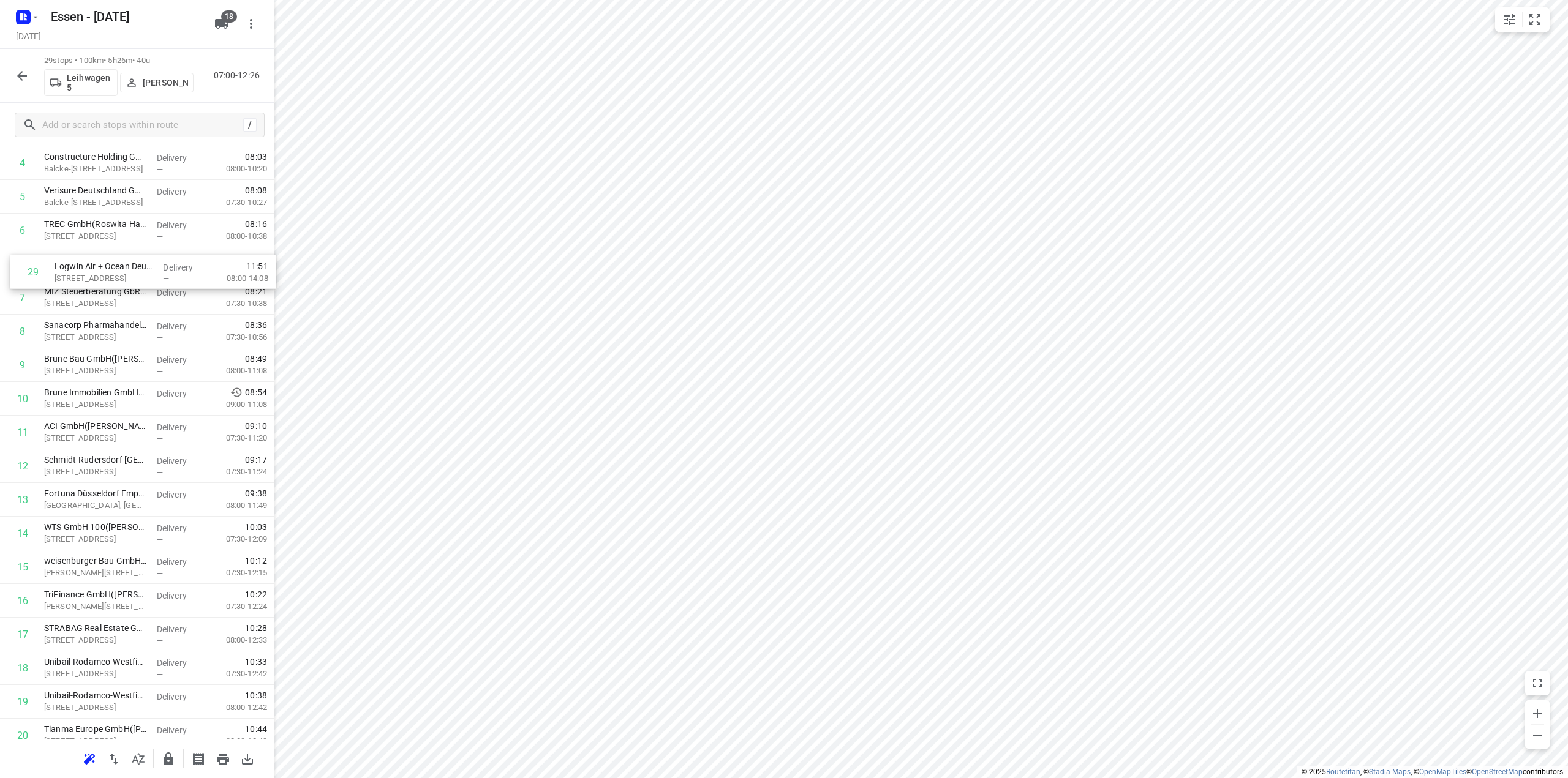
scroll to position [162, 0]
drag, startPoint x: 78, startPoint y: 690, endPoint x: 86, endPoint y: 305, distance: 385.1
click at [86, 305] on div "1 Glück Auf Immobilien GmbH (Friederike Nolda) Am Stadtbad 37, Essen Delivery —…" at bounding box center [137, 535] width 274 height 977
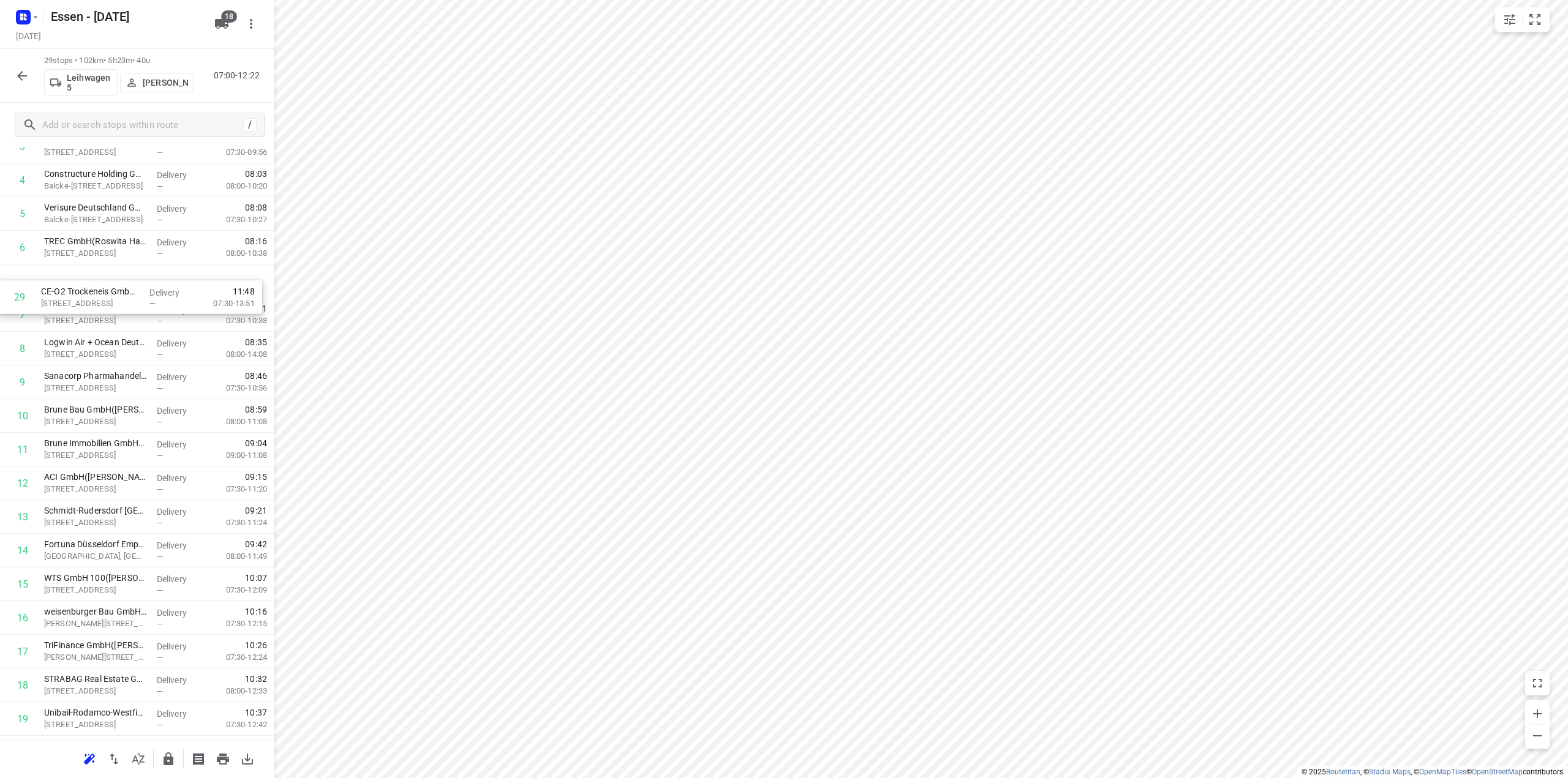
scroll to position [145, 0]
drag, startPoint x: 78, startPoint y: 697, endPoint x: 74, endPoint y: 360, distance: 337.0
click at [74, 360] on div "1 Glück Auf Immobilien GmbH (Friederike Nolda) Am Stadtbad 37, Essen Delivery —…" at bounding box center [137, 551] width 274 height 977
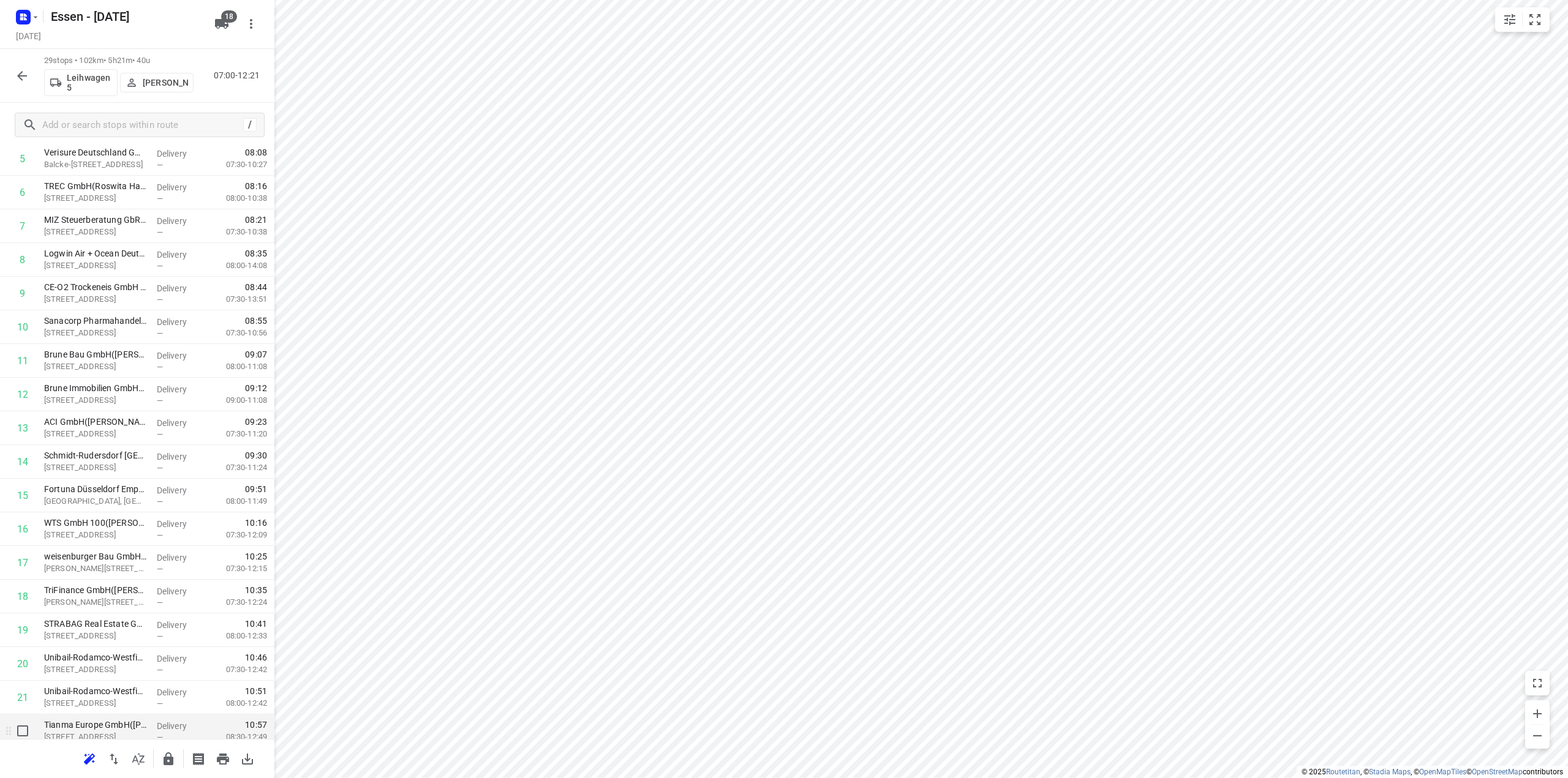
scroll to position [479, 0]
drag, startPoint x: 96, startPoint y: 674, endPoint x: 97, endPoint y: 265, distance: 409.0
click at [97, 265] on div "1 Glück Auf Immobilien GmbH (Friederike Nolda) Am Stadtbad 37, Essen Delivery —…" at bounding box center [137, 429] width 274 height 977
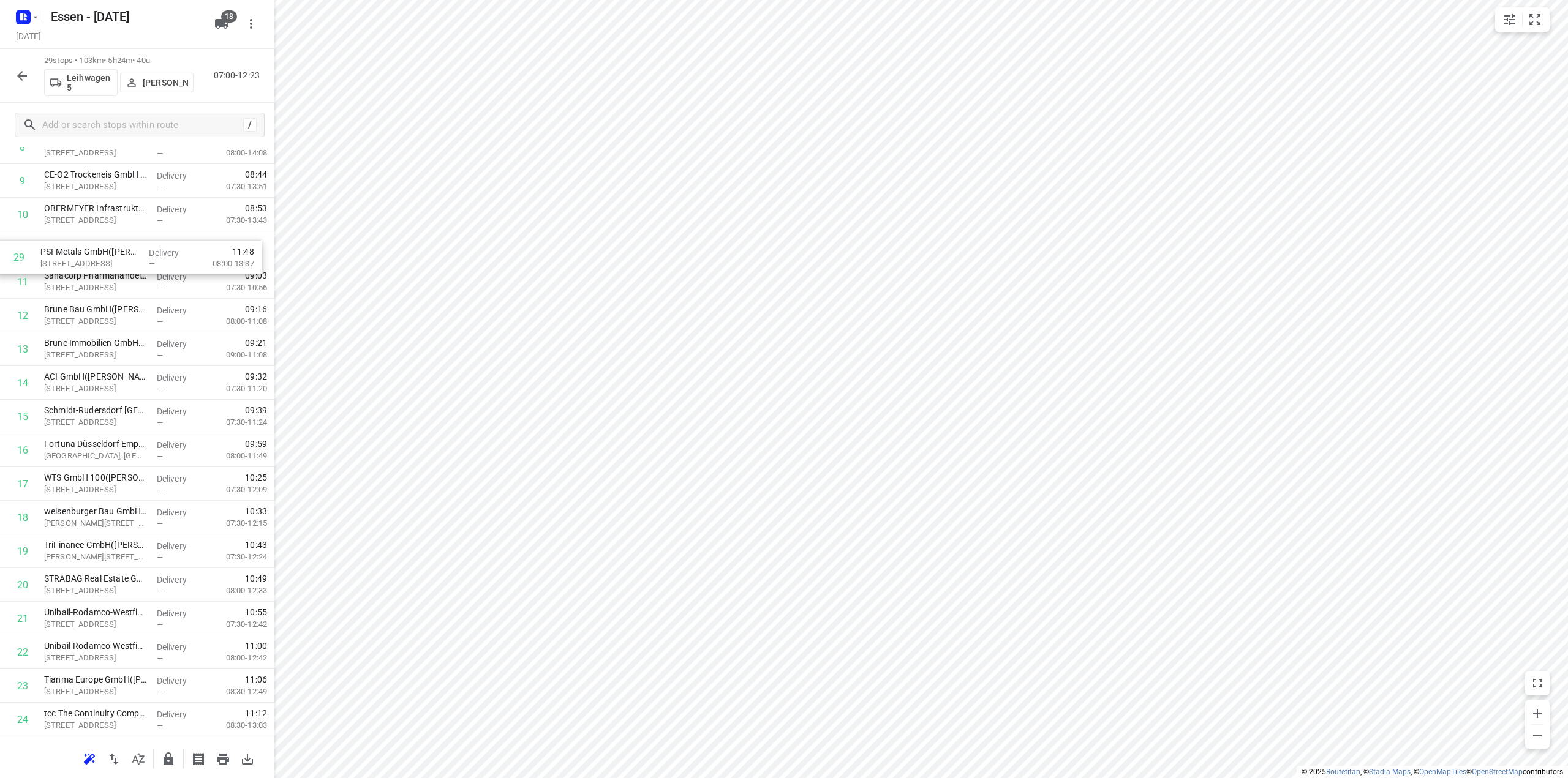
drag, startPoint x: 110, startPoint y: 693, endPoint x: 107, endPoint y: 252, distance: 441.0
click at [107, 252] on div "1 Glück Auf Immobilien GmbH (Friederike Nolda) Am Stadtbad 37, Essen Delivery —…" at bounding box center [137, 383] width 274 height 977
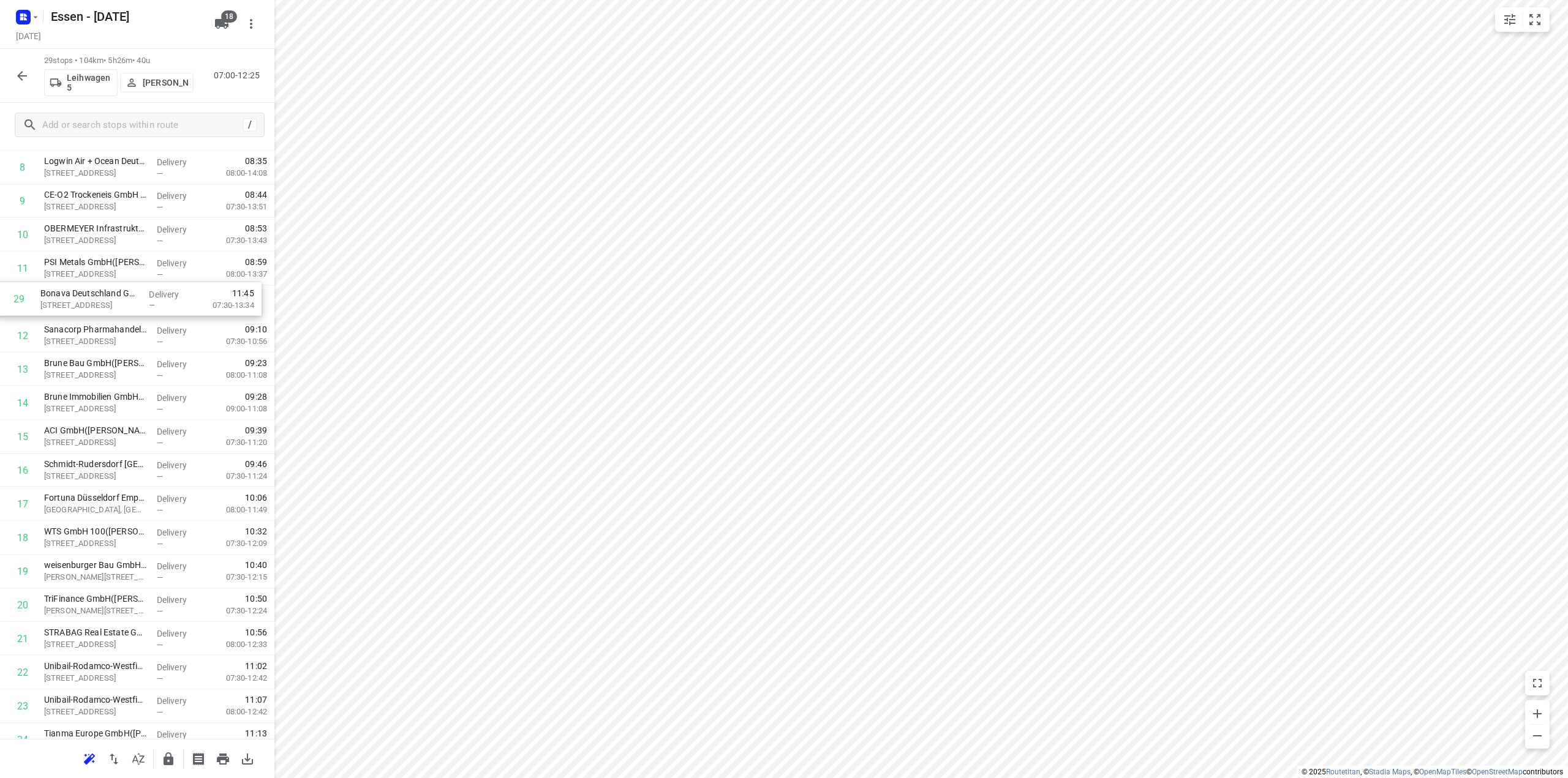
scroll to position [293, 0]
drag, startPoint x: 73, startPoint y: 696, endPoint x: 69, endPoint y: 302, distance: 394.0
click at [69, 302] on div "1 Glück Auf Immobilien GmbH (Friederike Nolda) Am Stadtbad 37, Essen Delivery —…" at bounding box center [137, 404] width 274 height 977
drag, startPoint x: 75, startPoint y: 695, endPoint x: 78, endPoint y: 267, distance: 428.0
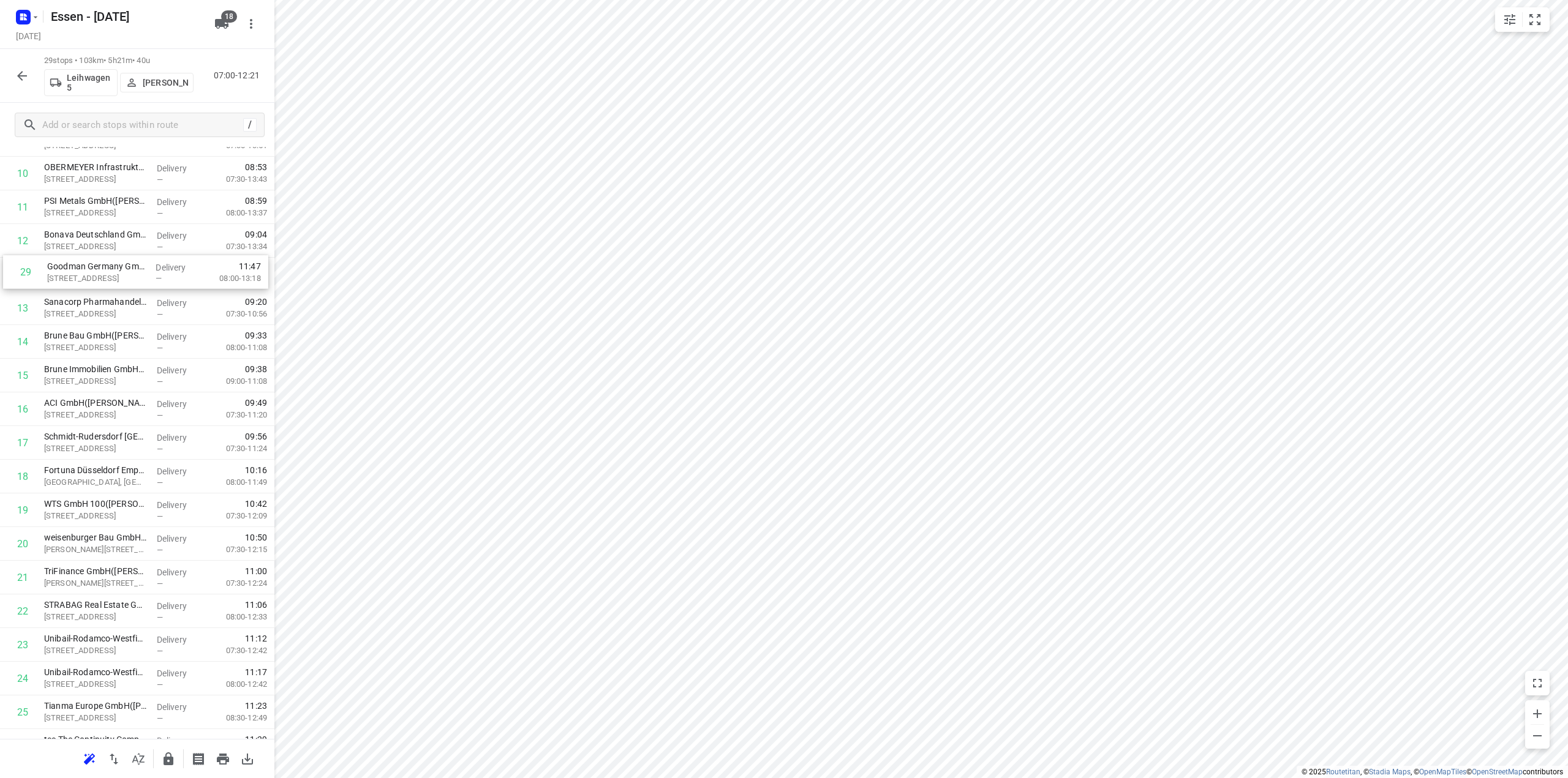
click at [78, 267] on div "1 Glück Auf Immobilien GmbH (Friederike Nolda) Am Stadtbad 37, Essen Delivery —…" at bounding box center [137, 342] width 274 height 977
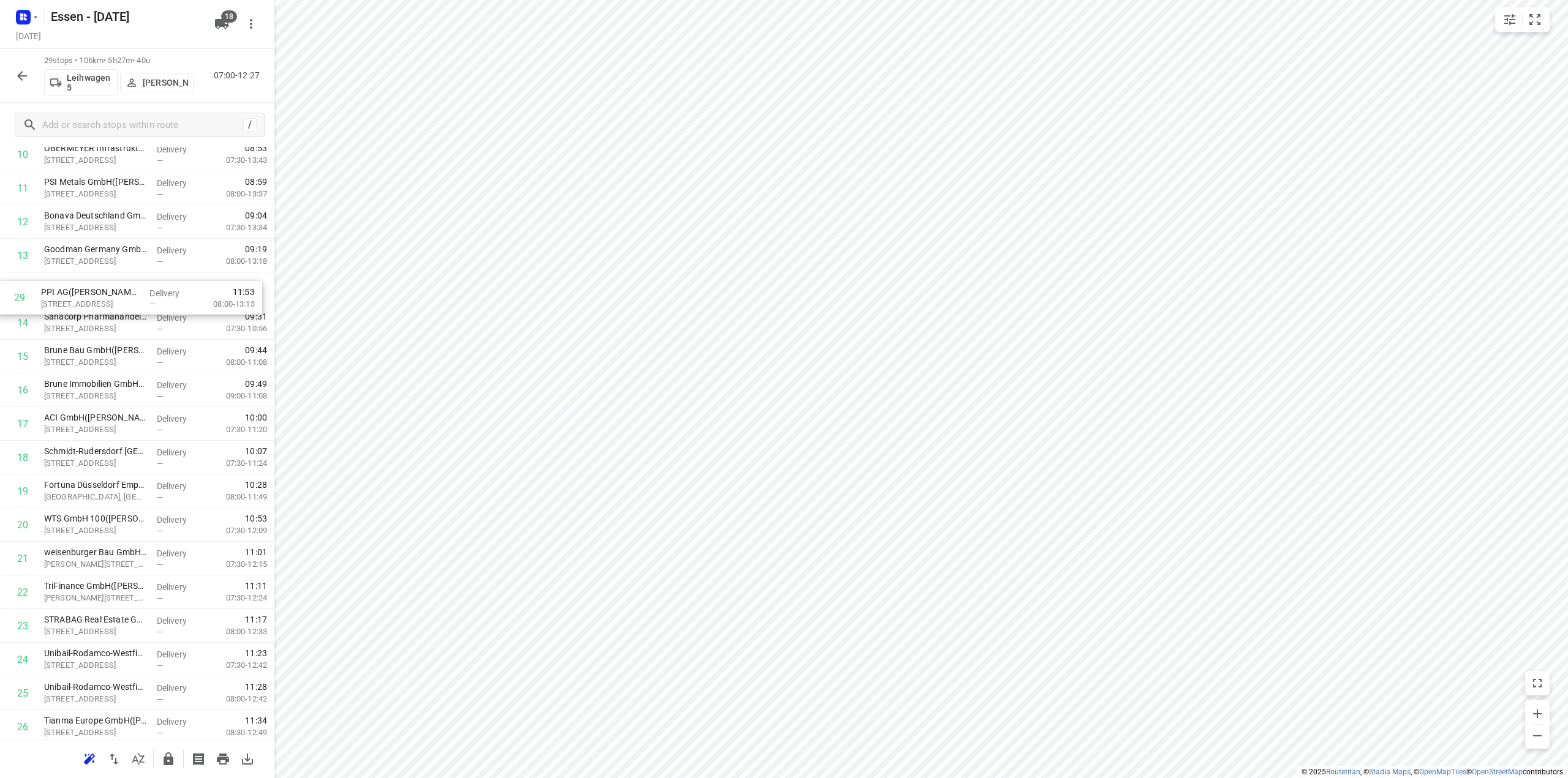
scroll to position [374, 0]
drag, startPoint x: 85, startPoint y: 699, endPoint x: 82, endPoint y: 298, distance: 401.0
click at [82, 298] on div "1 Glück Auf Immobilien GmbH (Friederike Nolda) Am Stadtbad 37, Essen Delivery —…" at bounding box center [137, 325] width 274 height 977
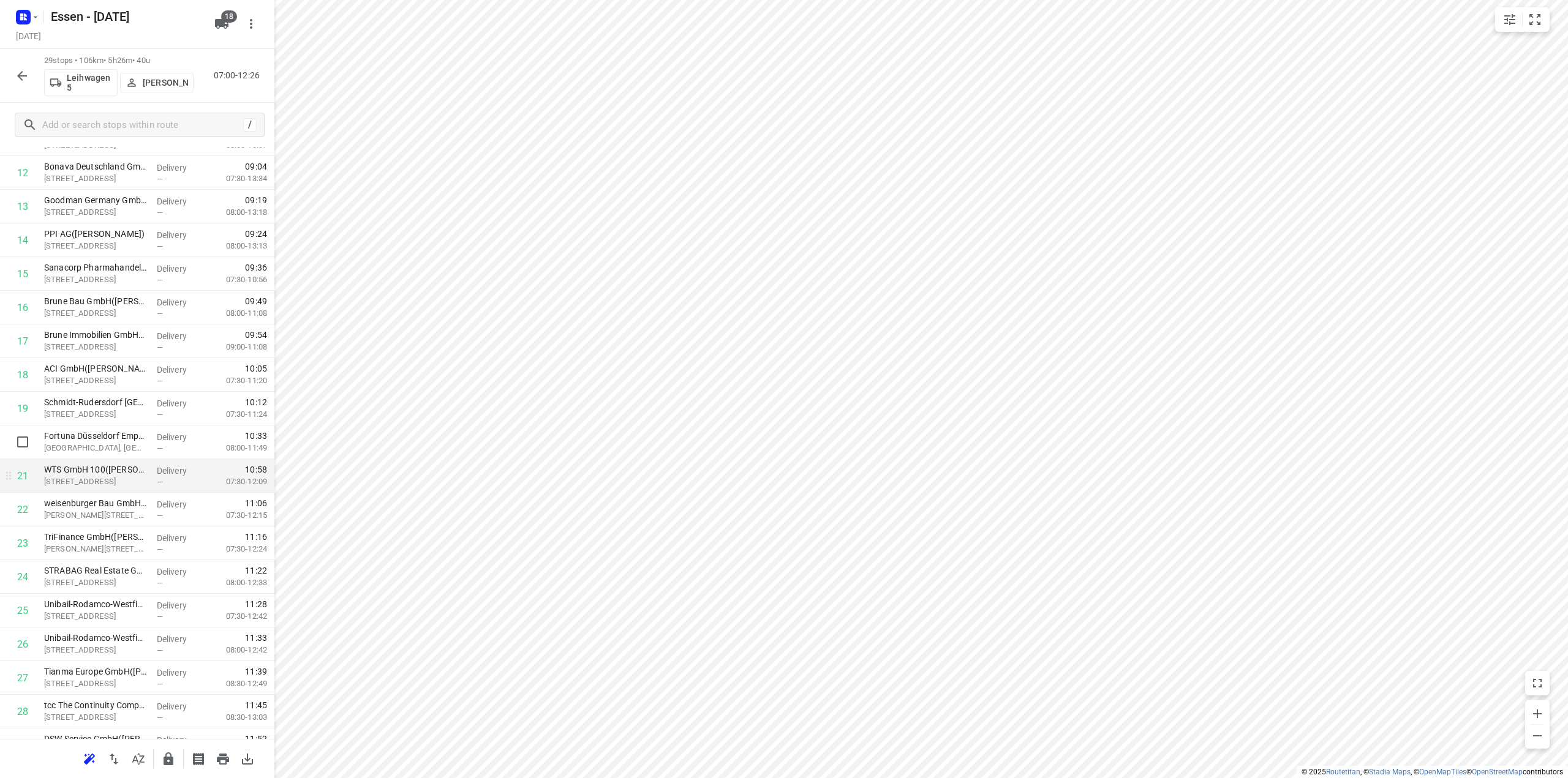
scroll to position [479, 0]
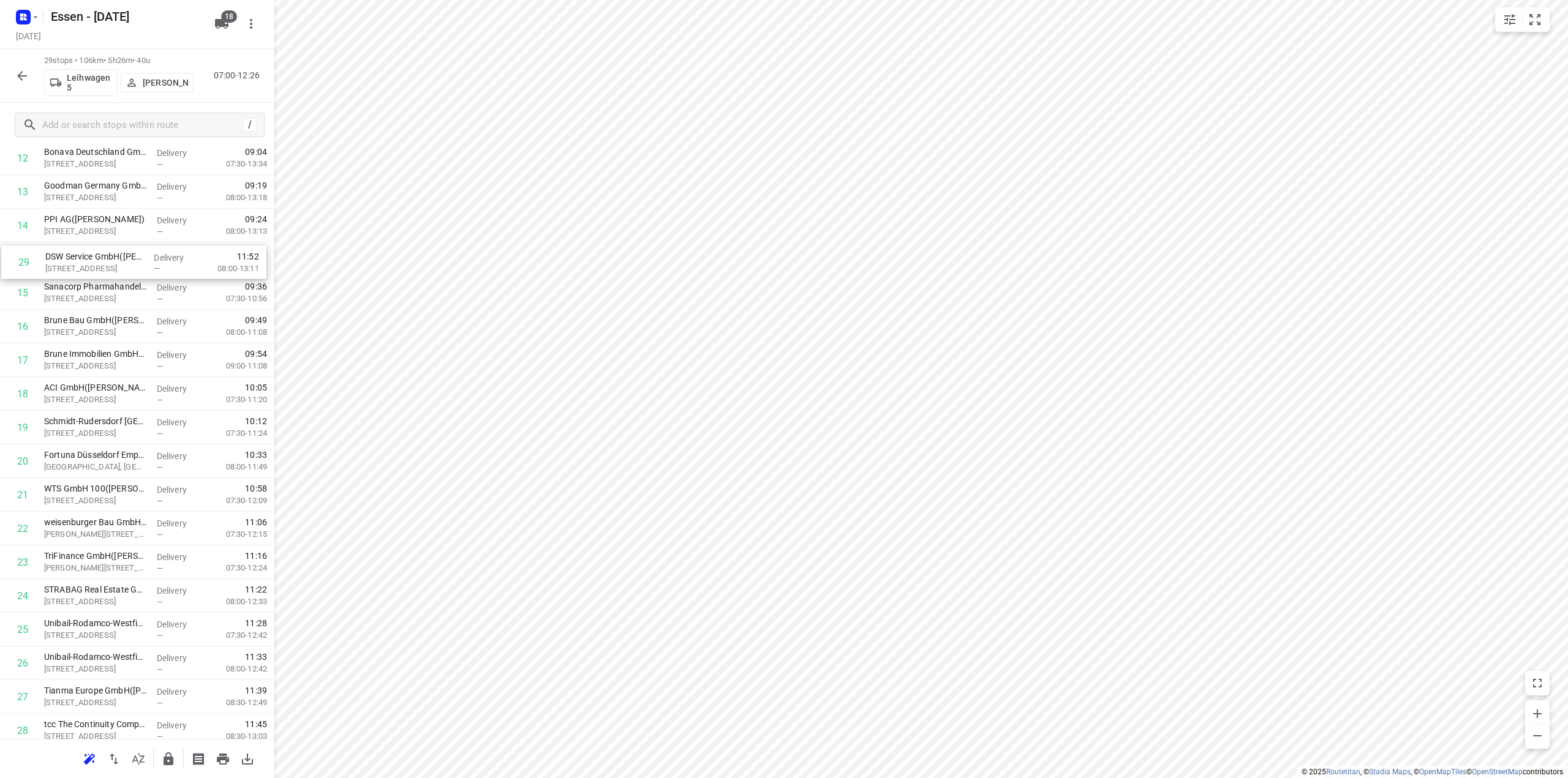
drag, startPoint x: 83, startPoint y: 698, endPoint x: 84, endPoint y: 264, distance: 434.0
click at [84, 264] on div "1 Glück Auf Immobilien GmbH (Friederike Nolda) Am Stadtbad 37, Essen Delivery —…" at bounding box center [137, 260] width 274 height 977
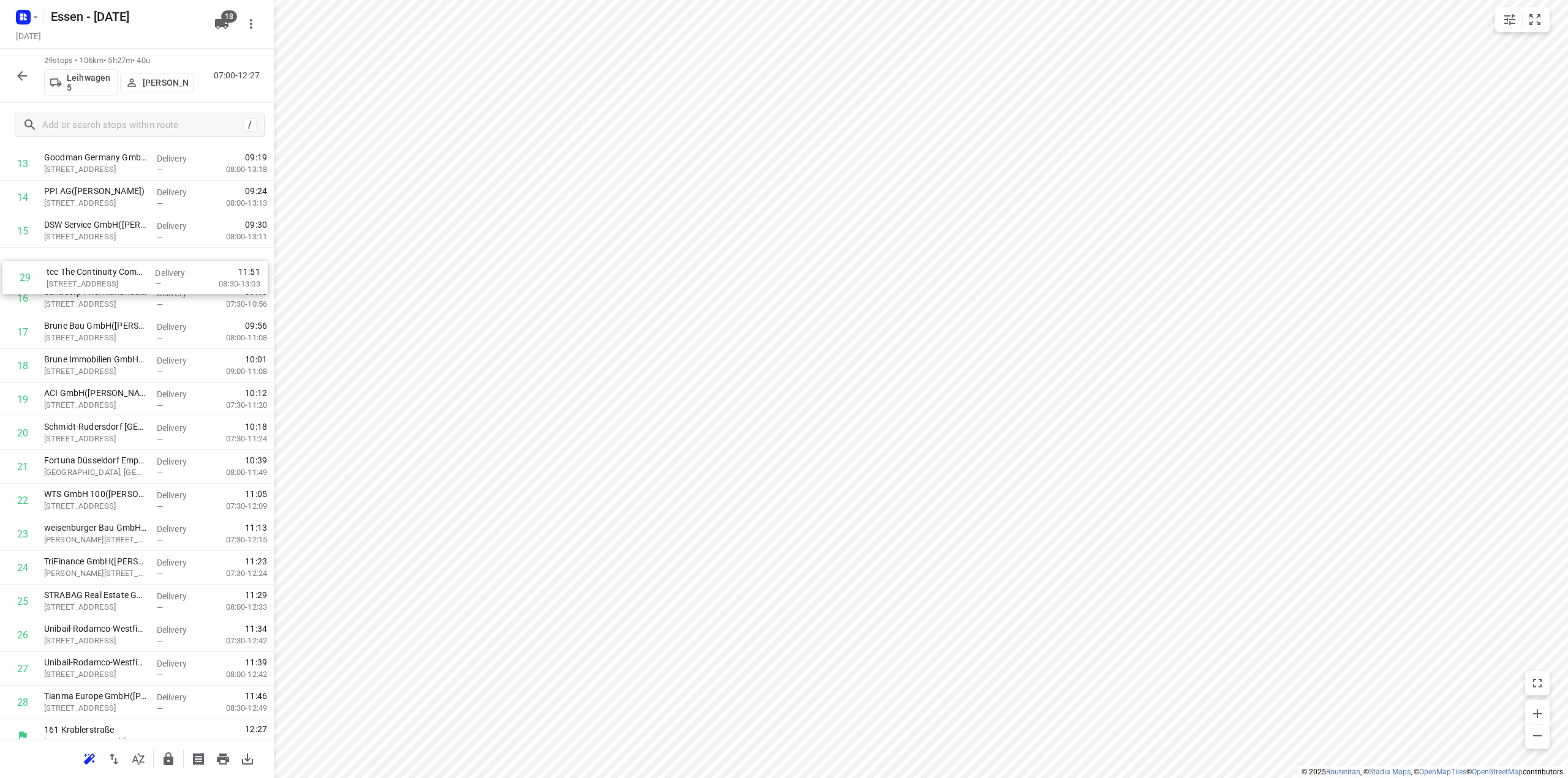
scroll to position [463, 0]
drag, startPoint x: 80, startPoint y: 688, endPoint x: 84, endPoint y: 274, distance: 414.0
click at [84, 274] on div "1 Glück Auf Immobilien GmbH (Friederike Nolda) Am Stadtbad 37, Essen Delivery —…" at bounding box center [137, 233] width 274 height 977
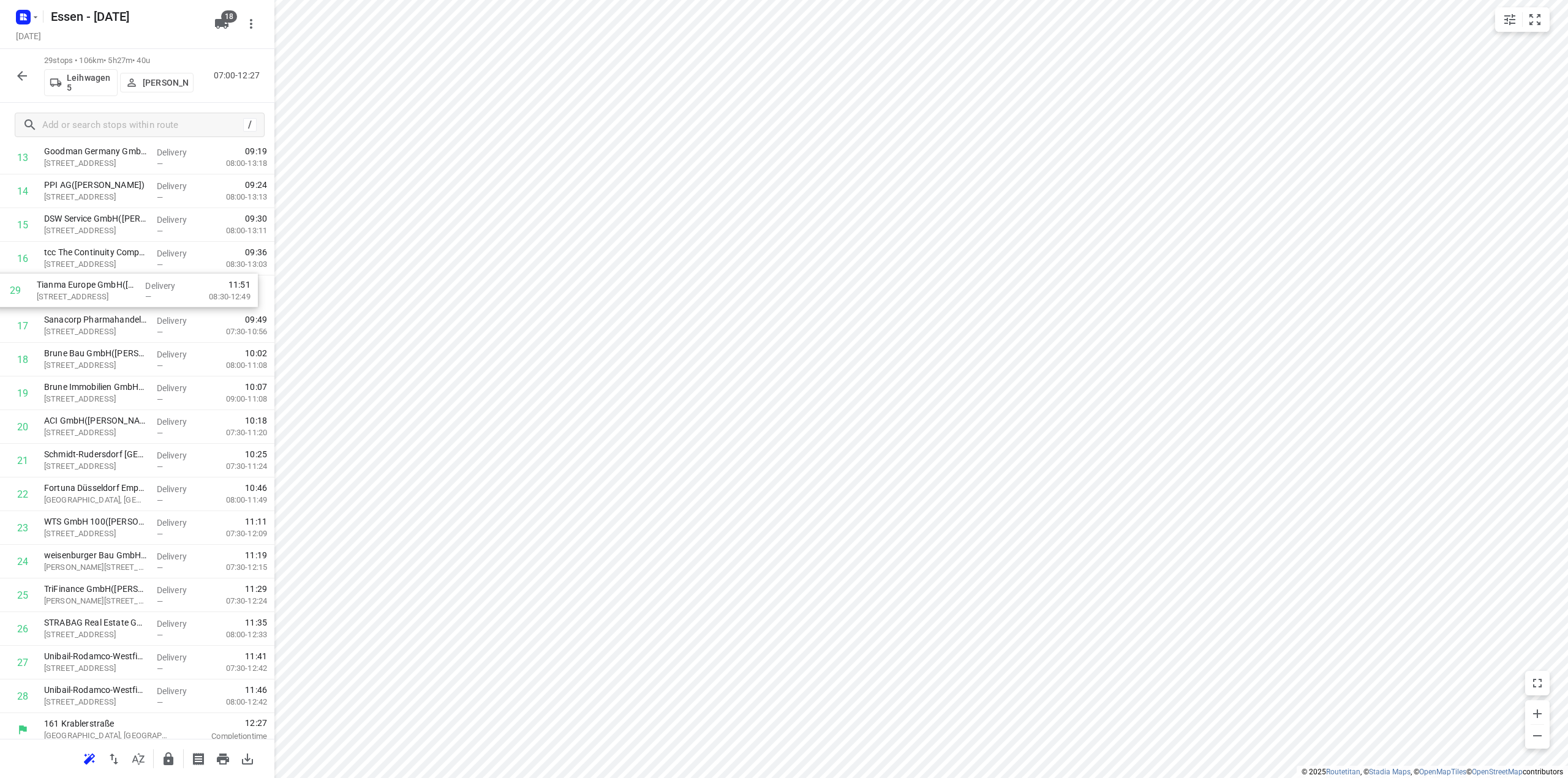
drag, startPoint x: 74, startPoint y: 698, endPoint x: 66, endPoint y: 297, distance: 401.1
click at [66, 297] on div "1 Glück Auf Immobilien GmbH (Friederike Nolda) Am Stadtbad 37, Essen Delivery —…" at bounding box center [137, 225] width 274 height 977
drag, startPoint x: 89, startPoint y: 701, endPoint x: 87, endPoint y: 332, distance: 369.0
click at [87, 332] on div "1 Glück Auf Immobilien GmbH (Friederike Nolda) Am Stadtbad 37, Essen Delivery —…" at bounding box center [137, 221] width 274 height 977
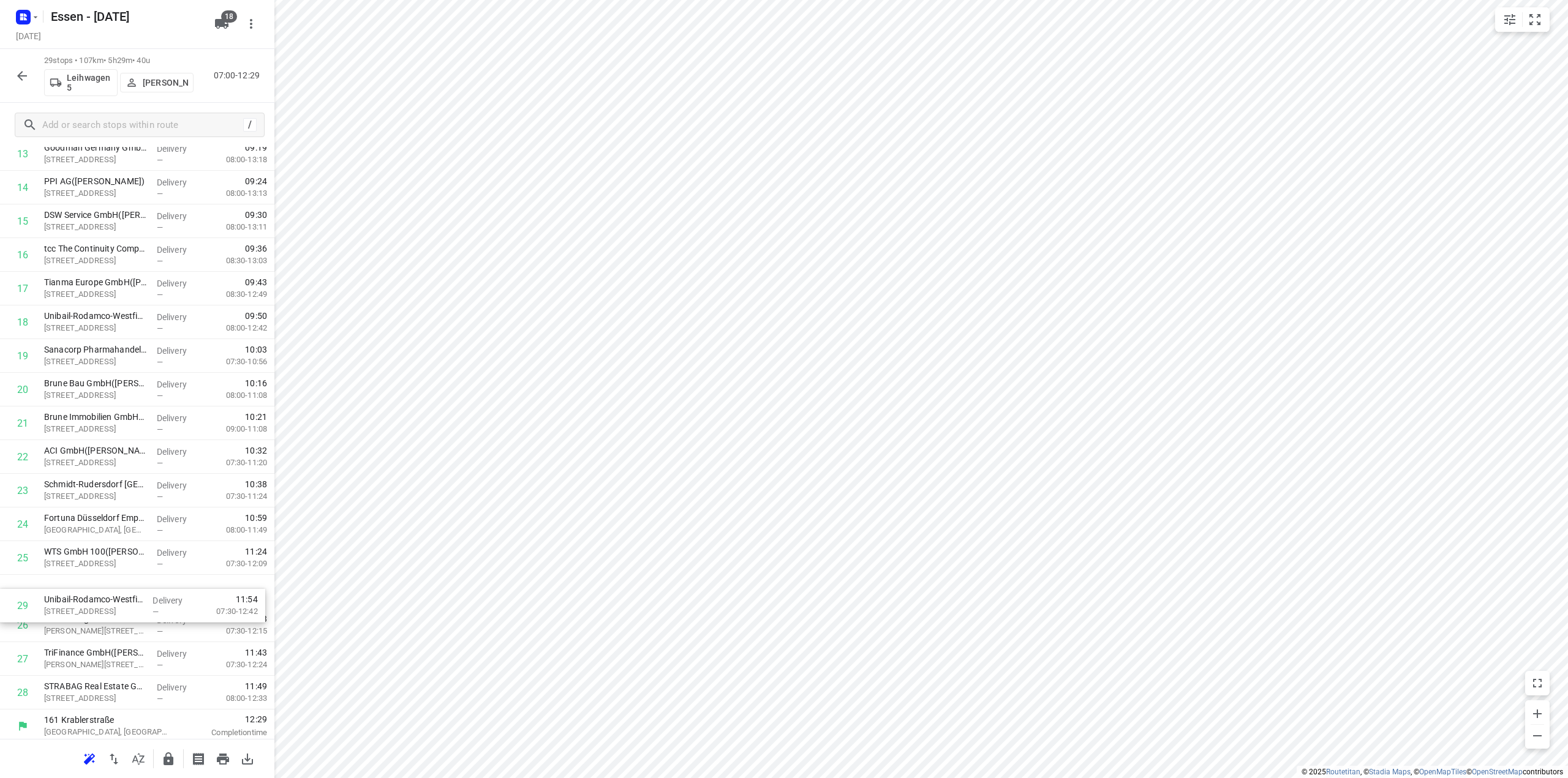
scroll to position [479, 0]
drag, startPoint x: 83, startPoint y: 698, endPoint x: 84, endPoint y: 352, distance: 346.0
click at [84, 352] on div "1 Glück Auf Immobilien GmbH (Friederike Nolda) Am Stadtbad 37, Essen Delivery —…" at bounding box center [137, 218] width 274 height 977
drag, startPoint x: 90, startPoint y: 699, endPoint x: 93, endPoint y: 393, distance: 306.0
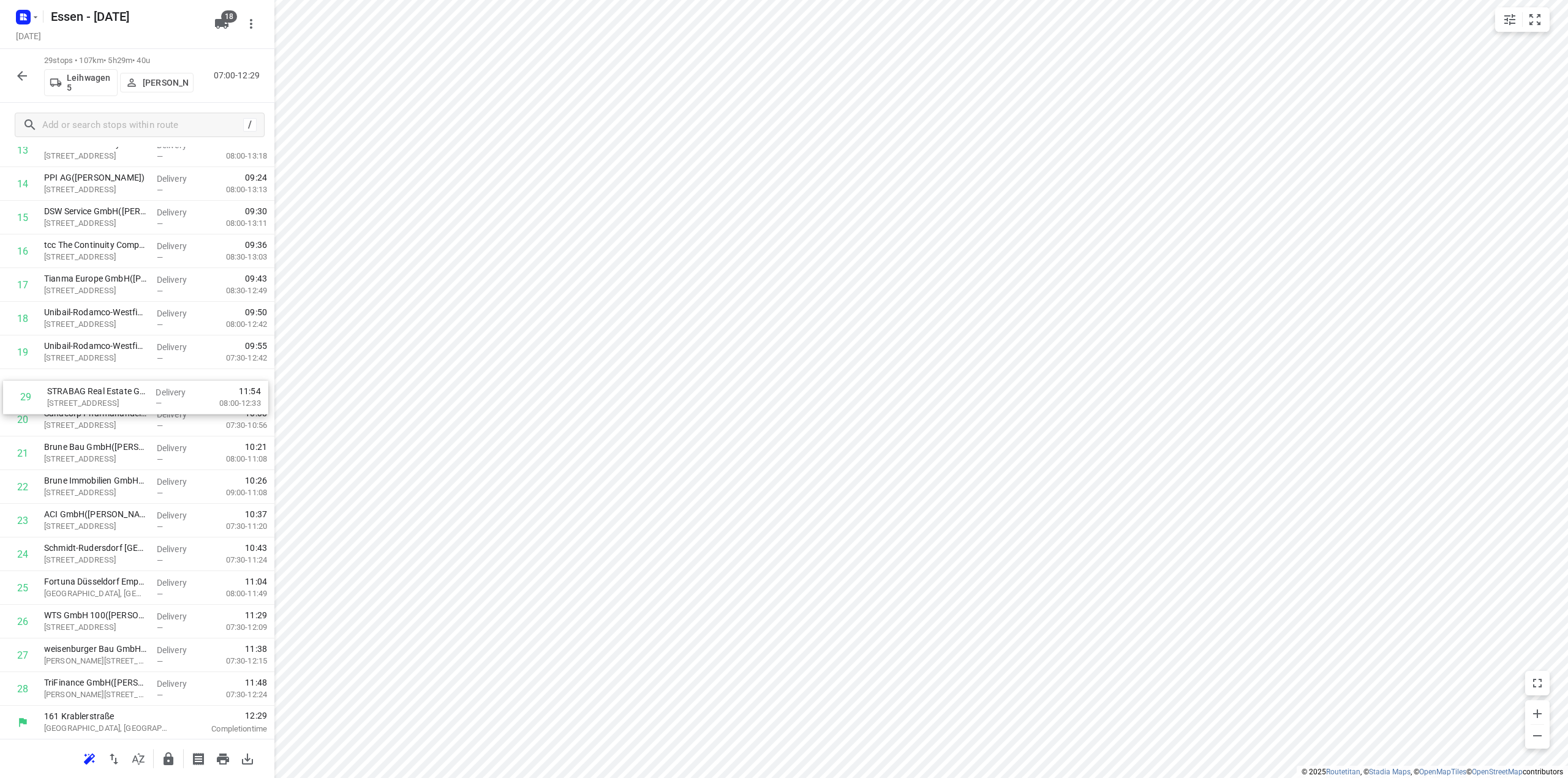
click at [93, 393] on div "1 Glück Auf Immobilien GmbH (Friederike Nolda) Am Stadtbad 37, Essen Delivery —…" at bounding box center [137, 218] width 274 height 977
drag, startPoint x: 80, startPoint y: 700, endPoint x: 83, endPoint y: 435, distance: 265.0
click at [83, 435] on div "1 Glück Auf Immobilien GmbH (Friederike Nolda) Am Stadtbad 37, Essen Delivery —…" at bounding box center [137, 218] width 274 height 977
drag, startPoint x: 78, startPoint y: 695, endPoint x: 87, endPoint y: 460, distance: 235.2
click at [87, 460] on div "1 Glück Auf Immobilien GmbH (Friederike Nolda) Am Stadtbad 37, Essen Delivery —…" at bounding box center [137, 218] width 274 height 977
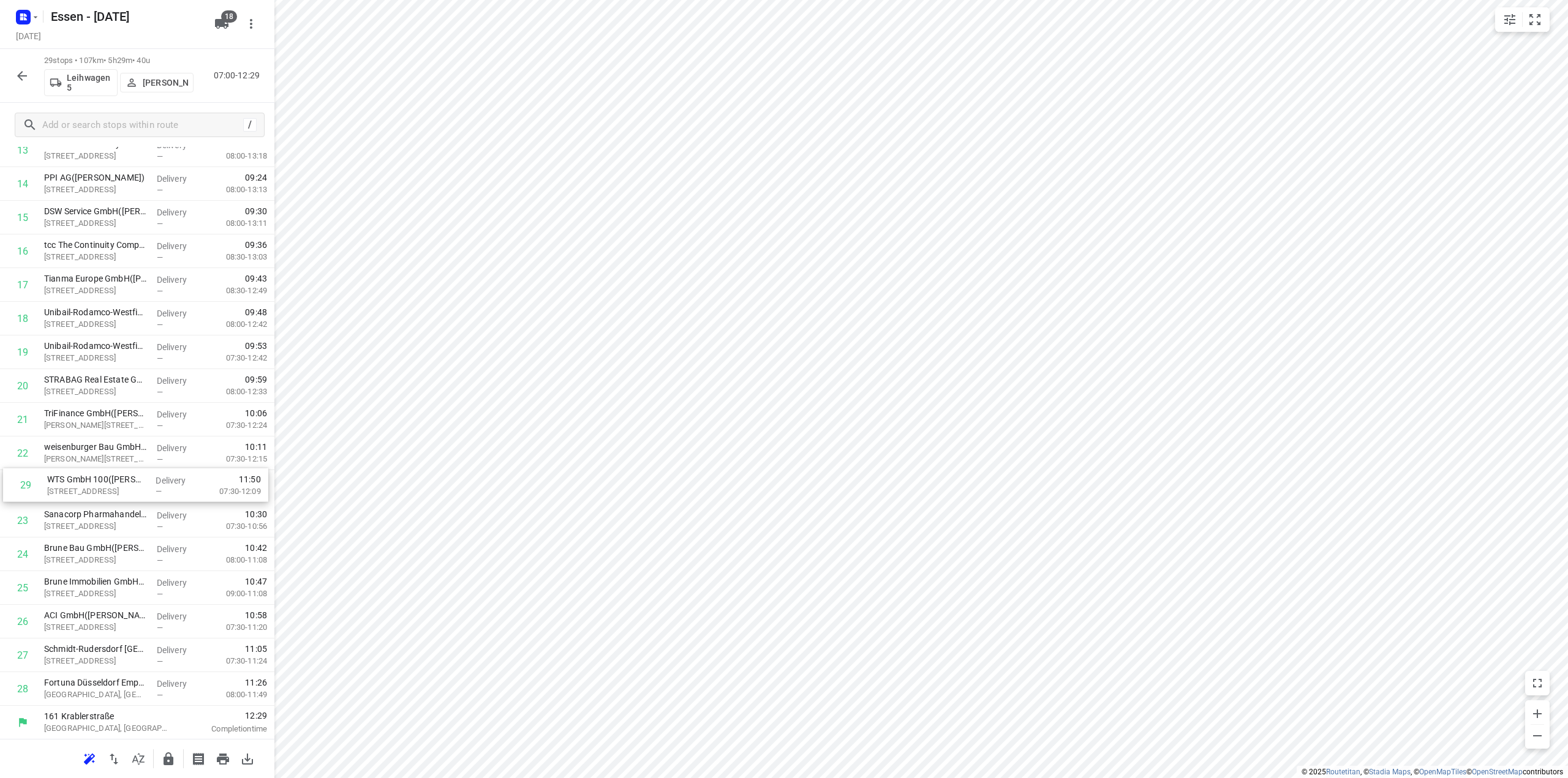
drag, startPoint x: 75, startPoint y: 689, endPoint x: 78, endPoint y: 481, distance: 208.0
click at [78, 481] on div "1 Glück Auf Immobilien GmbH (Friederike Nolda) Am Stadtbad 37, Essen Delivery —…" at bounding box center [137, 218] width 274 height 977
drag, startPoint x: 78, startPoint y: 689, endPoint x: 82, endPoint y: 511, distance: 178.0
click at [82, 511] on div "1 Glück Auf Immobilien GmbH (Friederike Nolda) Am Stadtbad 37, Essen Delivery —…" at bounding box center [137, 218] width 274 height 977
drag, startPoint x: 94, startPoint y: 694, endPoint x: 94, endPoint y: 554, distance: 140.0
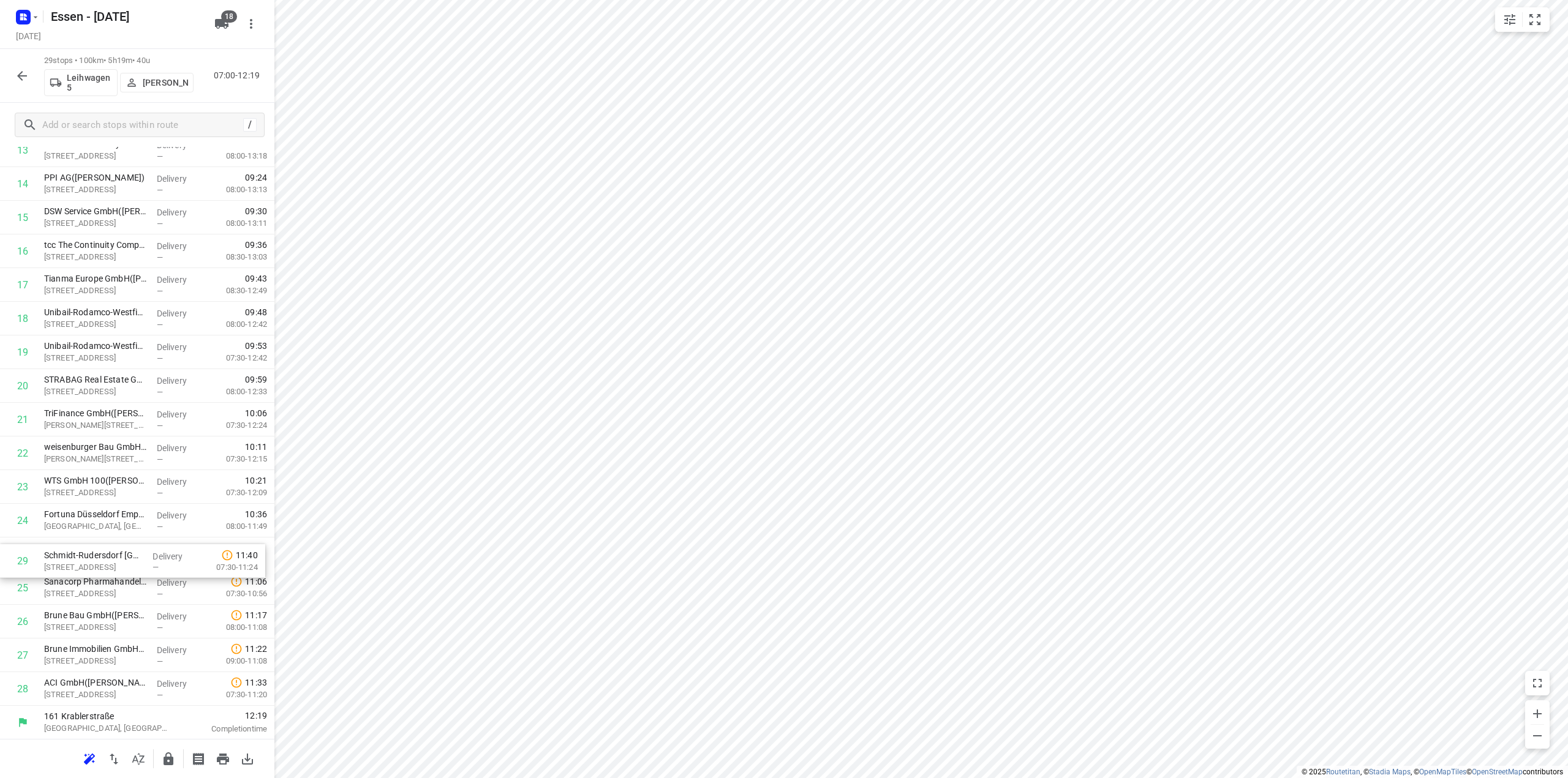
click at [94, 554] on div "1 Glück Auf Immobilien GmbH (Friederike Nolda) Am Stadtbad 37, Essen Delivery —…" at bounding box center [137, 218] width 274 height 977
drag, startPoint x: 102, startPoint y: 688, endPoint x: 106, endPoint y: 581, distance: 107.1
click at [106, 581] on div "1 Glück Auf Immobilien GmbH (Friederike Nolda) Am Stadtbad 37, Essen Delivery —…" at bounding box center [137, 218] width 274 height 977
drag, startPoint x: 88, startPoint y: 694, endPoint x: 94, endPoint y: 623, distance: 71.3
click at [94, 623] on div "1 Glück Auf Immobilien GmbH (Friederike Nolda) Am Stadtbad 37, Essen Delivery —…" at bounding box center [137, 218] width 274 height 977
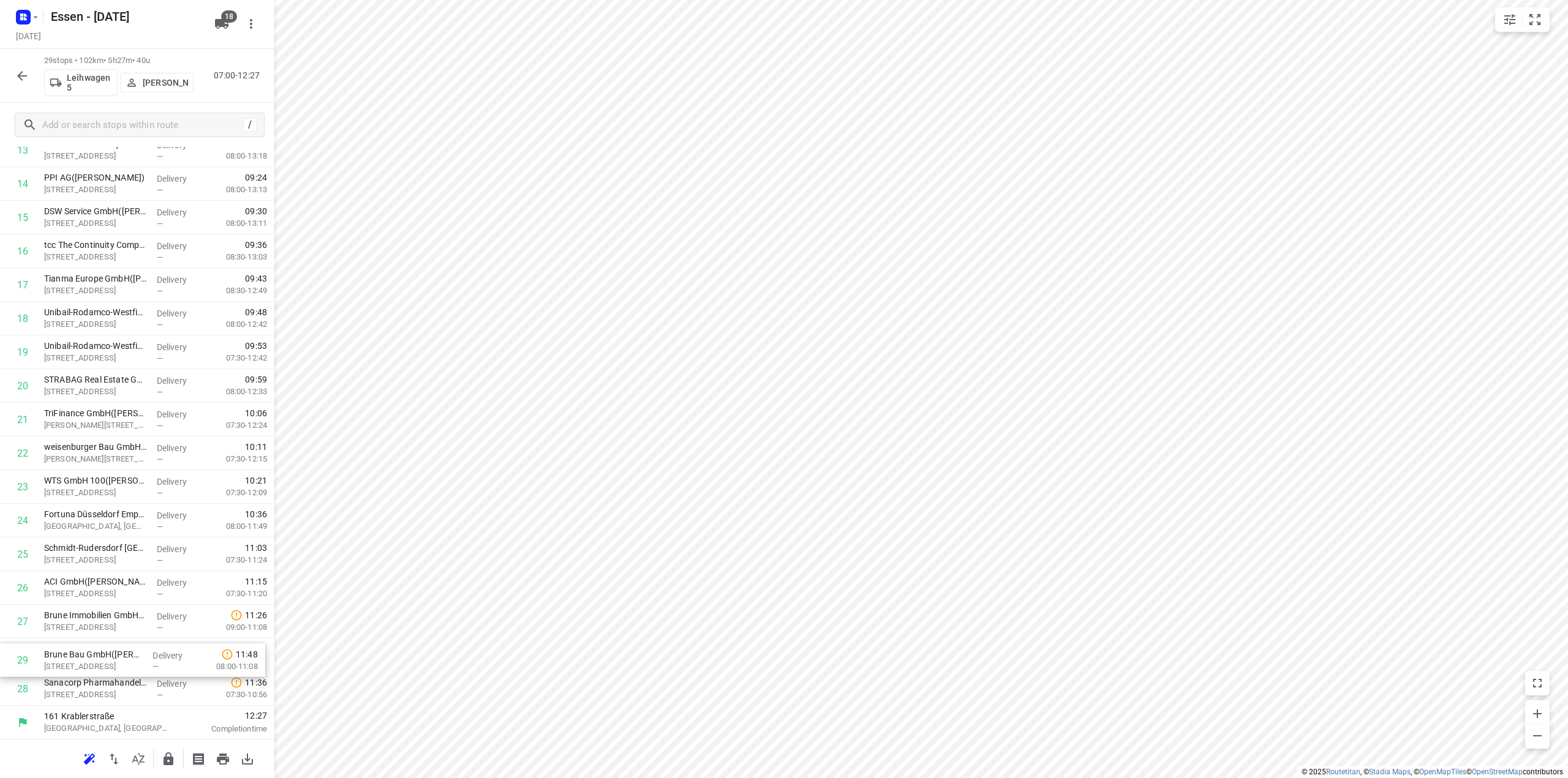
drag, startPoint x: 121, startPoint y: 686, endPoint x: 121, endPoint y: 652, distance: 34.0
click at [121, 652] on div "1 Glück Auf Immobilien GmbH (Friederike Nolda) Am Stadtbad 37, Essen Delivery —…" at bounding box center [137, 218] width 274 height 977
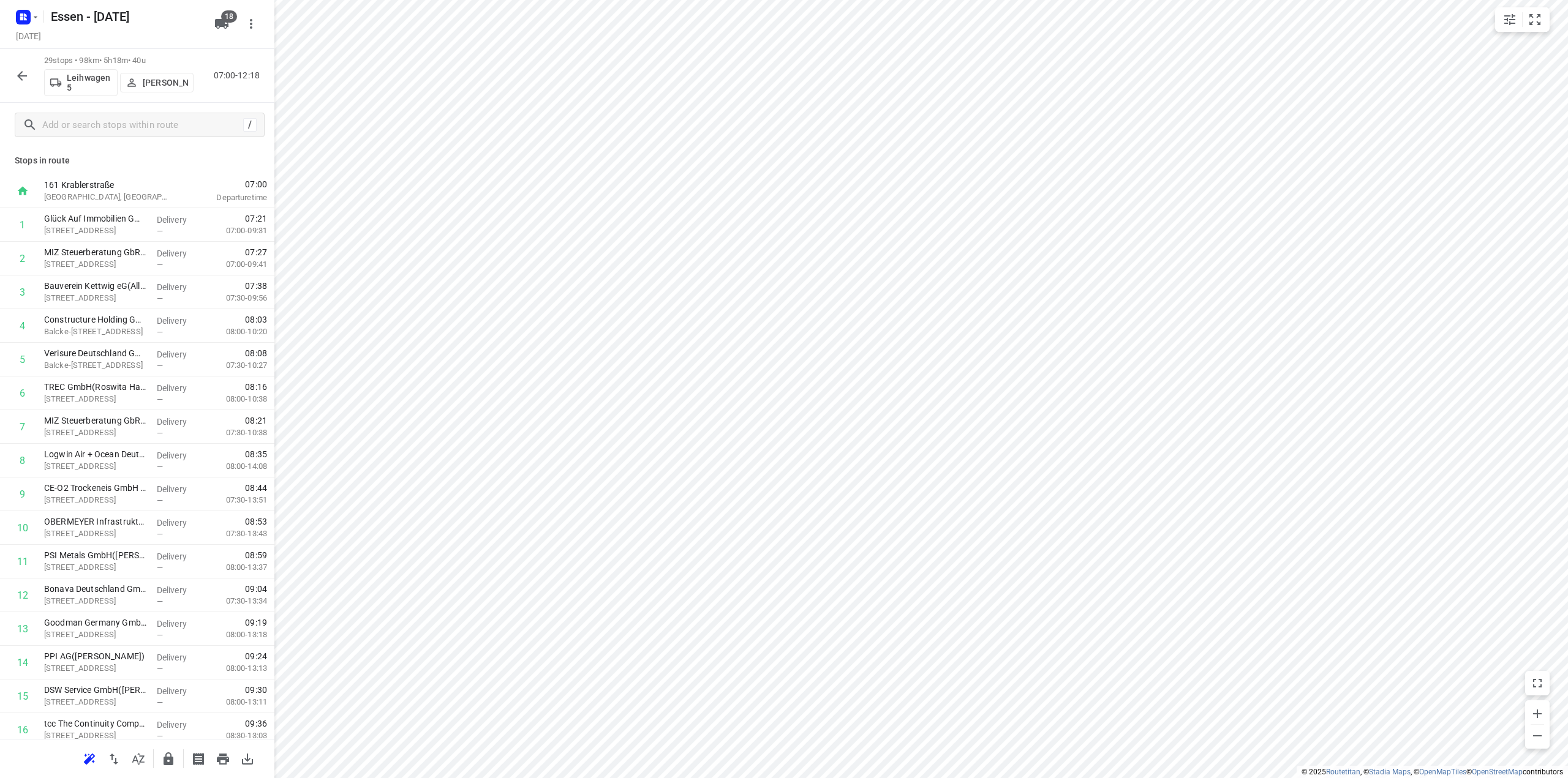
click at [31, 80] on button "button" at bounding box center [21, 76] width 24 height 24
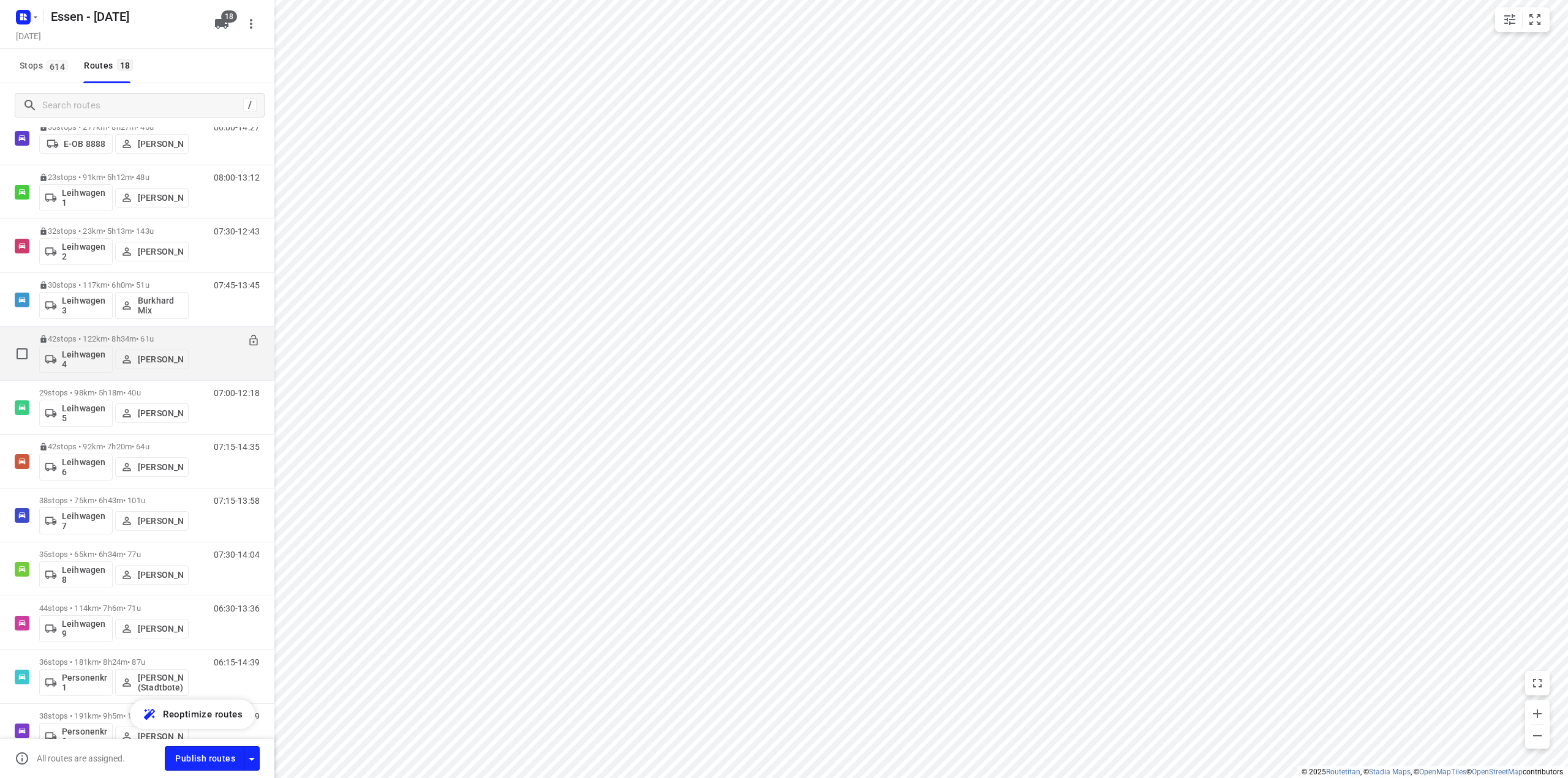
scroll to position [435, 0]
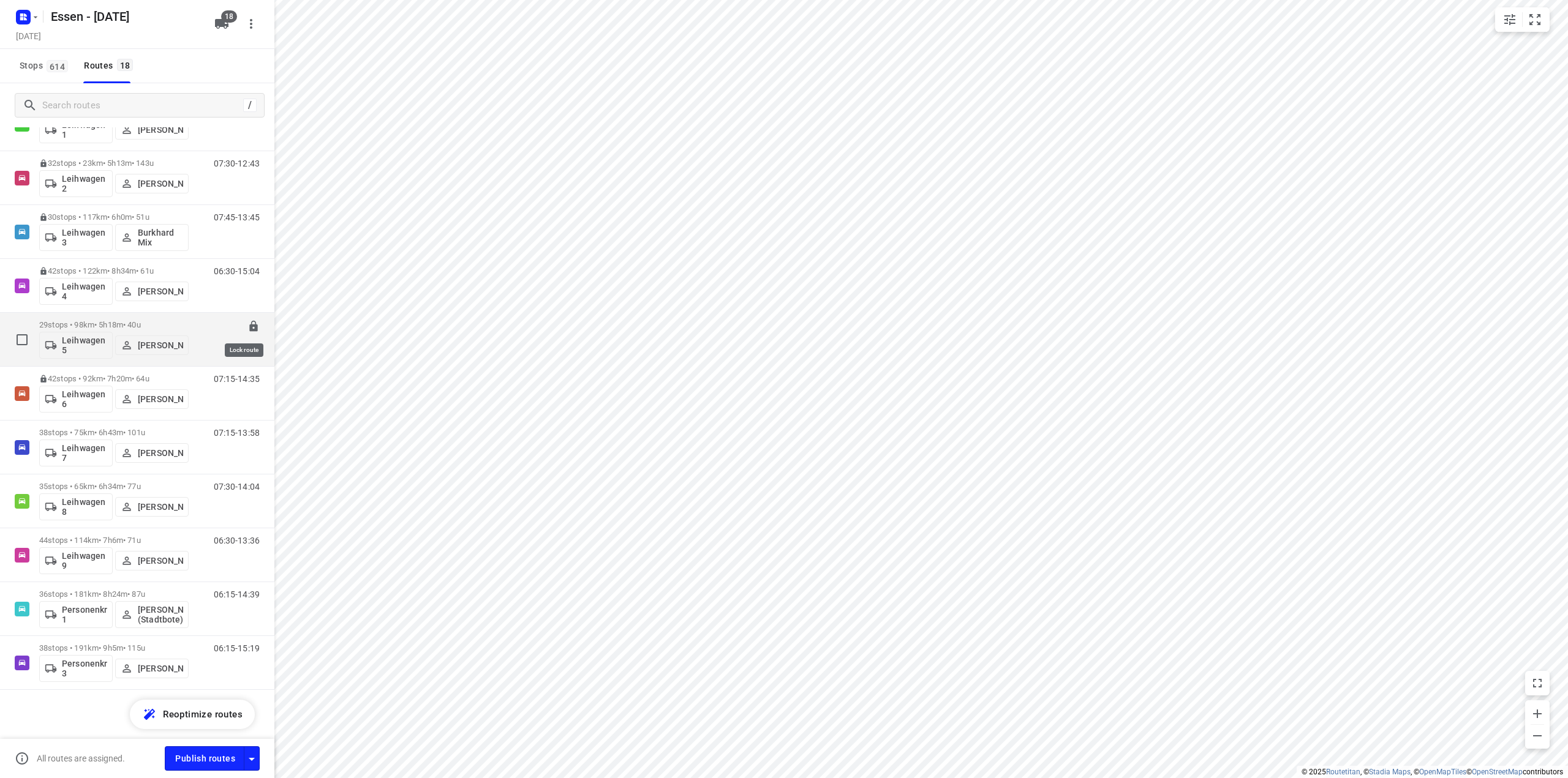
click at [249, 326] on icon at bounding box center [253, 326] width 8 height 11
click at [96, 430] on p "38 stops • 75km • 6h43m • 101u" at bounding box center [113, 432] width 149 height 9
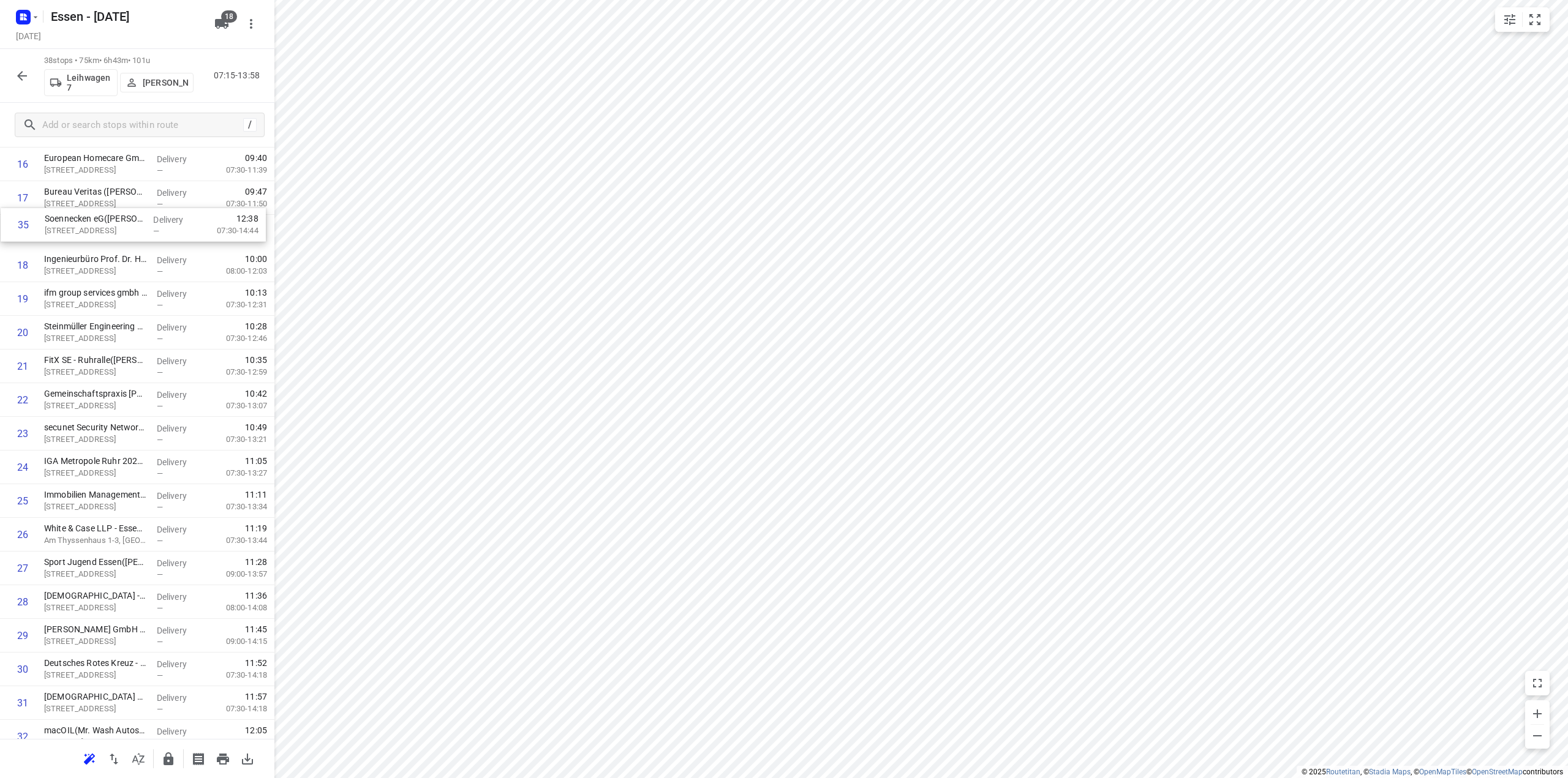
scroll to position [560, 0]
drag, startPoint x: 96, startPoint y: 599, endPoint x: 98, endPoint y: 313, distance: 286.0
click at [98, 313] on div "1 OBERMEYER(Stefanie Somplatzki) Kruppstraße 16, Essen Delivery — 07:23 07:30-0…" at bounding box center [137, 288] width 274 height 1280
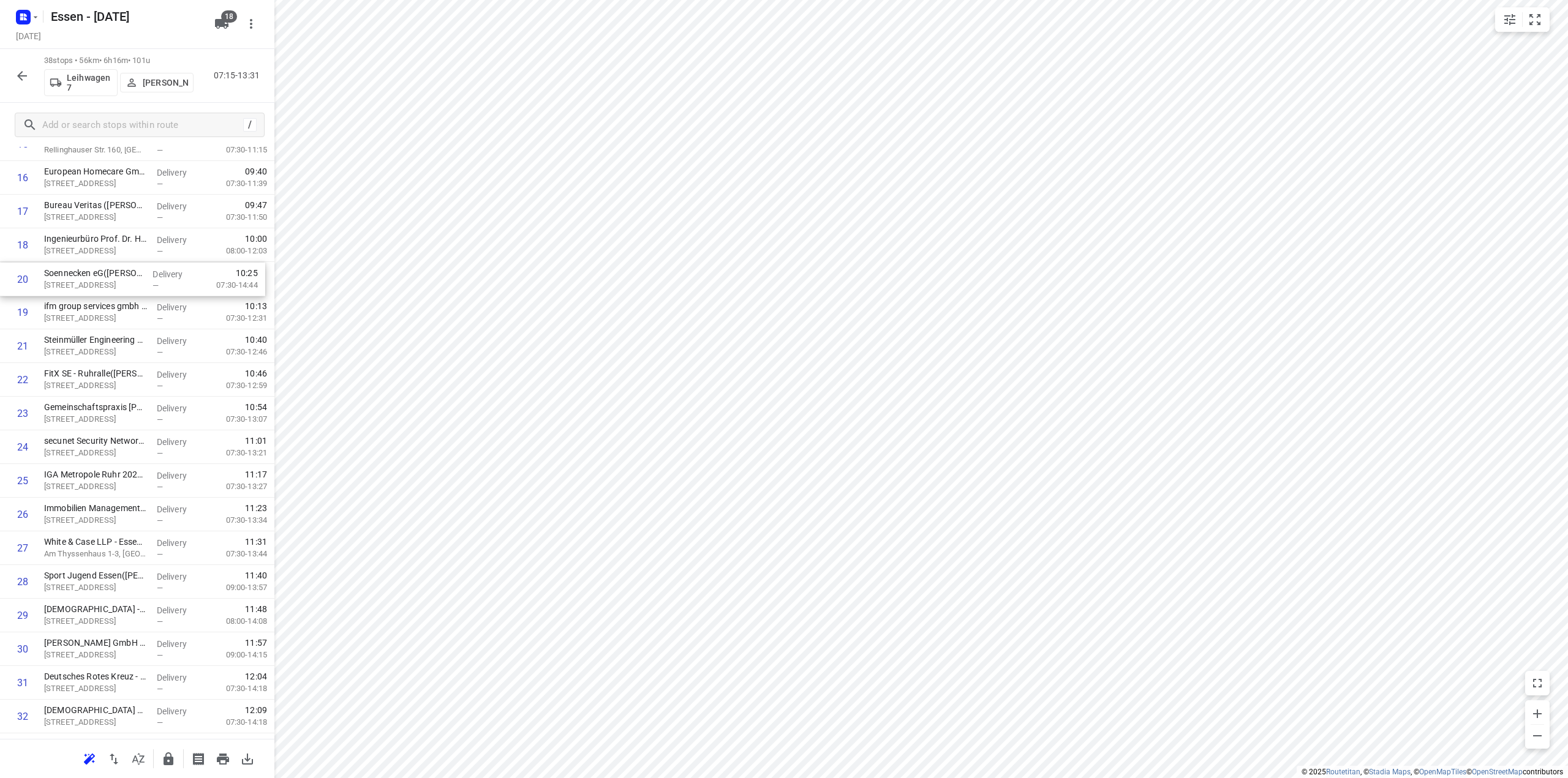
drag, startPoint x: 87, startPoint y: 304, endPoint x: 87, endPoint y: 275, distance: 29.0
click at [87, 275] on div "1 OBERMEYER(Stefanie Somplatzki) Kruppstraße 16, Essen Delivery — 07:23 07:30-0…" at bounding box center [137, 296] width 274 height 1280
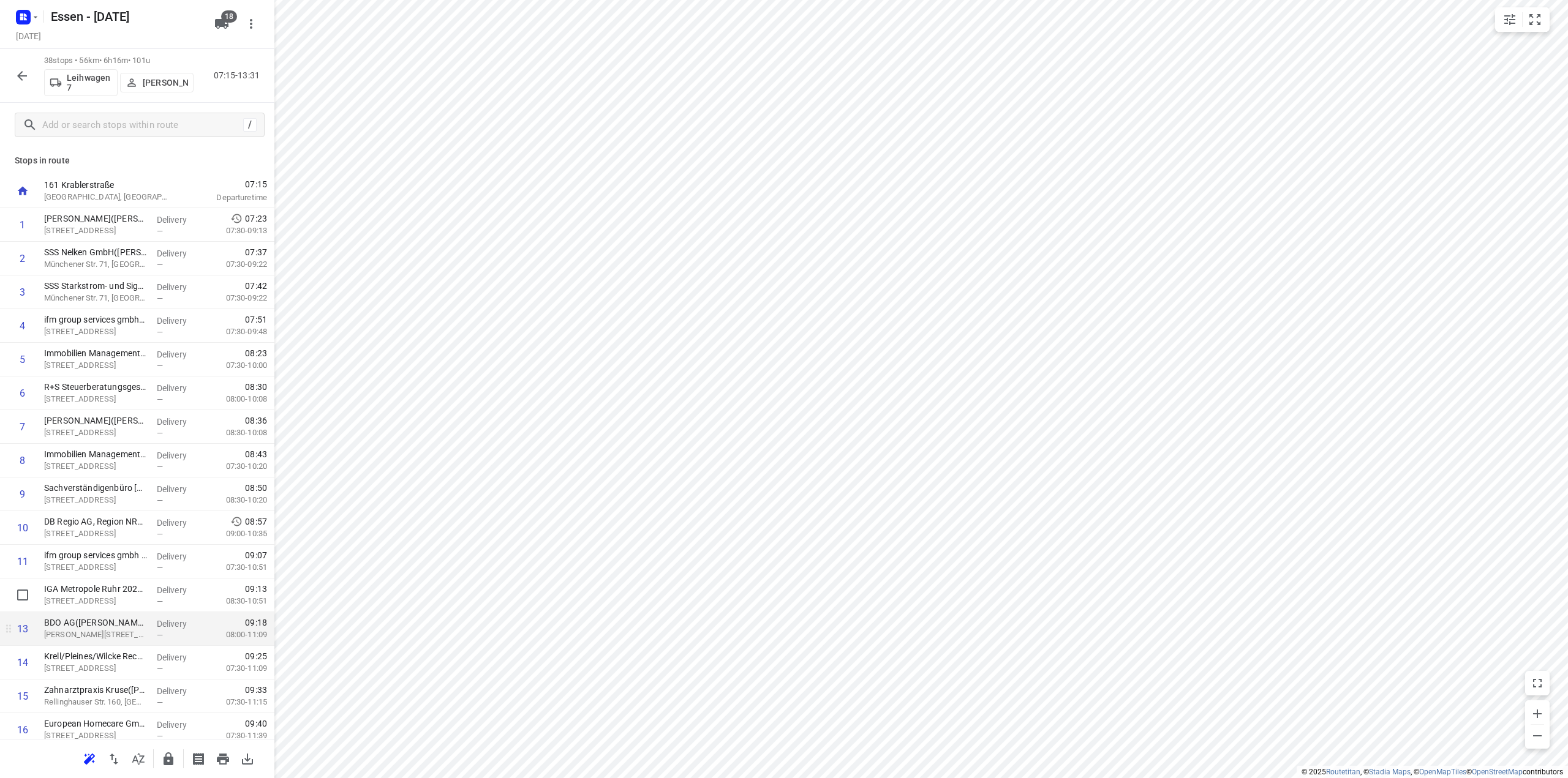
click at [214, 611] on div "i © 2025 Routetitan , © Stadia Maps , © OpenMapTiles © OpenStreetMap contributo…" at bounding box center [784, 389] width 1568 height 778
drag, startPoint x: 97, startPoint y: 539, endPoint x: 96, endPoint y: 499, distance: 40.0
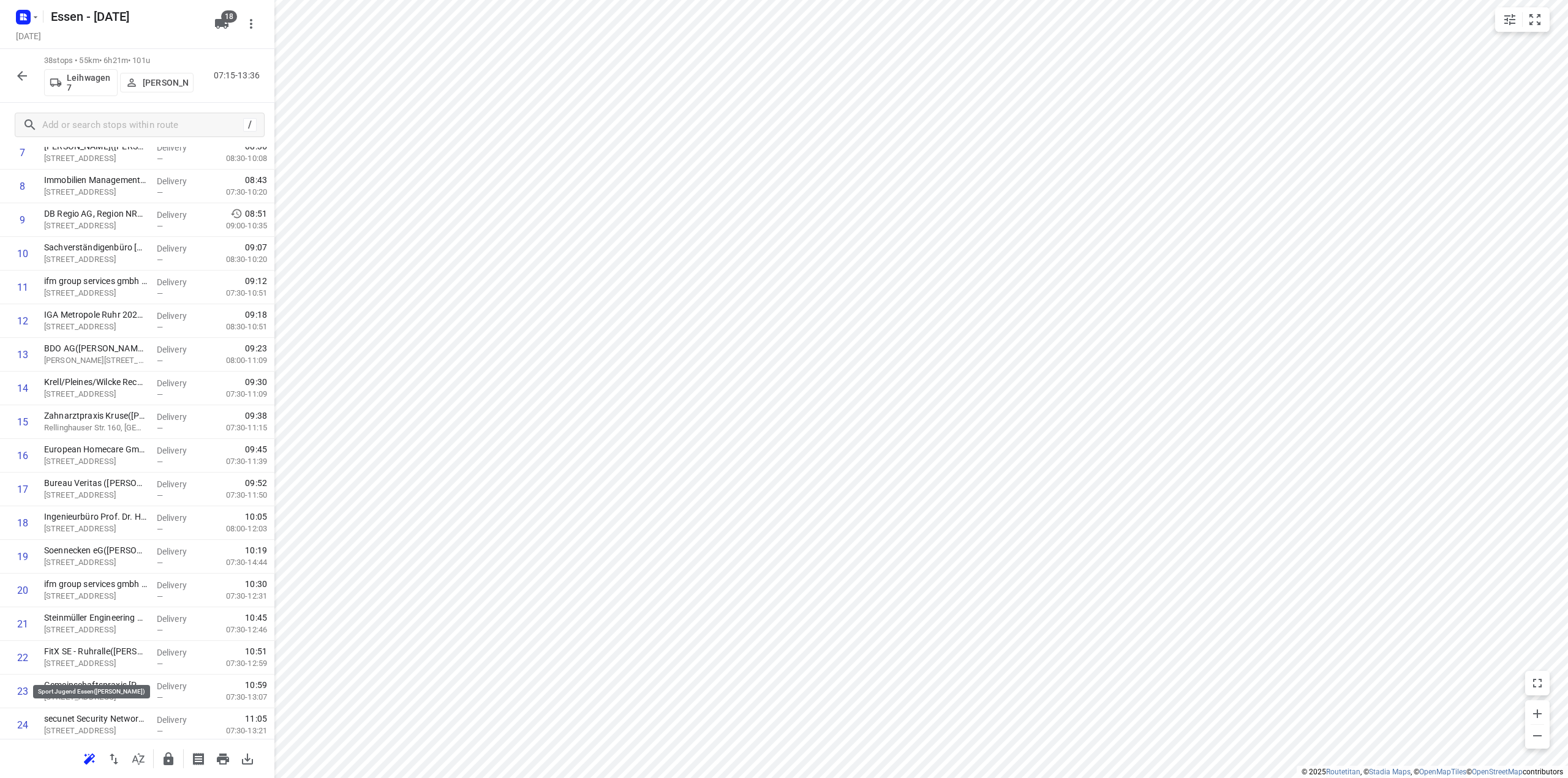
scroll to position [490, 0]
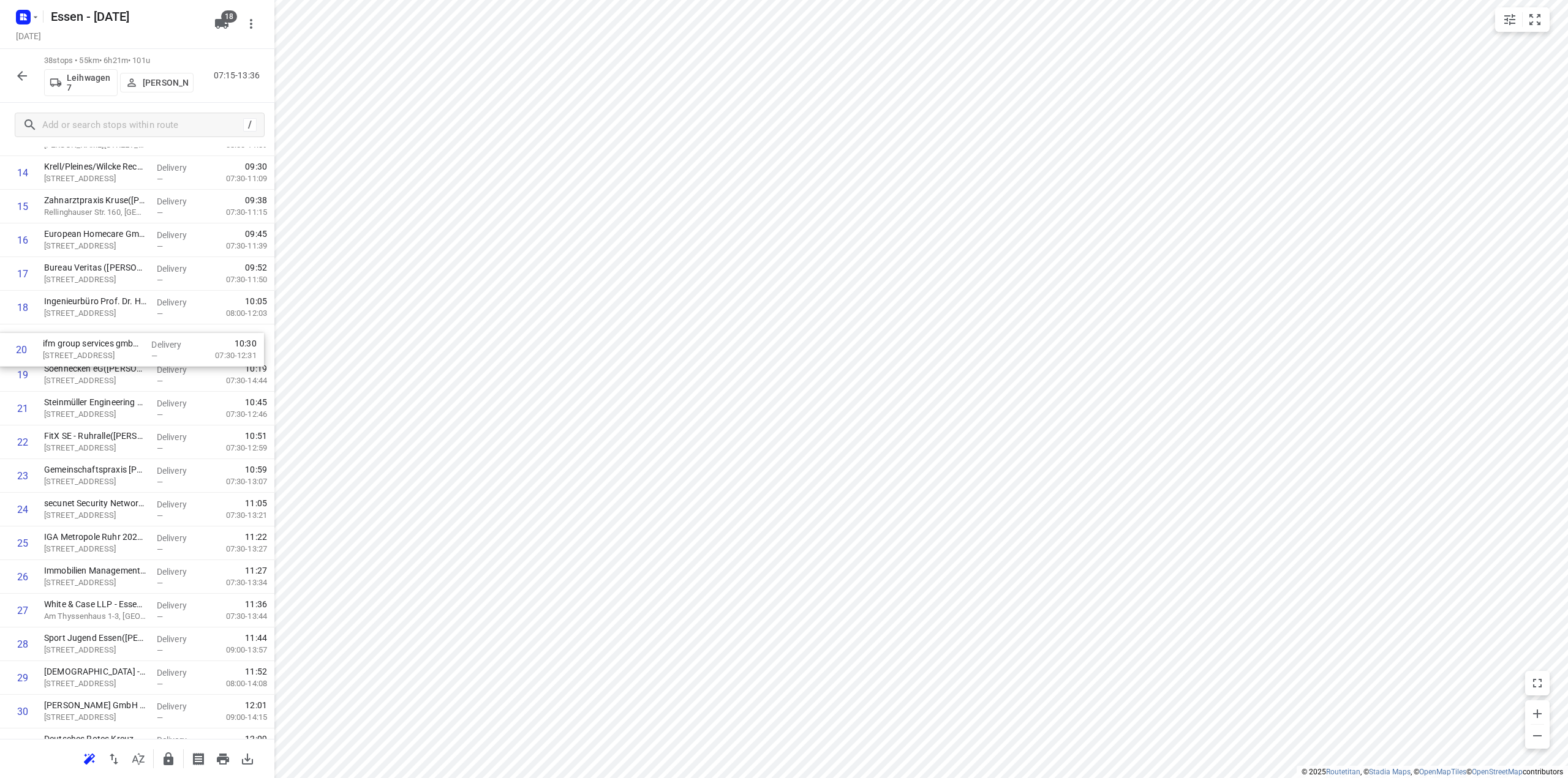
drag, startPoint x: 85, startPoint y: 378, endPoint x: 84, endPoint y: 347, distance: 31.0
click at [84, 347] on div "1 OBERMEYER(Stefanie Somplatzki) Kruppstraße 16, Essen Delivery — 07:23 07:30-0…" at bounding box center [137, 358] width 274 height 1280
drag, startPoint x: 84, startPoint y: 347, endPoint x: 83, endPoint y: 374, distance: 27.0
click at [83, 374] on div "1 OBERMEYER(Stefanie Somplatzki) Kruppstraße 16, Essen Delivery — 07:23 07:30-0…" at bounding box center [137, 358] width 274 height 1280
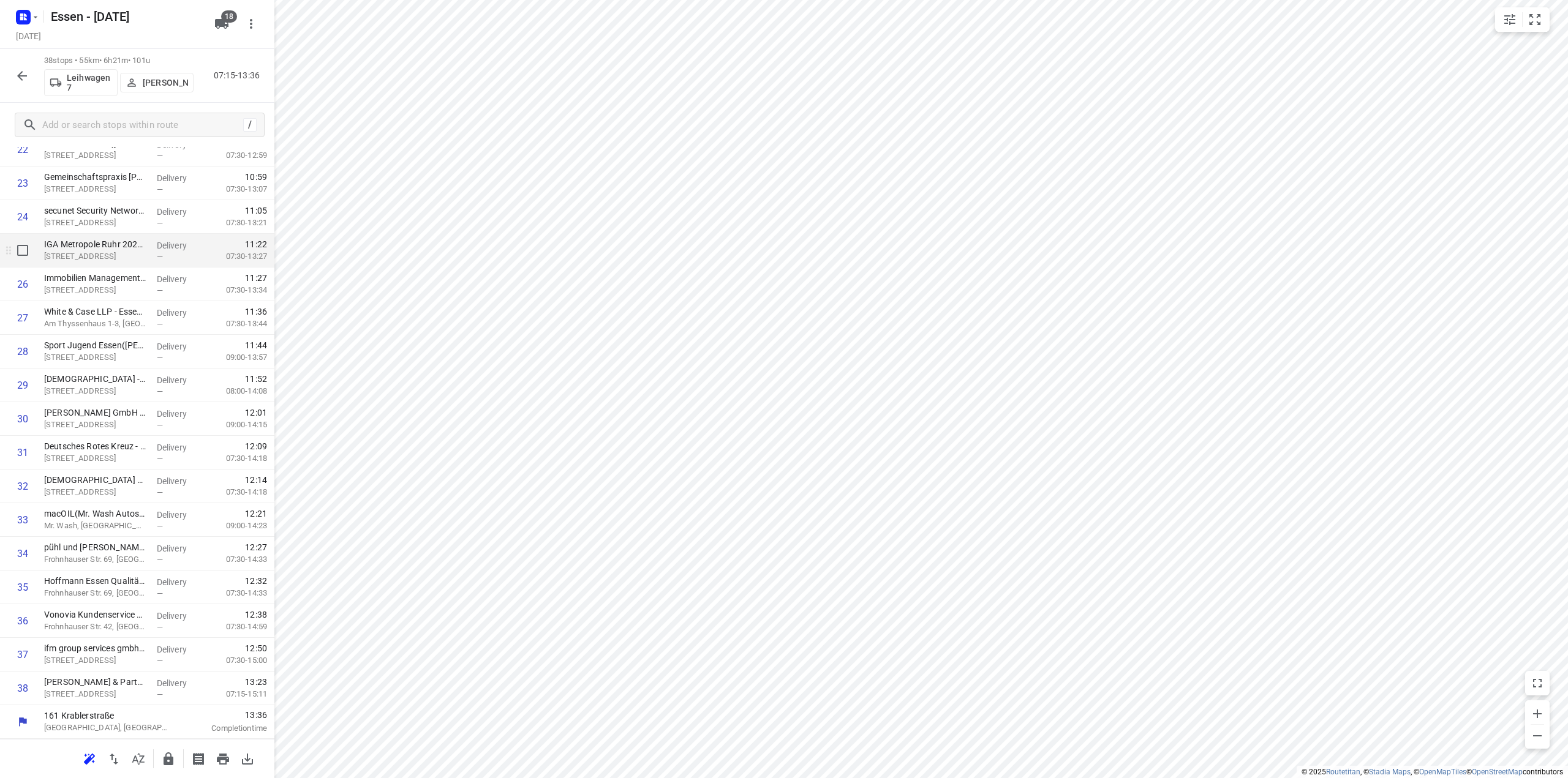
scroll to position [660, 0]
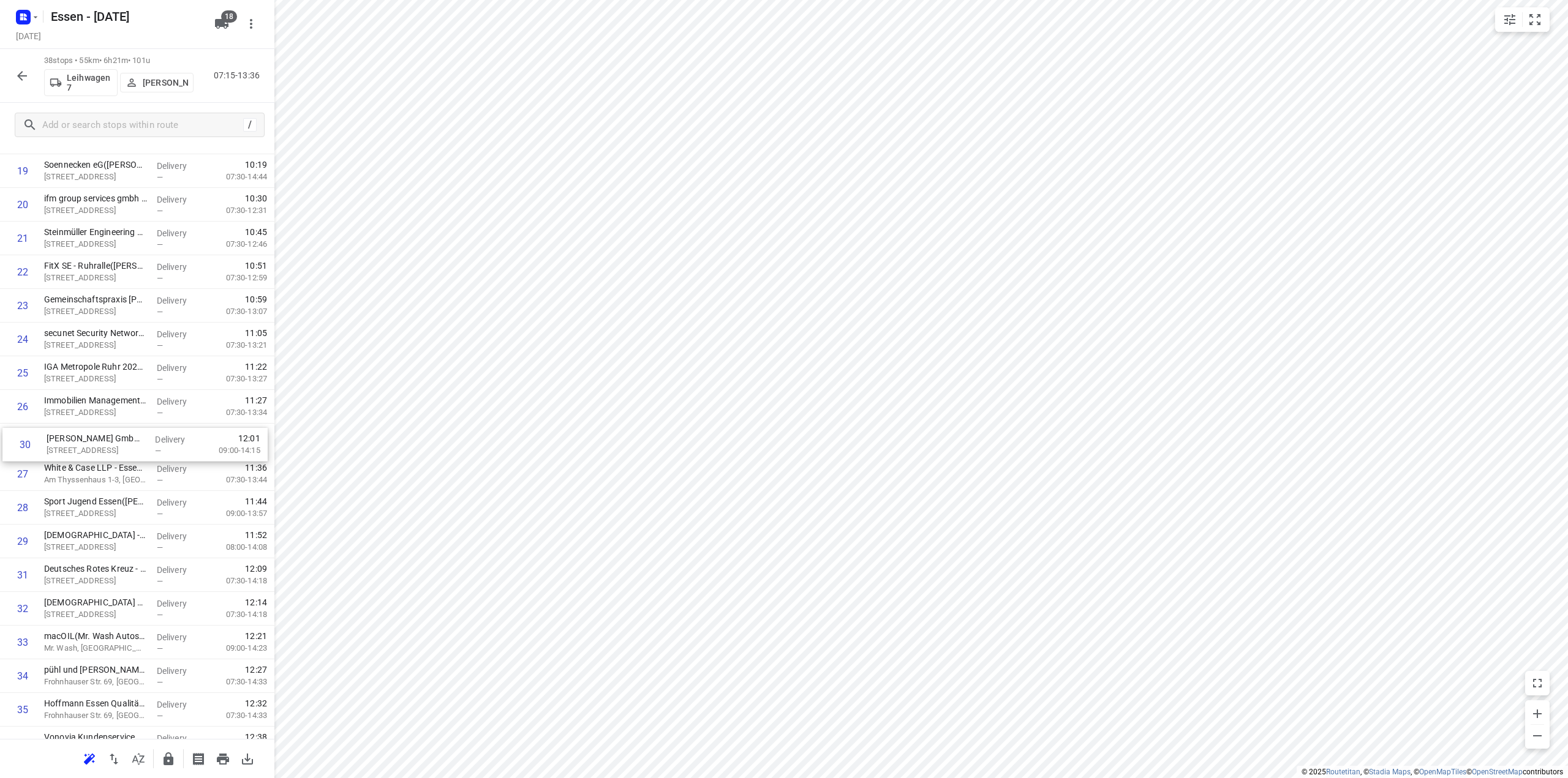
drag, startPoint x: 108, startPoint y: 552, endPoint x: 110, endPoint y: 451, distance: 101.0
click at [110, 451] on div "1 OBERMEYER(Stefanie Somplatzki) Kruppstraße 16, Essen Delivery — 07:23 07:30-0…" at bounding box center [137, 188] width 274 height 1280
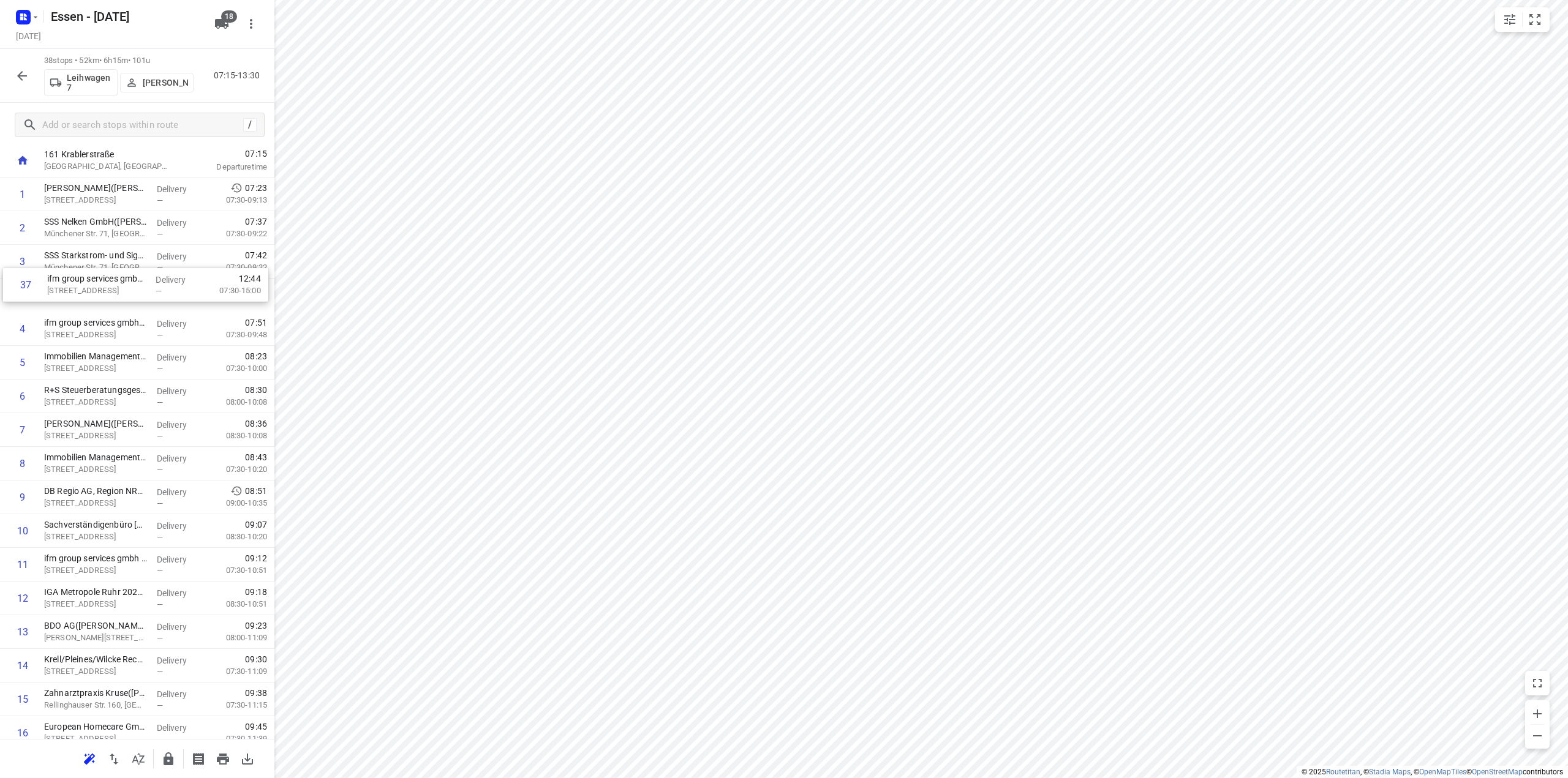
scroll to position [29, 0]
drag, startPoint x: 172, startPoint y: 658, endPoint x: 176, endPoint y: 328, distance: 330.0
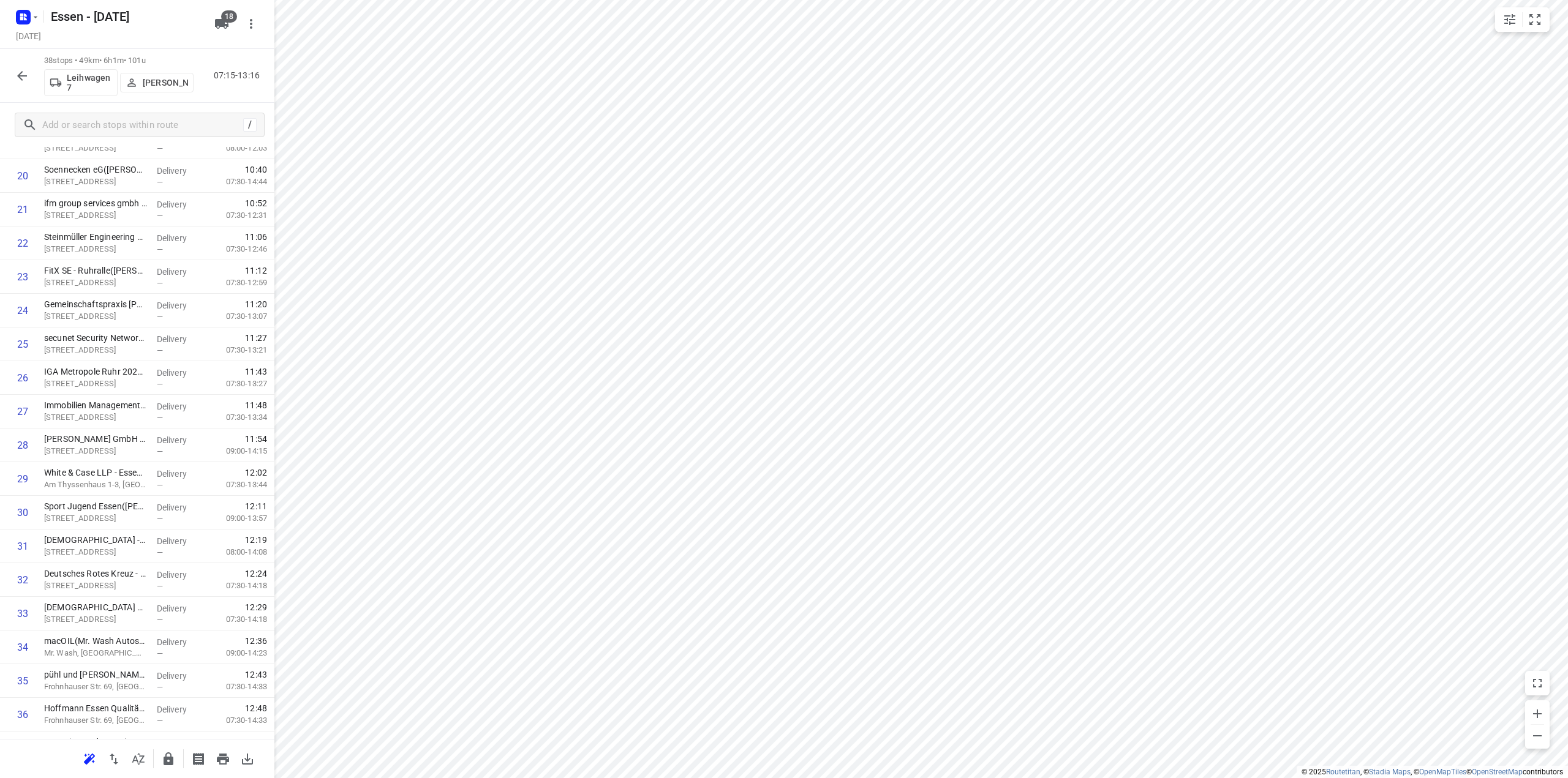
scroll to position [783, 0]
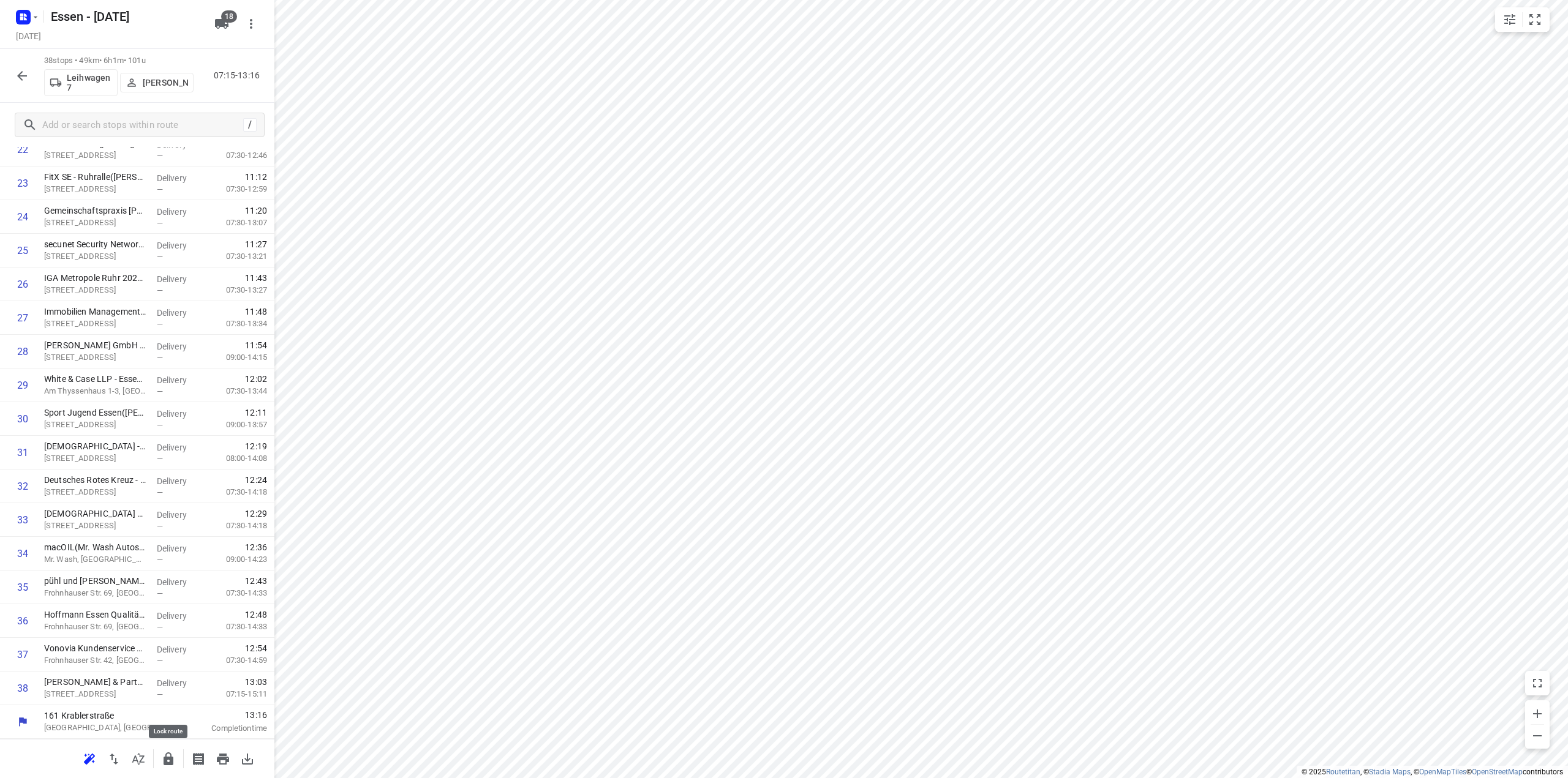
click at [168, 759] on icon "button" at bounding box center [169, 759] width 10 height 13
click at [19, 80] on icon "button" at bounding box center [21, 76] width 15 height 15
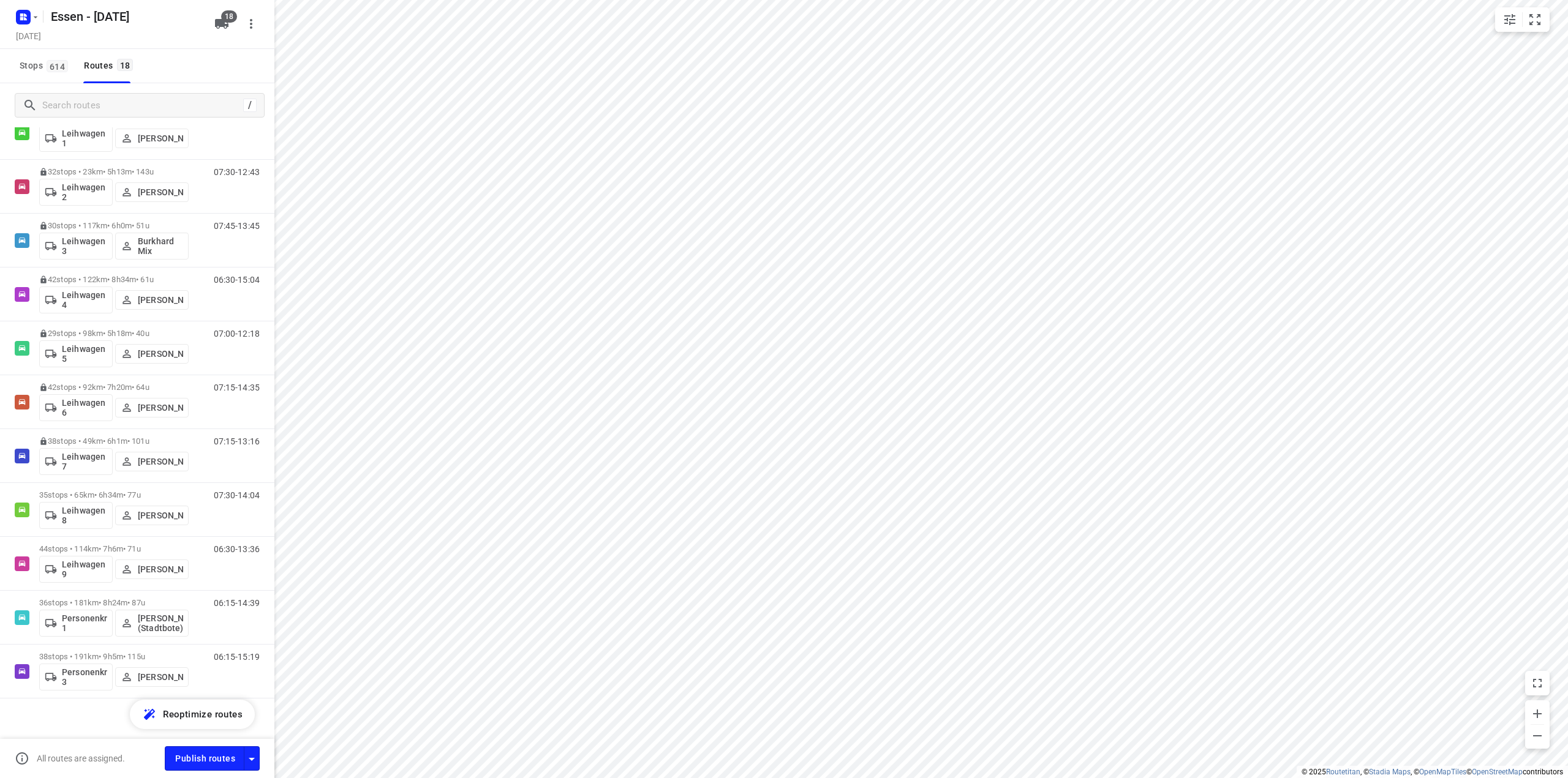
scroll to position [435, 0]
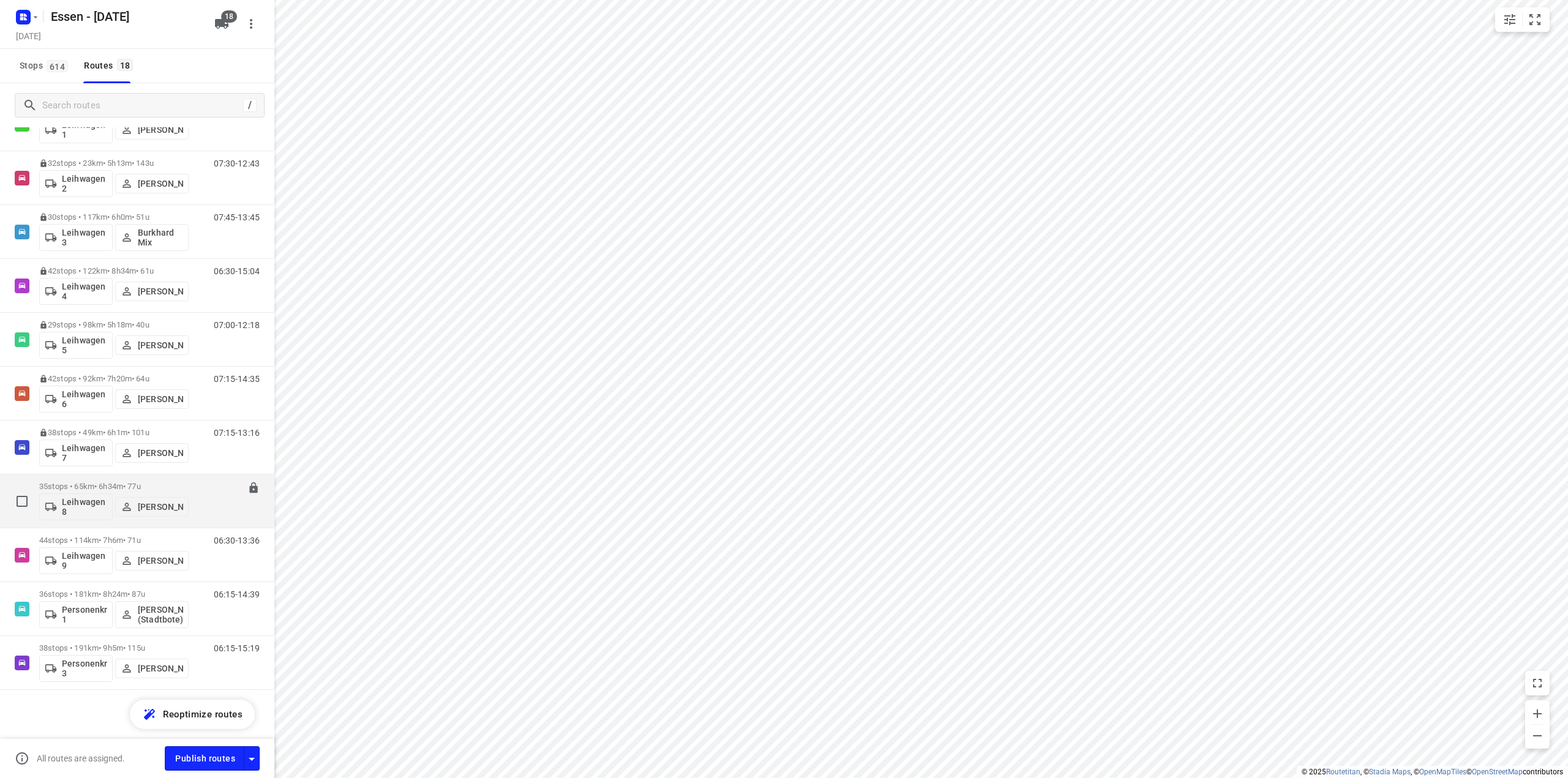
click at [136, 488] on p "35 stops • 65km • 6h34m • 77u" at bounding box center [113, 485] width 149 height 9
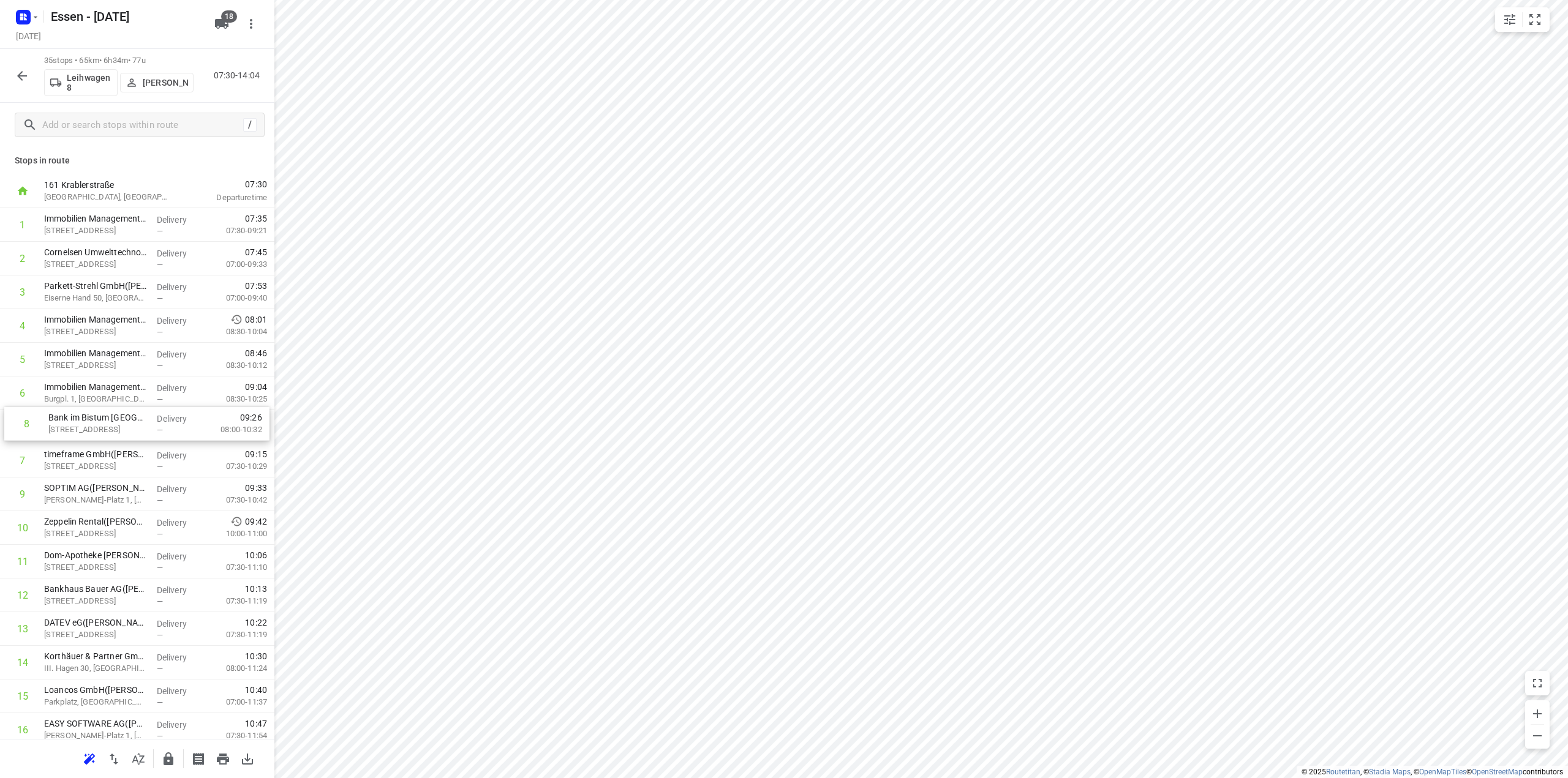
drag, startPoint x: 123, startPoint y: 465, endPoint x: 128, endPoint y: 423, distance: 42.3
drag, startPoint x: 108, startPoint y: 501, endPoint x: 110, endPoint y: 403, distance: 98.0
drag, startPoint x: 111, startPoint y: 390, endPoint x: 104, endPoint y: 462, distance: 72.3
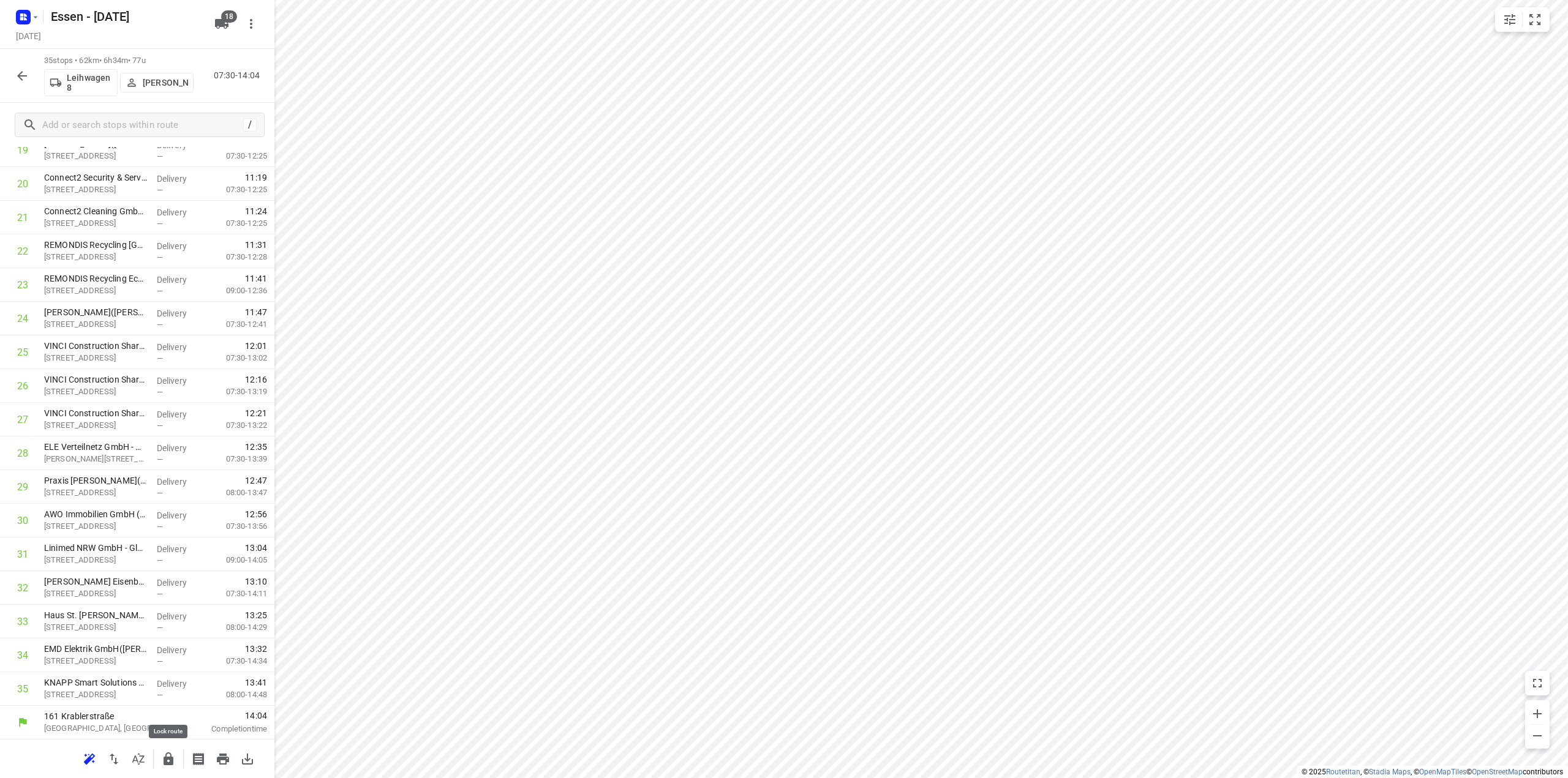
click at [172, 762] on icon "button" at bounding box center [169, 759] width 10 height 13
click at [13, 76] on button "button" at bounding box center [21, 76] width 24 height 24
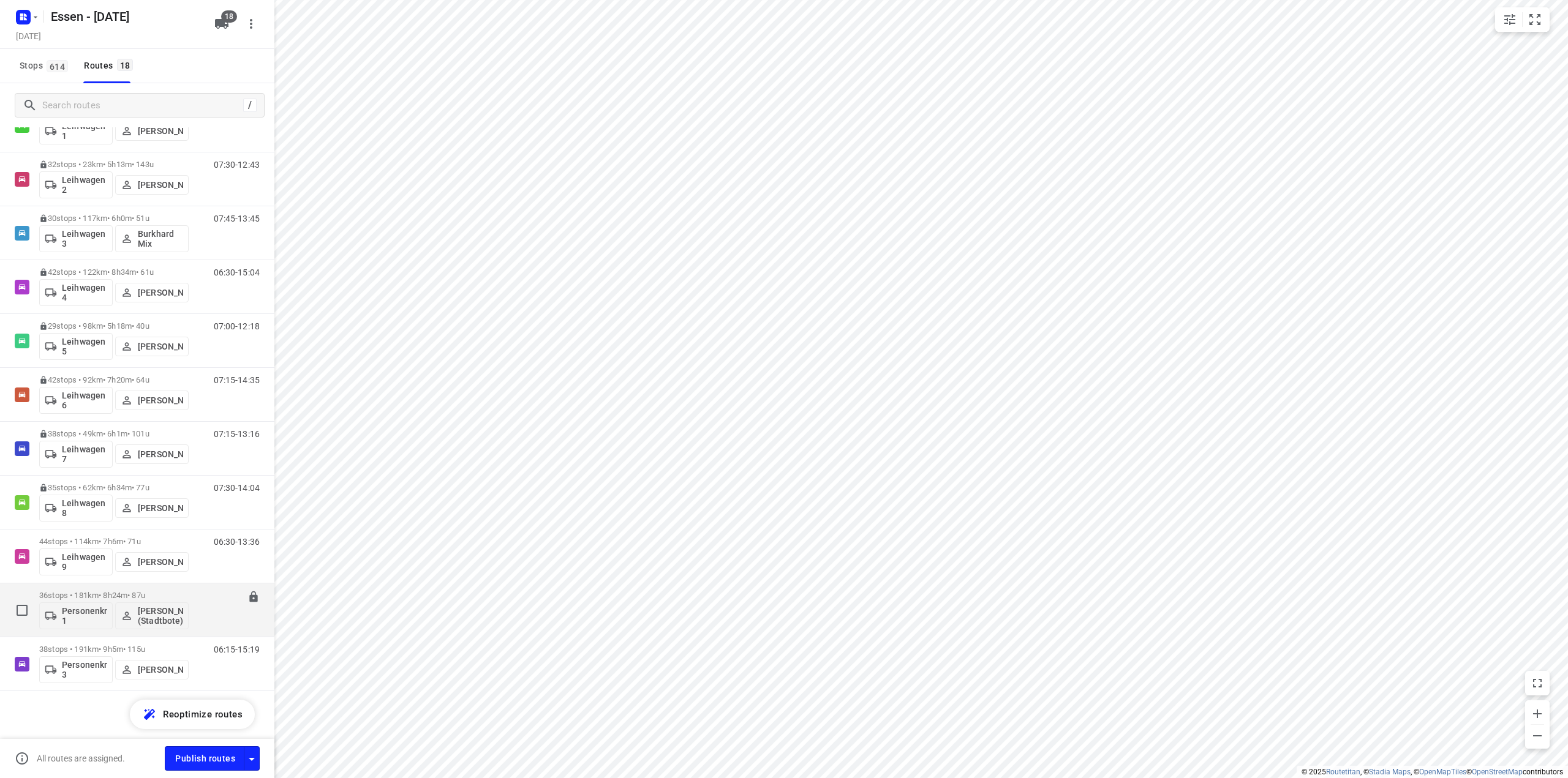
scroll to position [435, 0]
click at [97, 541] on p "44 stops • 114km • 7h6m • 71u" at bounding box center [113, 540] width 149 height 9
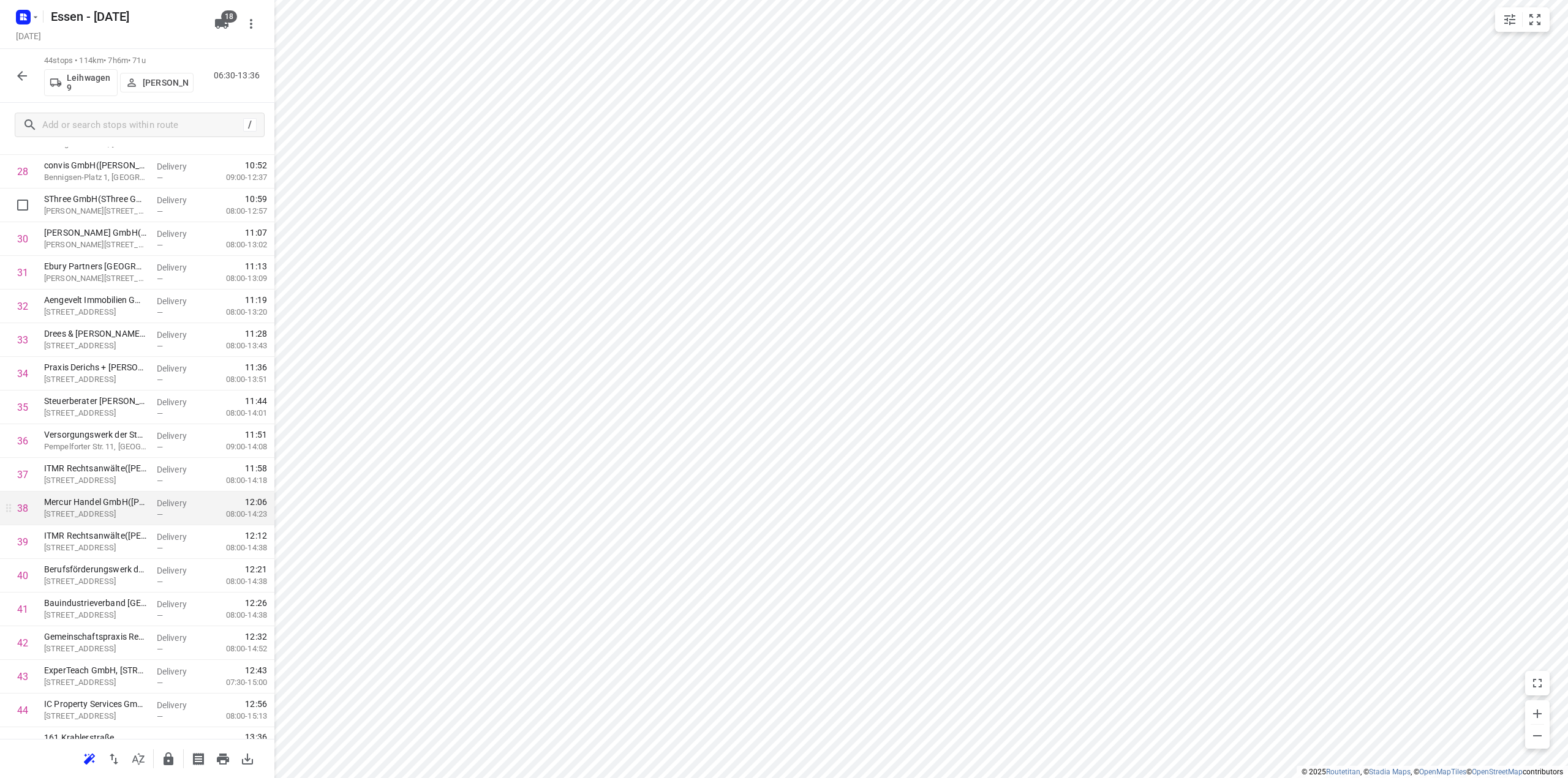
scroll to position [984, 0]
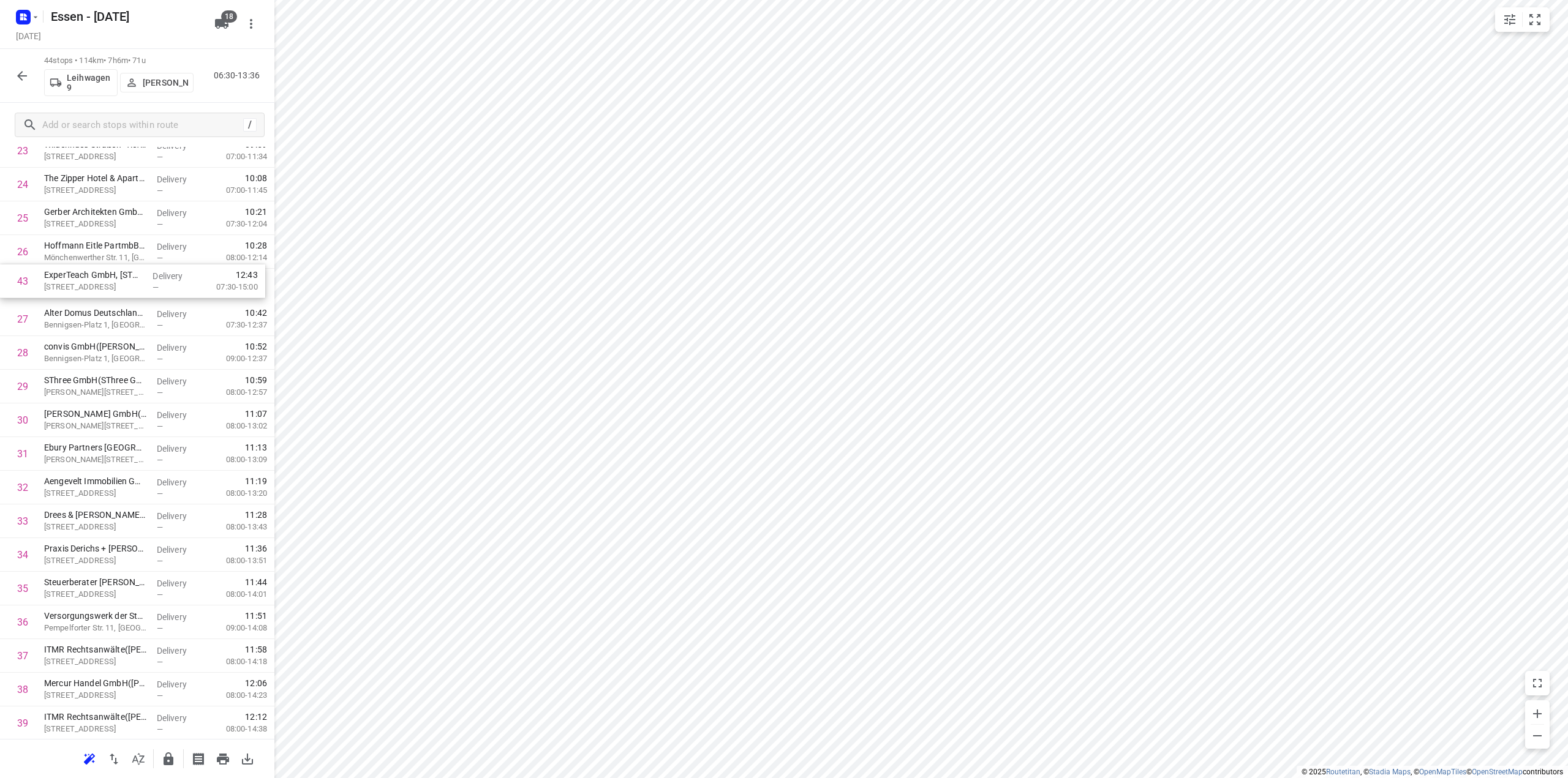
drag, startPoint x: 87, startPoint y: 660, endPoint x: 88, endPoint y: 280, distance: 380.0
click at [88, 277] on div "1 Copart Deutschland GmbH(Lacin Zeynep) Am Seestern 24, Düsseldorf Delivery — 0…" at bounding box center [137, 135] width 274 height 1482
drag, startPoint x: 131, startPoint y: 550, endPoint x: 131, endPoint y: 516, distance: 34.0
click at [60, 393] on div "i © 2025 Routetitan , © Stadia Maps , © OpenMapTiles © OpenStreetMap contributo…" at bounding box center [784, 389] width 1568 height 778
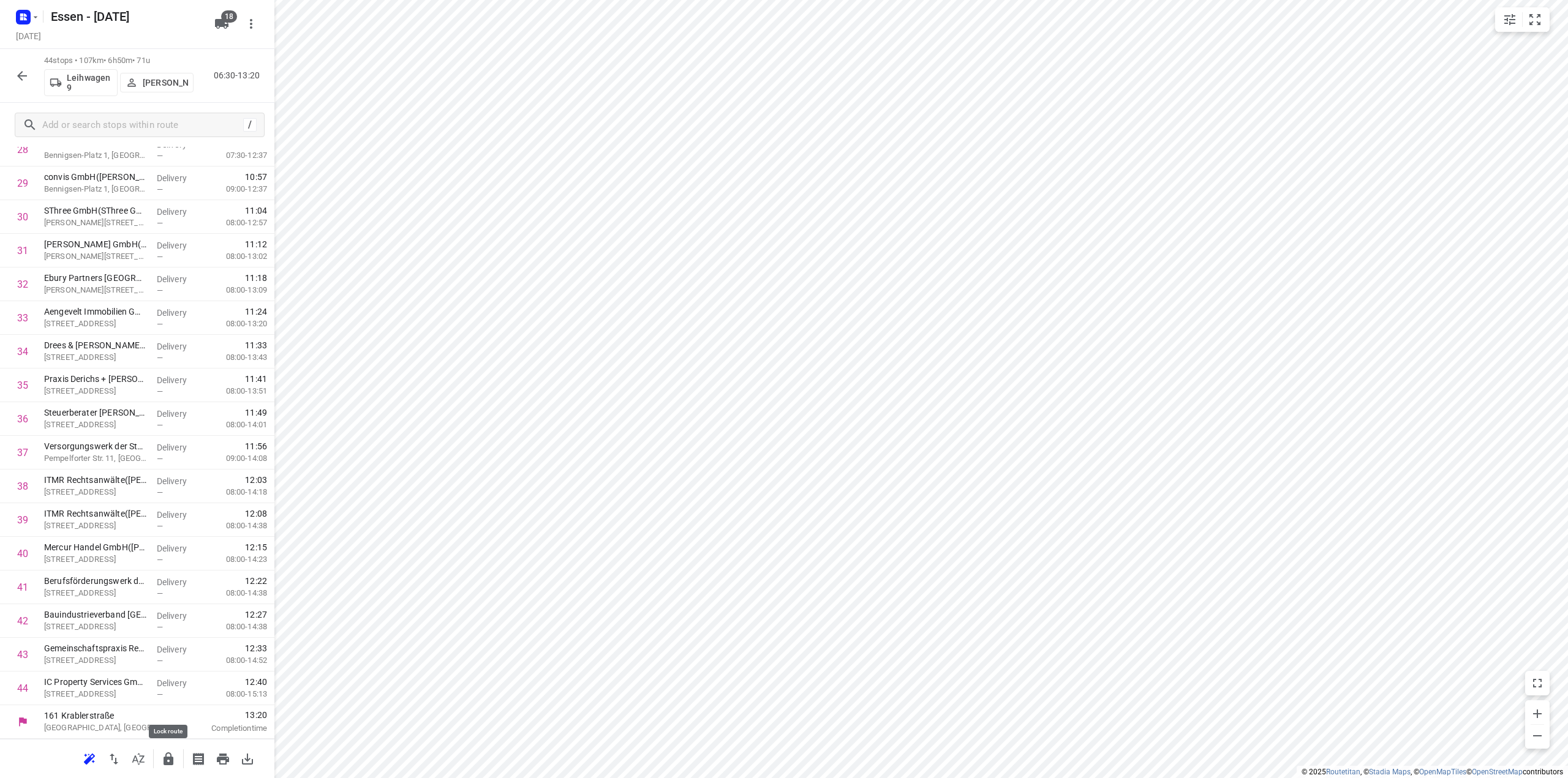
click at [169, 766] on button "button" at bounding box center [168, 759] width 24 height 24
click at [26, 74] on icon "button" at bounding box center [21, 76] width 15 height 15
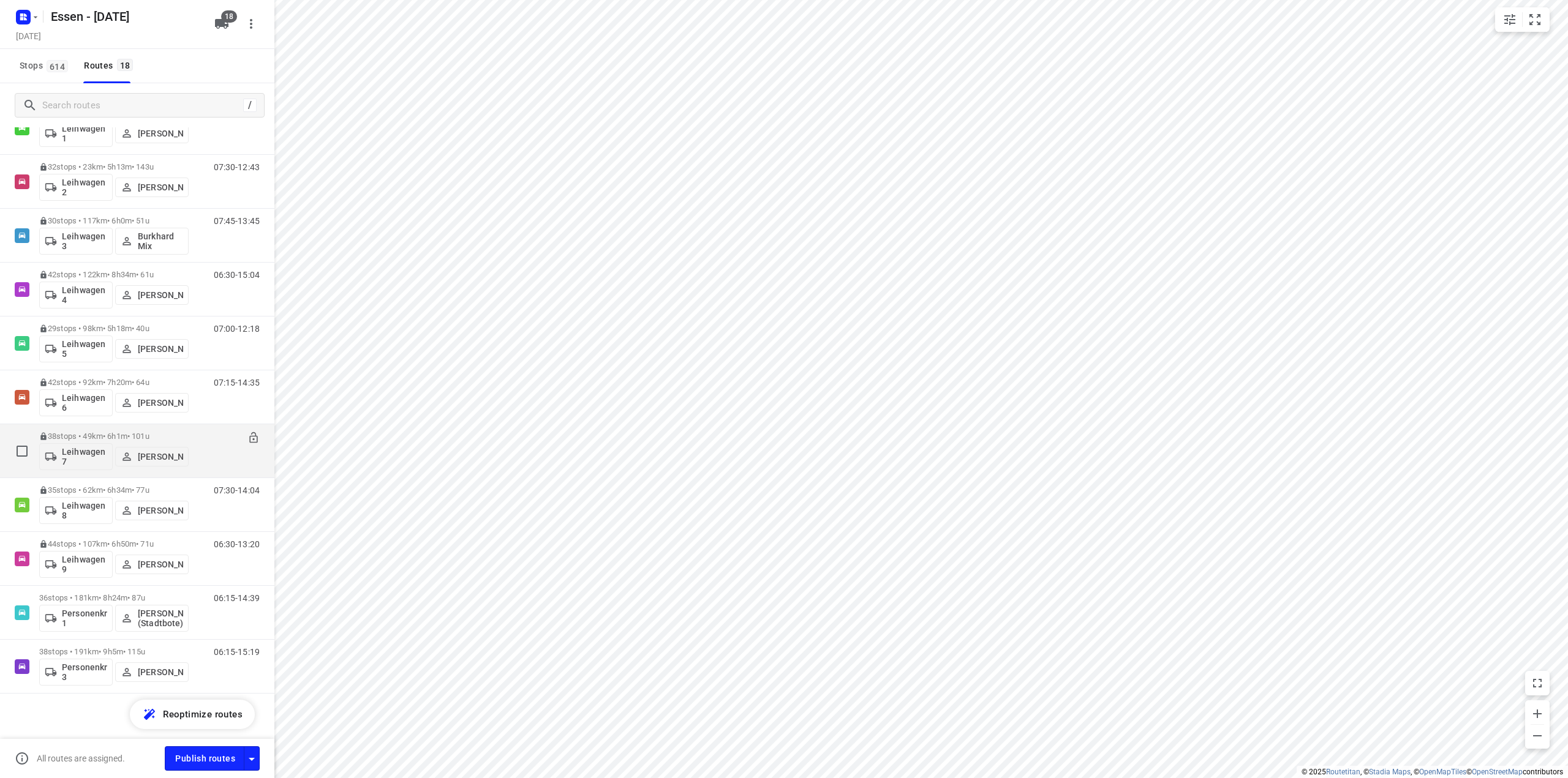
scroll to position [435, 0]
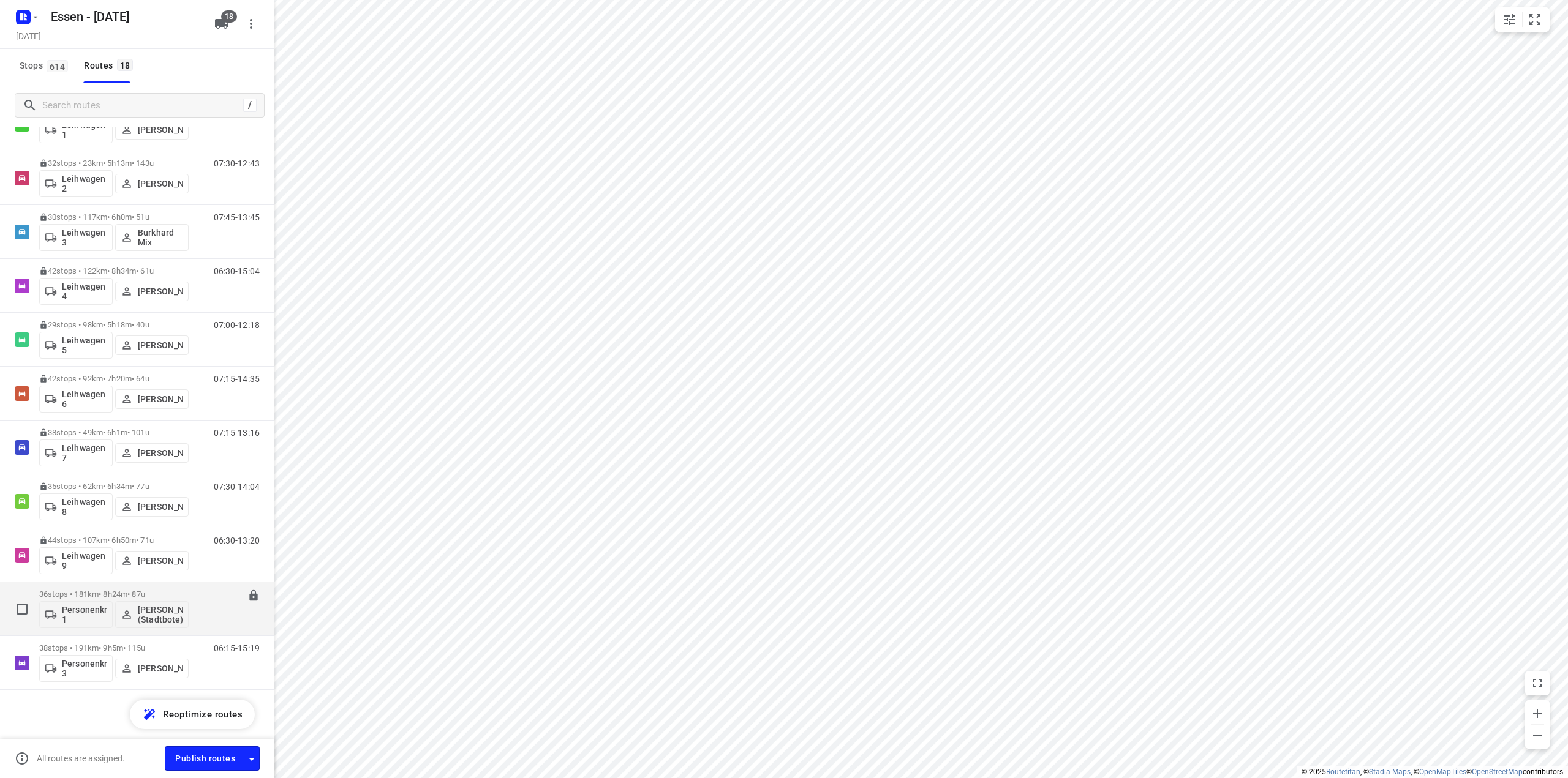
click at [87, 594] on p "36 stops • 181km • 8h24m • 87u" at bounding box center [113, 594] width 149 height 9
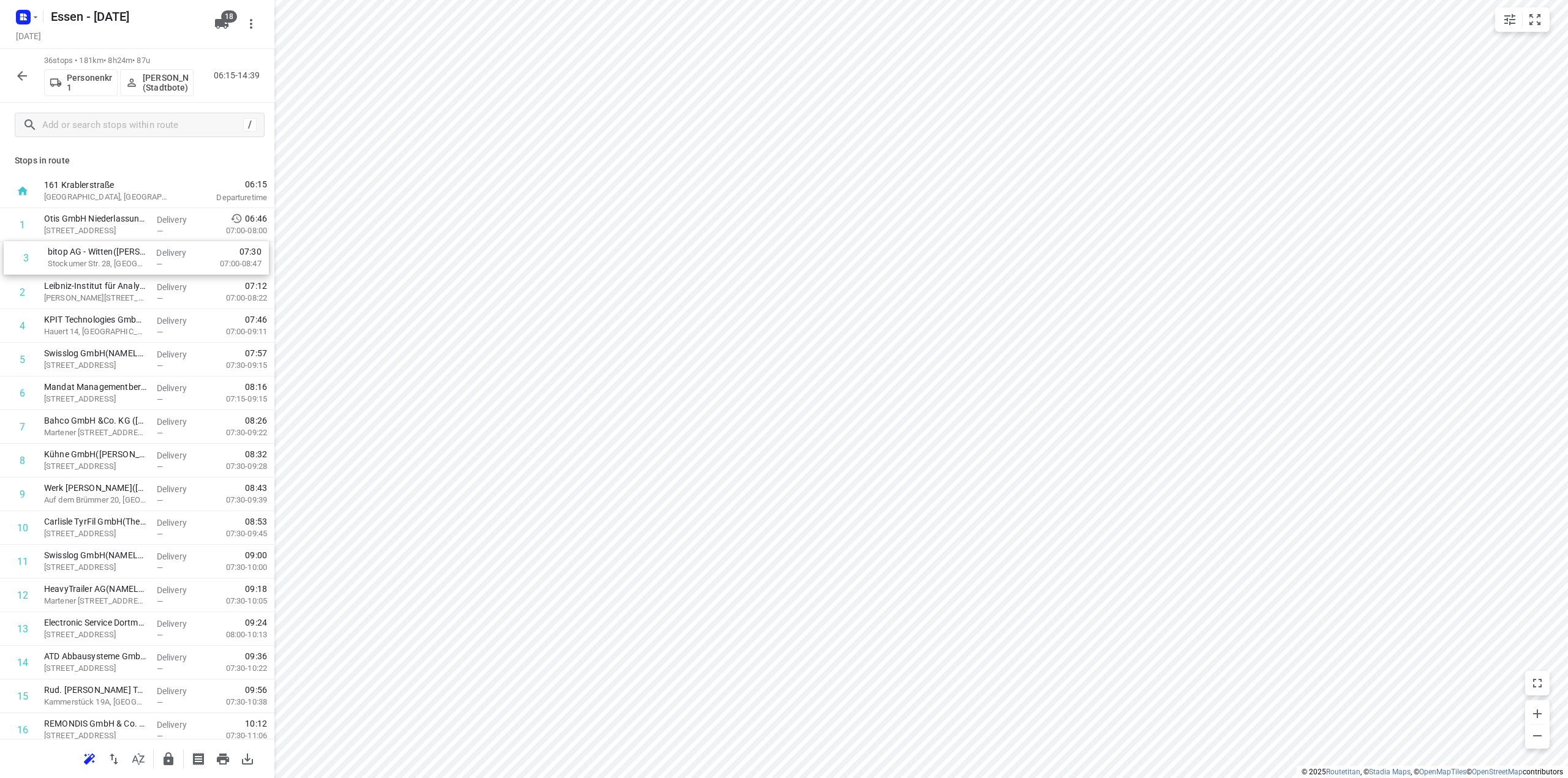
drag, startPoint x: 78, startPoint y: 300, endPoint x: 83, endPoint y: 231, distance: 69.2
click at [83, 228] on div "Essen - Monday Monday, Sep 22 18 36 stops • 181km • 8h24m • 87u Personenkraftwa…" at bounding box center [137, 389] width 274 height 778
drag, startPoint x: 88, startPoint y: 293, endPoint x: 88, endPoint y: 252, distance: 41.0
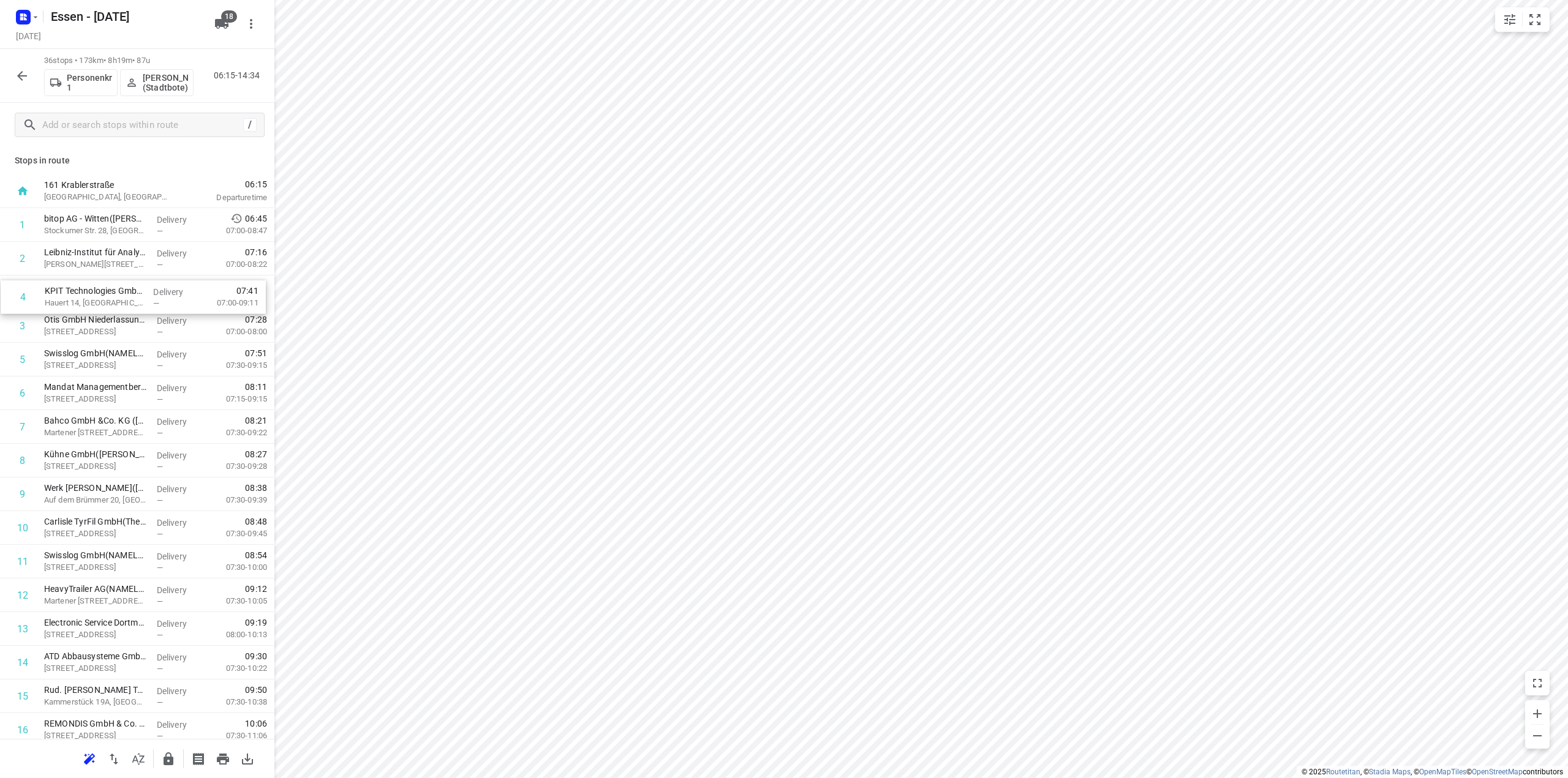
drag, startPoint x: 96, startPoint y: 337, endPoint x: 97, endPoint y: 299, distance: 38.0
drag, startPoint x: 79, startPoint y: 396, endPoint x: 83, endPoint y: 328, distance: 68.1
drag, startPoint x: 85, startPoint y: 503, endPoint x: 79, endPoint y: 401, distance: 102.2
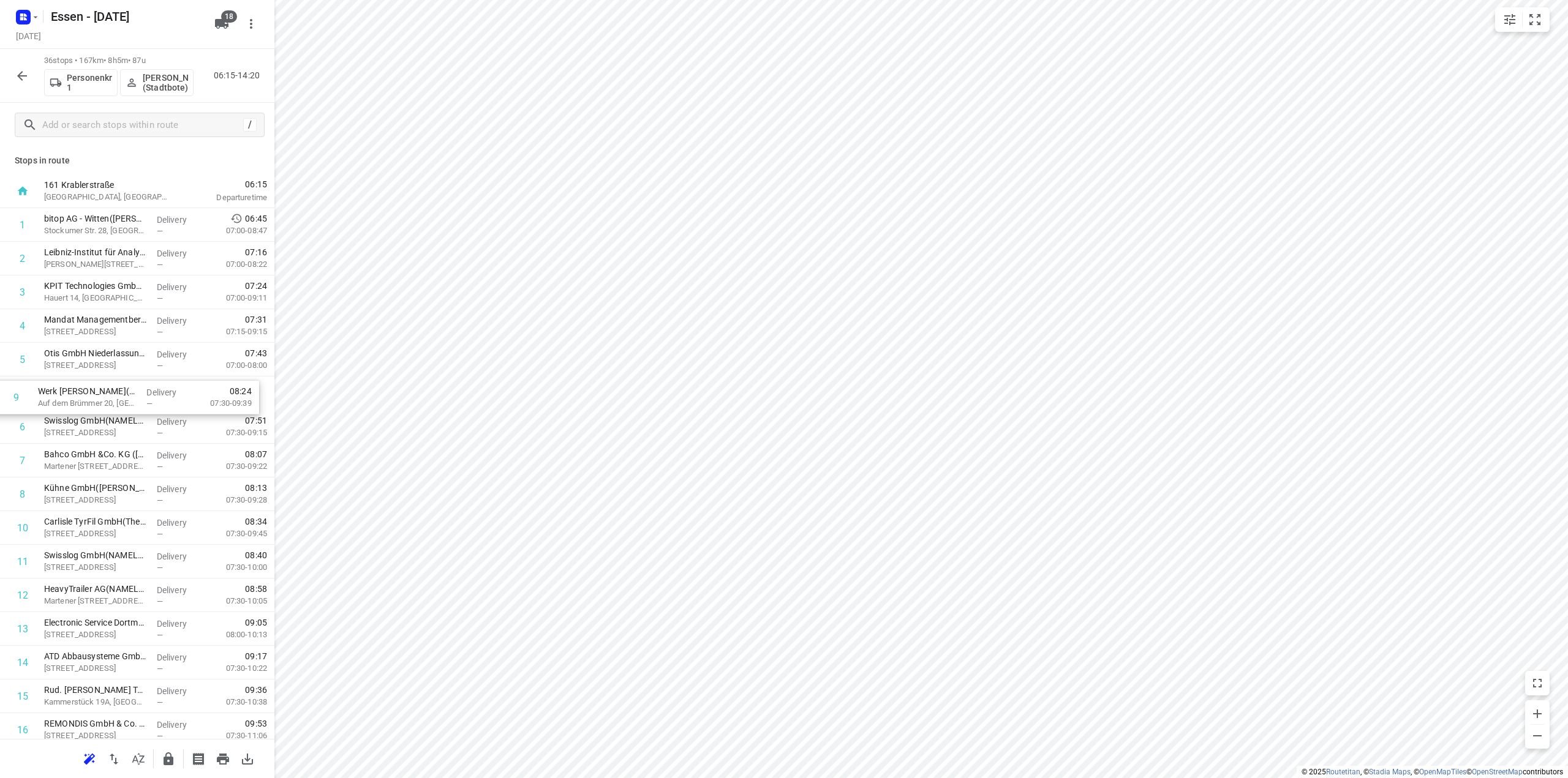
click at [158, 552] on p "Delivery" at bounding box center [179, 556] width 46 height 13
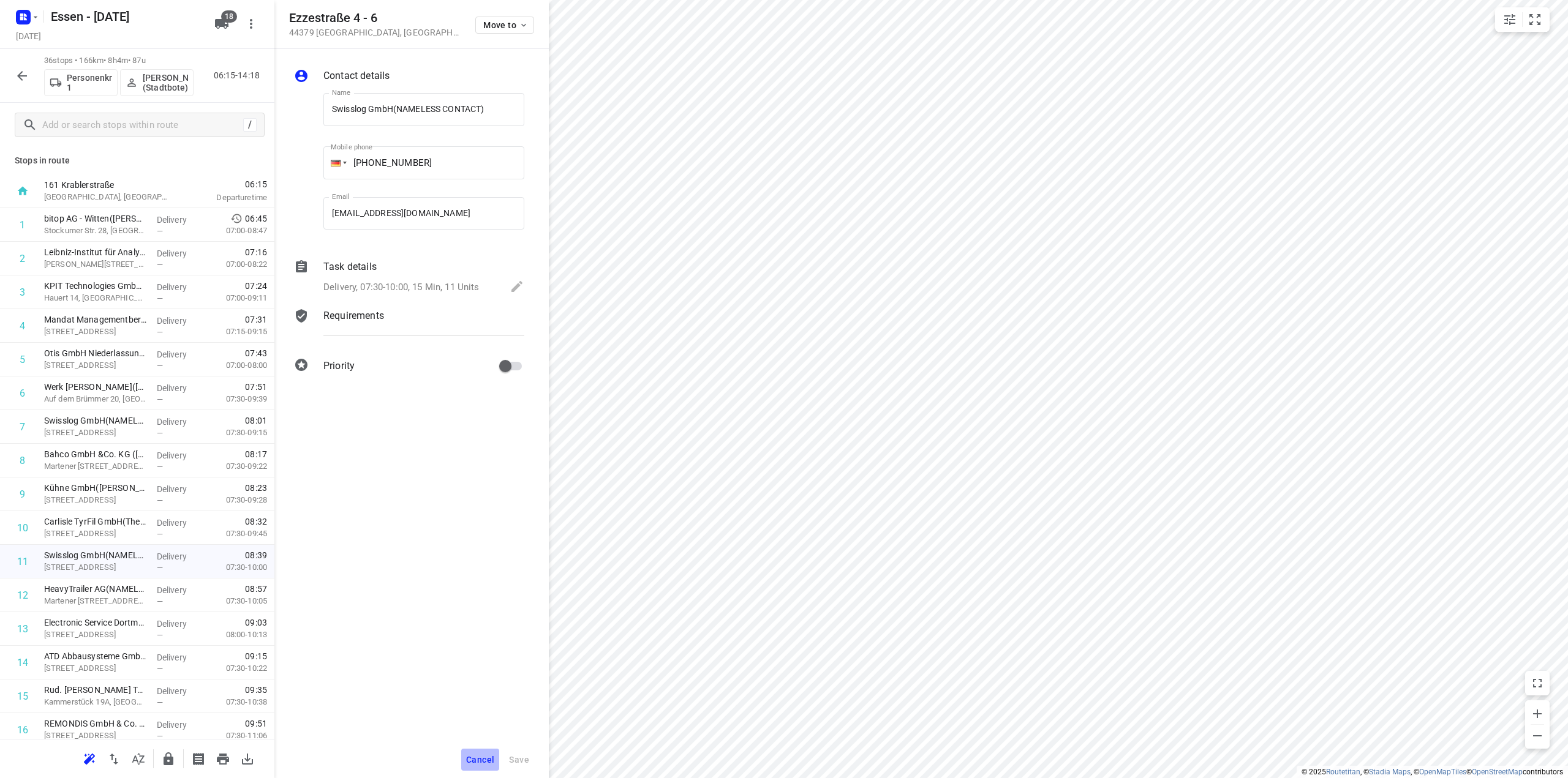
click at [485, 765] on button "Cancel" at bounding box center [480, 760] width 38 height 22
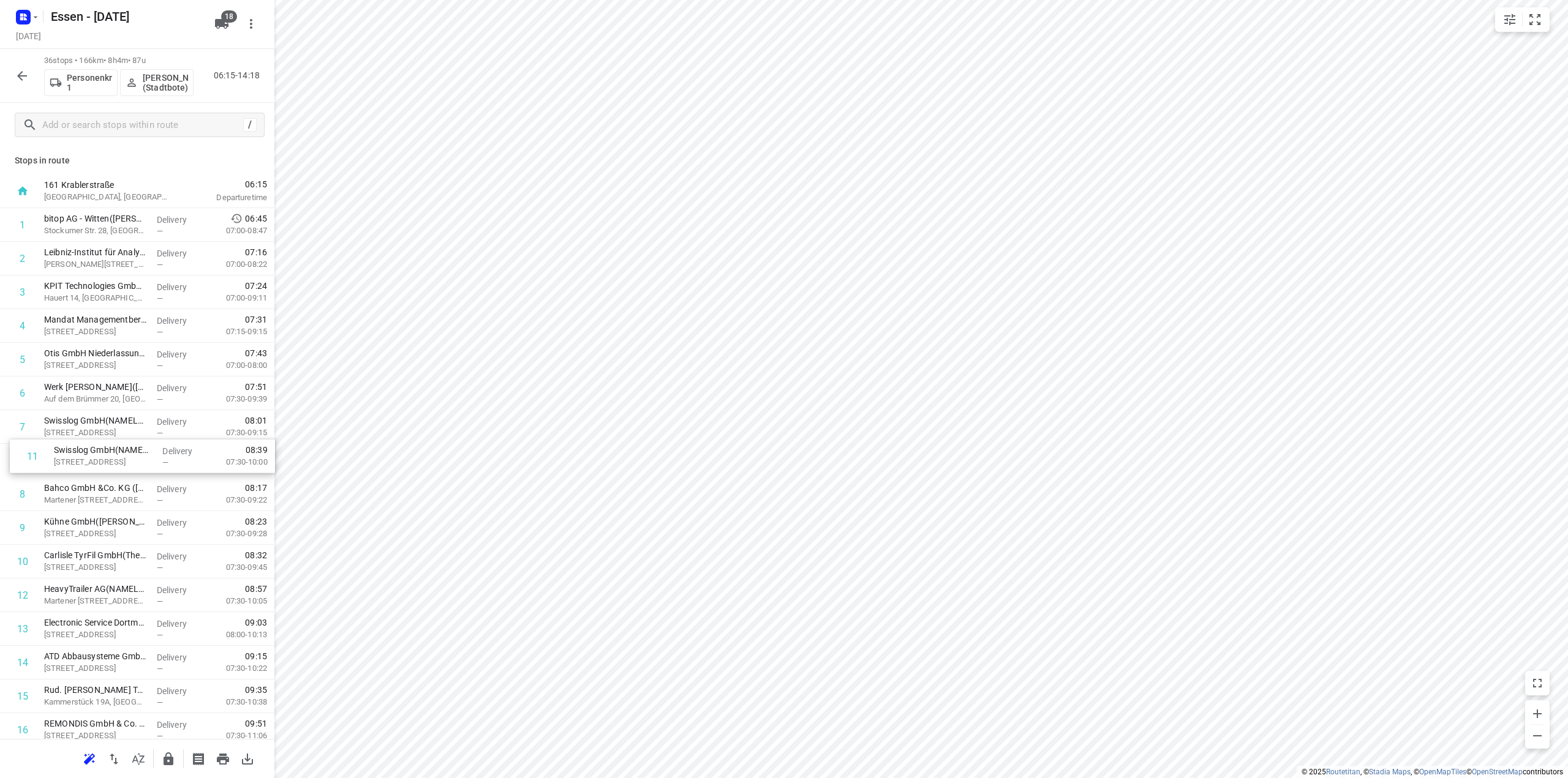
drag, startPoint x: 98, startPoint y: 569, endPoint x: 108, endPoint y: 460, distance: 109.5
drag, startPoint x: 199, startPoint y: 499, endPoint x: 180, endPoint y: 560, distance: 63.9
drag, startPoint x: 111, startPoint y: 502, endPoint x: 119, endPoint y: 420, distance: 82.4
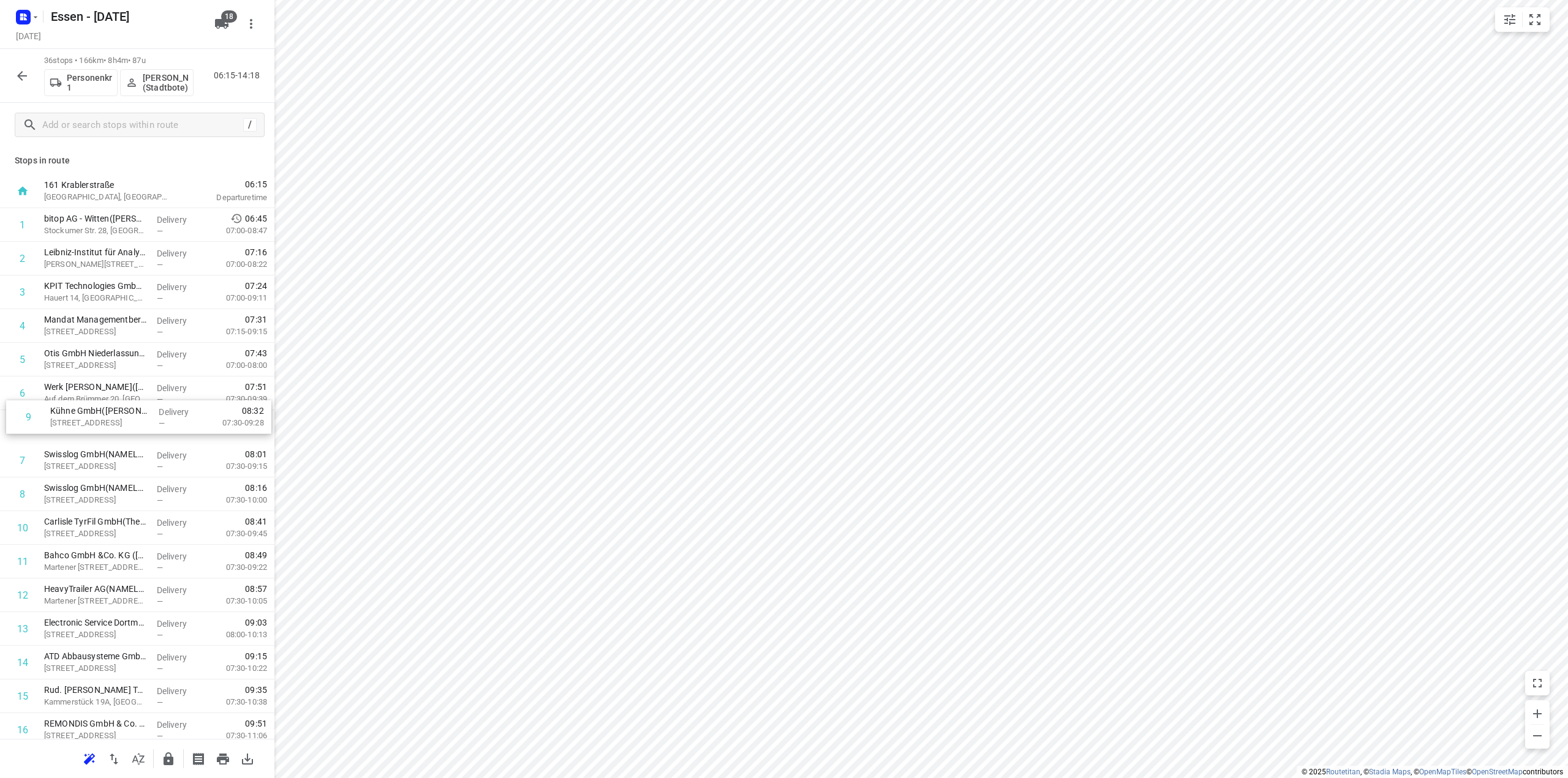
drag, startPoint x: 99, startPoint y: 530, endPoint x: 99, endPoint y: 458, distance: 72.0
click at [315, 346] on div "i © 2025 Routetitan , © Stadia Maps , © OpenMapTiles © OpenStreetMap contributo…" at bounding box center [784, 389] width 1568 height 778
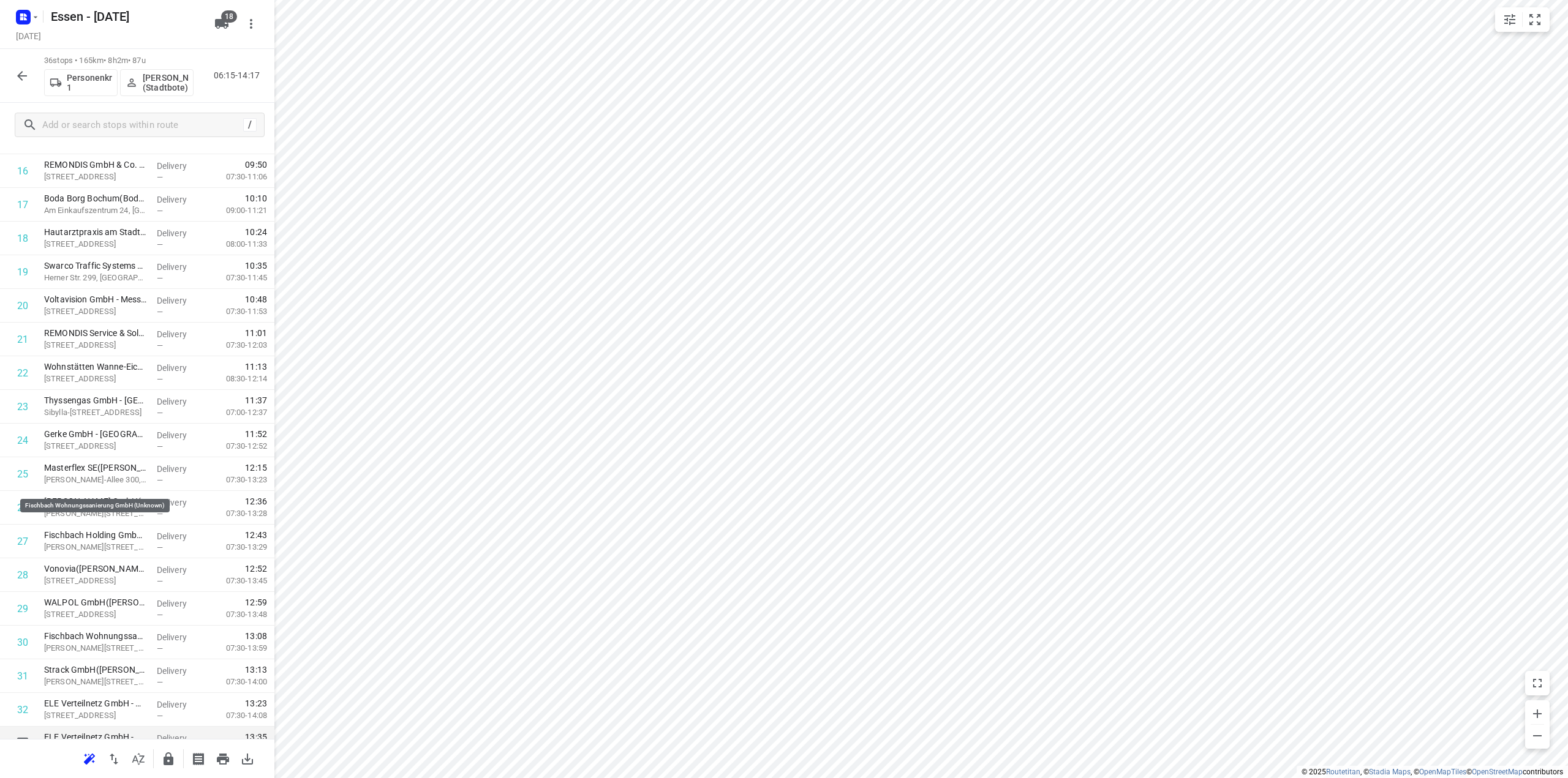
scroll to position [715, 0]
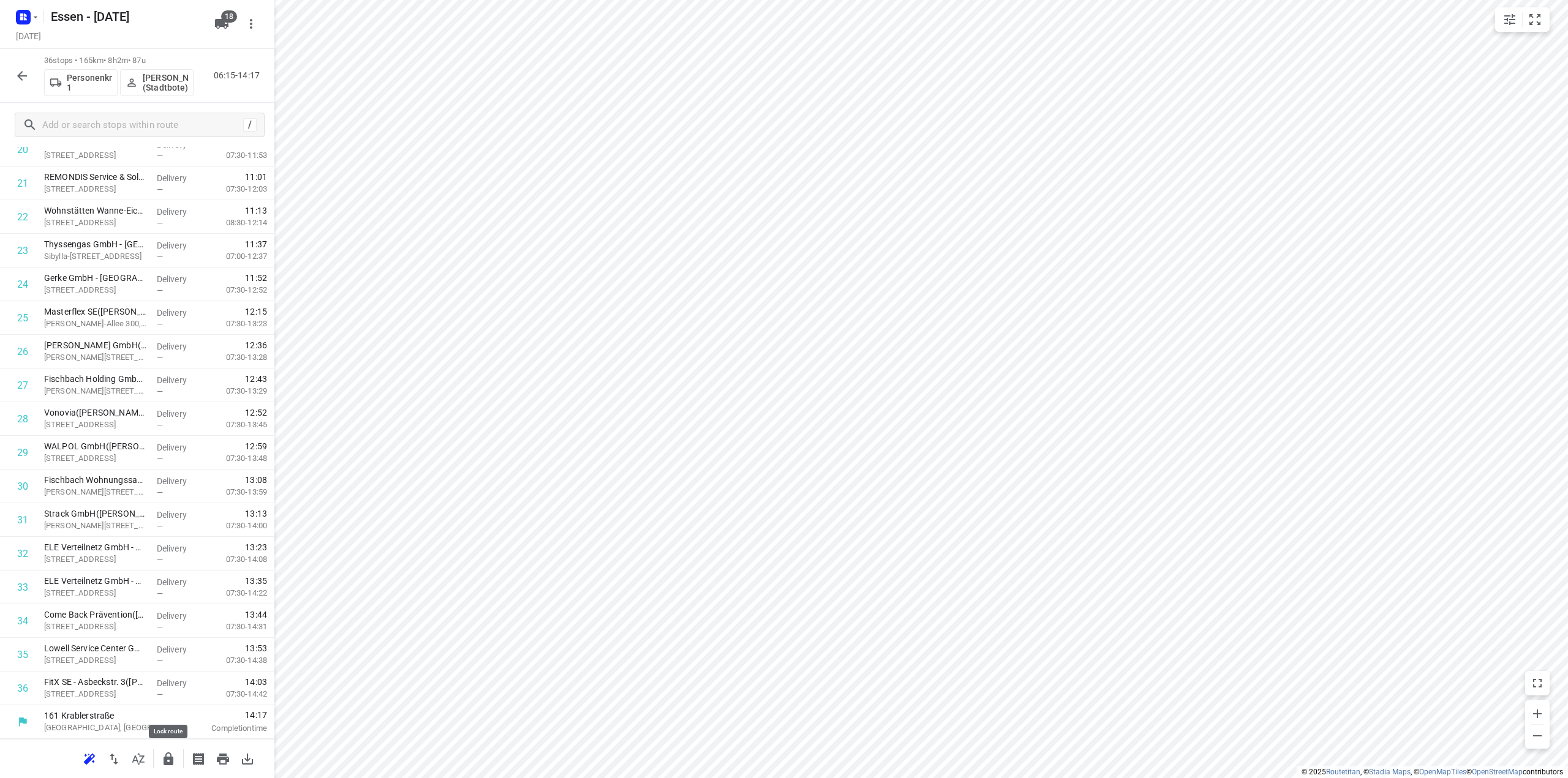
click at [170, 759] on icon "button" at bounding box center [169, 759] width 10 height 13
click at [23, 78] on icon "button" at bounding box center [21, 76] width 15 height 15
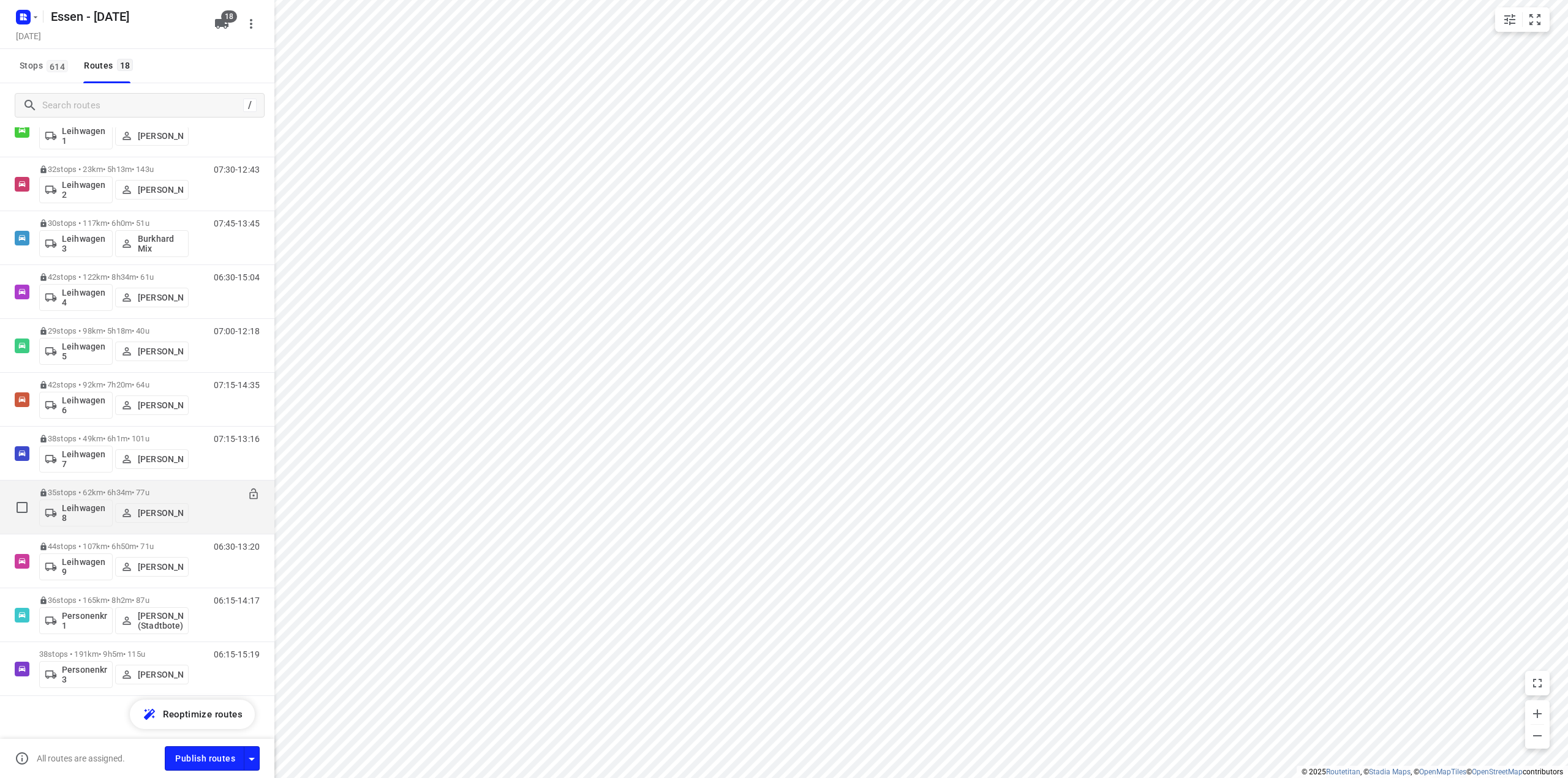
scroll to position [435, 0]
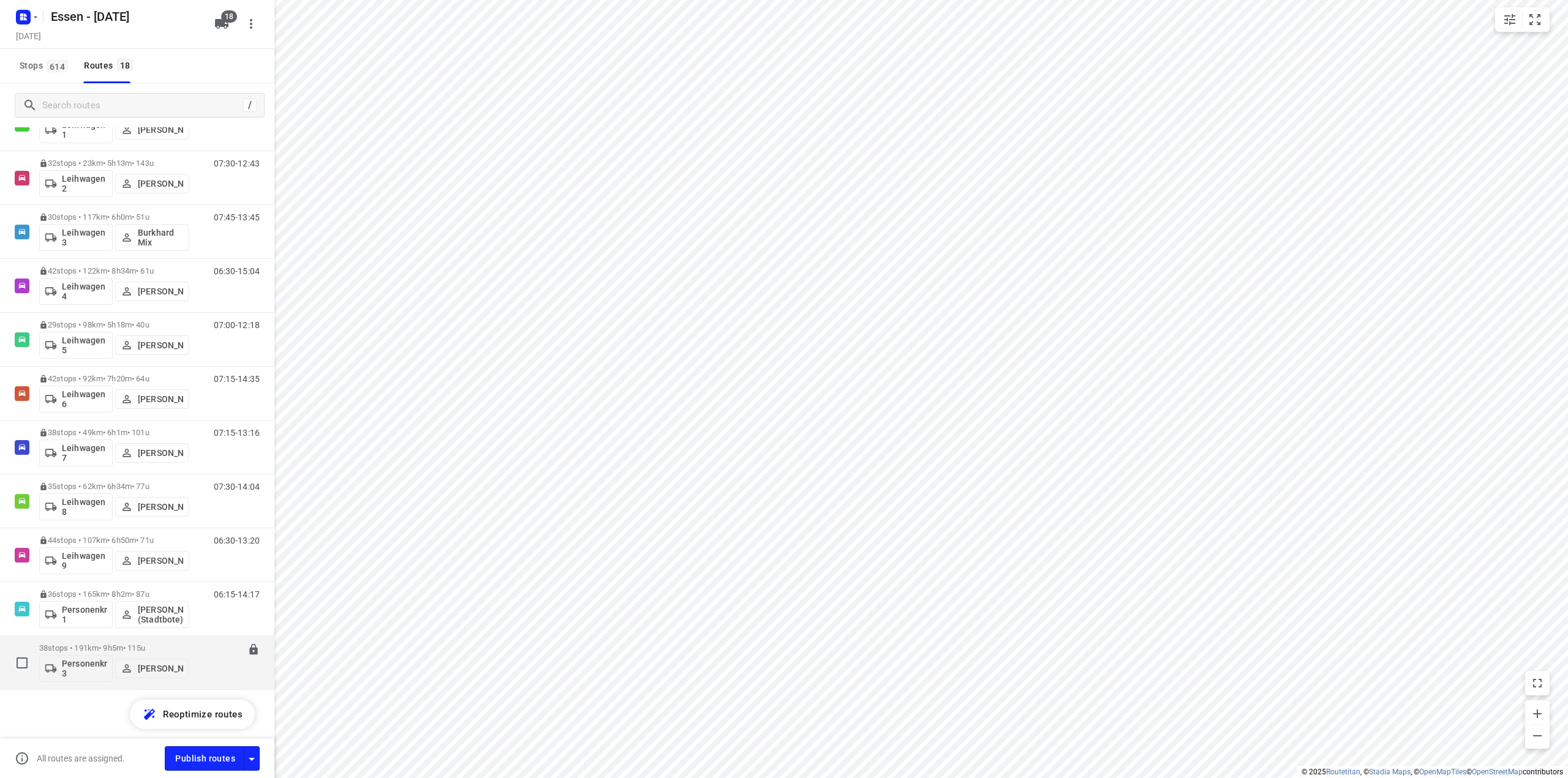
click at [117, 652] on p "38 stops • 191km • 9h5m • 115u" at bounding box center [113, 647] width 149 height 9
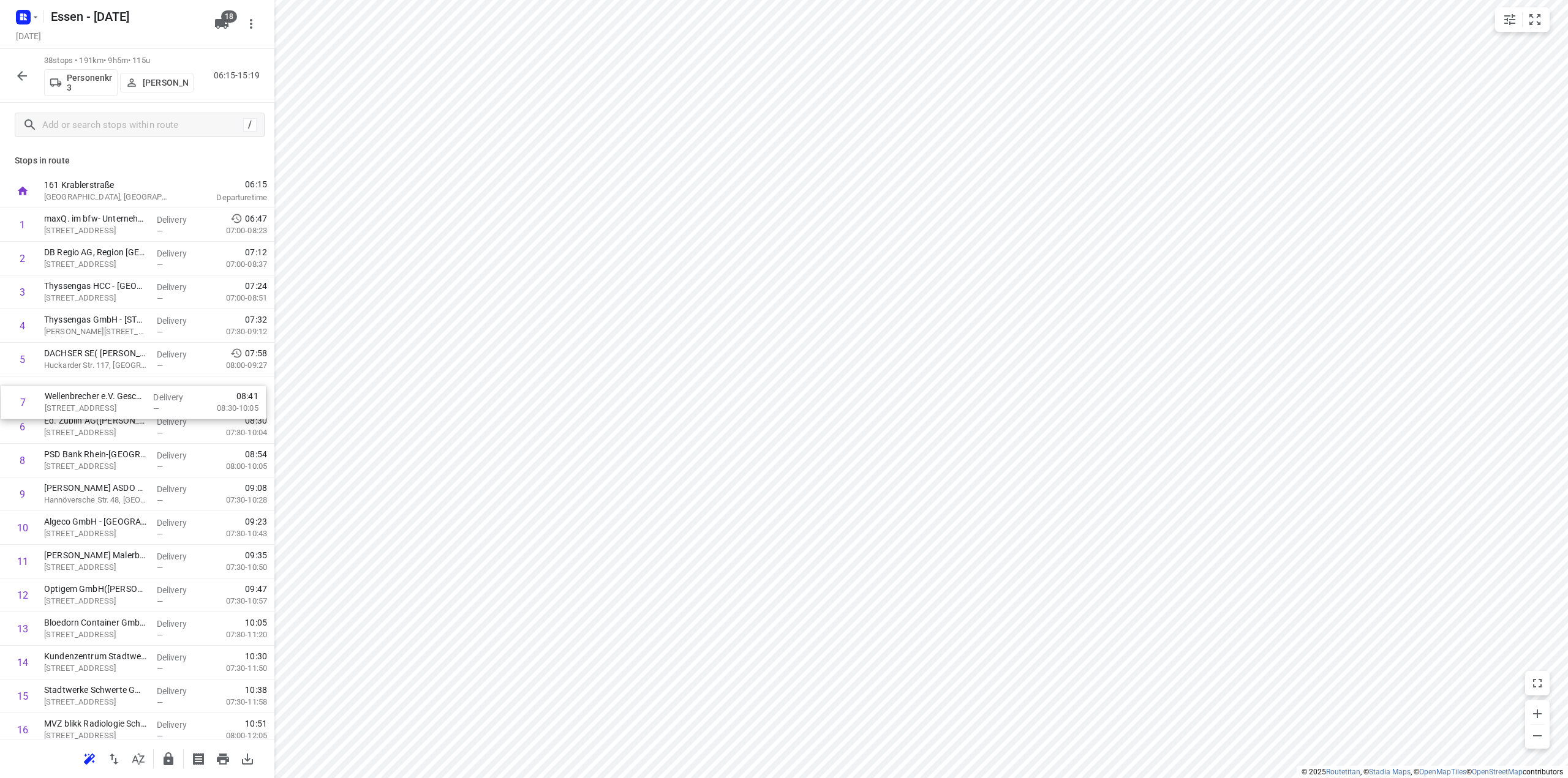
drag, startPoint x: 106, startPoint y: 424, endPoint x: 106, endPoint y: 392, distance: 32.0
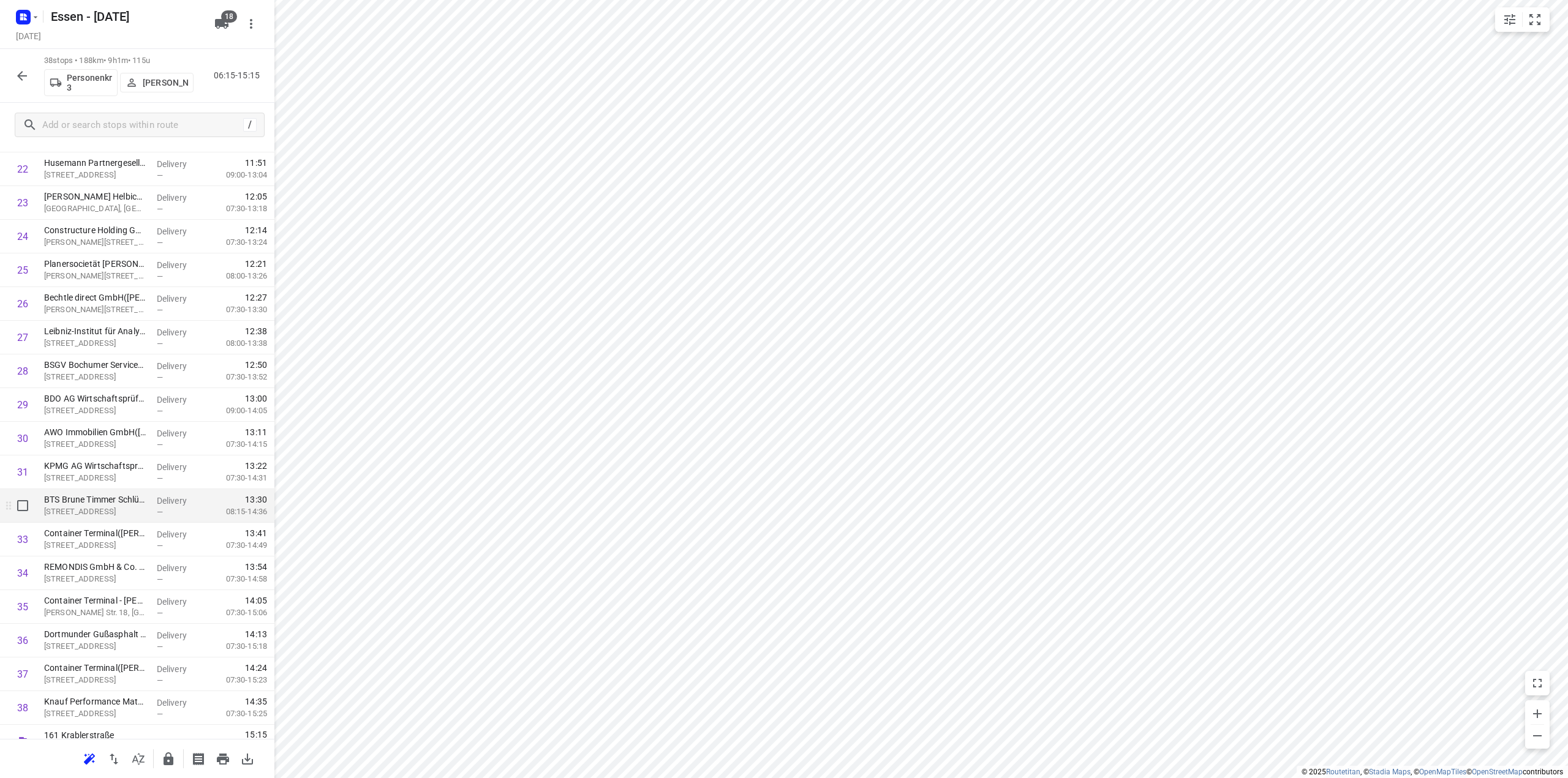
scroll to position [783, 0]
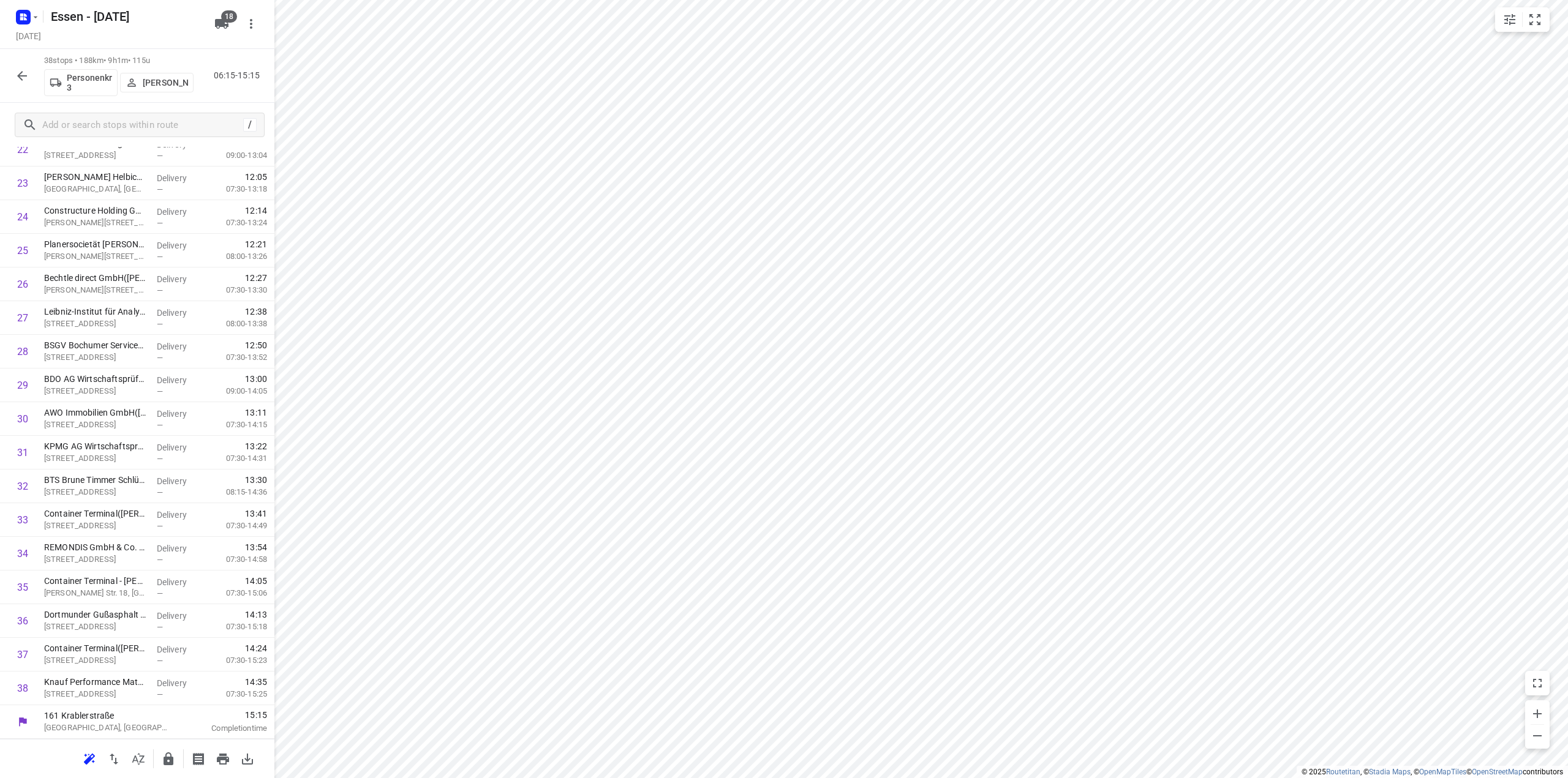
click at [399, 778] on html "i © 2025 Routetitan , © Stadia Maps , © OpenMapTiles © OpenStreetMap contributo…" at bounding box center [784, 389] width 1568 height 778
drag, startPoint x: 115, startPoint y: 656, endPoint x: 116, endPoint y: 550, distance: 106.0
click at [116, 550] on div "1 maxQ. im bfw- Unternehmen für Bildung Berufsfortbildungswerk( Julia Tetenborg…" at bounding box center [137, 65] width 274 height 1280
click at [172, 759] on icon "button" at bounding box center [169, 759] width 10 height 13
click at [19, 76] on icon "button" at bounding box center [22, 76] width 10 height 10
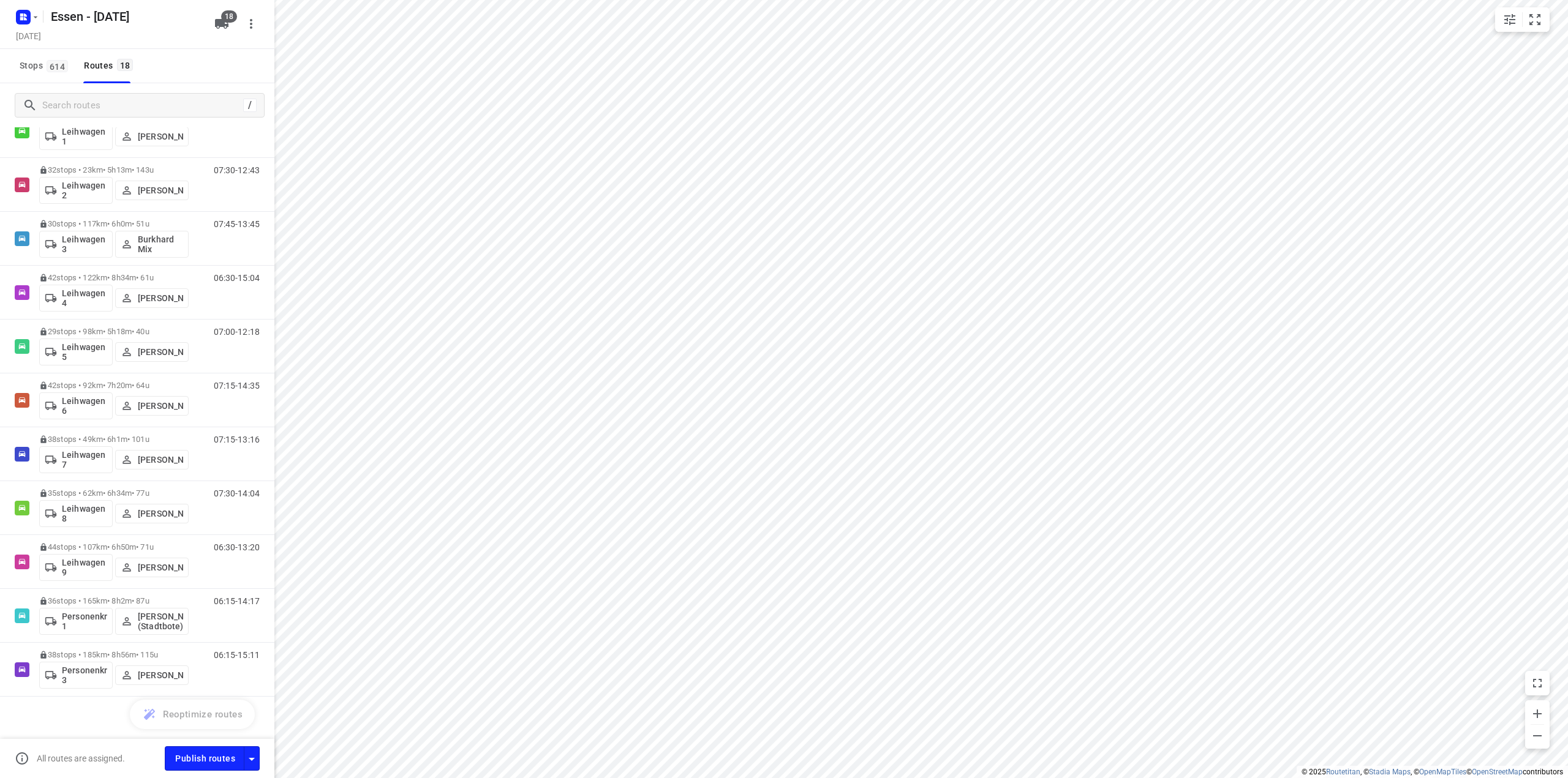
scroll to position [435, 0]
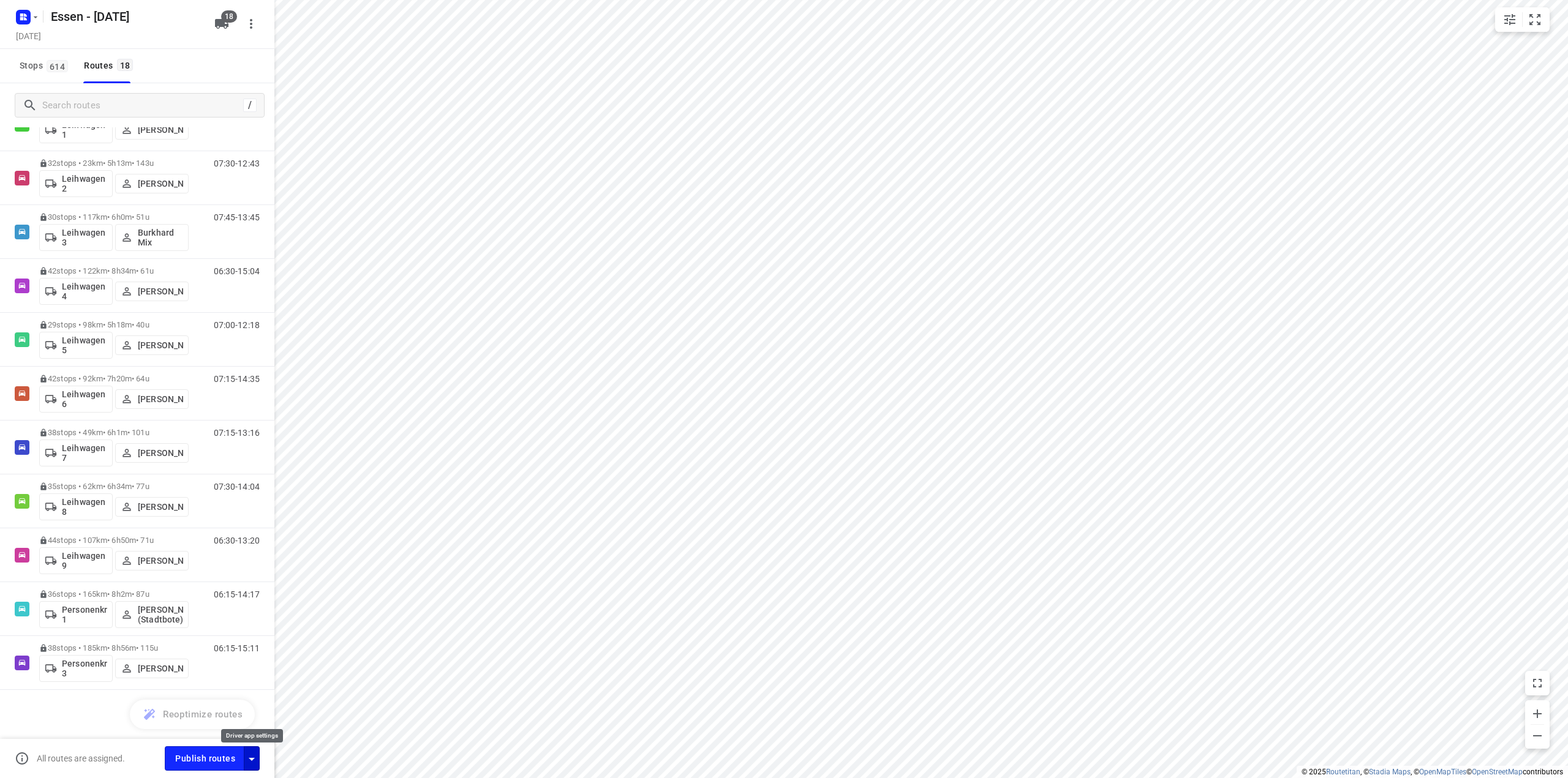
click at [255, 764] on icon "button" at bounding box center [251, 759] width 15 height 15
click at [224, 634] on input "Fulfill the stops in any order" at bounding box center [226, 637] width 70 height 23
checkbox input "true"
click at [227, 660] on input "Call the customer" at bounding box center [226, 664] width 70 height 23
checkbox input "true"
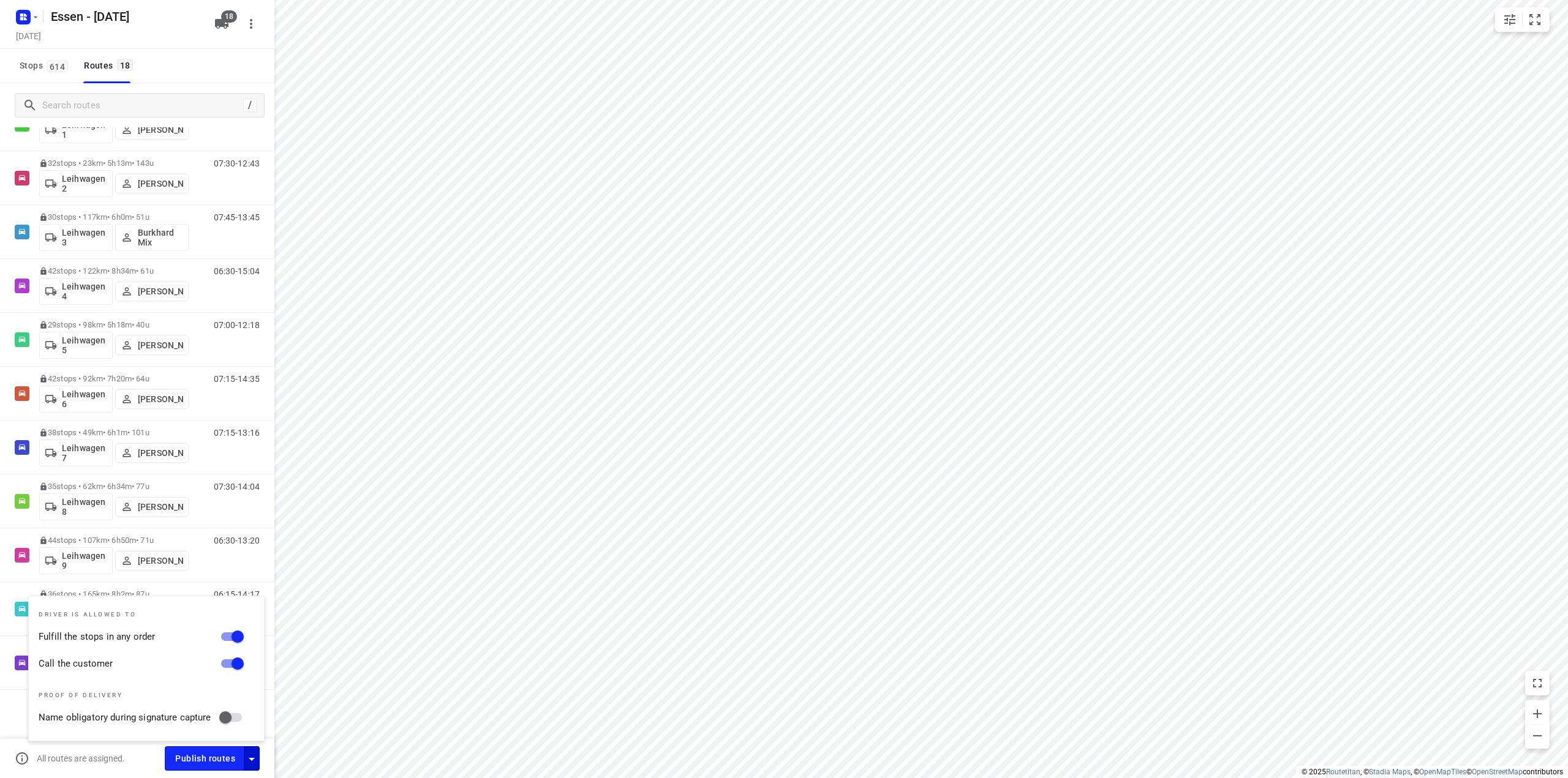
scroll to position [0, 0]
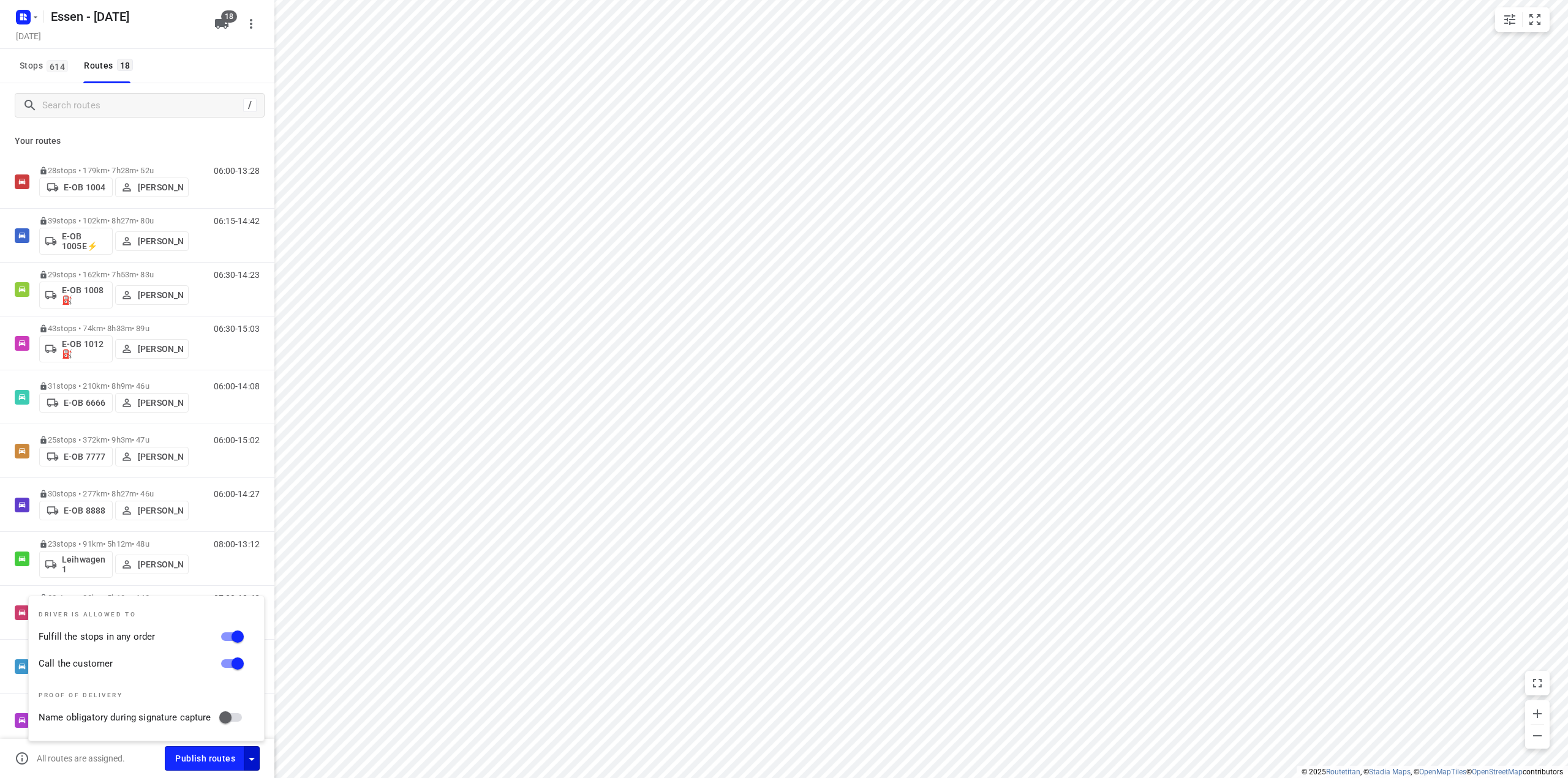
click at [100, 135] on p "Your routes" at bounding box center [137, 140] width 245 height 13
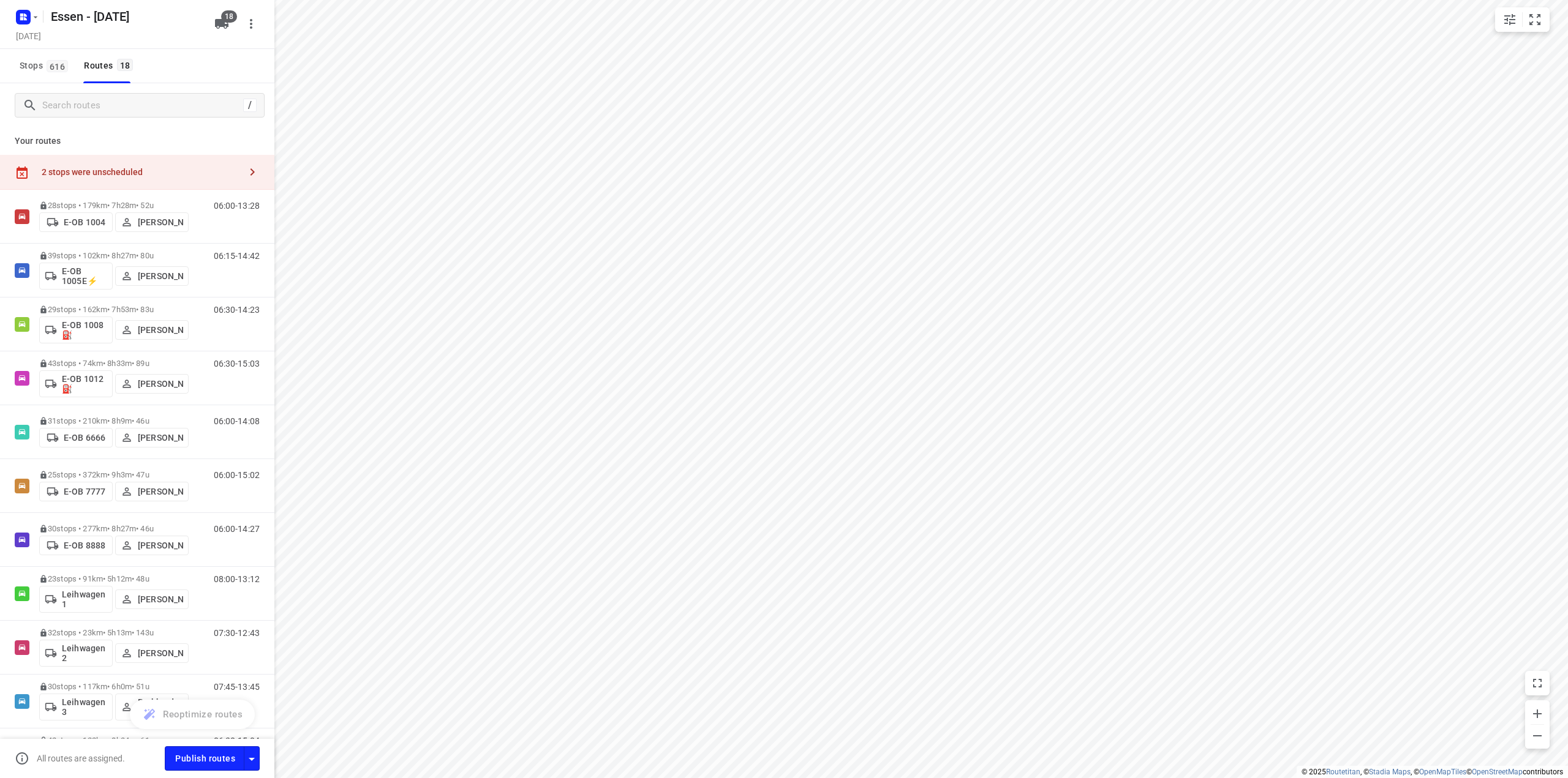
checkbox input "true"
click at [94, 170] on div "2 stops were unscheduled" at bounding box center [141, 172] width 199 height 10
click at [365, 118] on p "[PERSON_NAME][STREET_ADDRESS]" at bounding box center [370, 116] width 103 height 13
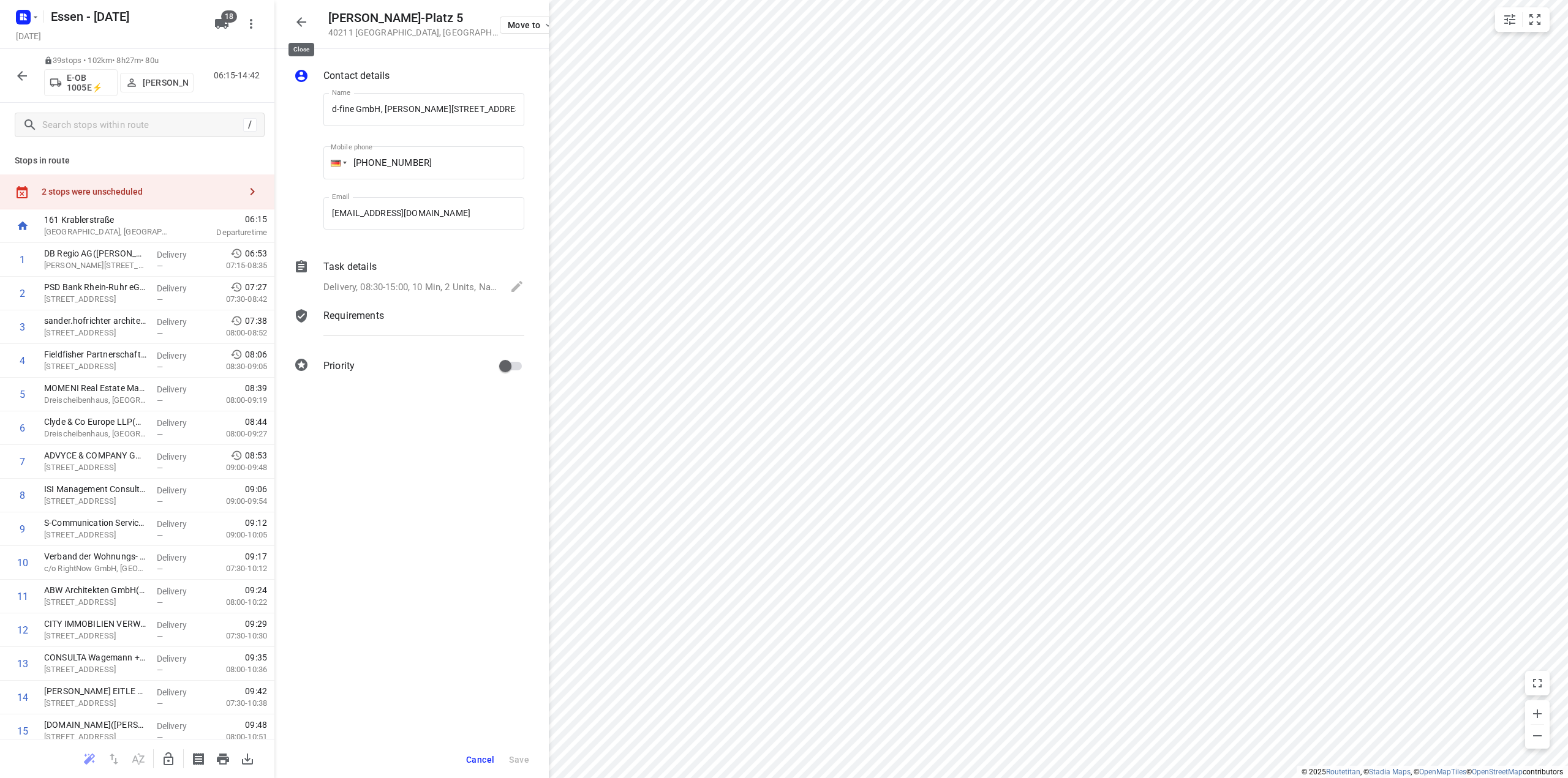
click at [301, 25] on icon "button" at bounding box center [300, 21] width 15 height 15
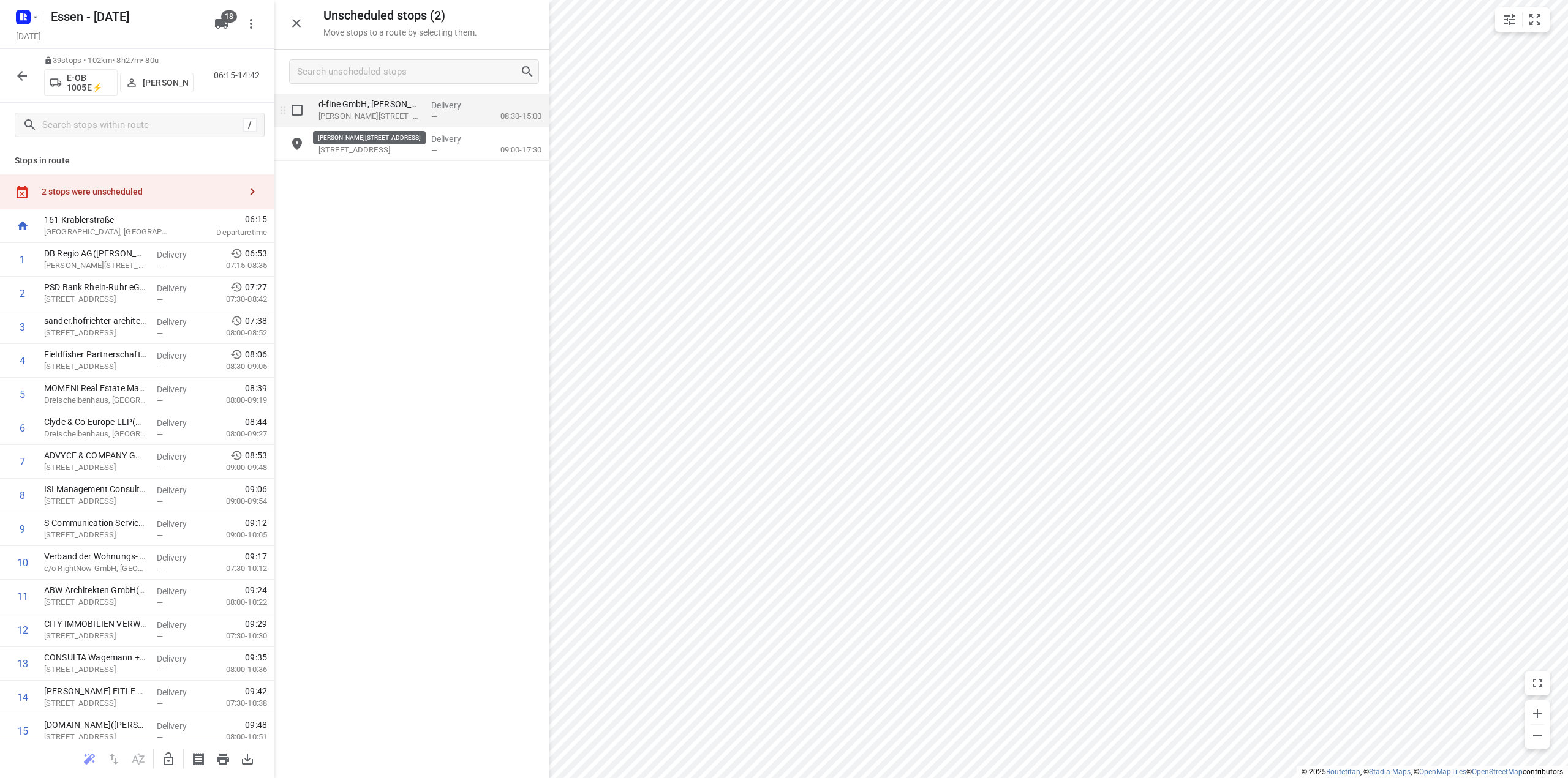
click at [402, 117] on p "[PERSON_NAME][STREET_ADDRESS]" at bounding box center [370, 116] width 103 height 13
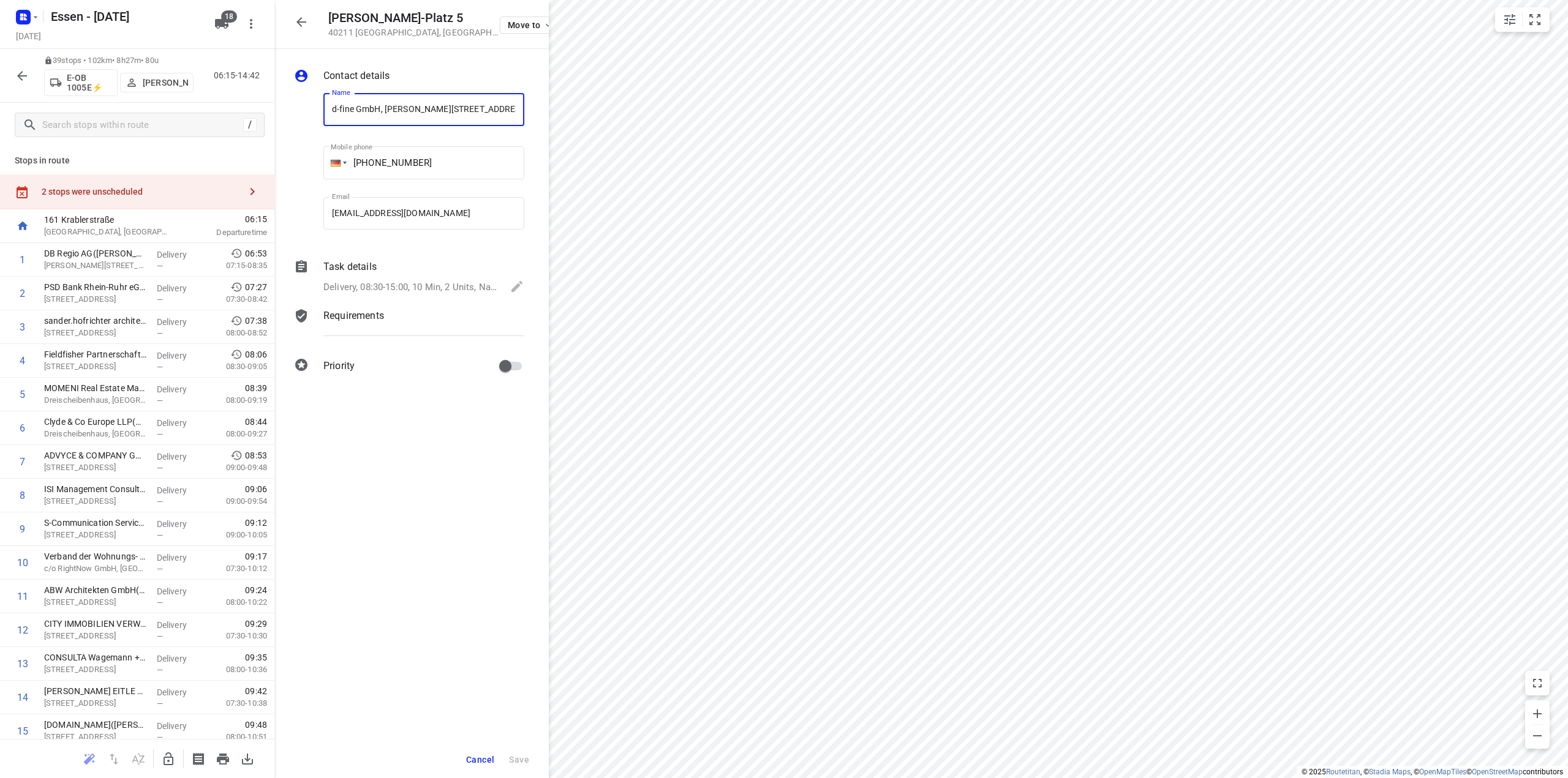
scroll to position [0, 41]
click at [305, 27] on icon "button" at bounding box center [300, 21] width 15 height 15
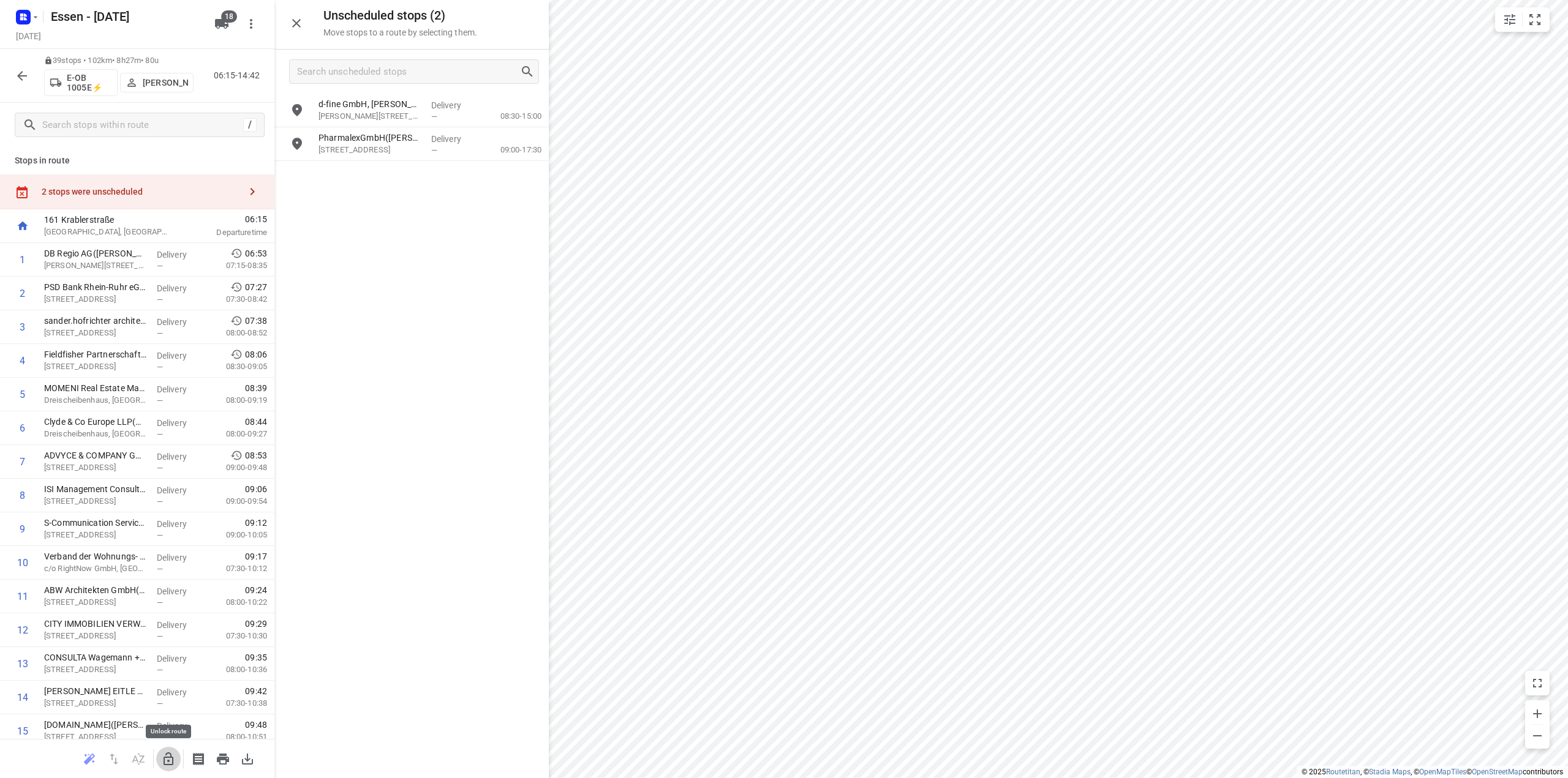
click at [167, 762] on icon "button" at bounding box center [168, 759] width 15 height 15
drag, startPoint x: 330, startPoint y: 112, endPoint x: 46, endPoint y: 455, distance: 445.3
drag, startPoint x: 78, startPoint y: 460, endPoint x: 80, endPoint y: 423, distance: 37.1
click at [169, 763] on icon "button" at bounding box center [169, 759] width 10 height 13
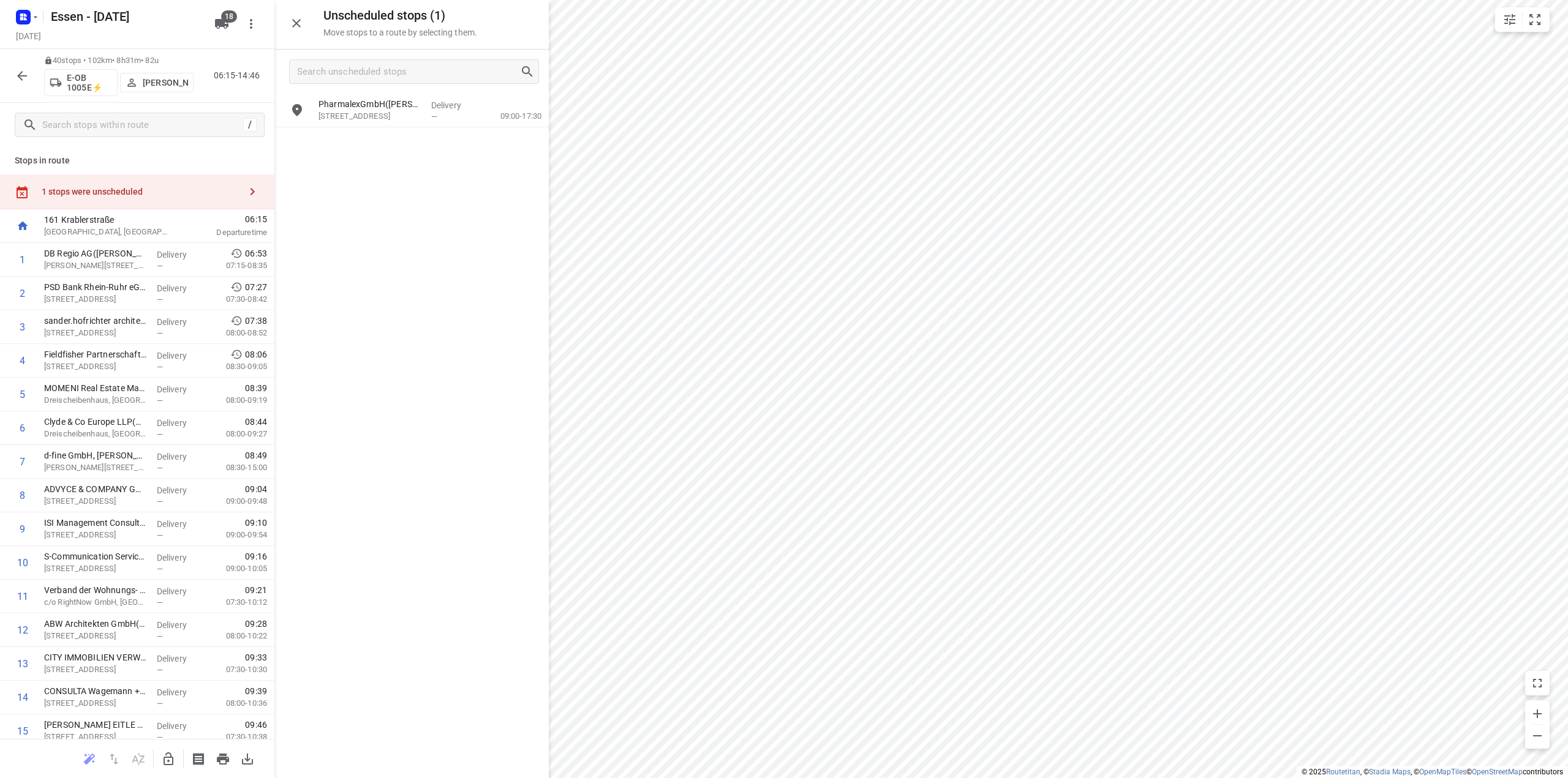
click at [113, 193] on div "1 stops were unscheduled" at bounding box center [141, 192] width 199 height 10
click at [387, 112] on p "[STREET_ADDRESS]" at bounding box center [370, 116] width 103 height 13
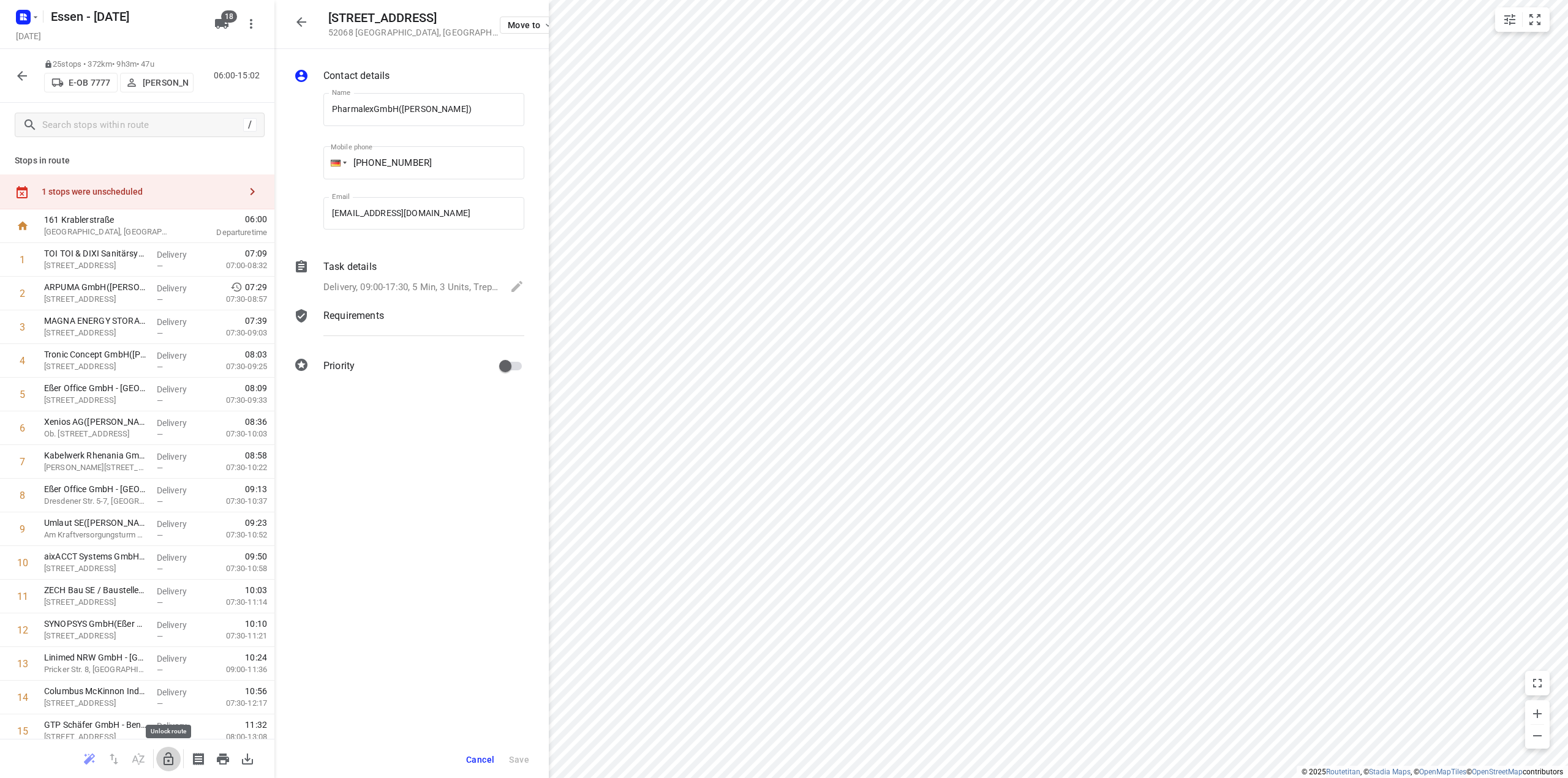
click at [166, 762] on icon "button" at bounding box center [168, 759] width 15 height 15
click at [302, 26] on icon "button" at bounding box center [300, 21] width 15 height 15
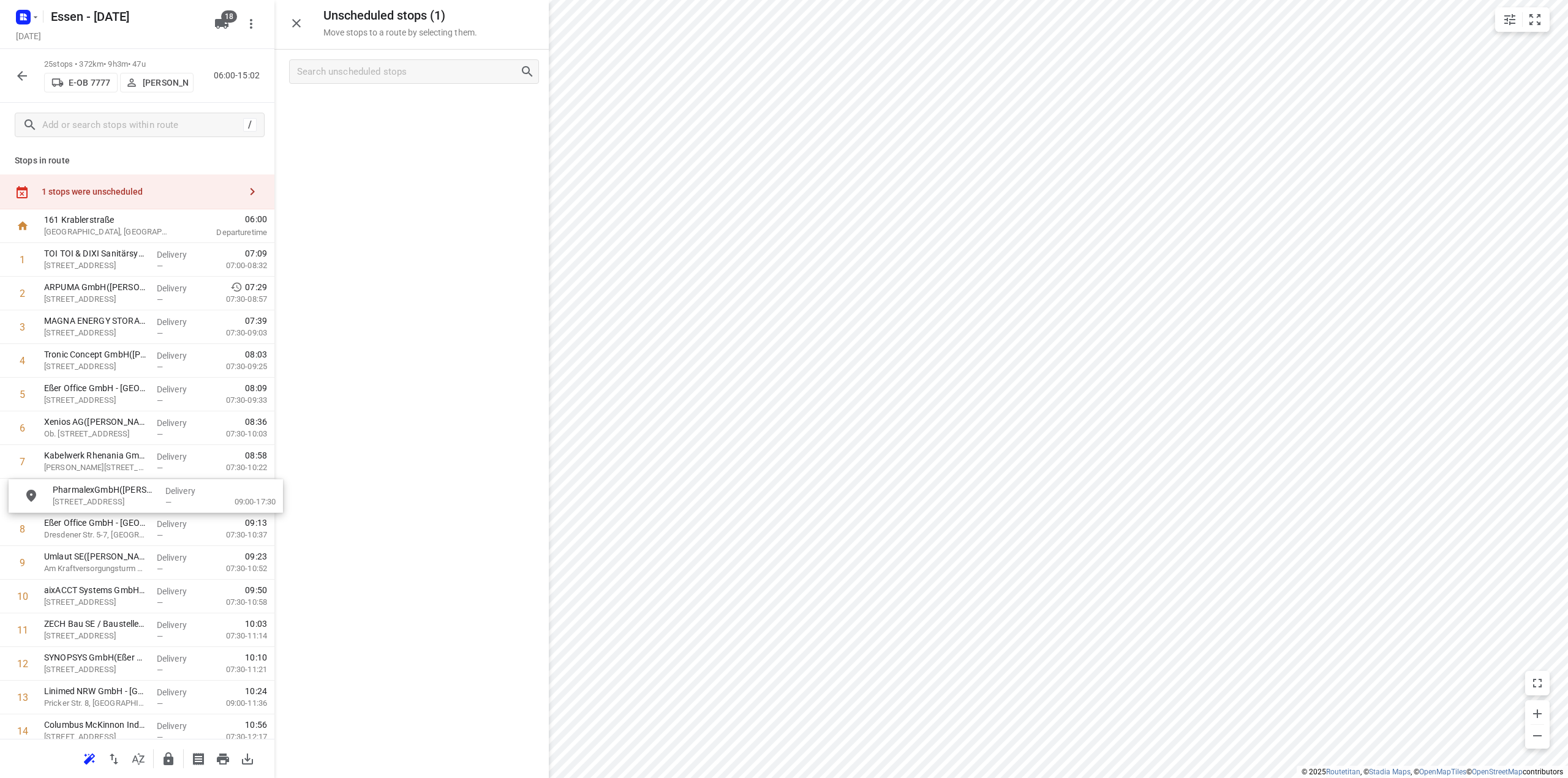
drag, startPoint x: 351, startPoint y: 108, endPoint x: 84, endPoint y: 497, distance: 471.8
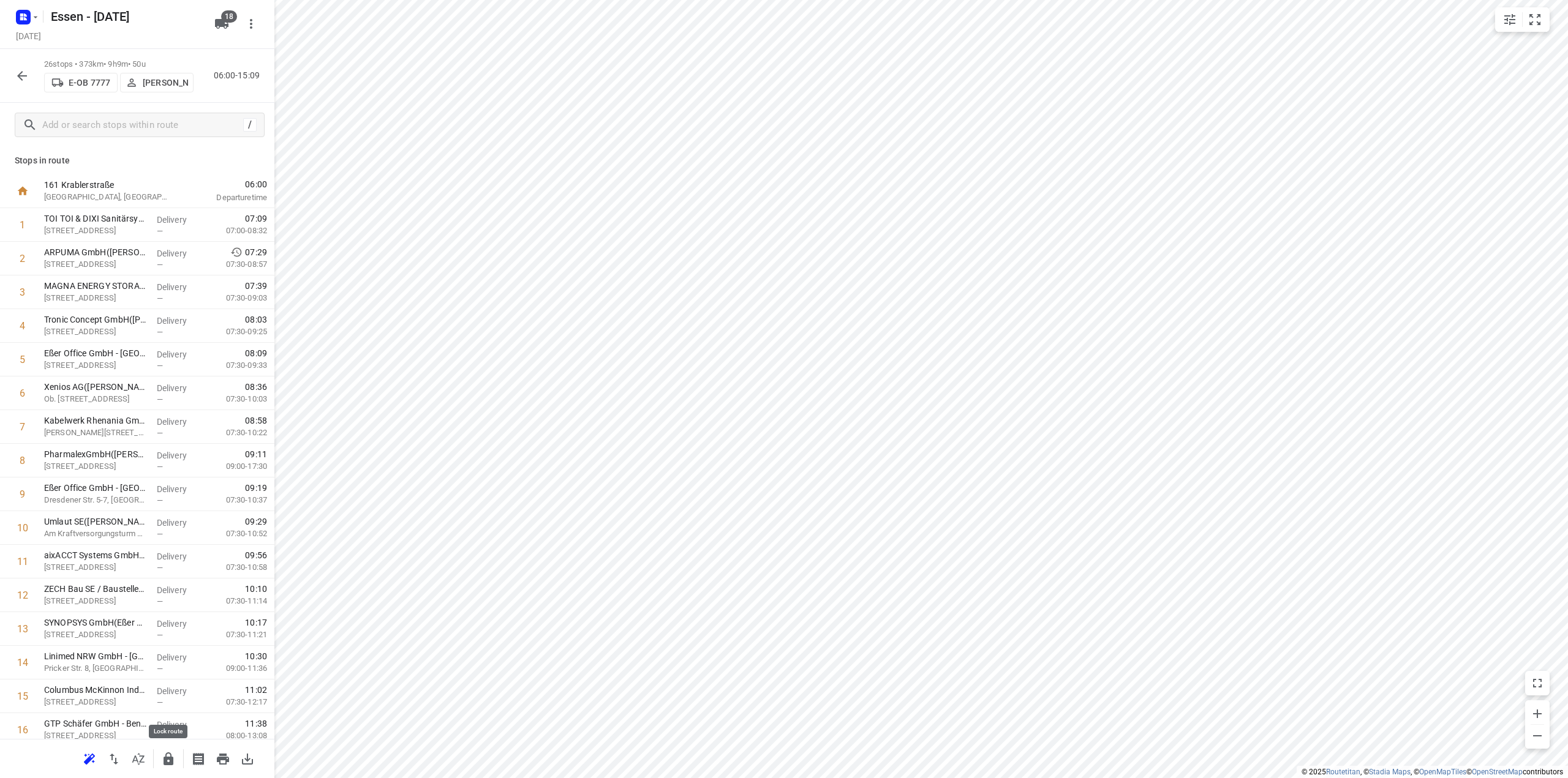
click at [172, 764] on icon "button" at bounding box center [169, 759] width 10 height 13
click at [20, 76] on icon "button" at bounding box center [22, 76] width 10 height 10
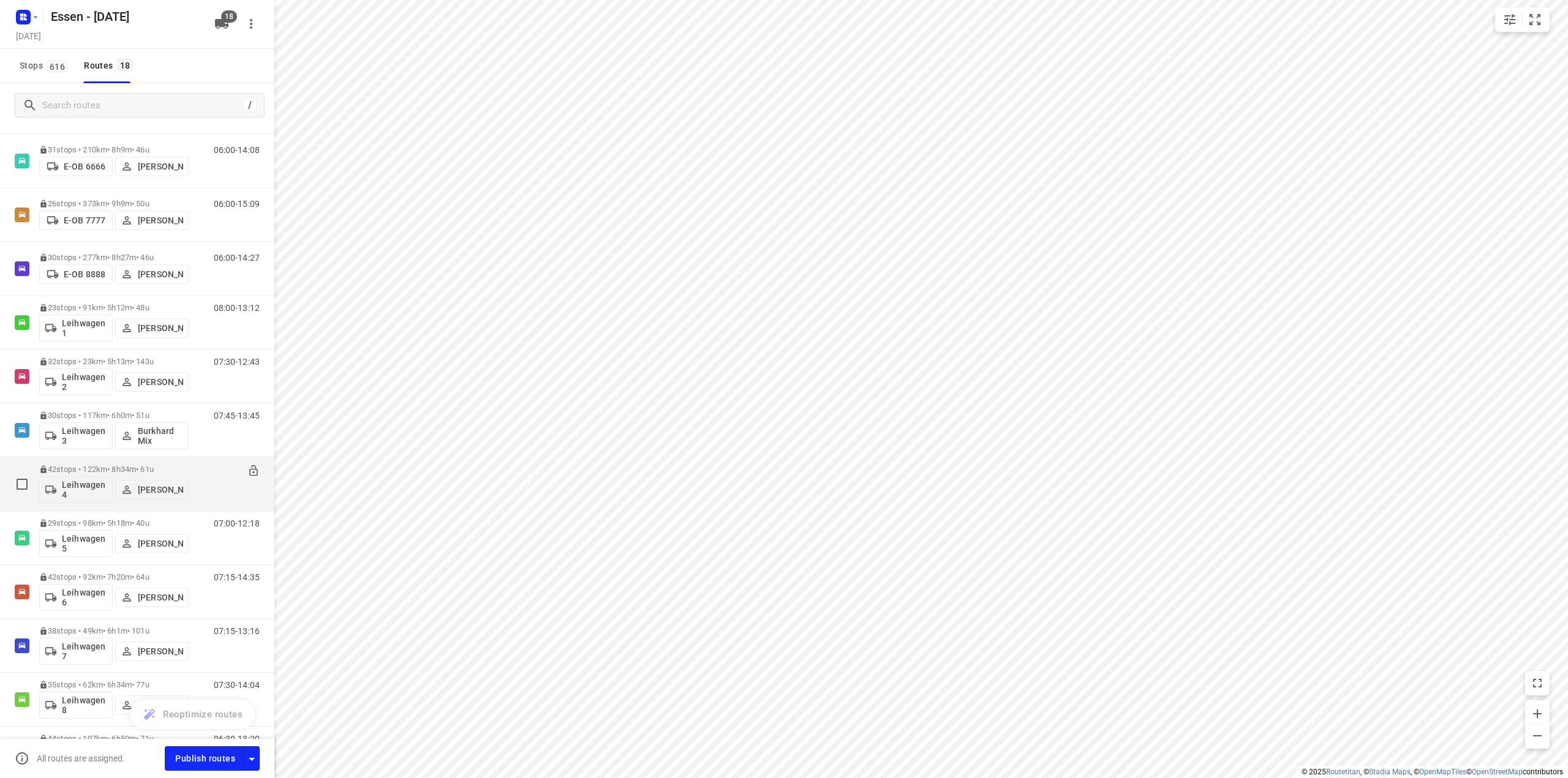
scroll to position [245, 0]
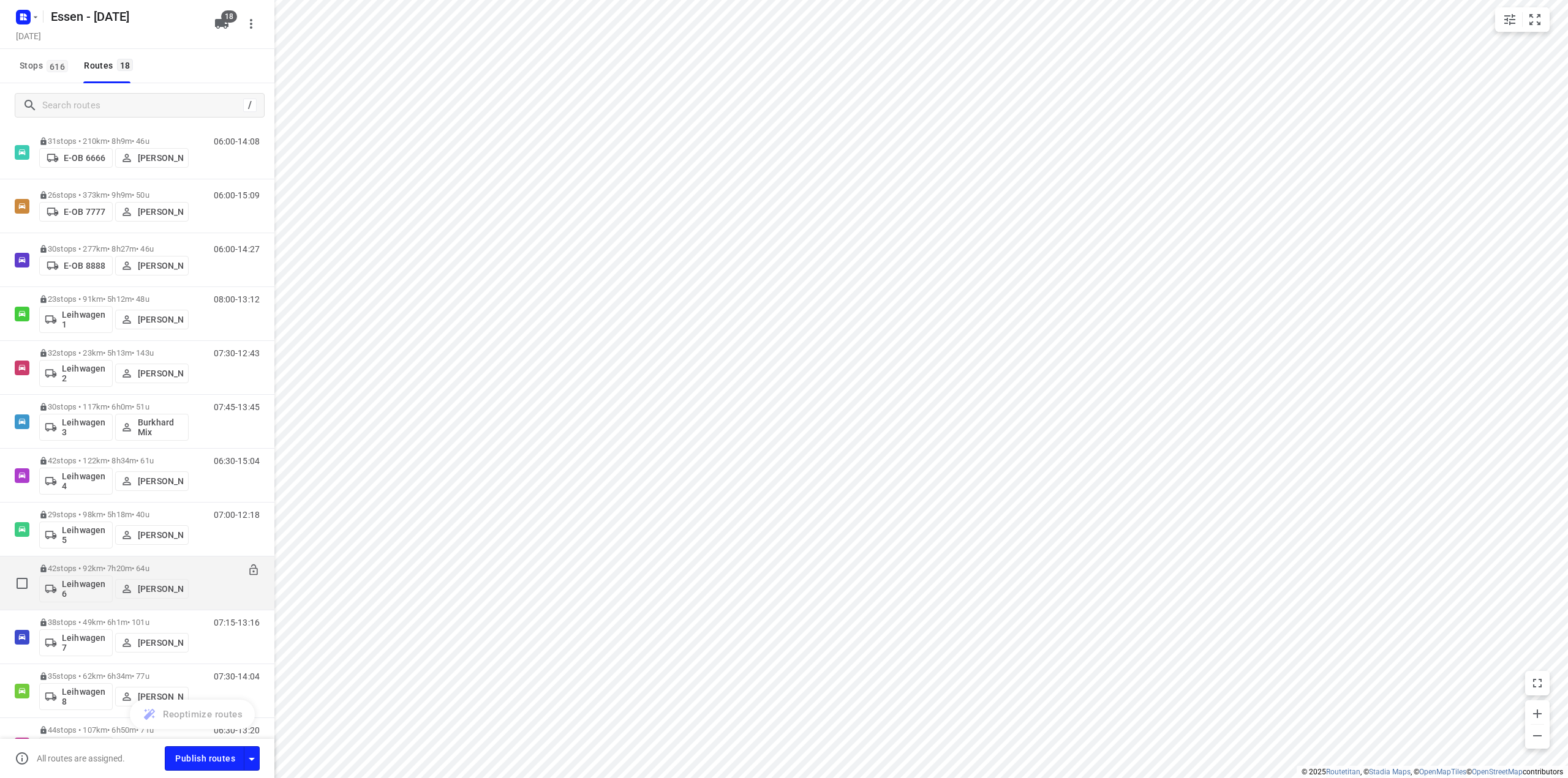
click at [149, 593] on p "[PERSON_NAME]" at bounding box center [160, 589] width 46 height 10
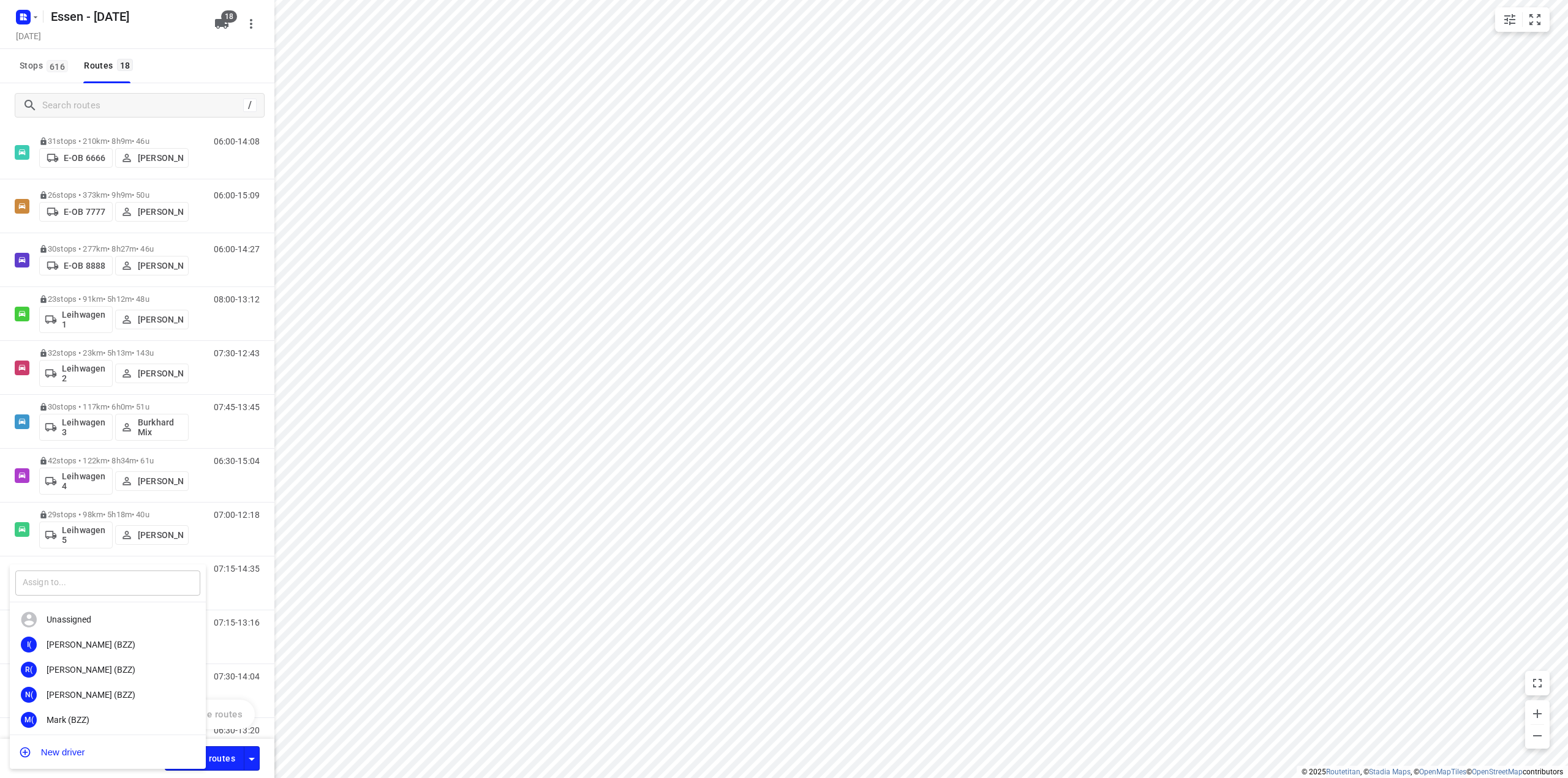
click at [152, 581] on input "text" at bounding box center [108, 583] width 185 height 25
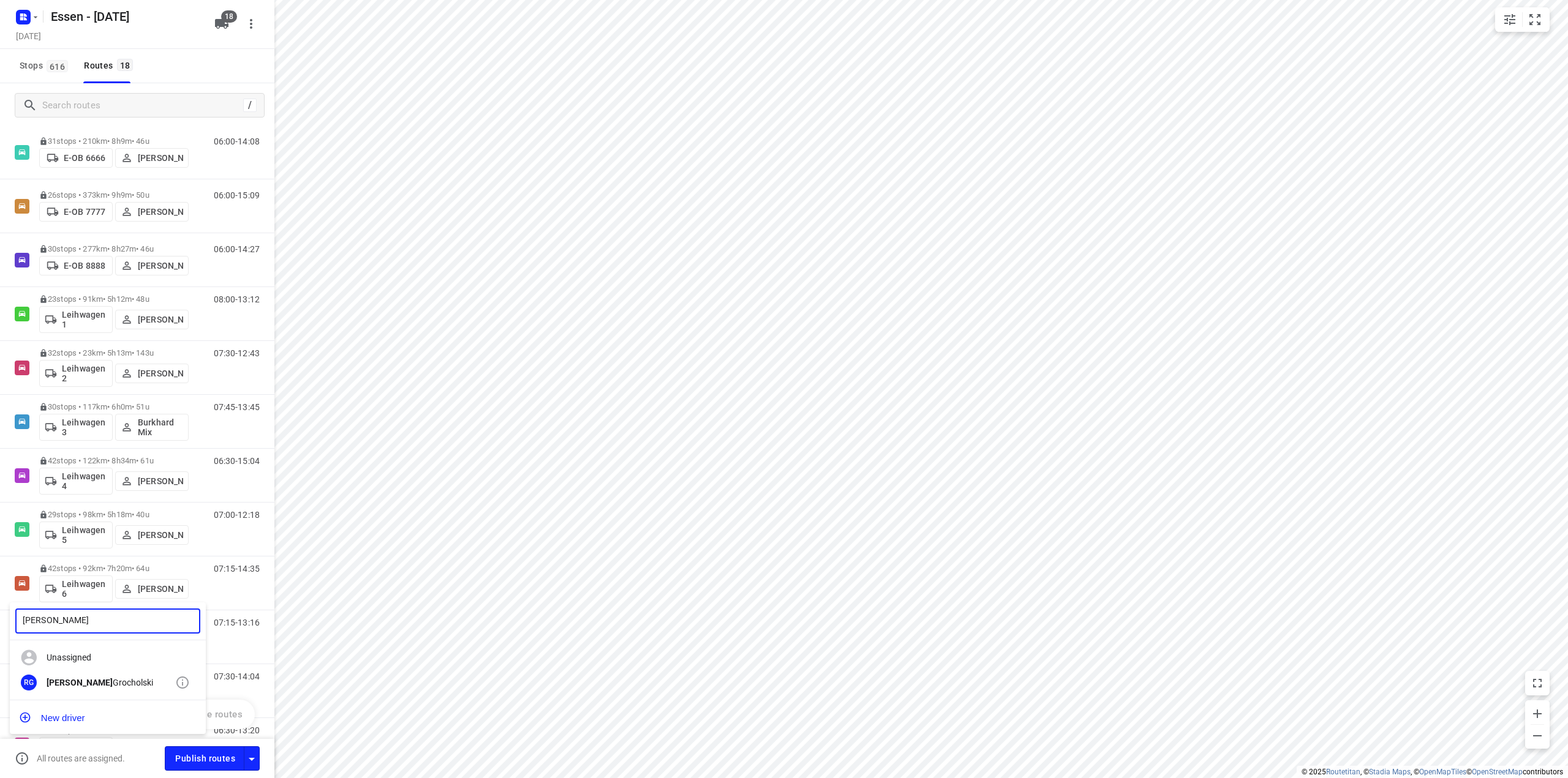
type input "[PERSON_NAME]"
click at [85, 684] on div "[PERSON_NAME]" at bounding box center [110, 683] width 129 height 10
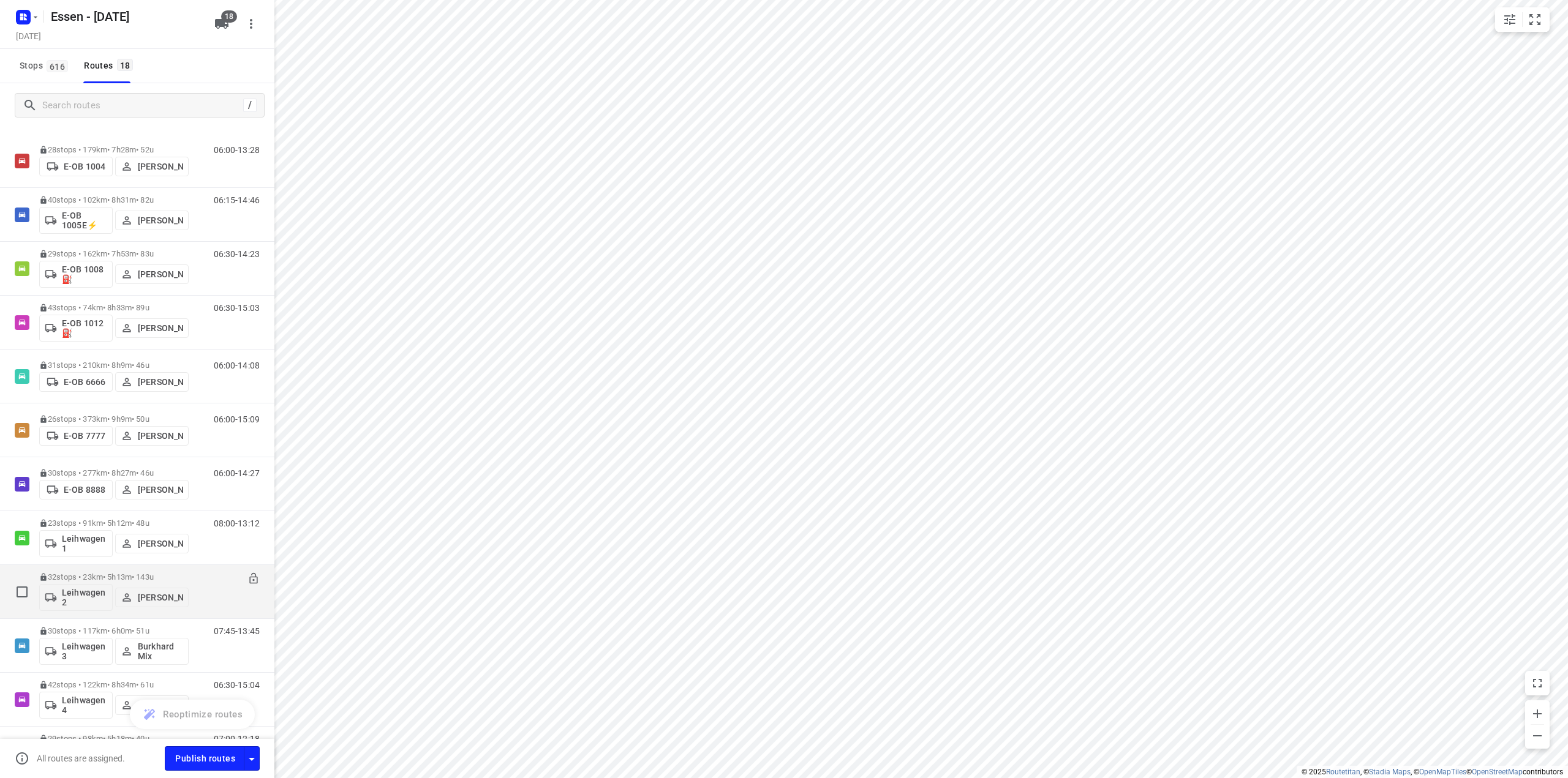
scroll to position [0, 0]
